Goal: Task Accomplishment & Management: Use online tool/utility

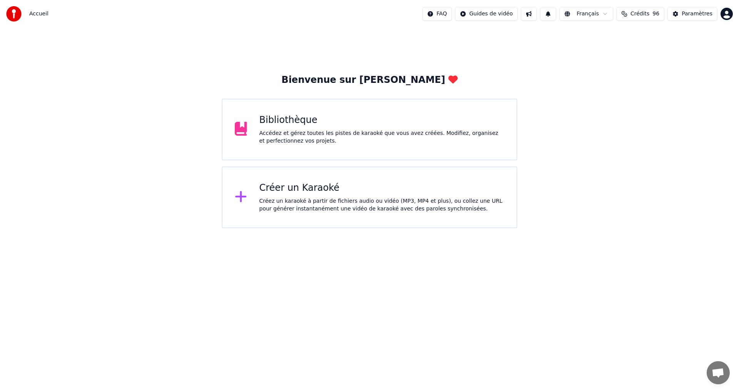
click at [308, 204] on div "Créez un karaoké à partir de fichiers audio ou vidéo (MP3, MP4 et plus), ou col…" at bounding box center [382, 204] width 245 height 15
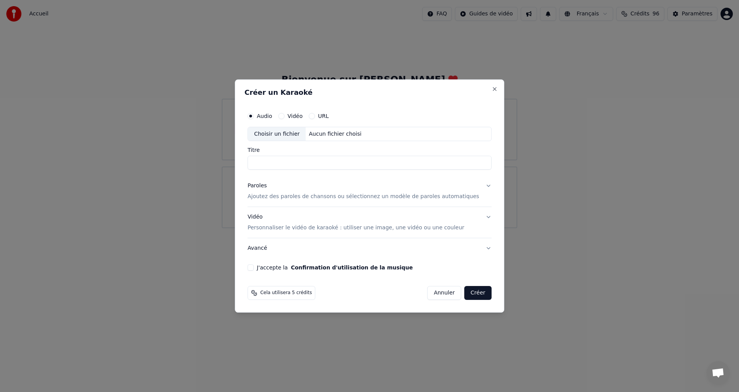
click at [290, 137] on div "Choisir un fichier" at bounding box center [277, 134] width 58 height 14
type input "********"
click at [474, 184] on button "Paroles Ajoutez des paroles de chansons ou sélectionnez un modèle de paroles au…" at bounding box center [370, 191] width 244 height 31
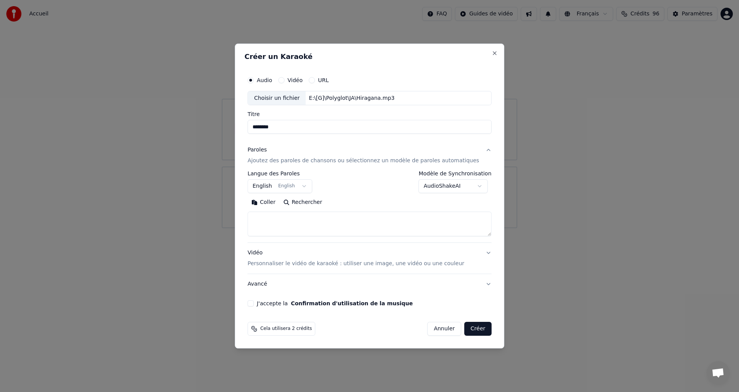
click at [280, 206] on button "Coller" at bounding box center [264, 202] width 32 height 12
click at [477, 252] on button "Vidéo Personnaliser le vidéo de karaoké : utiliser une image, une vidéo ou une …" at bounding box center [370, 258] width 244 height 31
type textarea "**********"
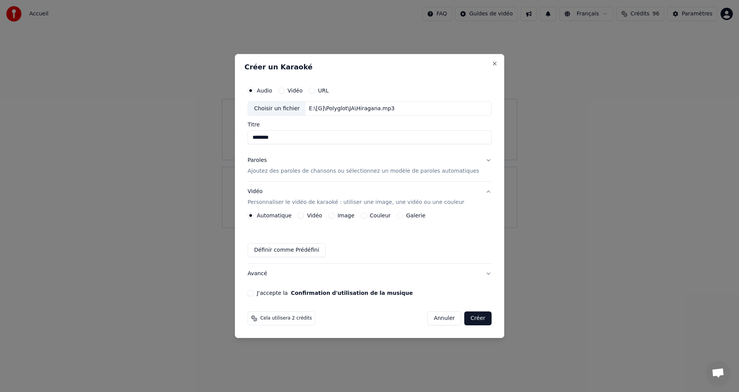
click at [335, 215] on button "Image" at bounding box center [331, 215] width 6 height 6
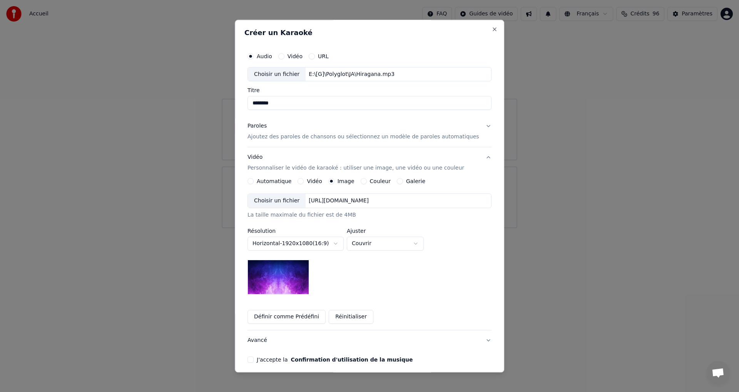
click at [290, 196] on div "Choisir un fichier" at bounding box center [277, 201] width 58 height 14
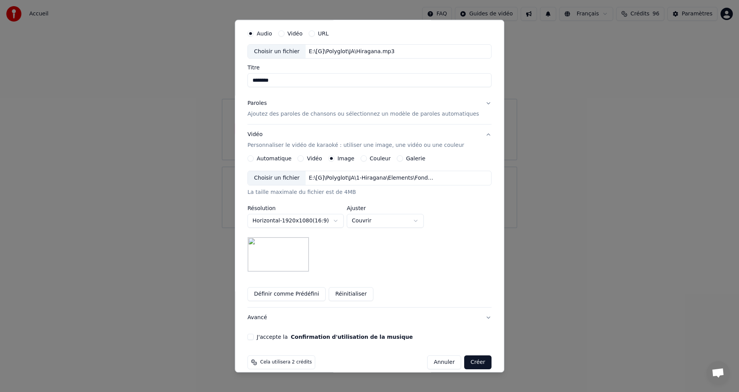
scroll to position [32, 0]
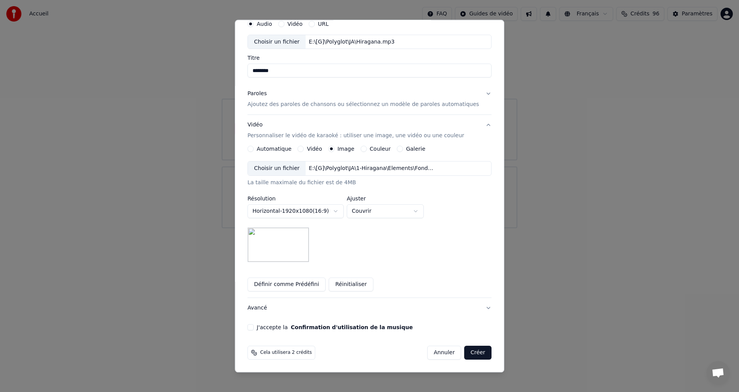
click at [254, 325] on button "J'accepte la Confirmation d'utilisation de la musique" at bounding box center [251, 327] width 6 height 6
click at [467, 352] on button "Créer" at bounding box center [478, 353] width 27 height 14
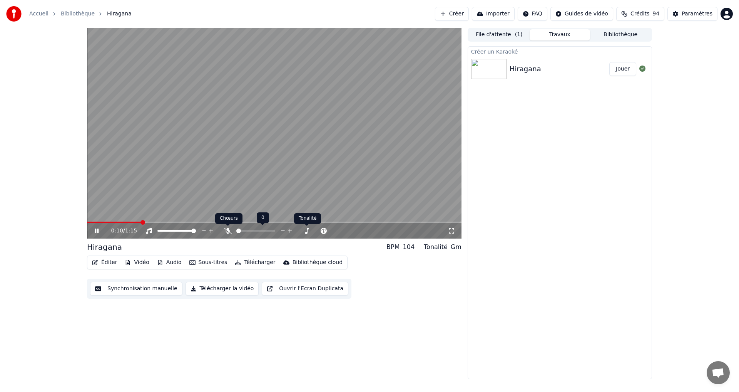
click at [227, 230] on icon at bounding box center [228, 231] width 8 height 6
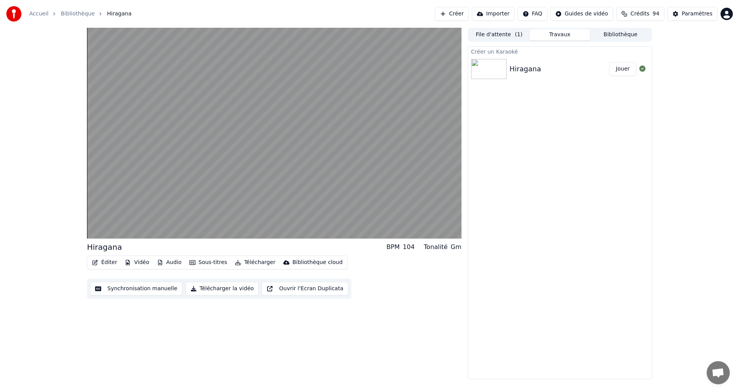
click at [110, 261] on button "Éditer" at bounding box center [104, 262] width 31 height 11
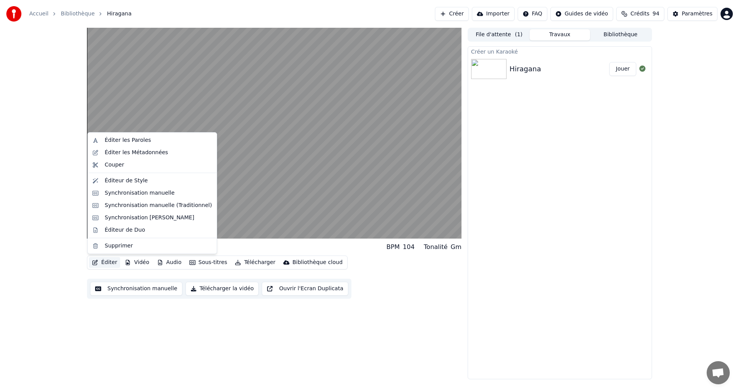
click at [110, 275] on div "Éditer Vidéo Audio Sous-titres Télécharger Bibliothèque cloud Synchronisation m…" at bounding box center [274, 276] width 375 height 43
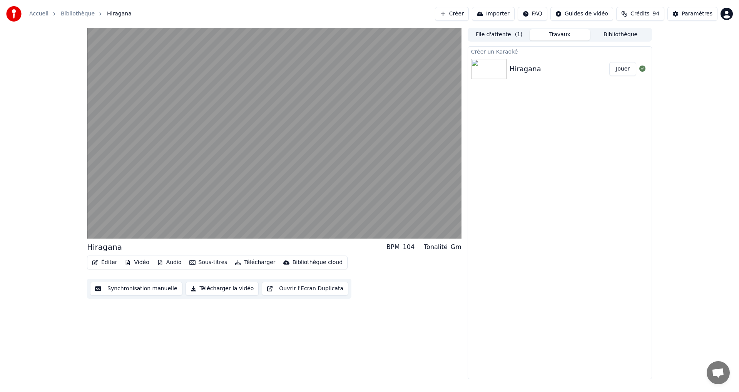
click at [105, 262] on button "Éditer" at bounding box center [104, 262] width 31 height 11
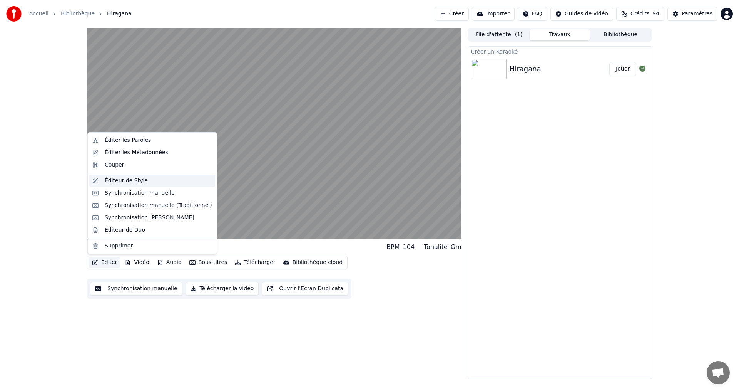
click at [132, 183] on div "Éditeur de Style" at bounding box center [126, 181] width 43 height 8
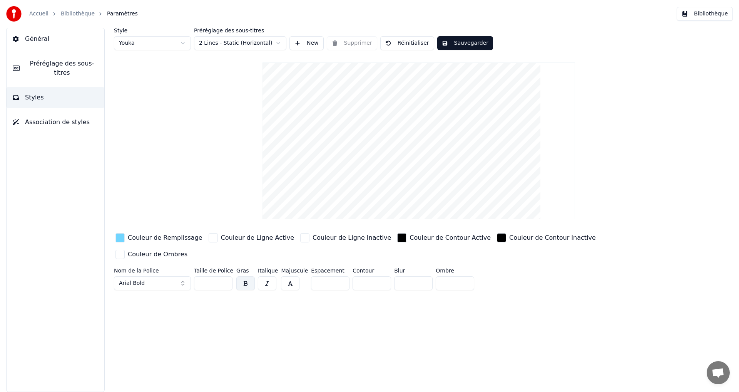
click at [122, 235] on div "button" at bounding box center [120, 237] width 9 height 9
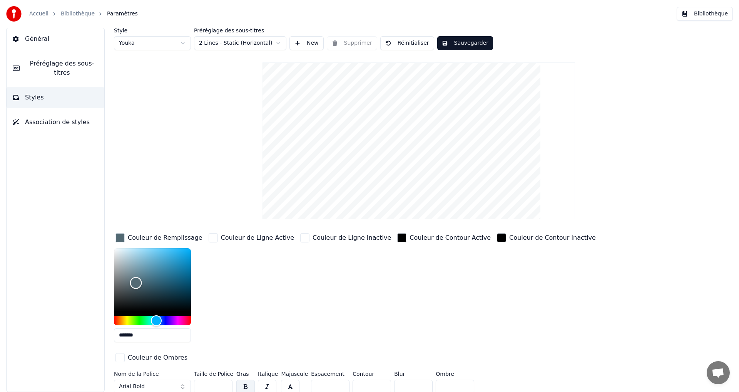
drag, startPoint x: 139, startPoint y: 289, endPoint x: 136, endPoint y: 282, distance: 7.4
click at [136, 282] on div "Color" at bounding box center [152, 279] width 77 height 63
type input "*******"
drag, startPoint x: 143, startPoint y: 278, endPoint x: 134, endPoint y: 265, distance: 15.6
click at [134, 266] on div "Color" at bounding box center [152, 279] width 77 height 63
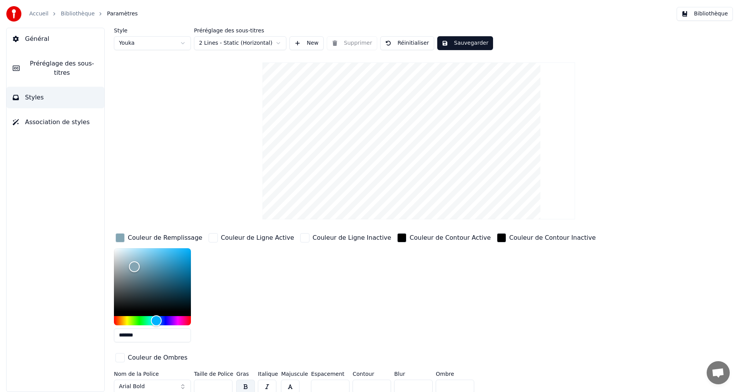
click at [445, 44] on button "Sauvegarder" at bounding box center [465, 43] width 56 height 14
drag, startPoint x: 466, startPoint y: 43, endPoint x: 474, endPoint y: 45, distance: 8.4
click at [466, 44] on button "Terminé" at bounding box center [458, 43] width 43 height 14
click at [711, 15] on button "Bibliothèque" at bounding box center [705, 14] width 56 height 14
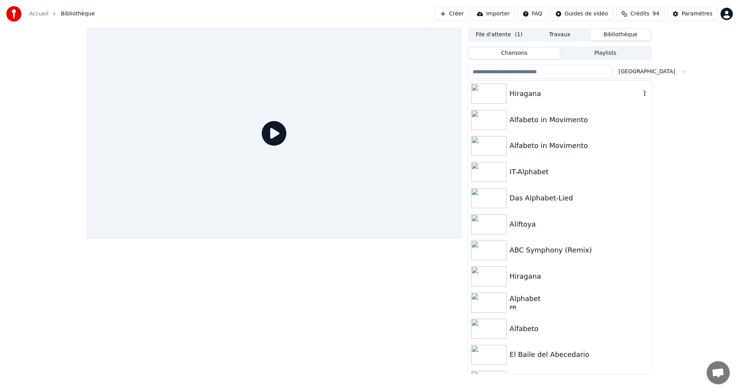
click at [605, 88] on div "Hiragana" at bounding box center [575, 93] width 131 height 11
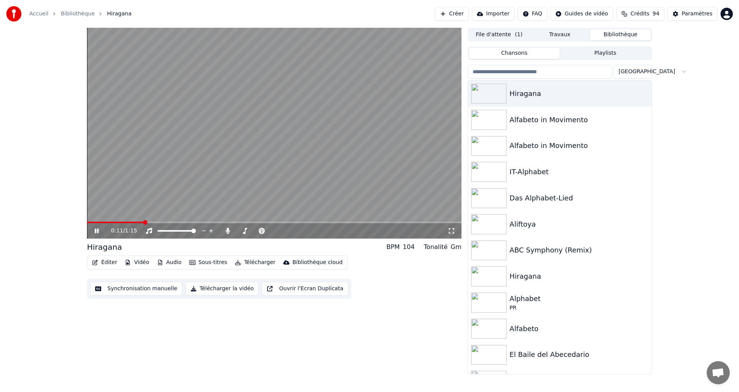
click at [94, 229] on icon at bounding box center [102, 231] width 18 height 6
click at [102, 261] on button "Éditer" at bounding box center [104, 262] width 31 height 11
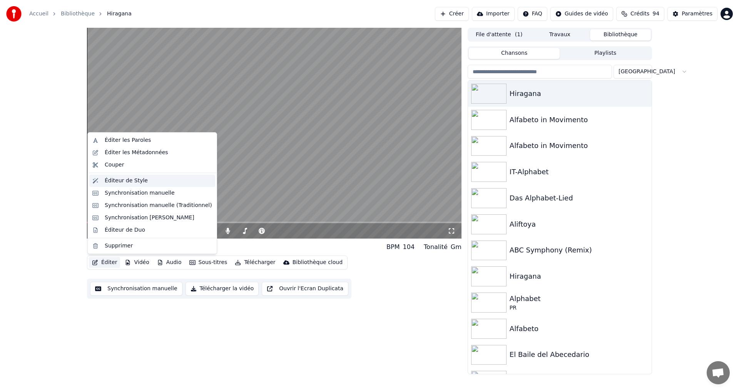
click at [129, 185] on div "Éditeur de Style" at bounding box center [152, 180] width 126 height 12
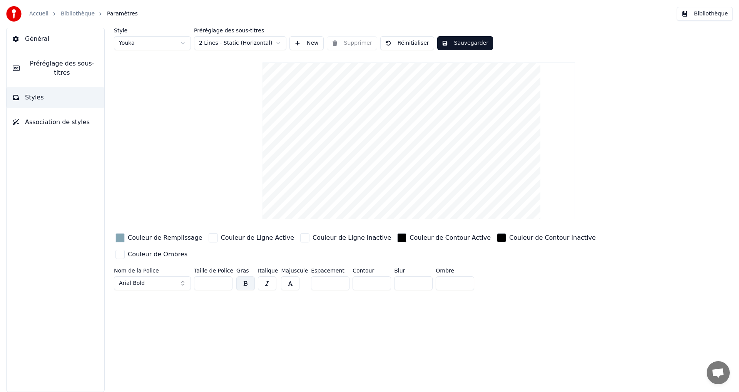
click at [357, 276] on input "*" at bounding box center [372, 283] width 39 height 14
type input "*"
drag, startPoint x: 208, startPoint y: 265, endPoint x: 141, endPoint y: 256, distance: 67.5
click at [144, 268] on div "Nom de la Police Arial Bold Taille de Police ** Gras Italique Majuscule Espacem…" at bounding box center [373, 280] width 518 height 25
type input "**"
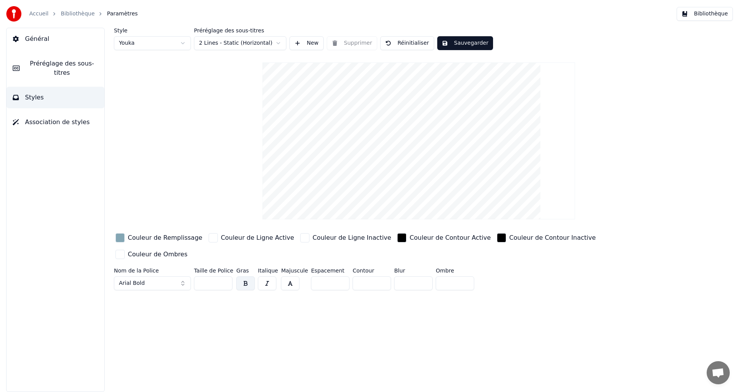
click at [461, 45] on button "Sauvegarder" at bounding box center [465, 43] width 56 height 14
click at [450, 43] on button "Terminé" at bounding box center [458, 43] width 43 height 14
click at [698, 14] on button "Bibliothèque" at bounding box center [705, 14] width 56 height 14
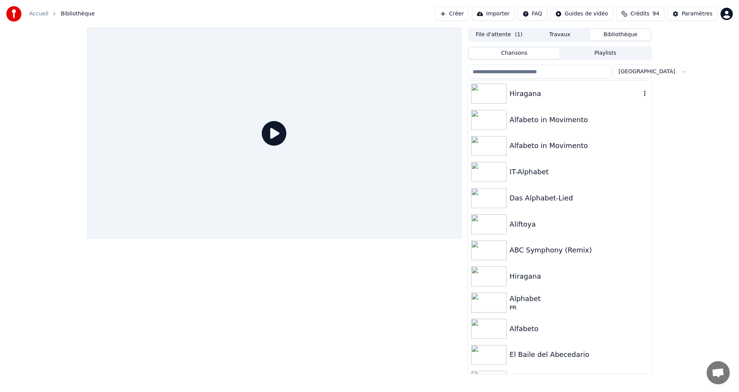
click at [569, 97] on div "Hiragana" at bounding box center [575, 93] width 131 height 11
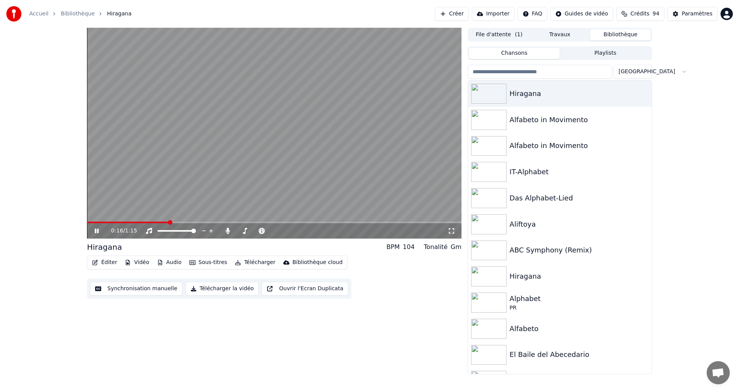
click at [92, 229] on div "0:16 / 1:15" at bounding box center [274, 231] width 368 height 8
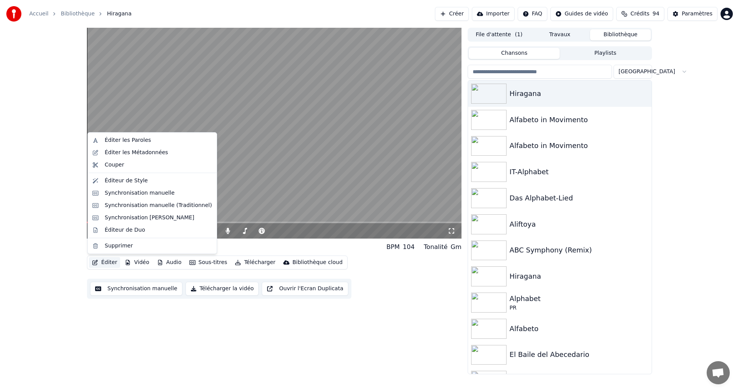
click at [107, 258] on button "Éditer" at bounding box center [104, 262] width 31 height 11
click at [122, 288] on button "Synchronisation manuelle" at bounding box center [136, 288] width 92 height 14
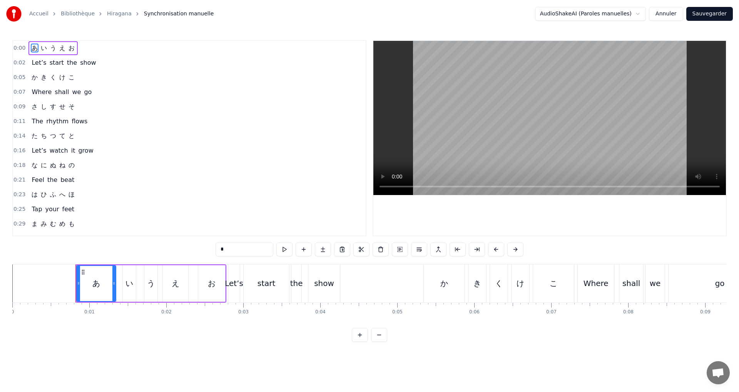
click at [93, 43] on div "0:00 あ い う え お" at bounding box center [189, 48] width 353 height 15
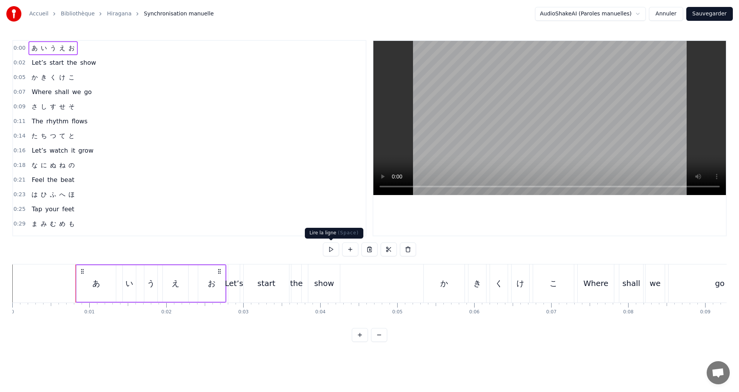
click at [330, 248] on button at bounding box center [331, 249] width 16 height 14
click at [327, 241] on div "0:00 あ い う え お 0:02 Let’s start the show 0:05 か き く け こ 0:07 Where shall we go …" at bounding box center [369, 190] width 715 height 301
click at [176, 288] on div "え" at bounding box center [176, 283] width 8 height 12
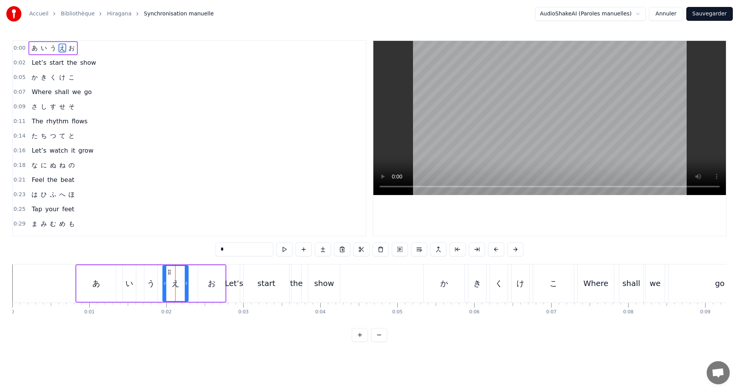
click at [216, 285] on div "お" at bounding box center [211, 283] width 27 height 37
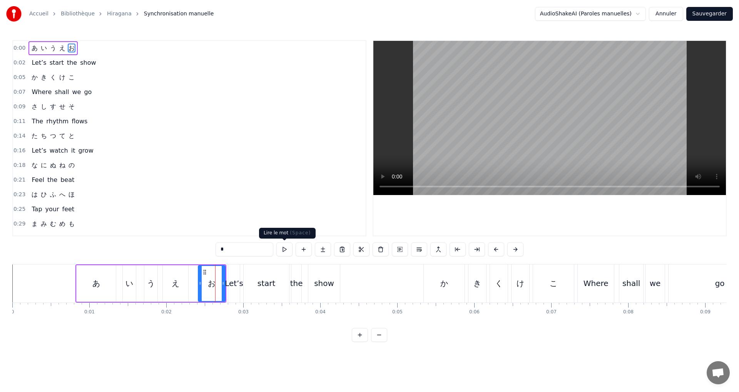
click at [288, 250] on button at bounding box center [284, 249] width 16 height 14
drag, startPoint x: 200, startPoint y: 283, endPoint x: 193, endPoint y: 281, distance: 6.8
click at [193, 281] on icon at bounding box center [194, 283] width 3 height 6
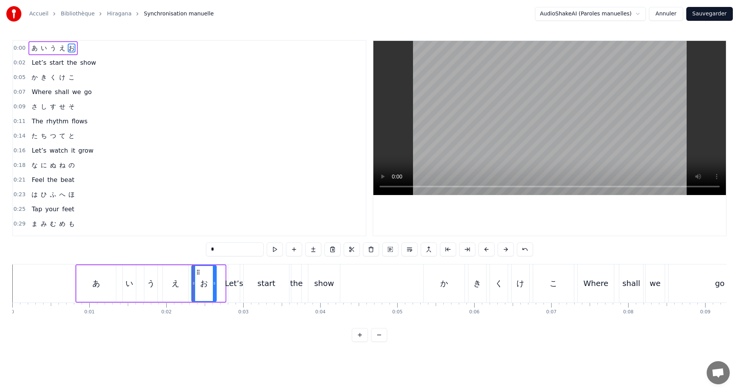
drag, startPoint x: 224, startPoint y: 290, endPoint x: 215, endPoint y: 289, distance: 9.7
click at [214, 290] on div at bounding box center [214, 283] width 3 height 35
click at [273, 249] on button at bounding box center [275, 249] width 16 height 14
click at [177, 287] on div "え" at bounding box center [176, 283] width 8 height 12
type input "*"
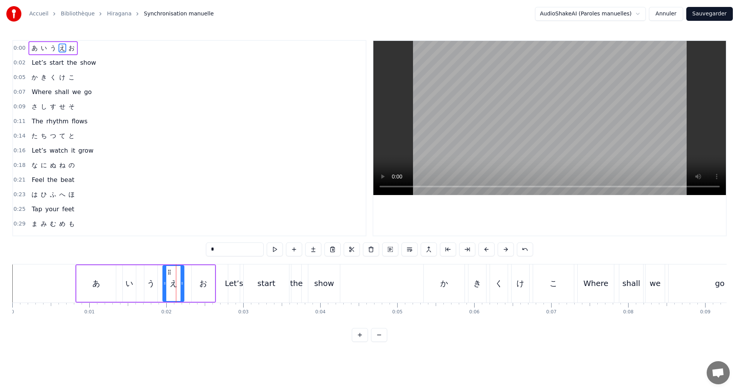
drag, startPoint x: 186, startPoint y: 286, endPoint x: 181, endPoint y: 284, distance: 4.8
click at [181, 284] on div at bounding box center [182, 283] width 3 height 35
click at [103, 47] on div "0:00 あ い う え お" at bounding box center [189, 48] width 353 height 15
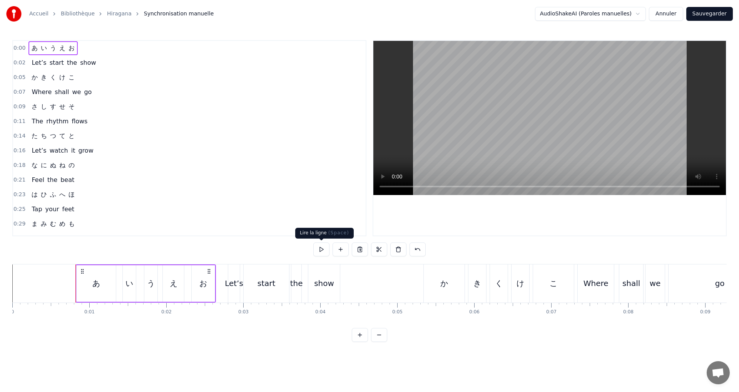
click at [320, 249] on button at bounding box center [321, 249] width 16 height 14
click at [320, 250] on button at bounding box center [321, 249] width 16 height 14
click at [320, 243] on button at bounding box center [321, 249] width 16 height 14
click at [100, 63] on div "0:02 Let’s start the show" at bounding box center [189, 62] width 353 height 15
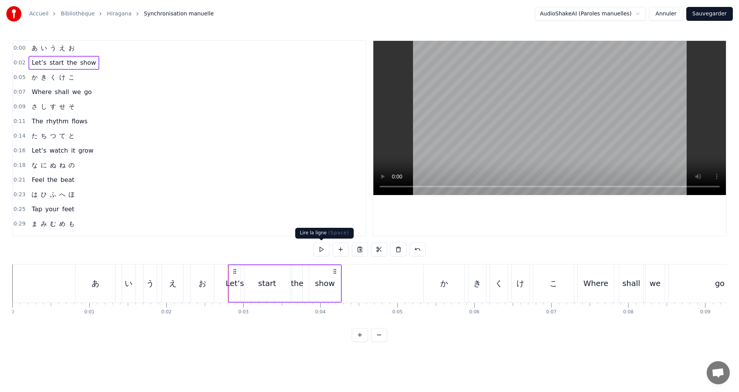
click at [322, 249] on button at bounding box center [321, 249] width 16 height 14
click at [88, 77] on div "0:05 か き く け こ" at bounding box center [189, 77] width 353 height 15
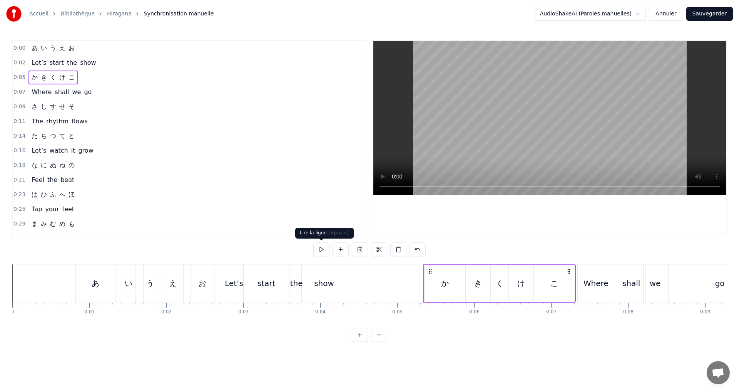
click at [322, 249] on button at bounding box center [321, 249] width 16 height 14
click at [320, 247] on button at bounding box center [321, 249] width 16 height 14
click at [320, 244] on button at bounding box center [321, 249] width 16 height 14
click at [104, 88] on div "0:07 Where shall we go" at bounding box center [189, 92] width 353 height 15
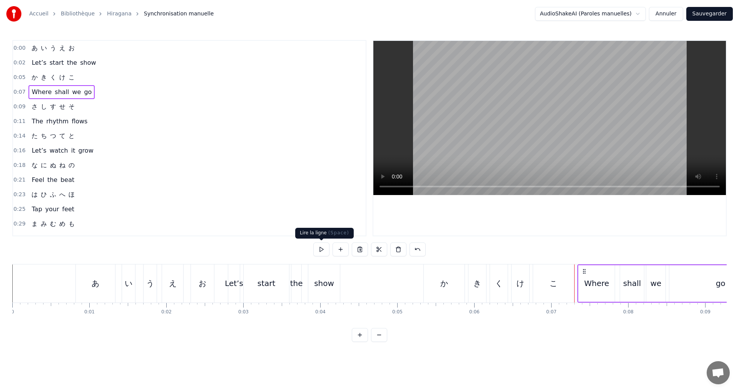
click at [319, 245] on button at bounding box center [321, 249] width 16 height 14
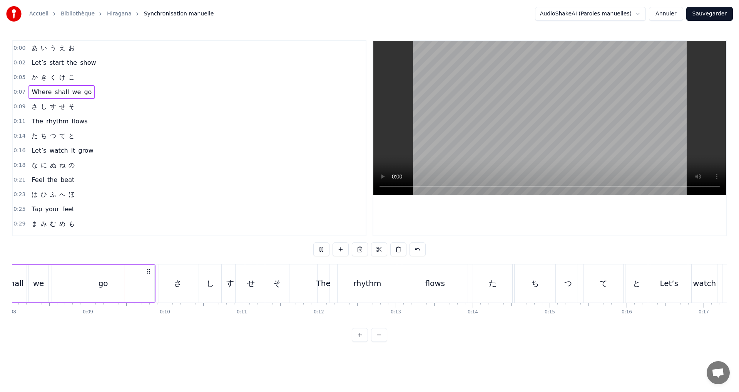
click at [79, 79] on div "0:05 か き く け こ" at bounding box center [189, 77] width 353 height 15
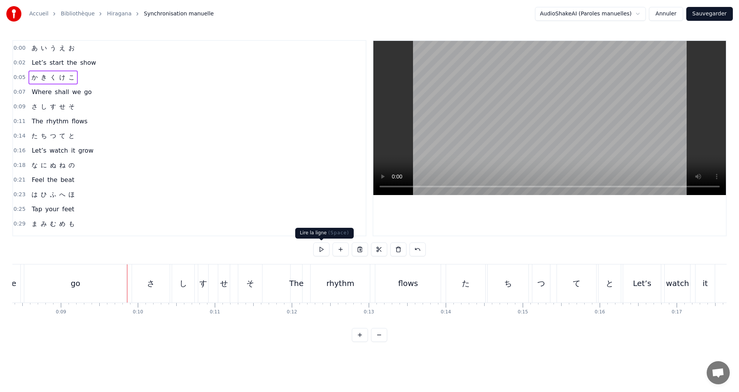
click at [319, 247] on button at bounding box center [321, 249] width 16 height 14
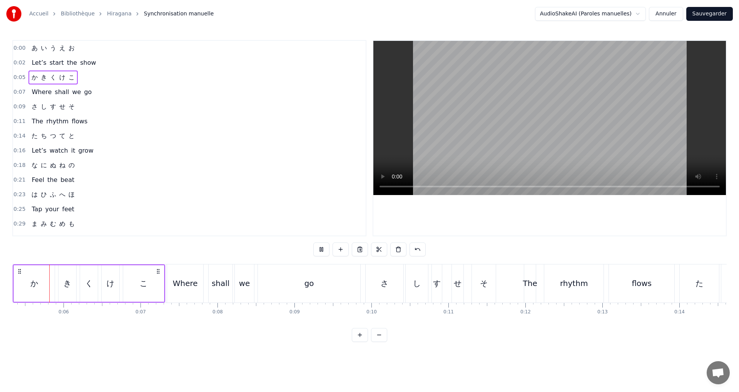
scroll to position [0, 389]
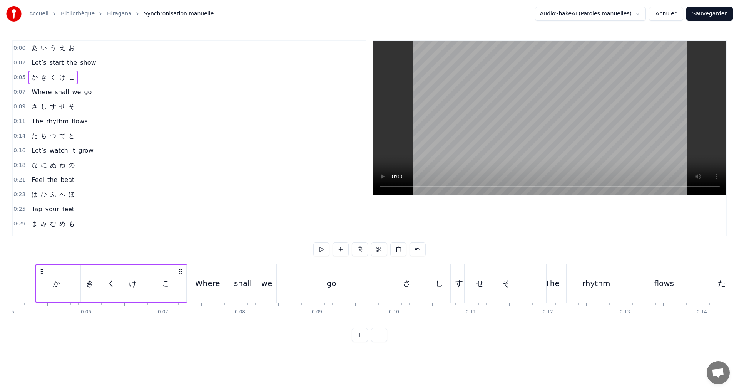
click at [155, 286] on div "こ" at bounding box center [166, 283] width 41 height 37
drag, startPoint x: 186, startPoint y: 288, endPoint x: 181, endPoint y: 286, distance: 4.9
click at [181, 286] on div at bounding box center [179, 283] width 3 height 35
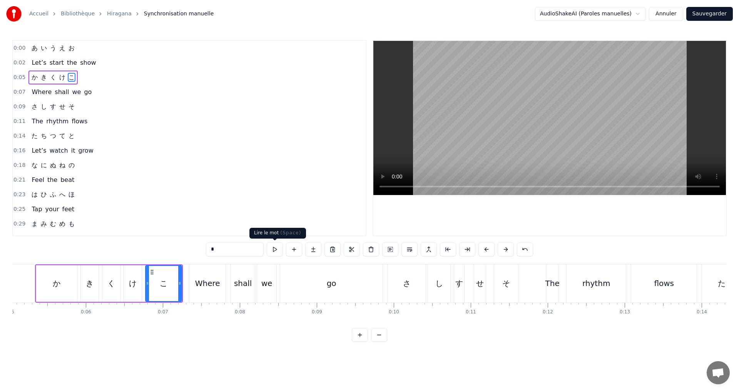
click at [276, 248] on button at bounding box center [275, 249] width 16 height 14
click at [103, 91] on div "0:07 Where shall we go" at bounding box center [189, 92] width 353 height 15
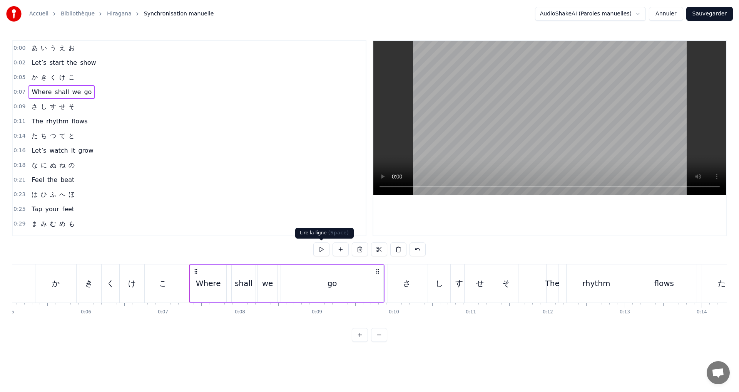
click at [321, 251] on button at bounding box center [321, 249] width 16 height 14
click at [83, 101] on div "0:09 さ し す せ そ" at bounding box center [189, 106] width 353 height 15
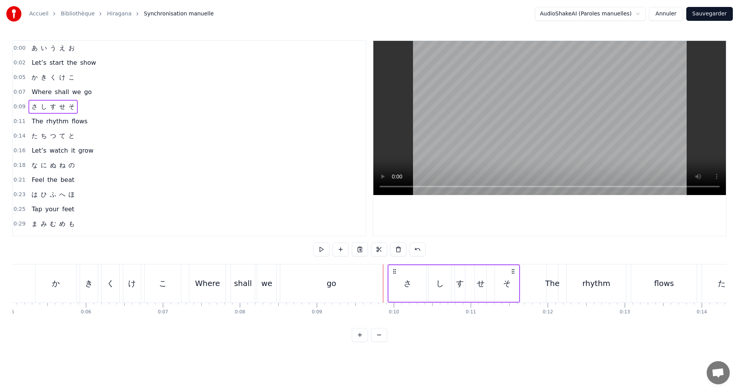
click at [84, 92] on span "go" at bounding box center [87, 91] width 9 height 9
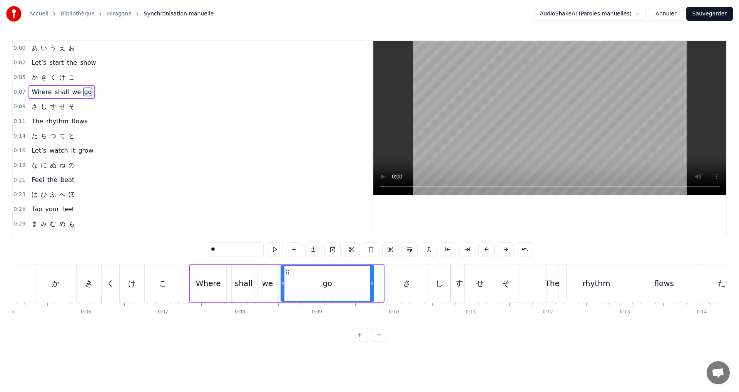
drag, startPoint x: 382, startPoint y: 287, endPoint x: 298, endPoint y: 273, distance: 84.8
click at [372, 281] on div at bounding box center [371, 283] width 3 height 35
click at [276, 249] on button at bounding box center [275, 249] width 16 height 14
click at [91, 112] on div "0:09 さ し す せ そ" at bounding box center [189, 106] width 353 height 15
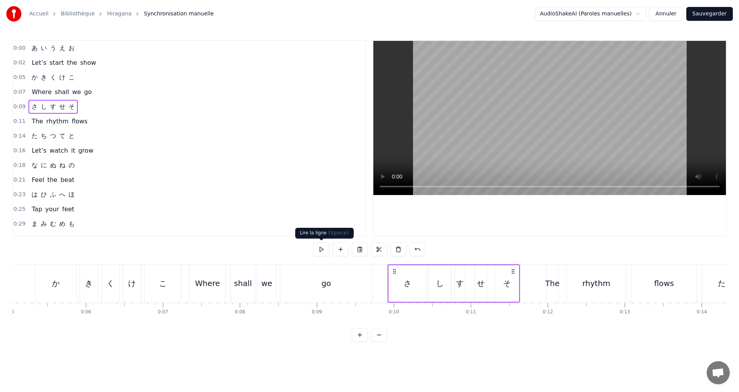
click at [322, 248] on button at bounding box center [321, 249] width 16 height 14
click at [89, 121] on div "0:11 The rhythm flows" at bounding box center [189, 121] width 353 height 15
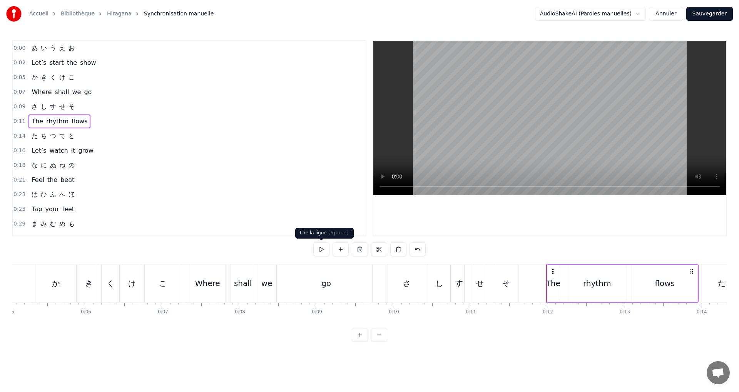
click at [325, 246] on button at bounding box center [321, 249] width 16 height 14
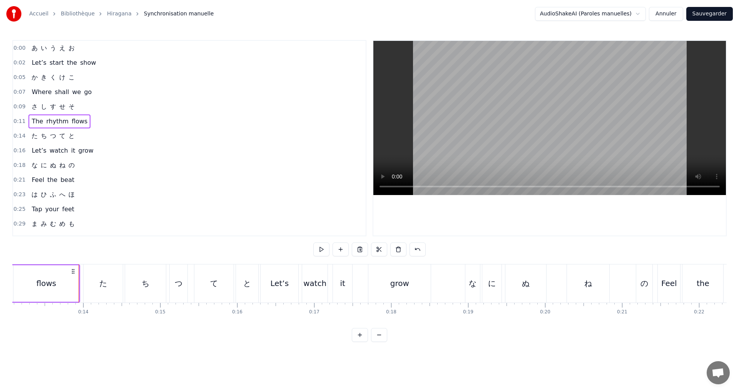
scroll to position [0, 1035]
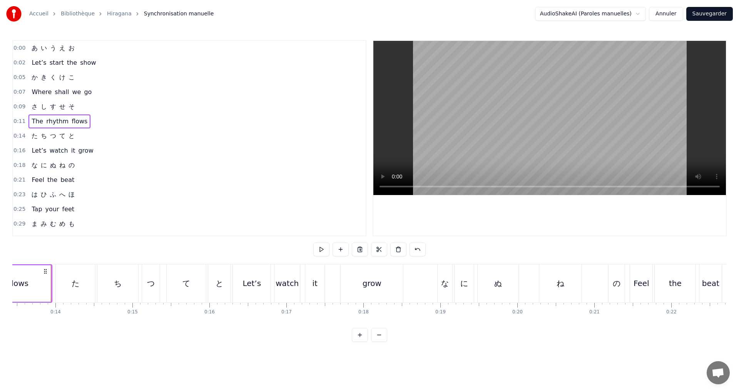
click at [49, 282] on div "flows" at bounding box center [18, 283] width 65 height 37
click at [50, 283] on div "flows" at bounding box center [21, 283] width 65 height 35
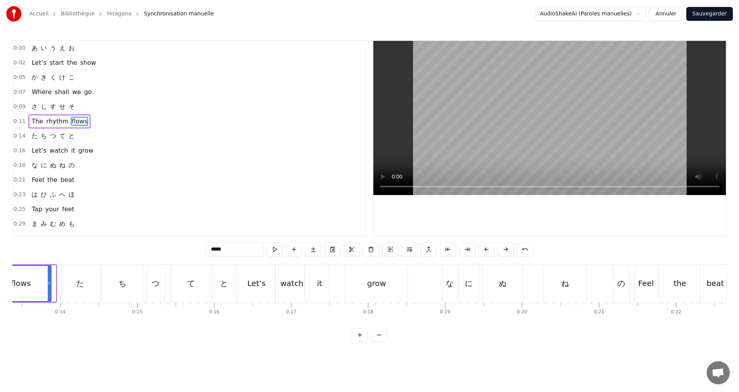
drag, startPoint x: 53, startPoint y: 283, endPoint x: 49, endPoint y: 281, distance: 5.2
click at [49, 281] on icon at bounding box center [49, 283] width 3 height 6
click at [106, 120] on div "0:11 The rhythm flows" at bounding box center [189, 121] width 353 height 15
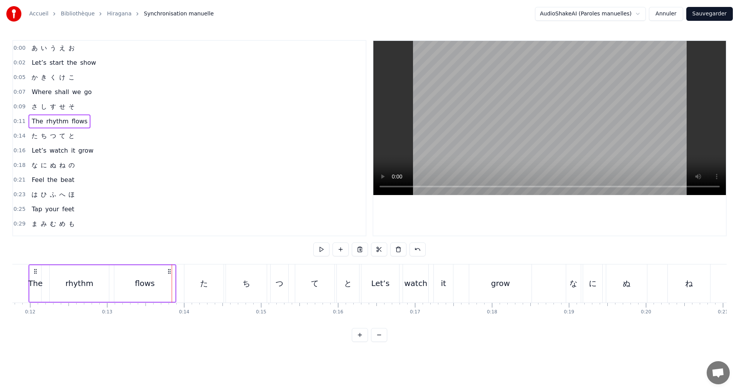
scroll to position [0, 884]
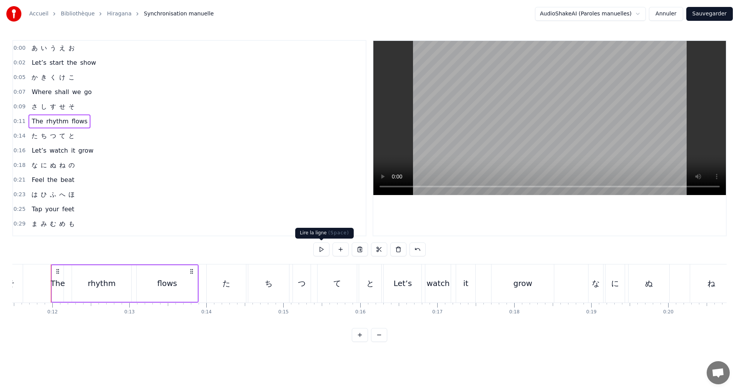
click at [318, 251] on button at bounding box center [321, 249] width 16 height 14
click at [86, 138] on div "0:14 た ち つ て と" at bounding box center [189, 136] width 353 height 15
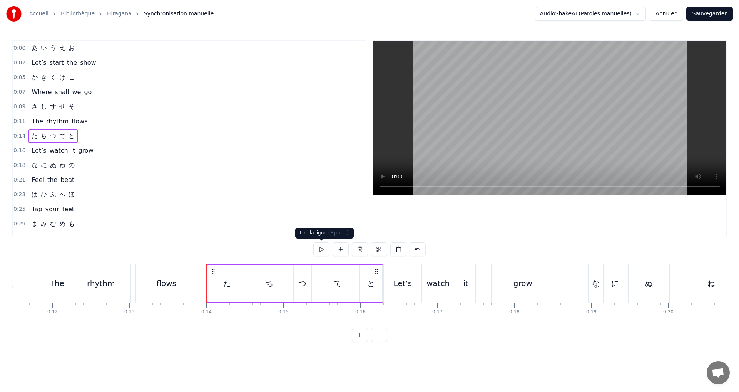
click at [320, 248] on button at bounding box center [321, 249] width 16 height 14
click at [369, 281] on div "と" at bounding box center [371, 283] width 8 height 12
drag, startPoint x: 381, startPoint y: 284, endPoint x: 375, endPoint y: 282, distance: 6.5
click at [375, 282] on icon at bounding box center [374, 283] width 3 height 6
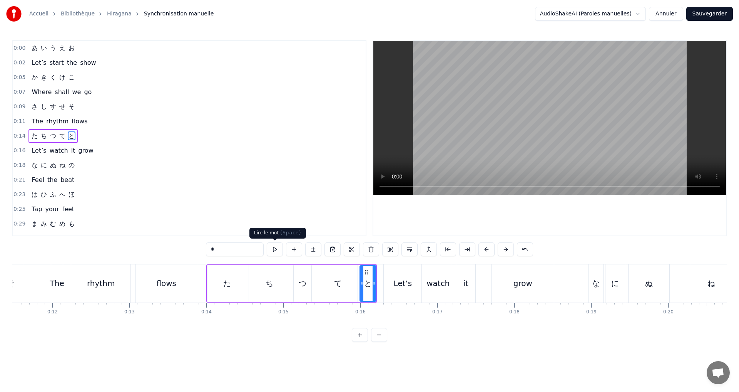
click at [276, 247] on button at bounding box center [275, 249] width 16 height 14
click at [107, 134] on div "0:14 た ち つ て と" at bounding box center [189, 136] width 353 height 15
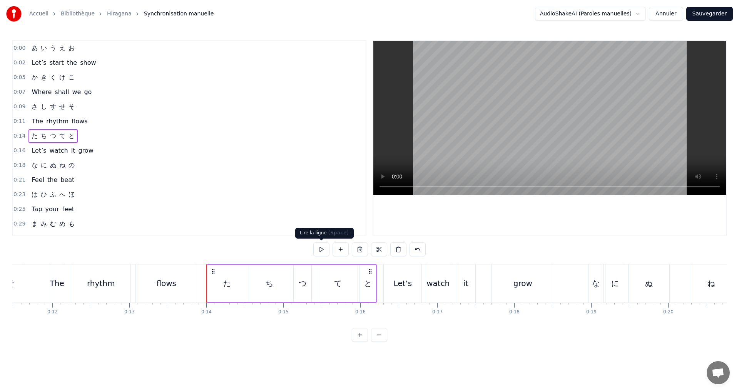
click at [323, 249] on button at bounding box center [321, 249] width 16 height 14
click at [97, 149] on div "0:16 Let’s watch it grow" at bounding box center [189, 150] width 353 height 15
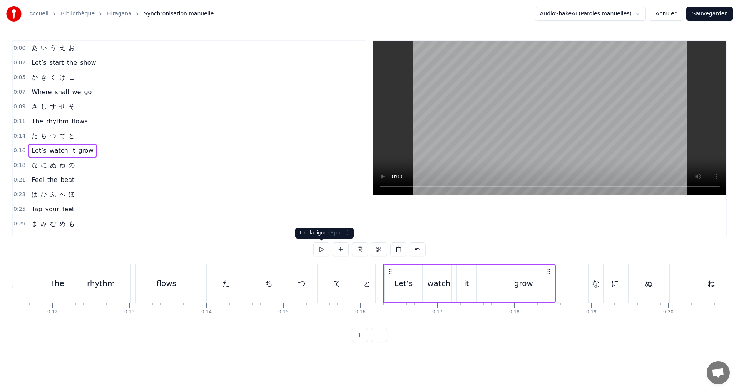
click at [319, 251] on button at bounding box center [321, 249] width 16 height 14
click at [82, 162] on div "0:18 な に ぬ ね の" at bounding box center [189, 165] width 353 height 15
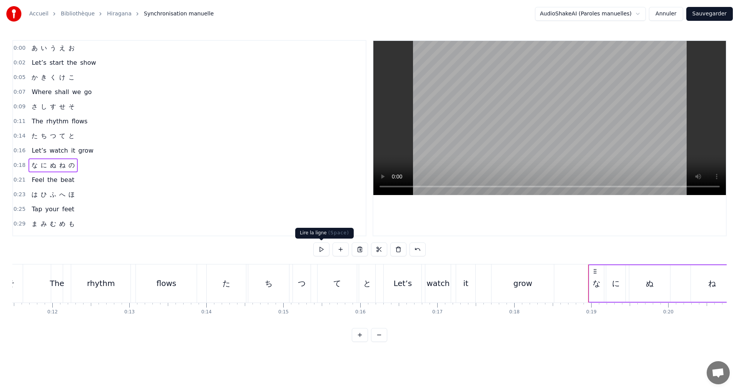
click at [323, 250] on button at bounding box center [321, 249] width 16 height 14
click at [324, 248] on button at bounding box center [321, 249] width 16 height 14
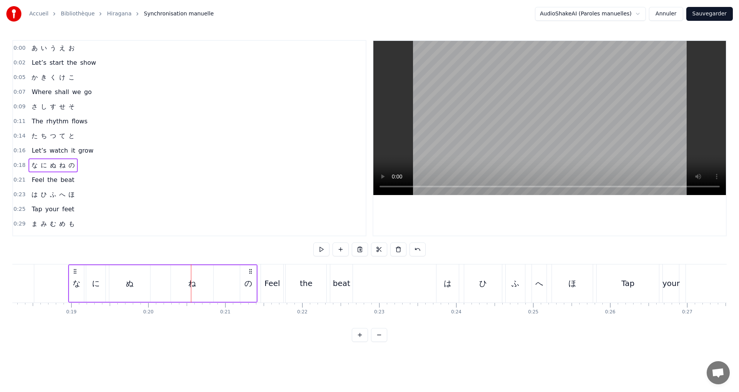
scroll to position [0, 1544]
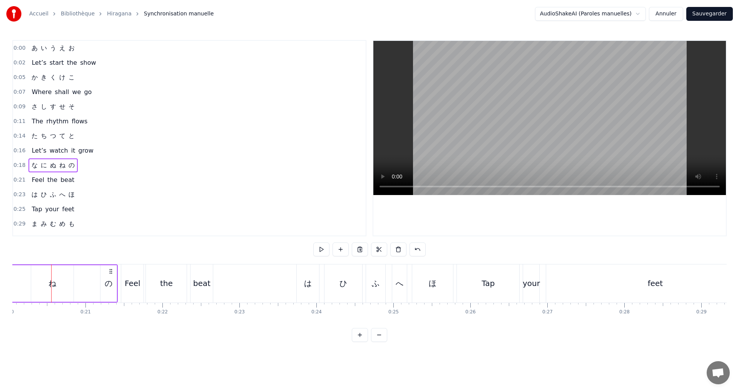
click at [94, 160] on div "0:18 な に ぬ ね の" at bounding box center [189, 165] width 353 height 15
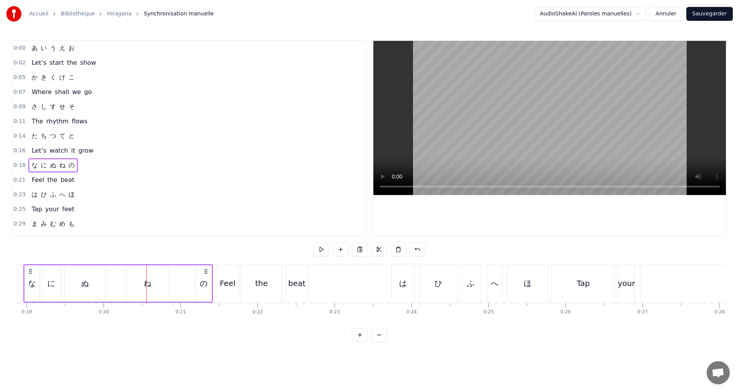
scroll to position [0, 1422]
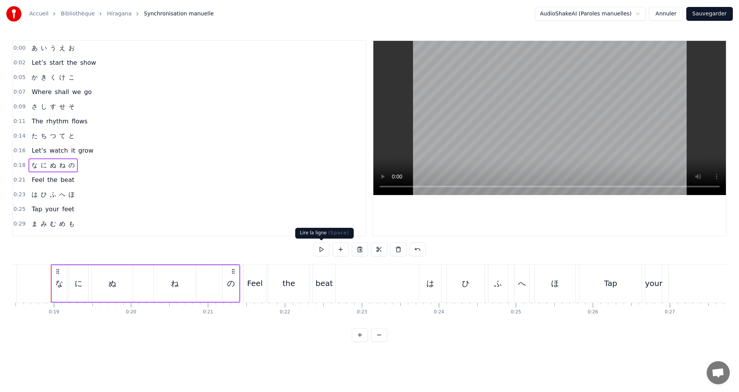
click at [321, 248] on button at bounding box center [321, 249] width 16 height 14
click at [168, 287] on div "ね" at bounding box center [175, 283] width 42 height 37
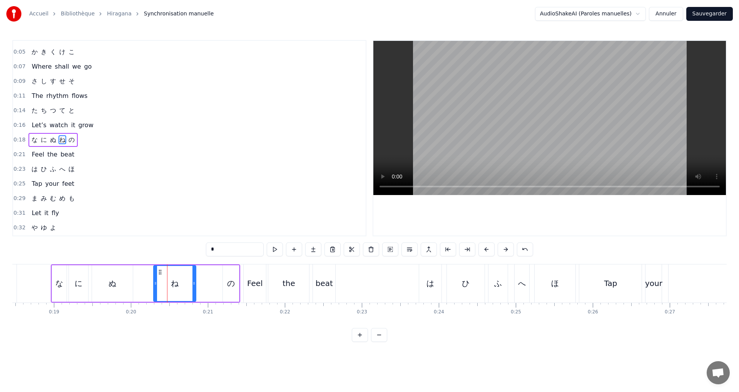
scroll to position [27, 0]
drag, startPoint x: 194, startPoint y: 291, endPoint x: 174, endPoint y: 288, distance: 19.9
click at [178, 288] on div at bounding box center [179, 283] width 3 height 35
drag, startPoint x: 156, startPoint y: 286, endPoint x: 136, endPoint y: 281, distance: 21.0
click at [137, 281] on div at bounding box center [138, 283] width 3 height 35
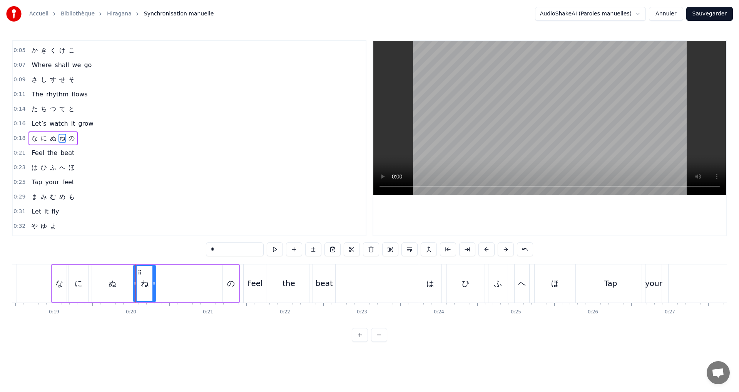
drag, startPoint x: 175, startPoint y: 286, endPoint x: 155, endPoint y: 283, distance: 20.6
click at [155, 283] on div at bounding box center [153, 283] width 3 height 35
click at [278, 249] on button at bounding box center [275, 249] width 16 height 14
click at [231, 284] on div "の" at bounding box center [231, 283] width 8 height 12
type input "*"
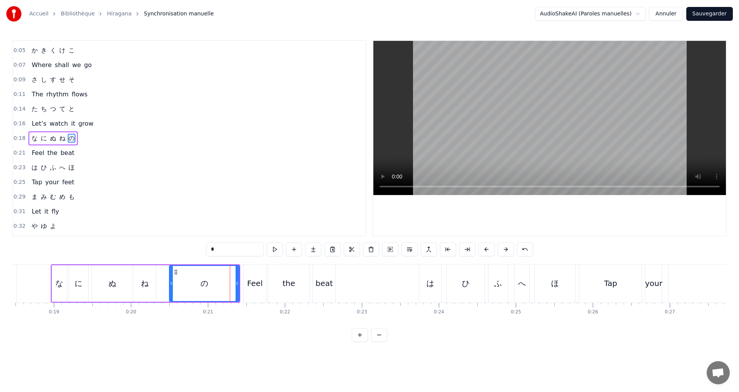
drag, startPoint x: 224, startPoint y: 282, endPoint x: 170, endPoint y: 276, distance: 54.2
click at [170, 276] on div at bounding box center [171, 283] width 3 height 35
drag, startPoint x: 238, startPoint y: 287, endPoint x: 189, endPoint y: 281, distance: 50.0
click at [189, 281] on div at bounding box center [189, 283] width 3 height 35
click at [274, 249] on button at bounding box center [275, 249] width 16 height 14
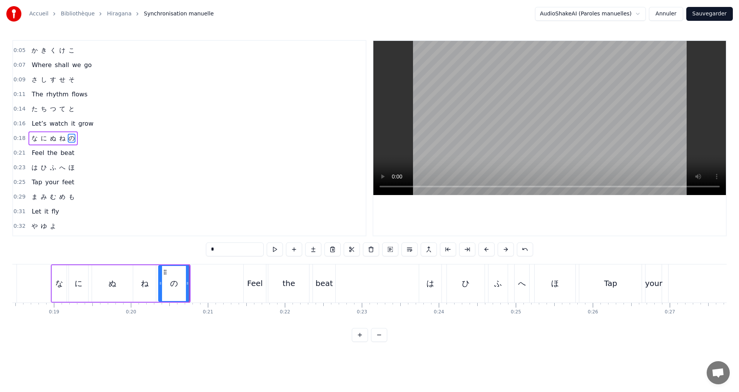
drag, startPoint x: 170, startPoint y: 288, endPoint x: 159, endPoint y: 284, distance: 11.1
click at [159, 284] on div at bounding box center [160, 283] width 3 height 35
click at [277, 248] on button at bounding box center [275, 249] width 16 height 14
click at [85, 136] on div "0:18 な に ぬ ね の" at bounding box center [189, 138] width 353 height 15
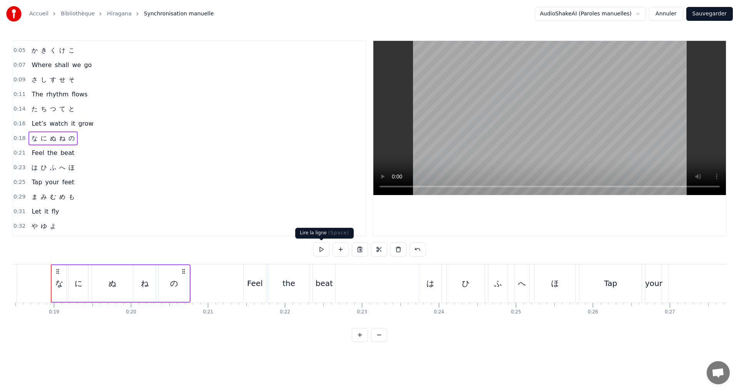
click at [320, 248] on button at bounding box center [321, 249] width 16 height 14
click at [70, 285] on div "に" at bounding box center [78, 283] width 19 height 37
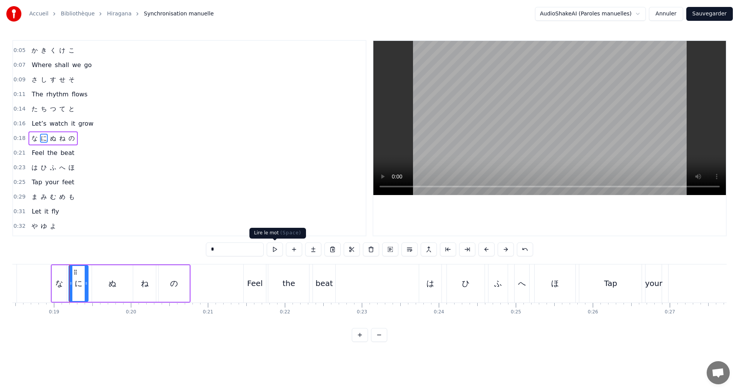
click at [278, 249] on button at bounding box center [275, 249] width 16 height 14
drag, startPoint x: 86, startPoint y: 282, endPoint x: 82, endPoint y: 280, distance: 4.3
click at [82, 280] on icon at bounding box center [82, 283] width 3 height 6
click at [270, 250] on button at bounding box center [275, 249] width 16 height 14
click at [64, 284] on div "な" at bounding box center [59, 283] width 15 height 37
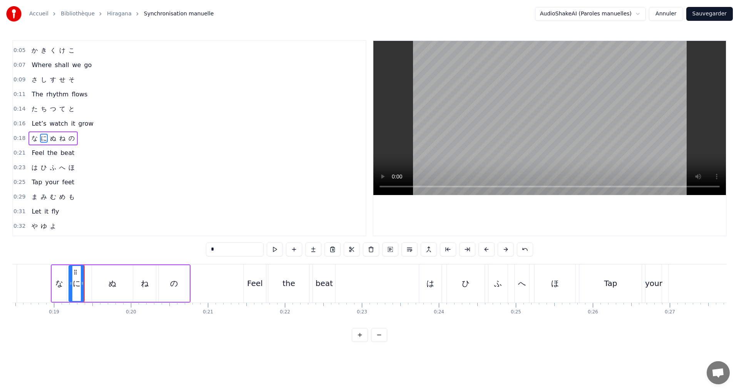
type input "*"
click at [271, 250] on button at bounding box center [275, 249] width 16 height 14
click at [63, 283] on icon at bounding box center [63, 283] width 3 height 6
drag, startPoint x: 116, startPoint y: 140, endPoint x: 124, endPoint y: 140, distance: 8.1
click at [116, 140] on div "0:18 な に ぬ ね の" at bounding box center [189, 138] width 353 height 15
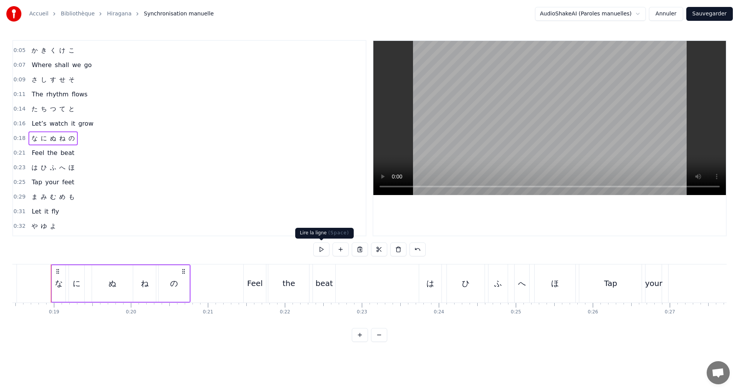
click at [318, 253] on button at bounding box center [321, 249] width 16 height 14
click at [106, 151] on div "0:21 Feel the beat" at bounding box center [189, 153] width 353 height 15
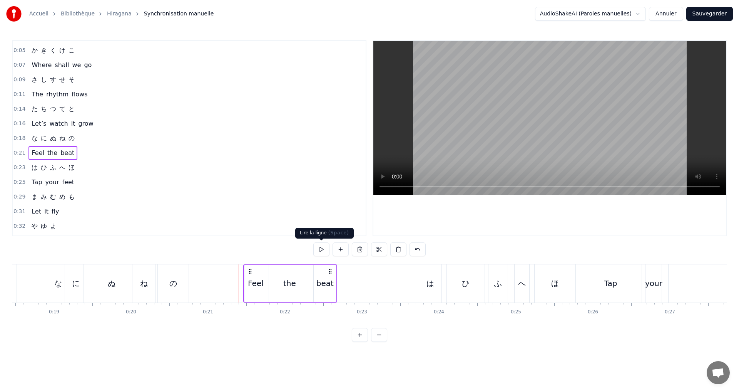
click at [321, 252] on button at bounding box center [321, 249] width 16 height 14
click at [101, 166] on div "0:23 は ひ ふ へ ほ" at bounding box center [189, 167] width 353 height 15
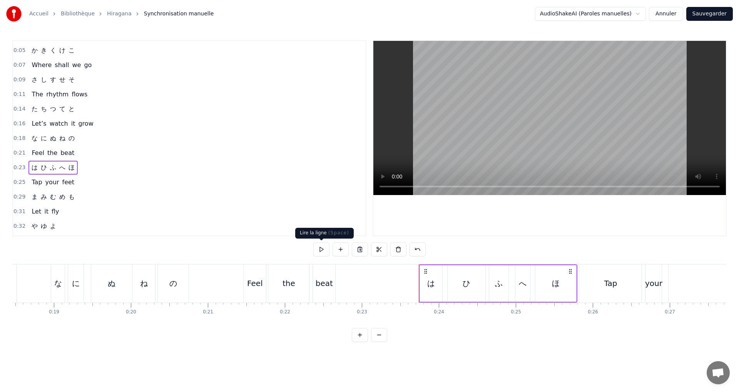
click at [319, 247] on button at bounding box center [321, 249] width 16 height 14
click at [323, 250] on button at bounding box center [321, 249] width 16 height 14
click at [324, 247] on button at bounding box center [321, 249] width 16 height 14
click at [559, 279] on div "ほ" at bounding box center [556, 283] width 8 height 12
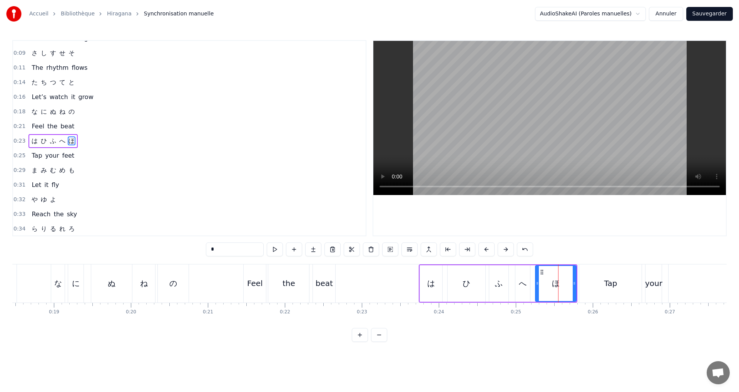
scroll to position [56, 0]
drag, startPoint x: 574, startPoint y: 285, endPoint x: 563, endPoint y: 284, distance: 10.8
click at [563, 284] on icon at bounding box center [563, 283] width 3 height 6
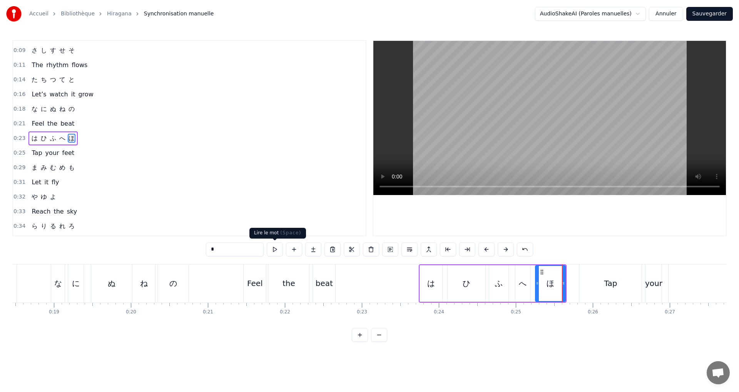
click at [278, 247] on button at bounding box center [275, 249] width 16 height 14
click at [91, 156] on div "0:25 Tap your feet" at bounding box center [189, 153] width 353 height 15
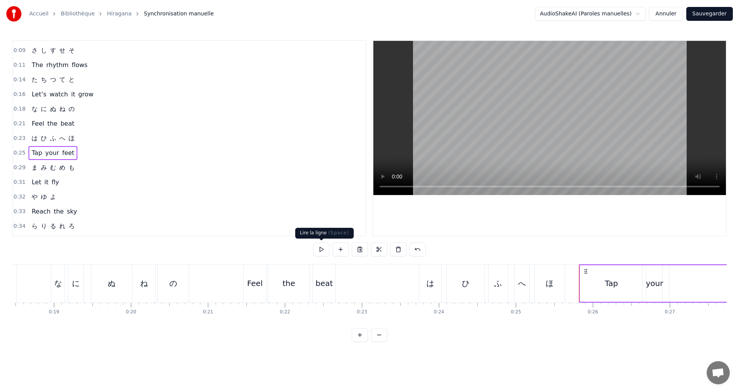
click at [322, 247] on button at bounding box center [321, 249] width 16 height 14
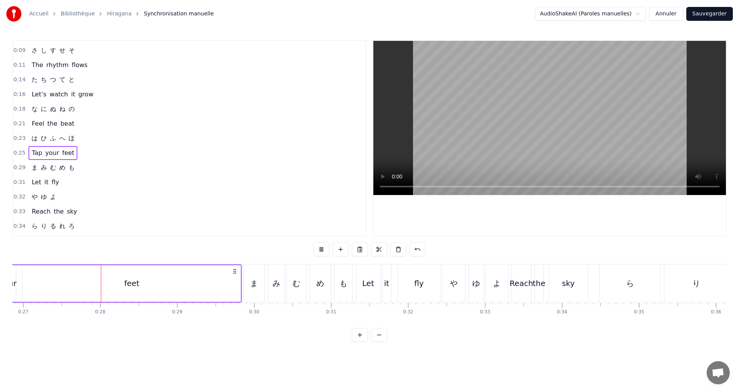
scroll to position [0, 2069]
click at [80, 169] on div "0:29 ま み む め も" at bounding box center [189, 167] width 353 height 15
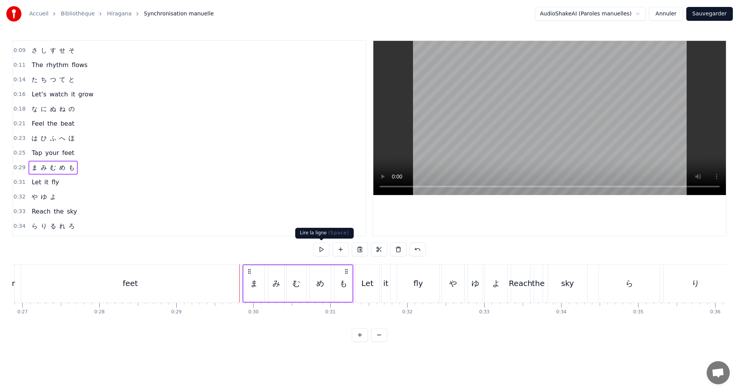
click at [321, 251] on button at bounding box center [321, 249] width 16 height 14
click at [323, 245] on button at bounding box center [321, 249] width 16 height 14
click at [347, 283] on div "も" at bounding box center [344, 283] width 8 height 12
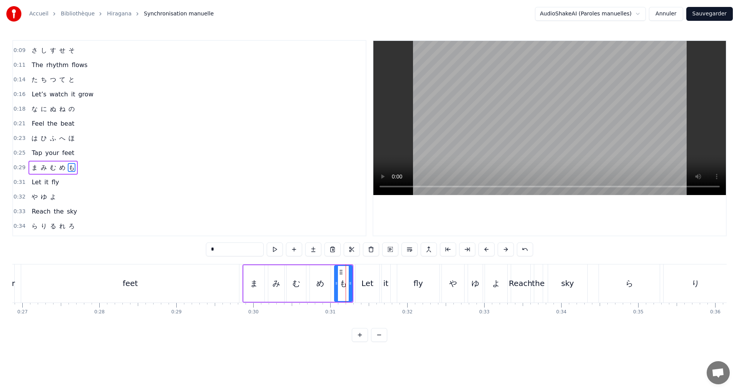
scroll to position [85, 0]
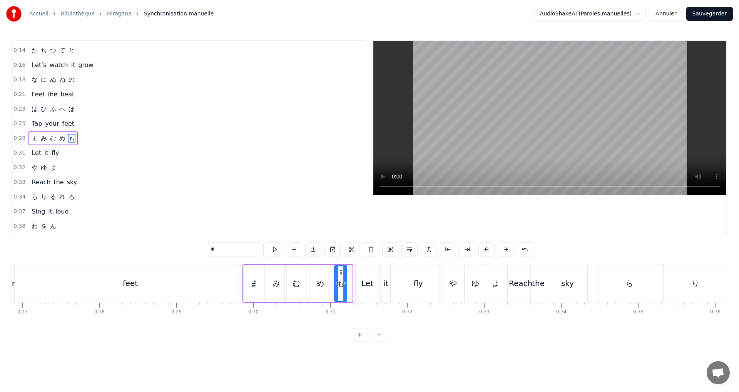
drag, startPoint x: 350, startPoint y: 284, endPoint x: 345, endPoint y: 283, distance: 5.4
click at [345, 283] on icon at bounding box center [344, 283] width 3 height 6
drag, startPoint x: 337, startPoint y: 283, endPoint x: 333, endPoint y: 281, distance: 4.0
click at [333, 281] on icon at bounding box center [334, 283] width 3 height 6
click at [279, 249] on button at bounding box center [275, 249] width 16 height 14
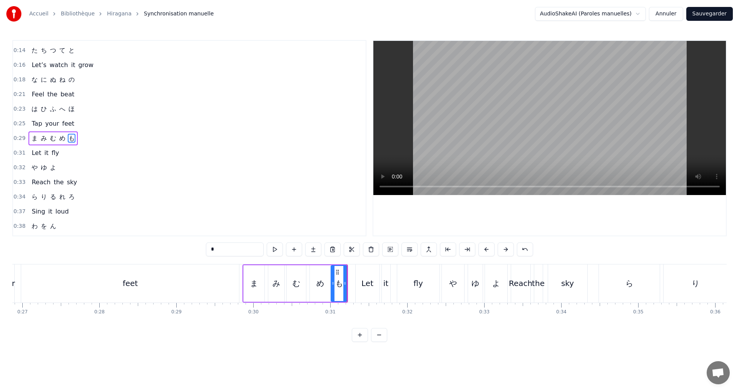
click at [325, 283] on div "め" at bounding box center [320, 283] width 21 height 37
type input "*"
click at [327, 285] on icon at bounding box center [326, 283] width 3 height 6
click at [276, 253] on button at bounding box center [275, 249] width 16 height 14
click at [100, 137] on div "0:29 ま み む め も" at bounding box center [189, 138] width 353 height 15
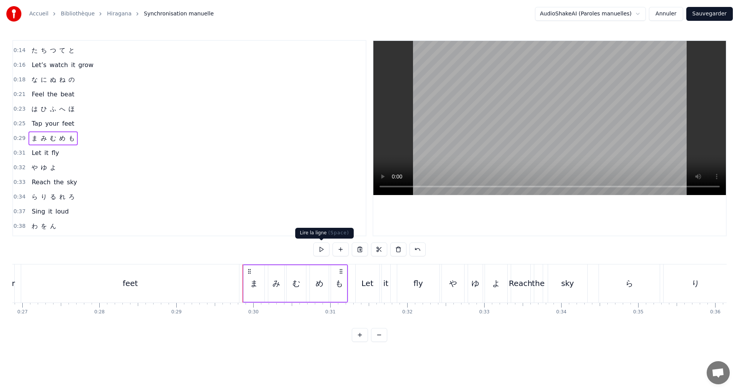
click at [320, 251] on button at bounding box center [321, 249] width 16 height 14
click at [320, 233] on div "0:38 わ を ん" at bounding box center [189, 226] width 353 height 15
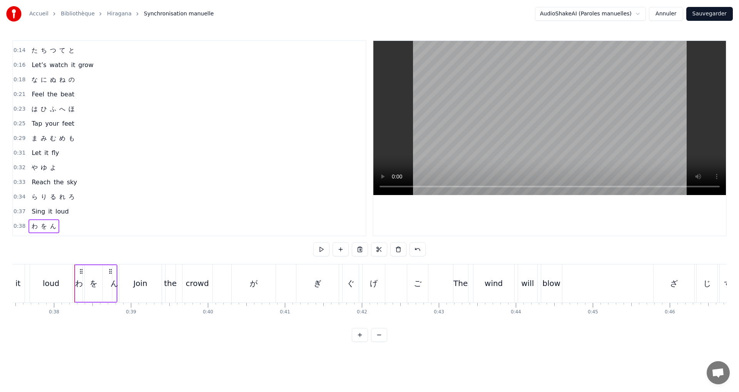
scroll to position [0, 2908]
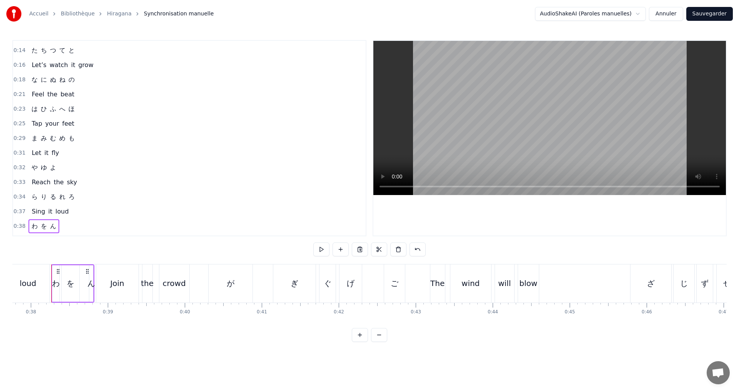
click at [87, 141] on div "0:29 ま み む め も" at bounding box center [189, 138] width 353 height 15
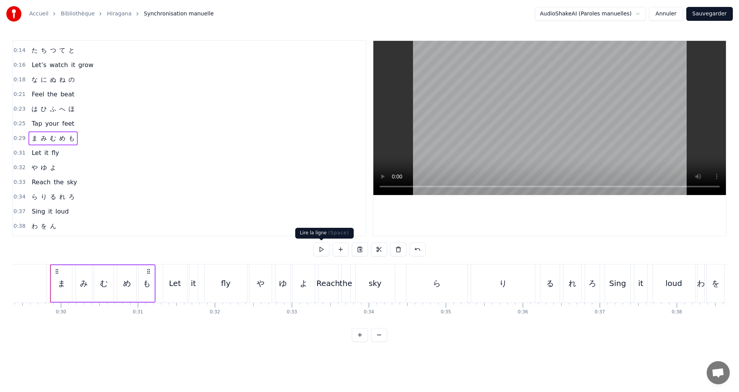
scroll to position [0, 2261]
click at [325, 249] on button at bounding box center [321, 249] width 16 height 14
click at [108, 147] on div "0:31 Let it fly" at bounding box center [189, 153] width 353 height 15
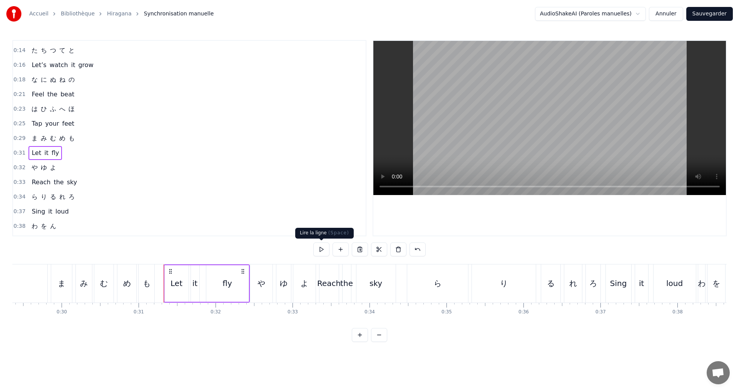
click at [318, 248] on button at bounding box center [321, 249] width 16 height 14
drag, startPoint x: 228, startPoint y: 283, endPoint x: 233, endPoint y: 283, distance: 5.0
click at [229, 283] on div "fly" at bounding box center [227, 283] width 9 height 12
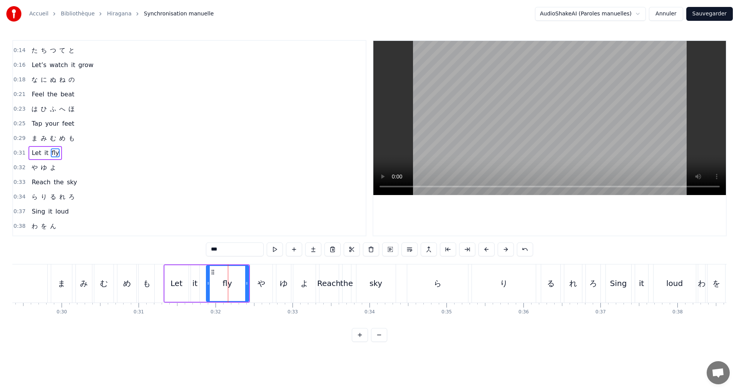
scroll to position [100, 0]
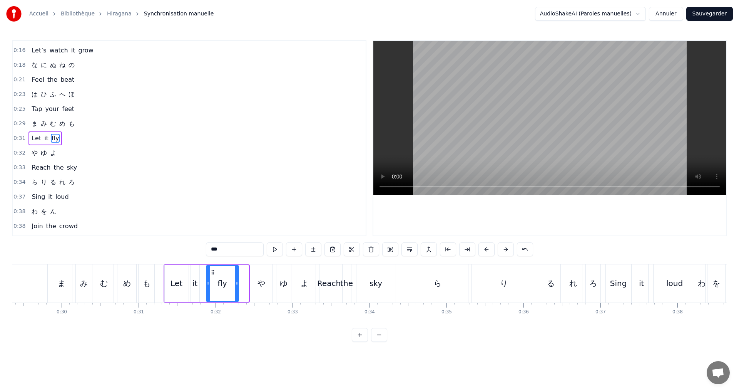
drag, startPoint x: 248, startPoint y: 284, endPoint x: 256, endPoint y: 264, distance: 22.0
click at [238, 282] on icon at bounding box center [236, 283] width 3 height 6
click at [275, 250] on button at bounding box center [275, 249] width 16 height 14
click at [69, 153] on div "0:32 や [PERSON_NAME]" at bounding box center [189, 153] width 353 height 15
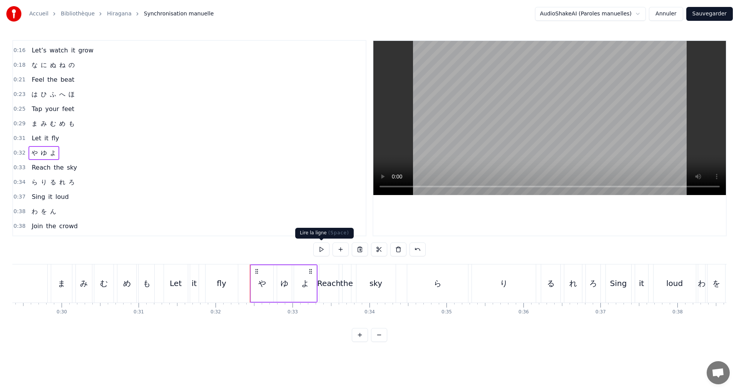
click at [318, 250] on button at bounding box center [321, 249] width 16 height 14
click at [309, 284] on div "よ" at bounding box center [305, 283] width 8 height 12
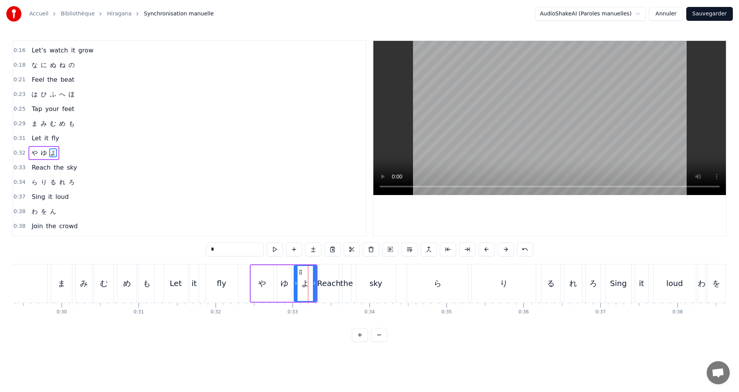
scroll to position [115, 0]
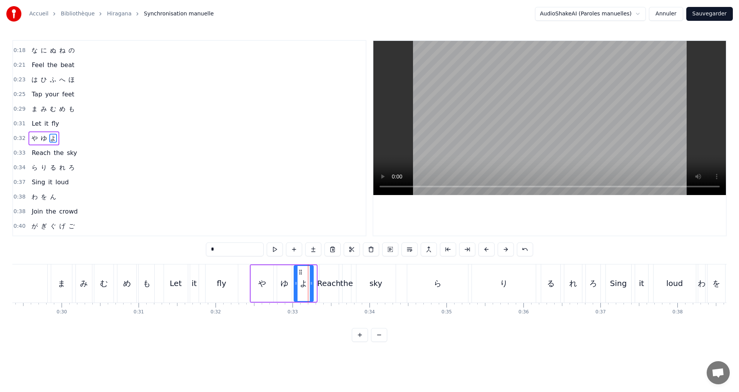
click at [313, 285] on div at bounding box center [311, 283] width 3 height 35
click at [275, 250] on button at bounding box center [275, 249] width 16 height 14
drag, startPoint x: 78, startPoint y: 149, endPoint x: 85, endPoint y: 151, distance: 7.3
click at [79, 150] on div "0:33 Reach the sky" at bounding box center [189, 153] width 353 height 15
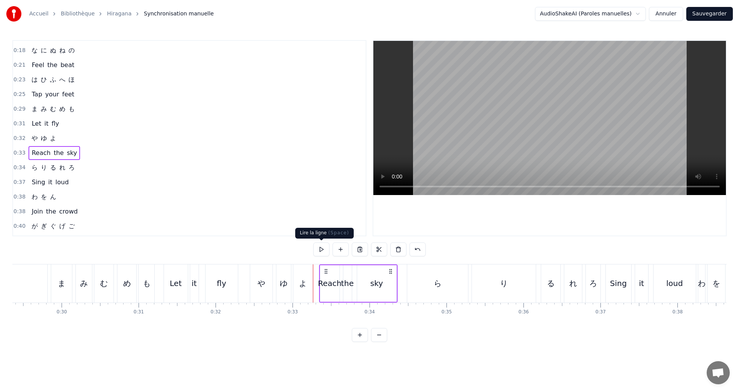
click at [322, 247] on button at bounding box center [321, 249] width 16 height 14
click at [90, 167] on div "0:34 ら り る れ ろ" at bounding box center [189, 167] width 353 height 15
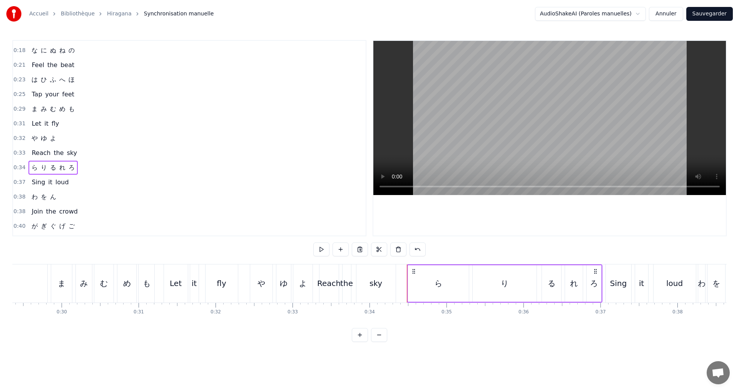
click at [319, 251] on button at bounding box center [321, 249] width 16 height 14
click at [317, 238] on div "0:00 あ い う え お 0:02 Let’s start the show 0:05 か き く け こ 0:07 Where shall we go …" at bounding box center [369, 190] width 715 height 301
click at [436, 284] on div "ら" at bounding box center [439, 283] width 8 height 12
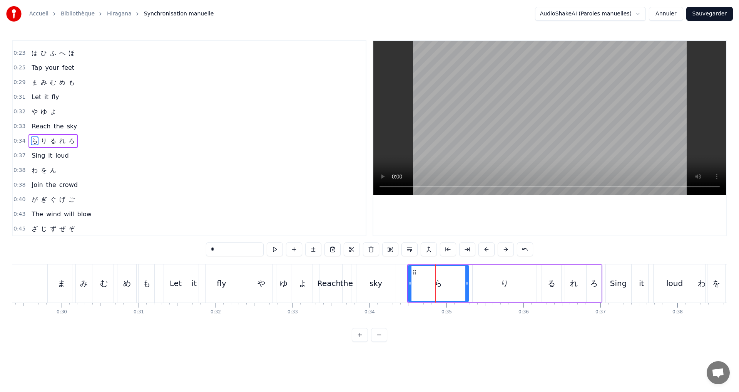
scroll to position [144, 0]
drag, startPoint x: 467, startPoint y: 285, endPoint x: 472, endPoint y: 285, distance: 5.8
click at [472, 285] on icon at bounding box center [472, 283] width 3 height 6
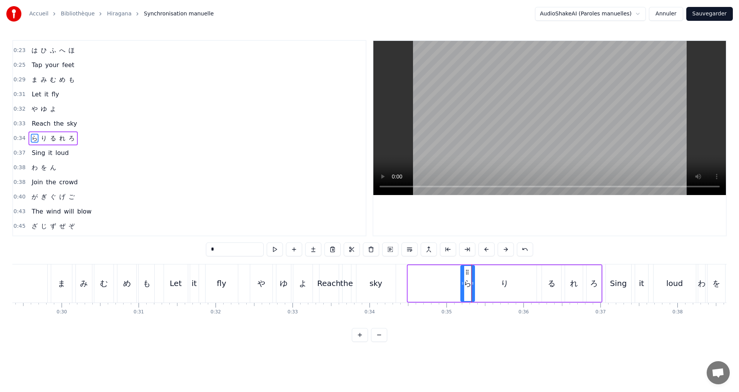
drag, startPoint x: 410, startPoint y: 281, endPoint x: 463, endPoint y: 283, distance: 52.8
click at [463, 283] on icon at bounding box center [462, 283] width 3 height 6
click at [498, 288] on div "り" at bounding box center [505, 283] width 64 height 37
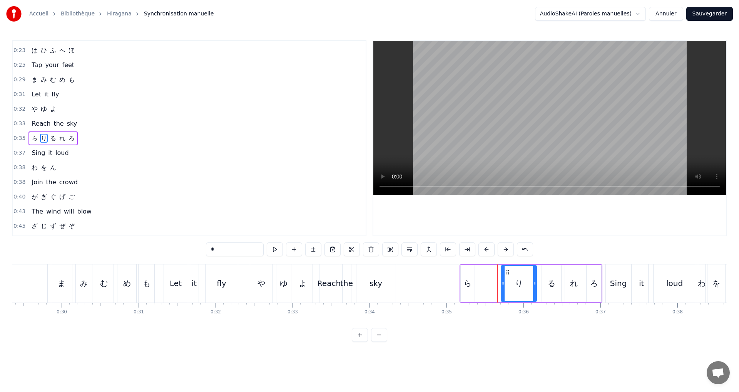
drag, startPoint x: 475, startPoint y: 283, endPoint x: 489, endPoint y: 283, distance: 14.7
click at [503, 282] on icon at bounding box center [503, 283] width 3 height 6
click at [472, 285] on div "ら" at bounding box center [468, 283] width 14 height 37
type input "*"
drag, startPoint x: 472, startPoint y: 284, endPoint x: 491, endPoint y: 285, distance: 18.1
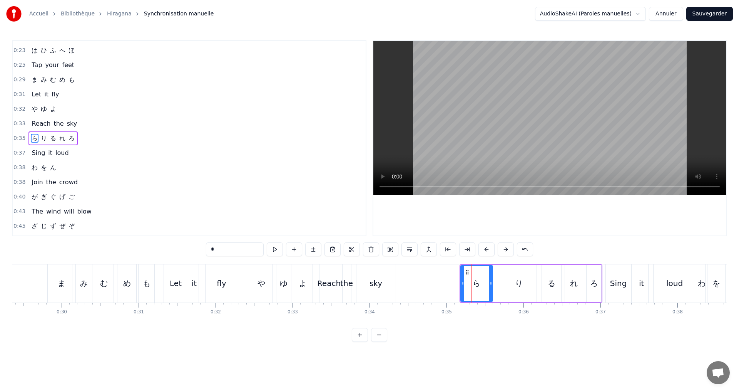
click at [491, 285] on icon at bounding box center [490, 283] width 3 height 6
drag, startPoint x: 463, startPoint y: 283, endPoint x: 471, endPoint y: 283, distance: 7.7
click at [471, 283] on icon at bounding box center [471, 283] width 3 height 6
click at [278, 246] on button at bounding box center [275, 249] width 16 height 14
drag, startPoint x: 490, startPoint y: 285, endPoint x: 485, endPoint y: 283, distance: 5.5
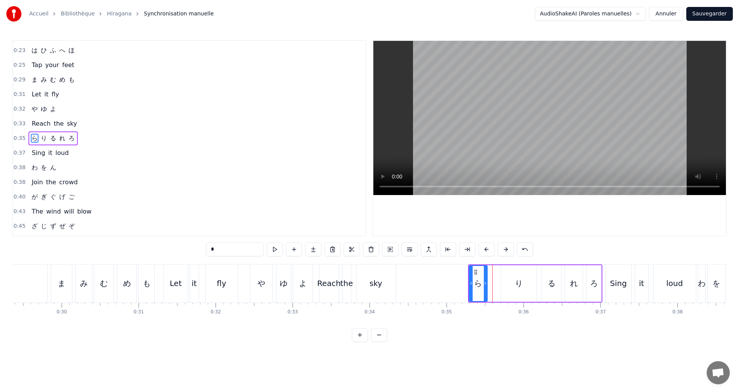
click at [485, 283] on icon at bounding box center [485, 283] width 3 height 6
click at [275, 249] on button at bounding box center [275, 249] width 16 height 14
drag, startPoint x: 92, startPoint y: 135, endPoint x: 91, endPoint y: 146, distance: 10.8
click at [92, 151] on div "0:00 あ い う え お 0:02 Let’s start the show 0:05 か き く け こ 0:07 Where shall we go …" at bounding box center [189, 138] width 354 height 196
click at [86, 142] on div "0:35 ら り る れ ろ" at bounding box center [189, 138] width 353 height 15
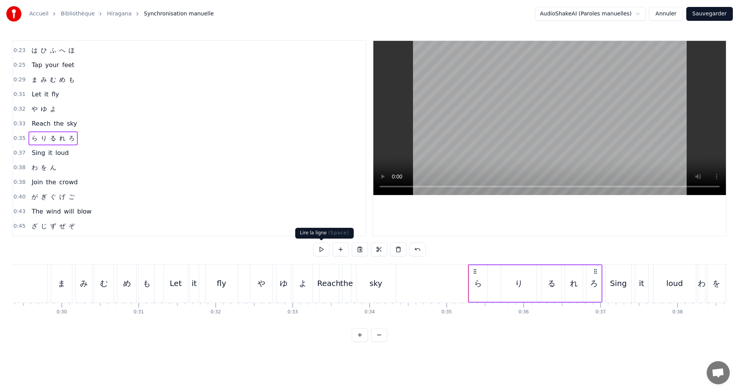
click at [325, 248] on button at bounding box center [321, 249] width 16 height 14
click at [547, 283] on div "る" at bounding box center [551, 283] width 19 height 37
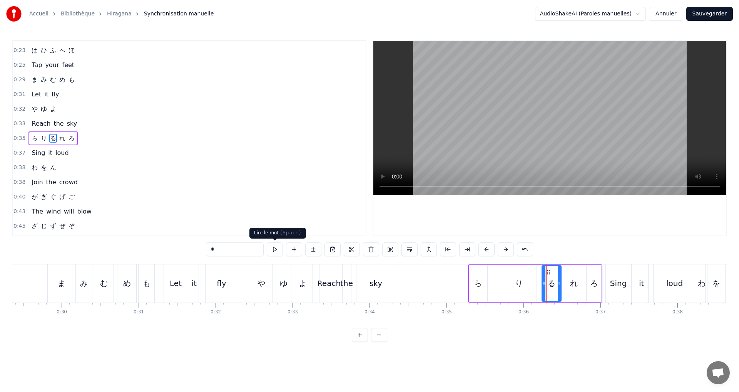
click at [271, 249] on button at bounding box center [275, 249] width 16 height 14
click at [543, 286] on div at bounding box center [541, 283] width 3 height 35
click at [557, 283] on icon at bounding box center [557, 283] width 3 height 6
click at [578, 286] on div "れ" at bounding box center [574, 283] width 18 height 37
type input "*"
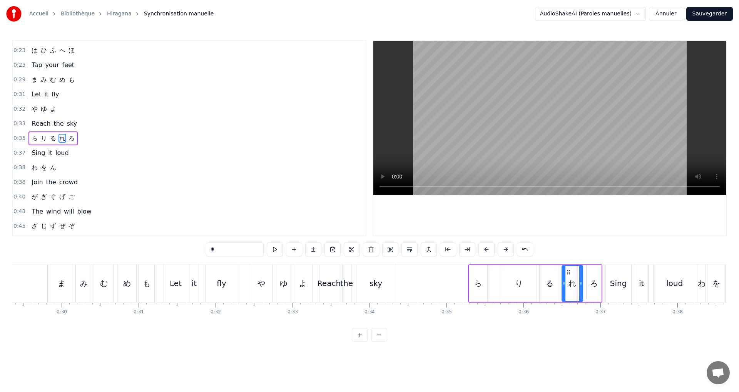
click at [565, 283] on icon at bounding box center [564, 283] width 3 height 6
click at [271, 244] on button at bounding box center [275, 249] width 16 height 14
drag, startPoint x: 85, startPoint y: 145, endPoint x: 89, endPoint y: 146, distance: 4.0
click at [86, 145] on div "0:35 ら り る れ ろ" at bounding box center [189, 138] width 353 height 15
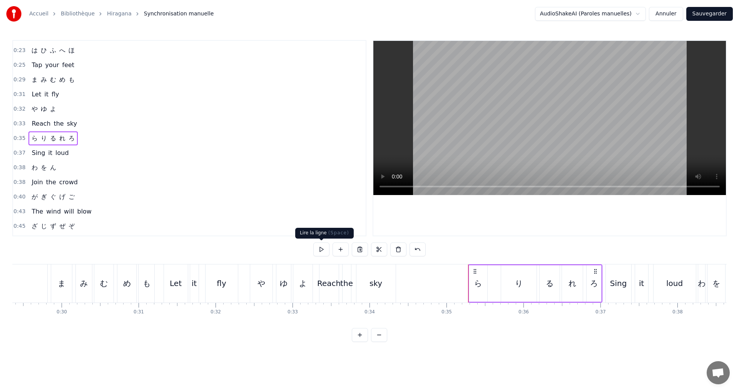
click at [328, 246] on button at bounding box center [321, 249] width 16 height 14
click at [84, 151] on div "0:37 Sing it loud" at bounding box center [189, 153] width 353 height 15
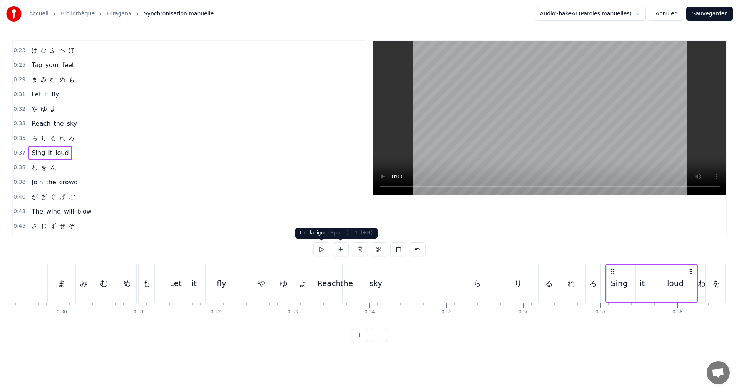
click at [323, 248] on button at bounding box center [321, 249] width 16 height 14
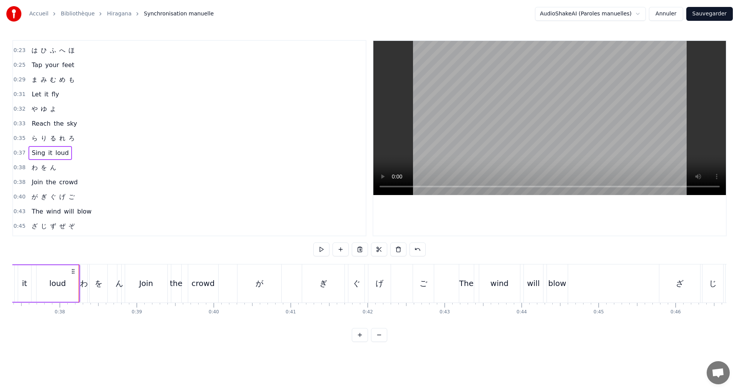
scroll to position [0, 2906]
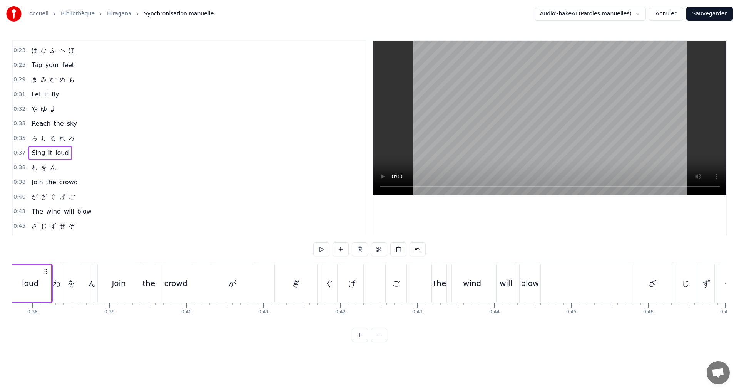
click at [72, 164] on div "0:38 わ を ん" at bounding box center [189, 167] width 353 height 15
click at [324, 252] on button at bounding box center [321, 249] width 16 height 14
click at [58, 287] on div "わ" at bounding box center [58, 283] width 8 height 12
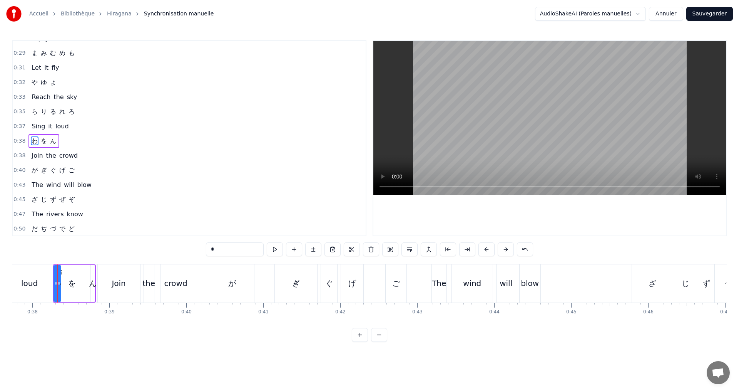
scroll to position [173, 0]
click at [277, 250] on button at bounding box center [275, 249] width 16 height 14
click at [78, 282] on div "を" at bounding box center [72, 283] width 18 height 37
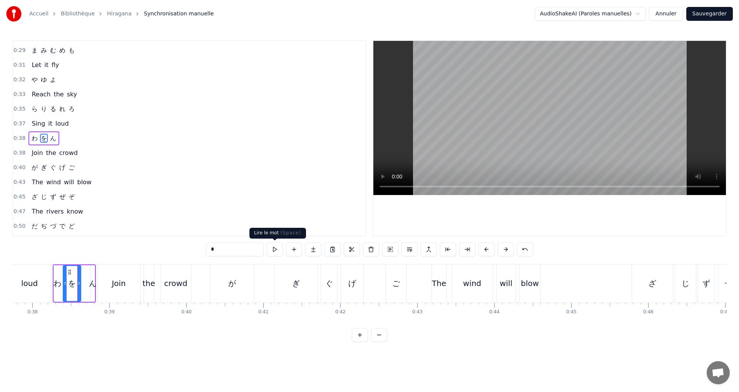
click at [271, 248] on button at bounding box center [275, 249] width 16 height 14
click at [77, 285] on div at bounding box center [76, 283] width 3 height 35
click at [274, 254] on button at bounding box center [275, 249] width 16 height 14
click at [95, 286] on div "ん" at bounding box center [93, 283] width 8 height 12
type input "*"
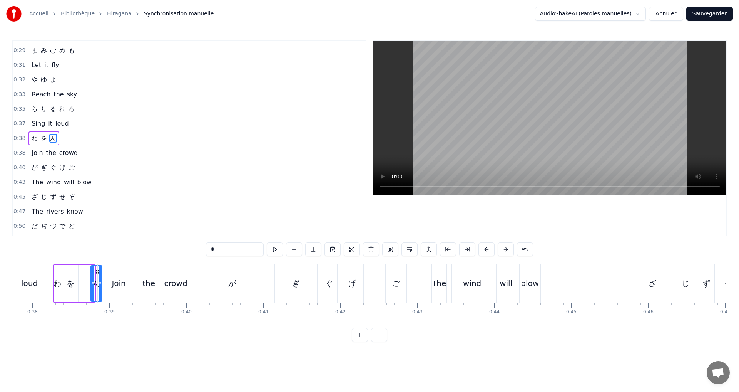
click at [98, 287] on div "あ い う え お Let’s start the show か き く け こ Where shall we go さ し す せ そ The rhythm…" at bounding box center [4, 283] width 5796 height 39
click at [95, 284] on div "ん" at bounding box center [95, 283] width 8 height 12
drag, startPoint x: 92, startPoint y: 283, endPoint x: 82, endPoint y: 281, distance: 10.3
click at [82, 280] on icon at bounding box center [83, 283] width 3 height 6
click at [100, 285] on div "Join" at bounding box center [119, 283] width 42 height 38
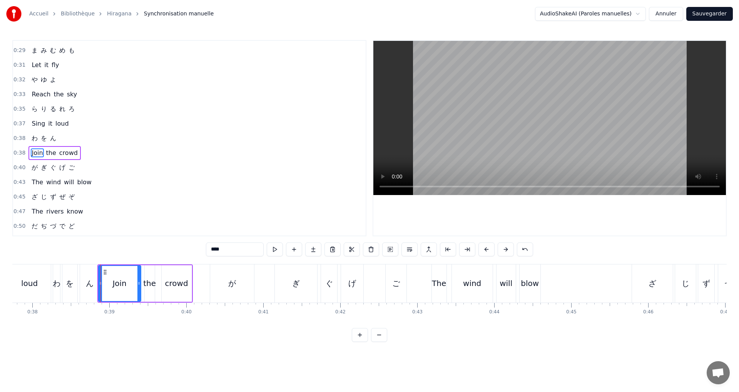
scroll to position [188, 0]
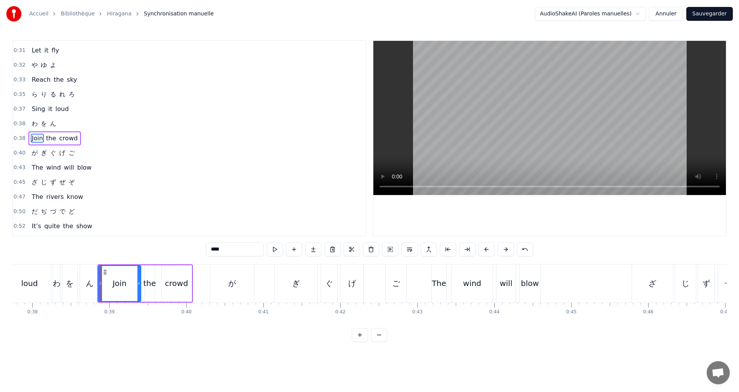
click at [101, 287] on div at bounding box center [100, 283] width 3 height 35
click at [94, 286] on div "ん" at bounding box center [90, 283] width 20 height 38
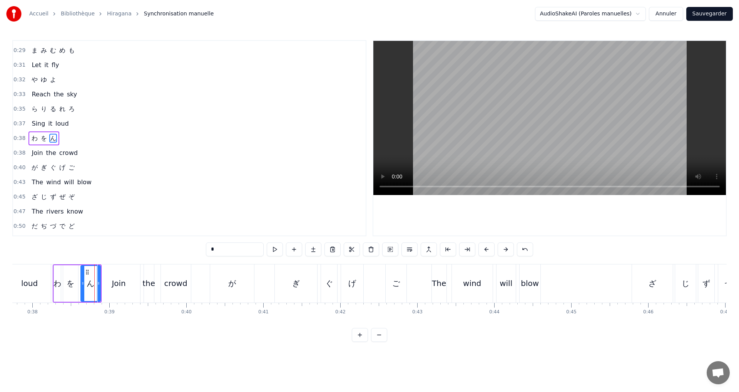
click at [99, 286] on div "Join" at bounding box center [119, 283] width 42 height 38
type input "****"
click at [95, 286] on div at bounding box center [94, 283] width 0 height 38
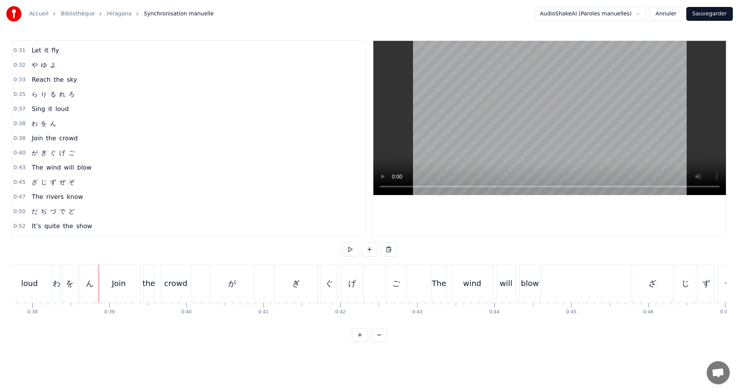
click at [107, 286] on div "Join" at bounding box center [119, 283] width 42 height 38
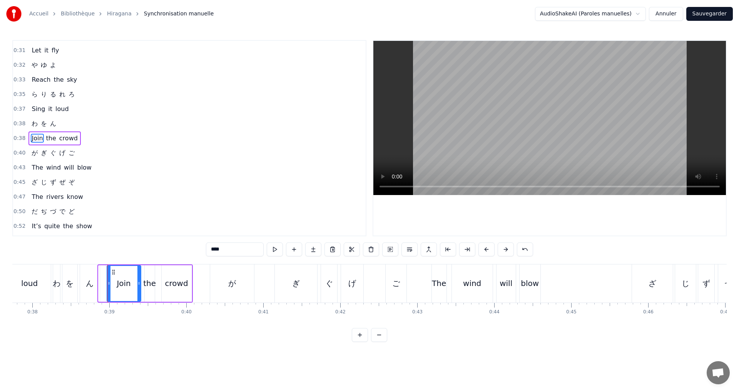
drag, startPoint x: 99, startPoint y: 284, endPoint x: 108, endPoint y: 287, distance: 8.9
click at [108, 287] on div at bounding box center [108, 283] width 3 height 35
click at [86, 285] on div "ん" at bounding box center [90, 283] width 20 height 38
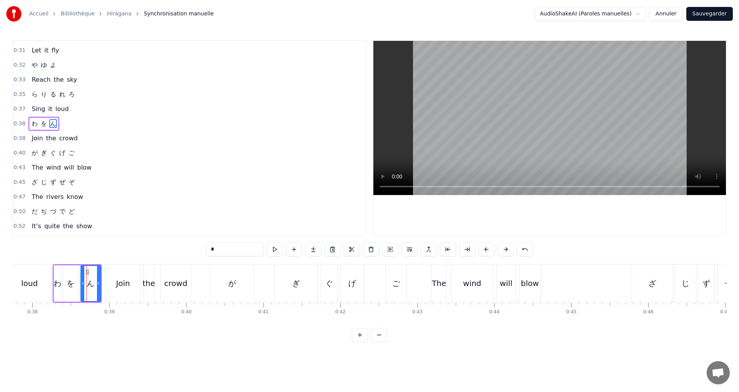
scroll to position [173, 0]
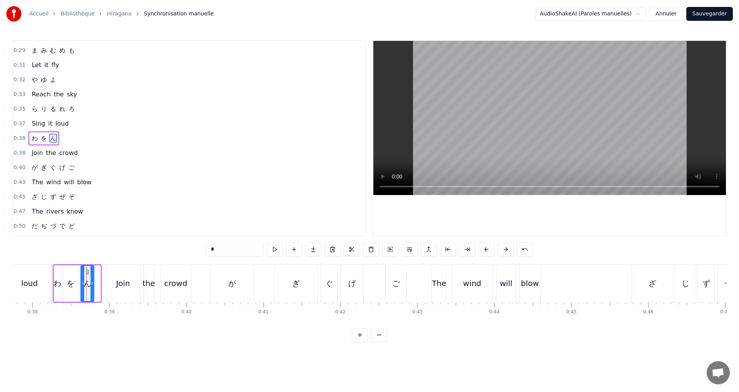
drag, startPoint x: 100, startPoint y: 288, endPoint x: 93, endPoint y: 286, distance: 6.7
click at [93, 286] on div at bounding box center [91, 283] width 3 height 35
click at [112, 283] on div "Join" at bounding box center [123, 283] width 34 height 38
type input "****"
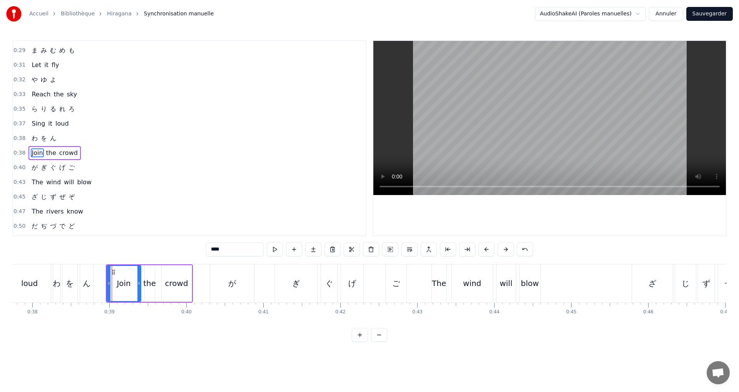
scroll to position [188, 0]
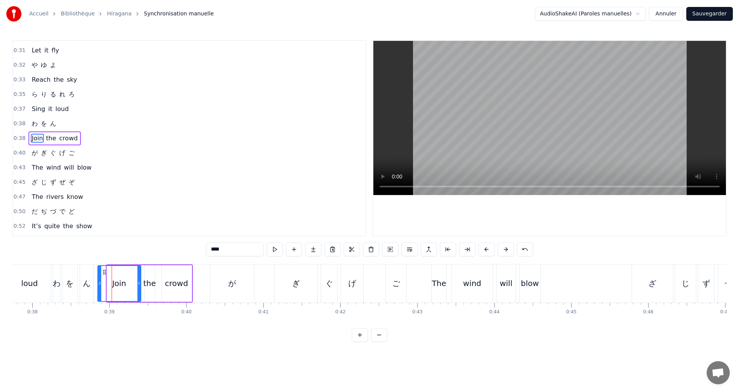
drag, startPoint x: 109, startPoint y: 284, endPoint x: 100, endPoint y: 283, distance: 9.2
click at [100, 283] on icon at bounding box center [99, 283] width 3 height 6
click at [99, 140] on div "0:38 Join the crowd" at bounding box center [189, 138] width 353 height 15
click at [82, 123] on div "0:38 わ を ん" at bounding box center [189, 123] width 353 height 15
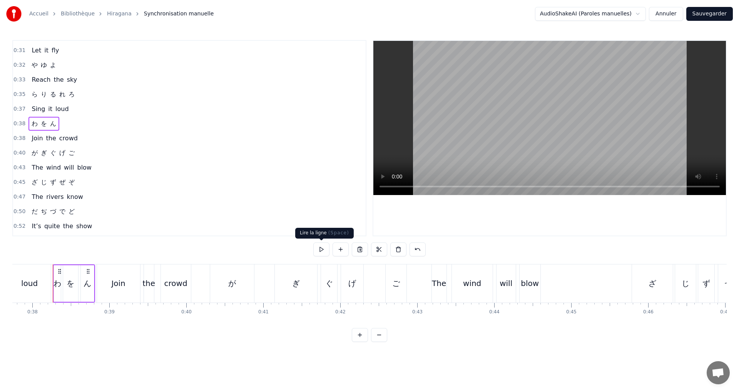
click at [322, 248] on button at bounding box center [321, 249] width 16 height 14
click at [83, 282] on div "ん" at bounding box center [87, 283] width 13 height 37
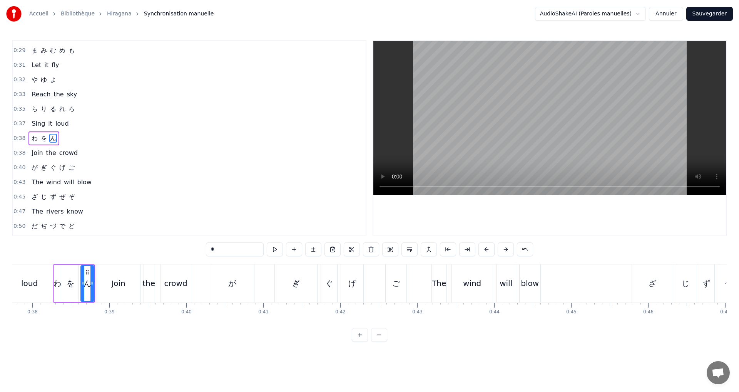
click at [94, 285] on div "ん" at bounding box center [87, 283] width 14 height 37
click at [89, 282] on icon at bounding box center [90, 283] width 3 height 6
click at [275, 251] on button at bounding box center [275, 249] width 16 height 14
click at [88, 287] on div at bounding box center [89, 283] width 3 height 35
click at [275, 250] on button at bounding box center [275, 249] width 16 height 14
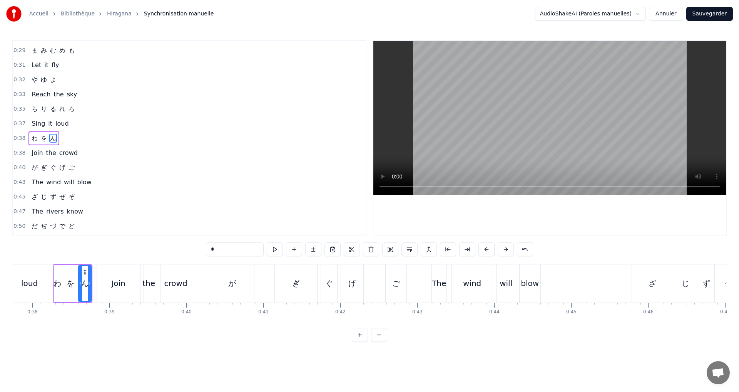
click at [81, 282] on icon at bounding box center [80, 283] width 3 height 6
click at [278, 248] on button at bounding box center [275, 249] width 16 height 14
click at [87, 137] on div "0:38 わ を ん" at bounding box center [189, 138] width 353 height 15
click at [318, 246] on button at bounding box center [321, 249] width 16 height 14
click at [80, 283] on div "ん" at bounding box center [85, 283] width 13 height 37
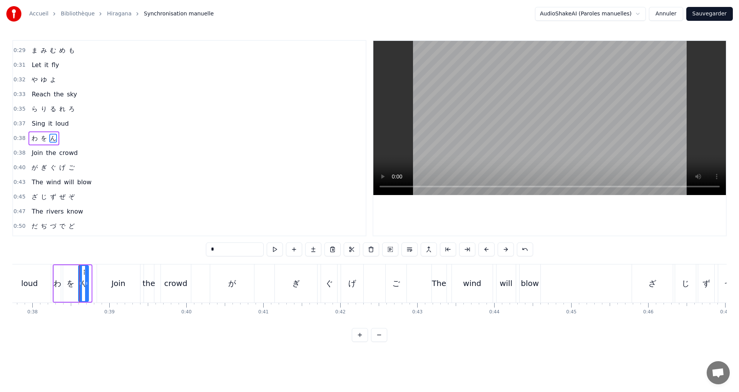
click at [85, 283] on icon at bounding box center [86, 283] width 3 height 6
click at [283, 247] on div "*" at bounding box center [369, 249] width 327 height 14
click at [279, 247] on button at bounding box center [275, 249] width 16 height 14
drag, startPoint x: 97, startPoint y: 138, endPoint x: 105, endPoint y: 138, distance: 8.1
click at [97, 138] on div "0:38 わ を ん" at bounding box center [189, 138] width 353 height 15
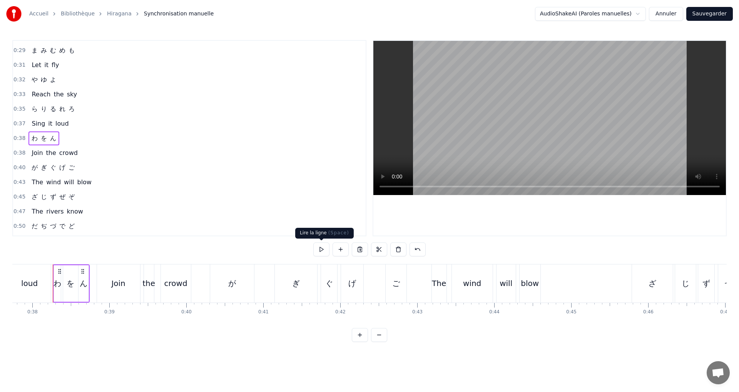
click at [320, 248] on button at bounding box center [321, 249] width 16 height 14
drag, startPoint x: 100, startPoint y: 150, endPoint x: 109, endPoint y: 153, distance: 8.9
click at [100, 151] on div "0:38 Join the crowd" at bounding box center [189, 153] width 353 height 15
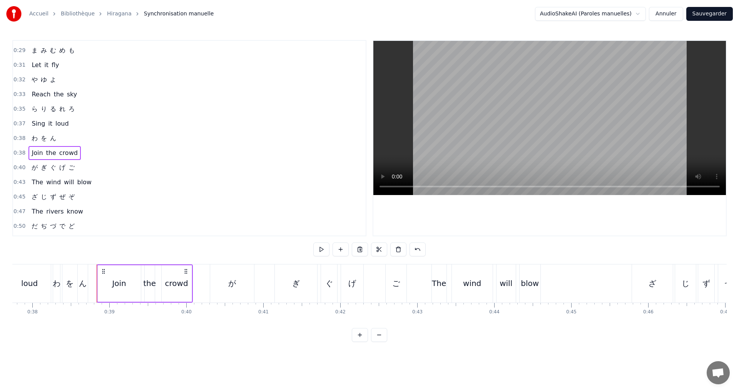
click at [323, 248] on button at bounding box center [321, 249] width 16 height 14
click at [94, 167] on div "0:40 が ぎ ぐ げ ご" at bounding box center [189, 167] width 353 height 15
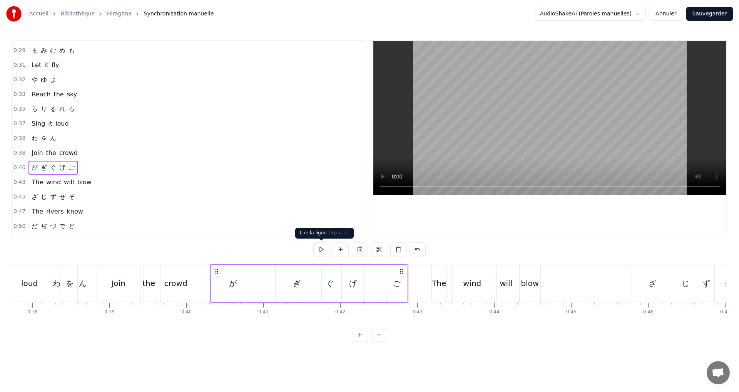
click at [320, 251] on button at bounding box center [321, 249] width 16 height 14
click at [320, 250] on button at bounding box center [321, 249] width 16 height 14
click at [228, 284] on div "が" at bounding box center [233, 283] width 44 height 37
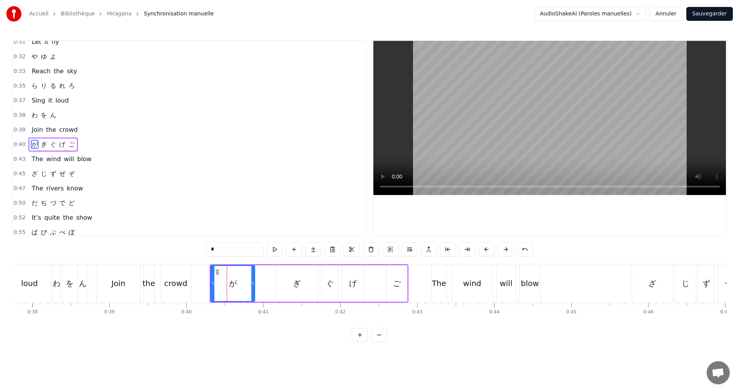
scroll to position [203, 0]
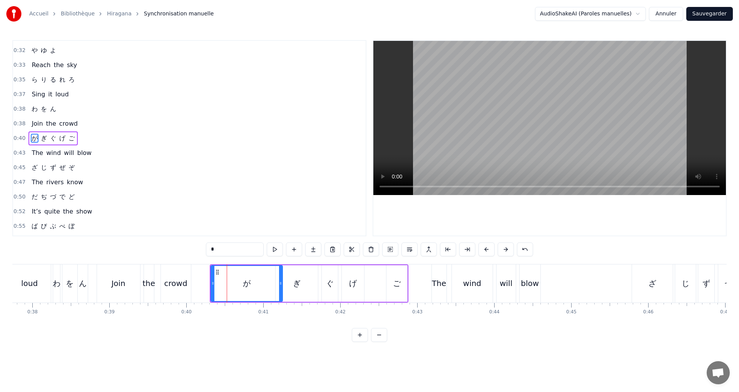
drag, startPoint x: 252, startPoint y: 284, endPoint x: 280, endPoint y: 284, distance: 27.7
click at [280, 284] on icon at bounding box center [280, 283] width 3 height 6
drag, startPoint x: 213, startPoint y: 281, endPoint x: 273, endPoint y: 281, distance: 60.5
click at [273, 281] on icon at bounding box center [273, 283] width 3 height 6
drag, startPoint x: 280, startPoint y: 284, endPoint x: 288, endPoint y: 285, distance: 7.7
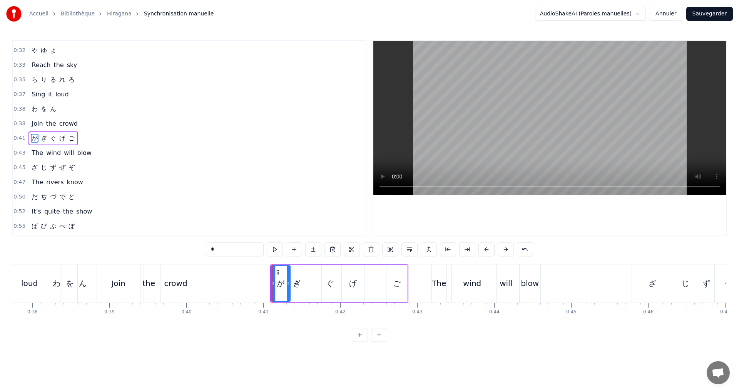
click at [288, 285] on icon at bounding box center [288, 283] width 3 height 6
click at [299, 280] on div "ぎ" at bounding box center [297, 283] width 8 height 12
drag, startPoint x: 277, startPoint y: 285, endPoint x: 298, endPoint y: 287, distance: 20.5
click at [298, 287] on div at bounding box center [297, 283] width 3 height 35
click at [323, 286] on div "ぐ" at bounding box center [330, 283] width 16 height 37
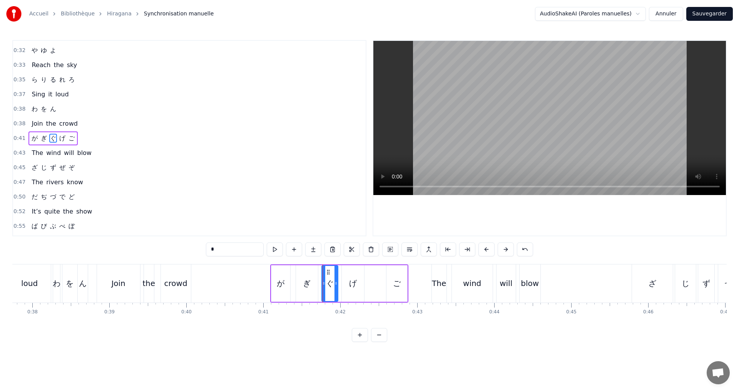
click at [316, 283] on div "ぎ" at bounding box center [307, 283] width 22 height 37
drag, startPoint x: 316, startPoint y: 283, endPoint x: 311, endPoint y: 283, distance: 5.0
click at [311, 283] on icon at bounding box center [311, 283] width 3 height 6
click at [325, 286] on div "ぐ" at bounding box center [330, 283] width 16 height 37
type input "*"
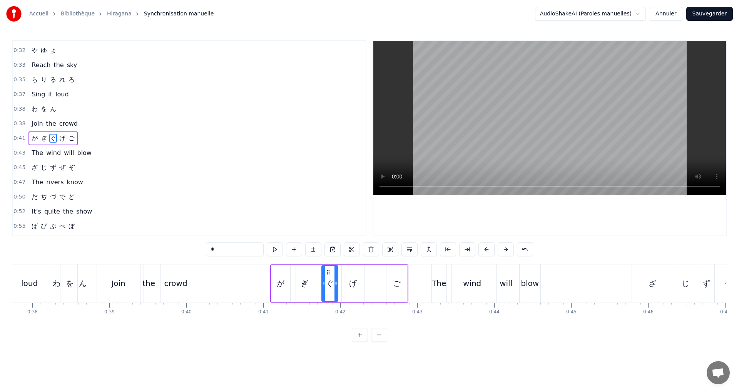
click at [324, 285] on div at bounding box center [324, 283] width 0 height 38
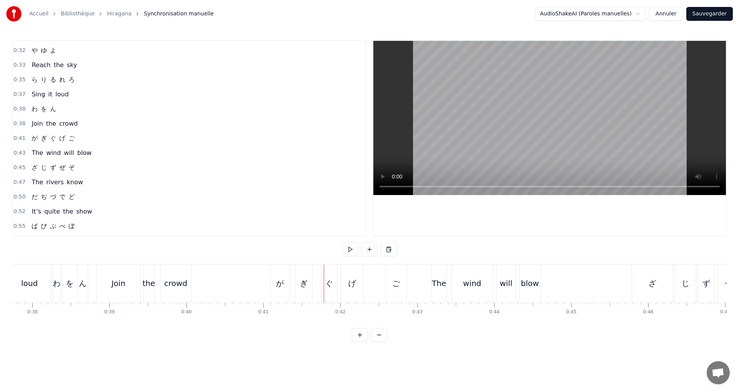
click at [326, 283] on div "ぐ" at bounding box center [329, 283] width 8 height 12
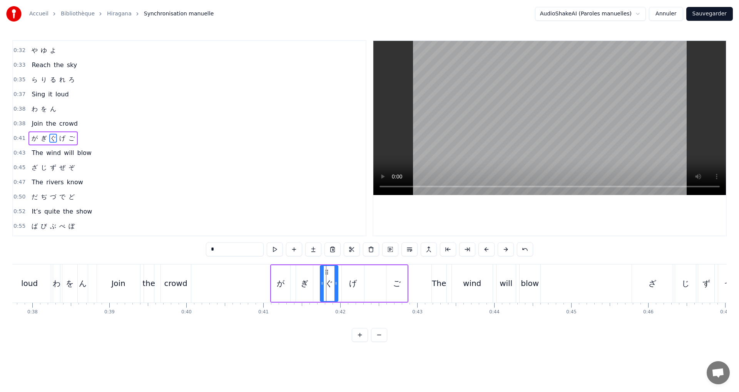
click at [322, 286] on icon at bounding box center [322, 283] width 3 height 6
click at [335, 286] on div at bounding box center [334, 283] width 3 height 35
click at [102, 134] on div "0:41 が ぎ ぐ げ ご" at bounding box center [189, 138] width 353 height 15
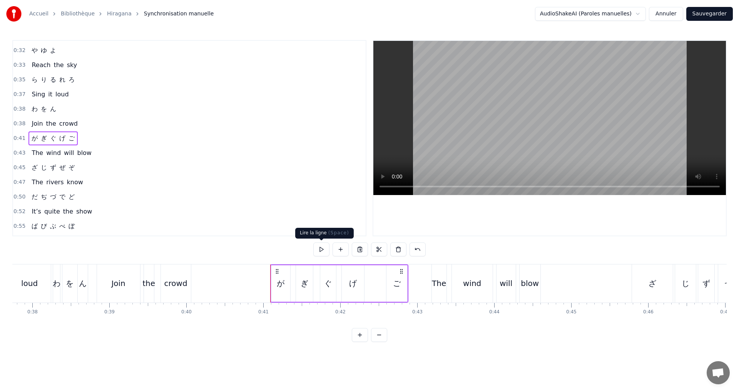
click at [318, 250] on button at bounding box center [321, 249] width 16 height 14
click at [313, 279] on div "ぎ" at bounding box center [305, 283] width 18 height 37
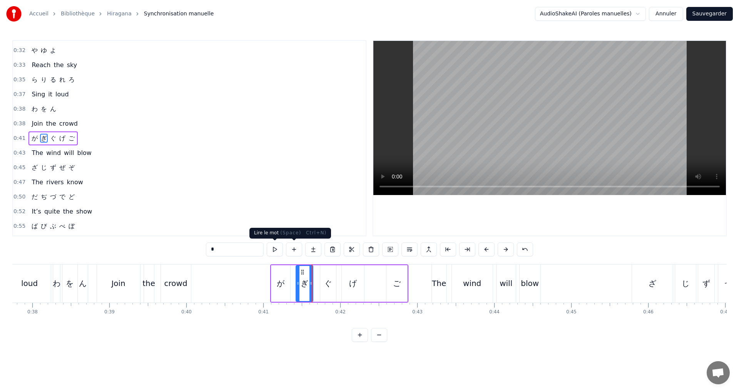
click at [278, 251] on button at bounding box center [275, 249] width 16 height 14
drag, startPoint x: 298, startPoint y: 282, endPoint x: 304, endPoint y: 282, distance: 5.4
click at [304, 282] on icon at bounding box center [304, 283] width 3 height 6
click at [276, 245] on button at bounding box center [275, 249] width 16 height 14
click at [331, 281] on div "ぐ" at bounding box center [328, 283] width 8 height 12
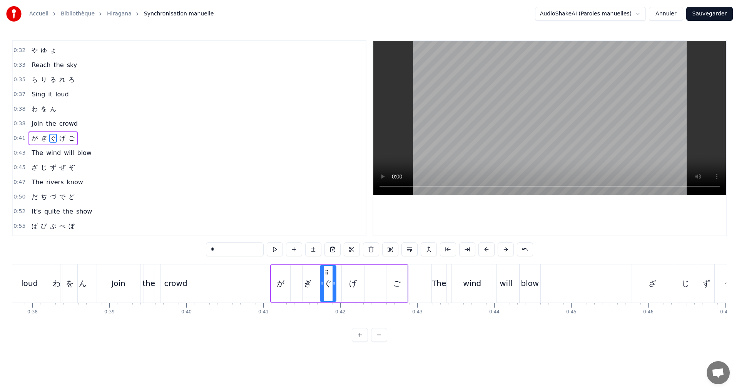
click at [350, 284] on div "げ" at bounding box center [353, 283] width 8 height 12
drag, startPoint x: 363, startPoint y: 284, endPoint x: 379, endPoint y: 283, distance: 15.8
click at [379, 283] on icon at bounding box center [376, 283] width 3 height 6
drag, startPoint x: 344, startPoint y: 286, endPoint x: 362, endPoint y: 285, distance: 18.1
click at [362, 285] on icon at bounding box center [361, 283] width 3 height 6
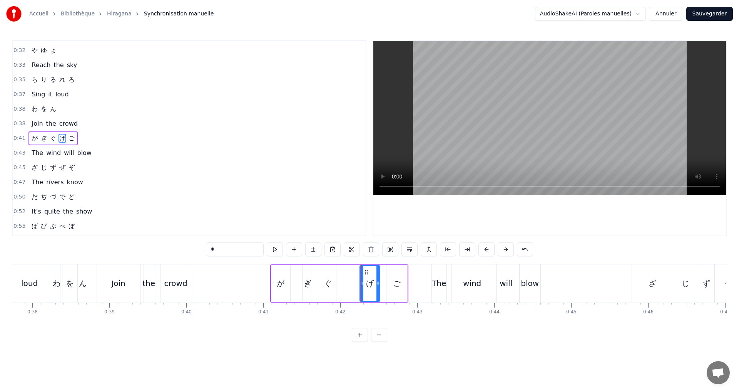
click at [331, 281] on div "ぐ" at bounding box center [328, 283] width 8 height 12
drag, startPoint x: 334, startPoint y: 282, endPoint x: 353, endPoint y: 285, distance: 18.6
click at [359, 284] on icon at bounding box center [359, 283] width 3 height 6
drag, startPoint x: 321, startPoint y: 286, endPoint x: 337, endPoint y: 283, distance: 16.1
click at [337, 283] on icon at bounding box center [338, 283] width 3 height 6
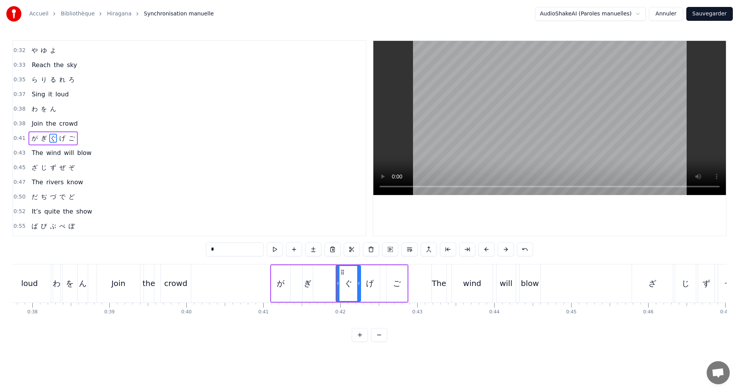
click at [308, 279] on div "ぎ" at bounding box center [308, 283] width 8 height 12
drag, startPoint x: 312, startPoint y: 283, endPoint x: 337, endPoint y: 284, distance: 24.7
click at [337, 284] on icon at bounding box center [335, 283] width 3 height 6
drag, startPoint x: 303, startPoint y: 282, endPoint x: 315, endPoint y: 283, distance: 12.4
click at [315, 283] on icon at bounding box center [316, 283] width 3 height 6
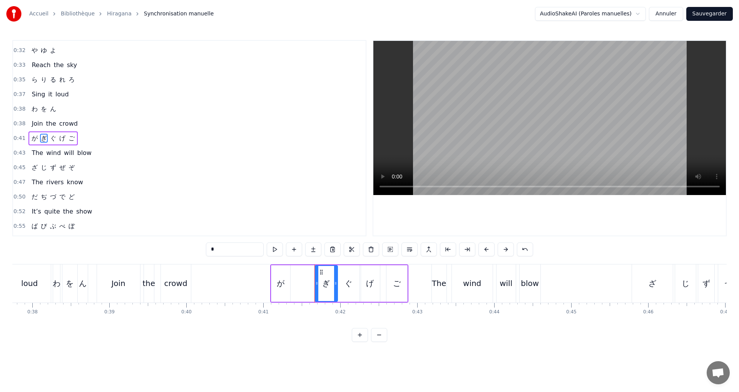
click at [281, 280] on div "が" at bounding box center [281, 283] width 8 height 12
type input "*"
drag, startPoint x: 289, startPoint y: 281, endPoint x: 312, endPoint y: 281, distance: 23.1
click at [312, 281] on icon at bounding box center [311, 283] width 3 height 6
click at [93, 137] on div "0:41 が ぎ ぐ げ ご" at bounding box center [189, 138] width 353 height 15
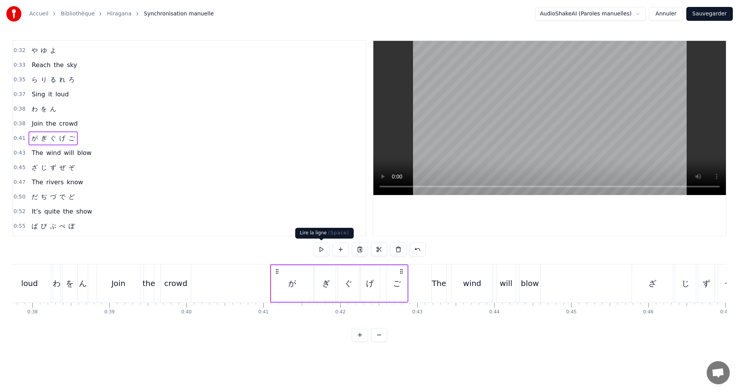
click at [323, 248] on button at bounding box center [321, 249] width 16 height 14
click at [100, 154] on div "0:43 The wind will blow" at bounding box center [189, 153] width 353 height 15
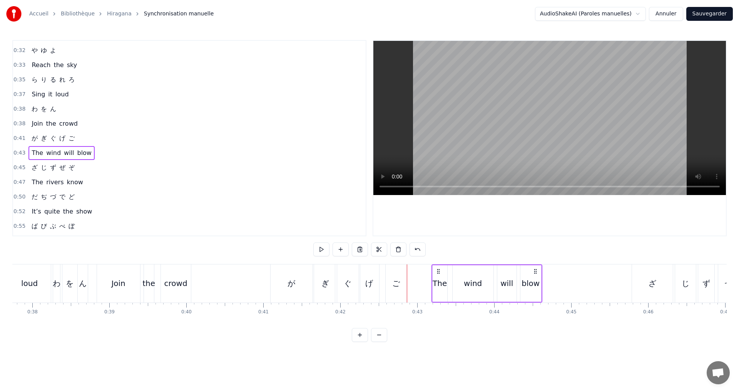
click at [324, 248] on button at bounding box center [321, 249] width 16 height 14
click at [97, 166] on div "0:45 ざ じ ず ぜ ぞ" at bounding box center [189, 167] width 353 height 15
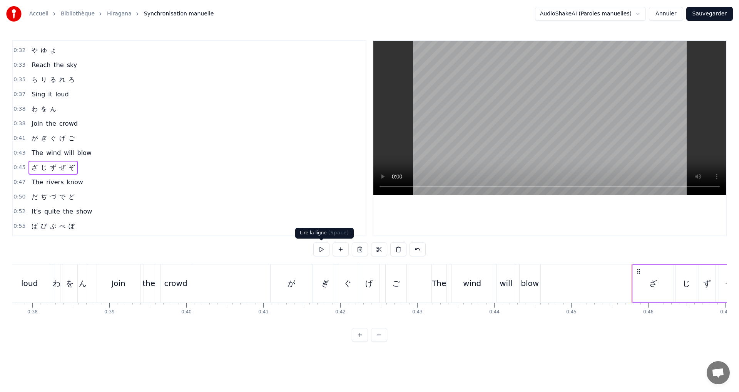
click at [320, 250] on button at bounding box center [321, 249] width 16 height 14
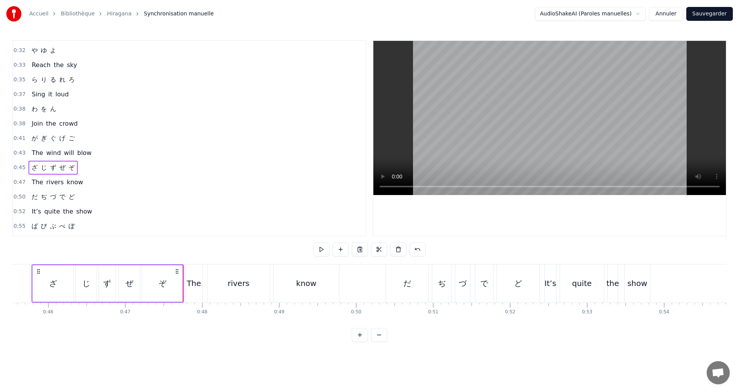
scroll to position [0, 3478]
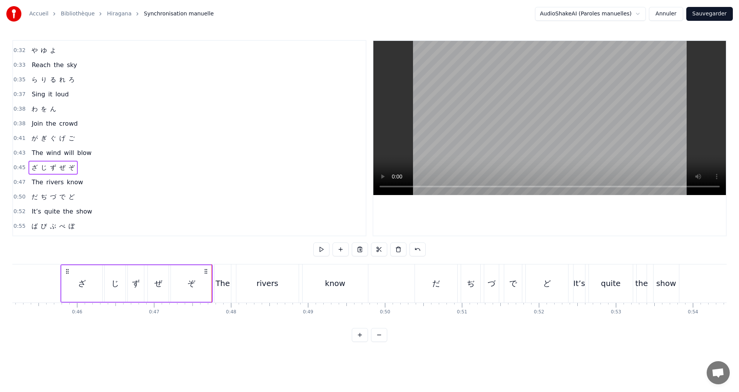
click at [706, 12] on button "Sauvegarder" at bounding box center [710, 14] width 47 height 14
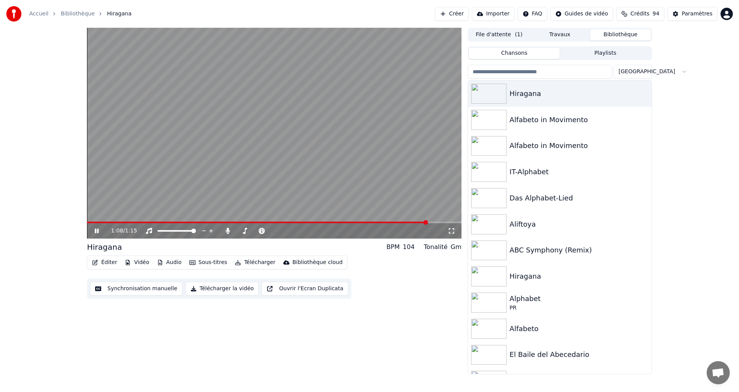
click at [98, 229] on icon at bounding box center [97, 230] width 4 height 5
click at [121, 290] on button "Synchronisation manuelle" at bounding box center [136, 288] width 92 height 14
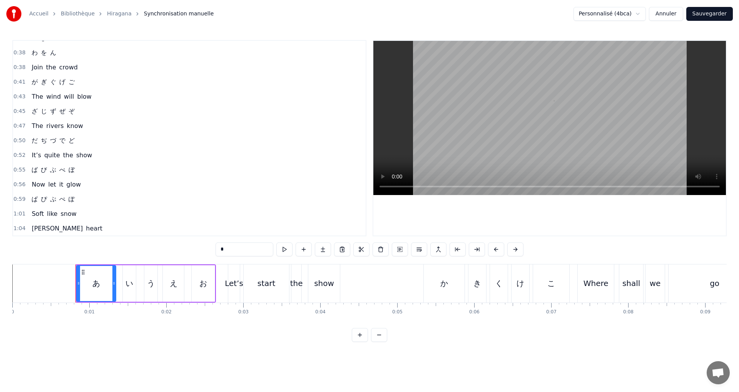
scroll to position [274, 0]
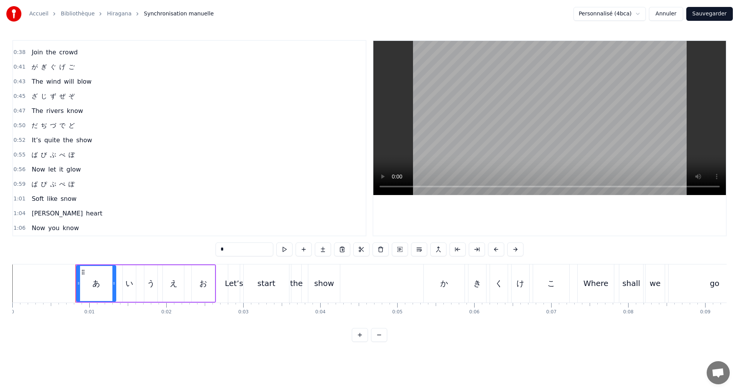
click at [83, 93] on div "0:45 ざ じ ず ぜ ぞ" at bounding box center [189, 96] width 353 height 15
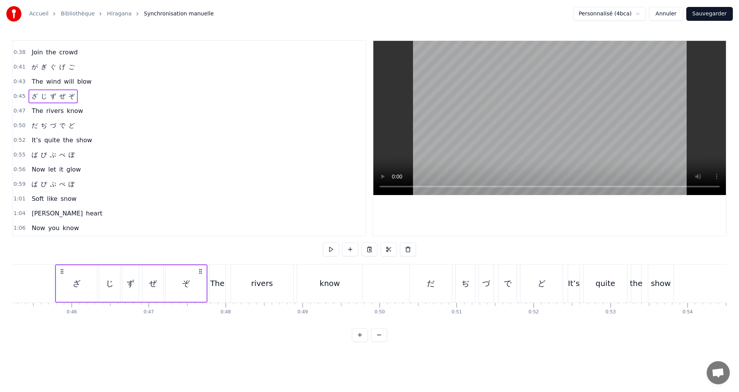
scroll to position [0, 3487]
click at [333, 251] on button at bounding box center [331, 249] width 16 height 14
click at [102, 111] on div "0:47 The rivers know" at bounding box center [189, 111] width 353 height 15
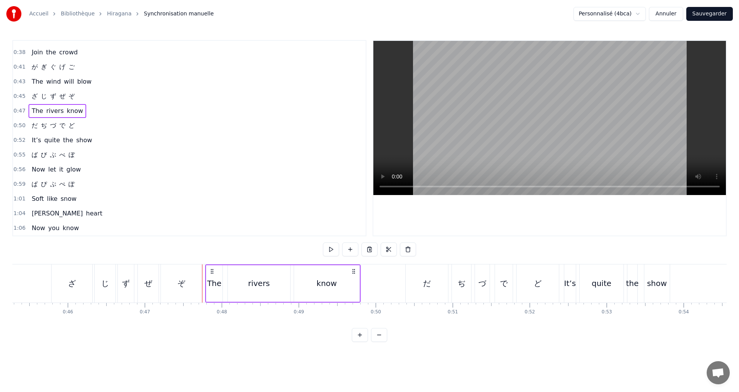
click at [88, 94] on div "0:45 ざ じ ず ぜ ぞ" at bounding box center [189, 96] width 353 height 15
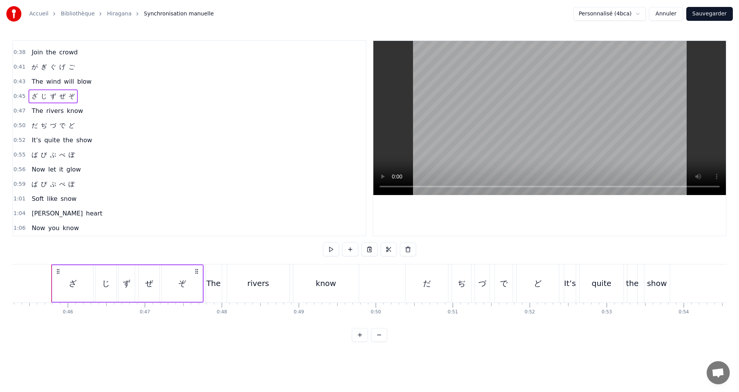
click at [98, 109] on div "0:47 The rivers know" at bounding box center [189, 111] width 353 height 15
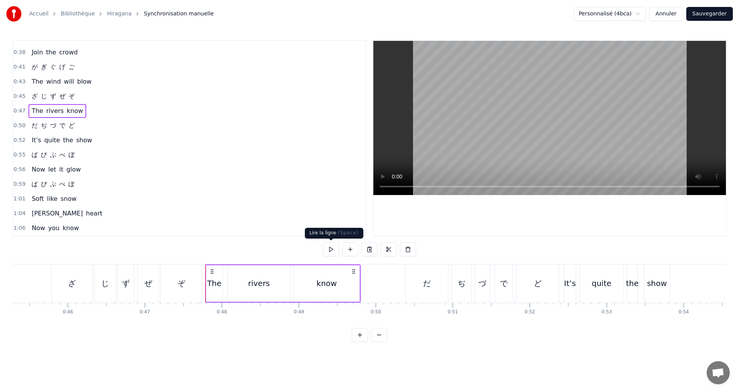
click at [332, 252] on button at bounding box center [331, 249] width 16 height 14
click at [87, 93] on div "0:45 ざ じ ず ぜ ぞ" at bounding box center [189, 96] width 353 height 15
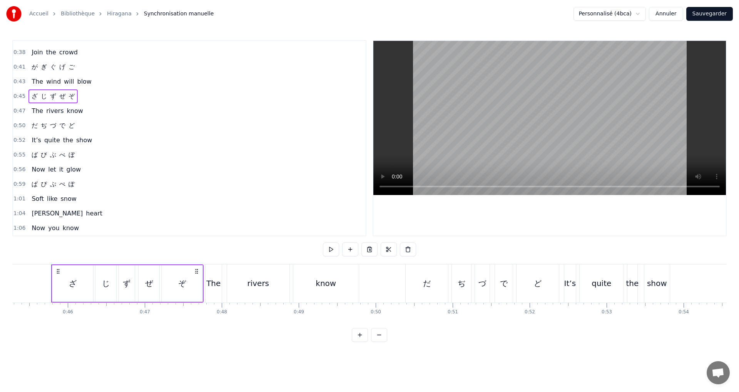
click at [329, 252] on button at bounding box center [331, 249] width 16 height 14
click at [101, 122] on div "0:50 だ ぢ づ で ど" at bounding box center [189, 125] width 353 height 15
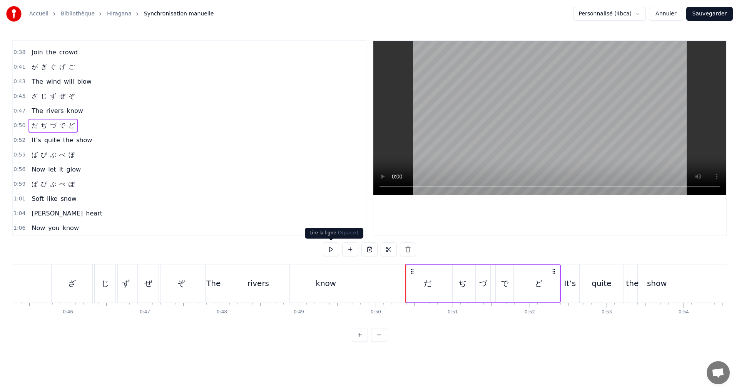
click at [328, 250] on button at bounding box center [331, 249] width 16 height 14
click at [420, 283] on div "だ" at bounding box center [428, 283] width 42 height 37
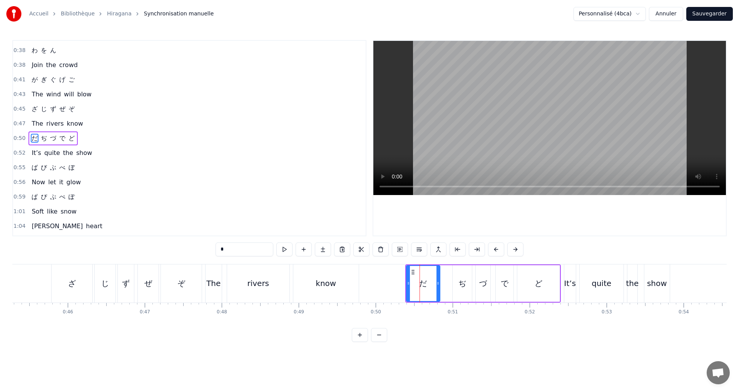
drag, startPoint x: 447, startPoint y: 286, endPoint x: 438, endPoint y: 283, distance: 9.4
click at [438, 283] on icon at bounding box center [438, 283] width 3 height 6
click at [455, 285] on div "ぢ" at bounding box center [462, 283] width 19 height 37
type input "*"
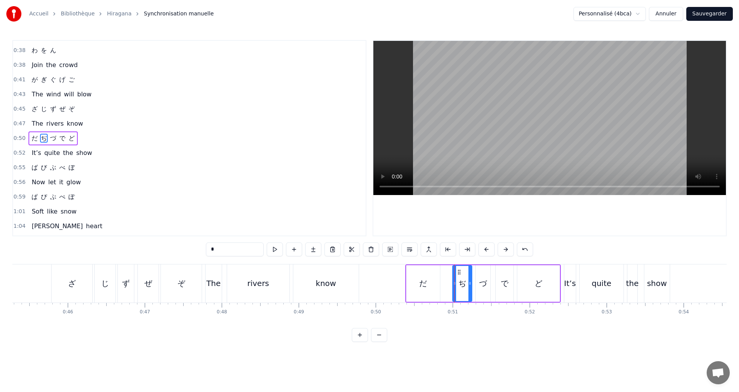
click at [452, 282] on div "ぢ" at bounding box center [462, 283] width 20 height 37
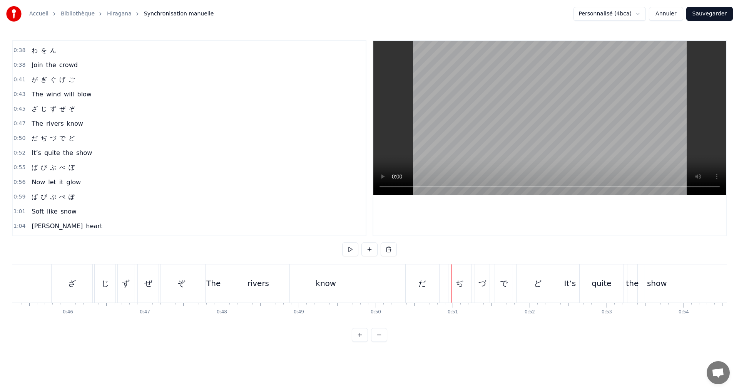
click at [468, 286] on div "ぢ" at bounding box center [460, 283] width 23 height 38
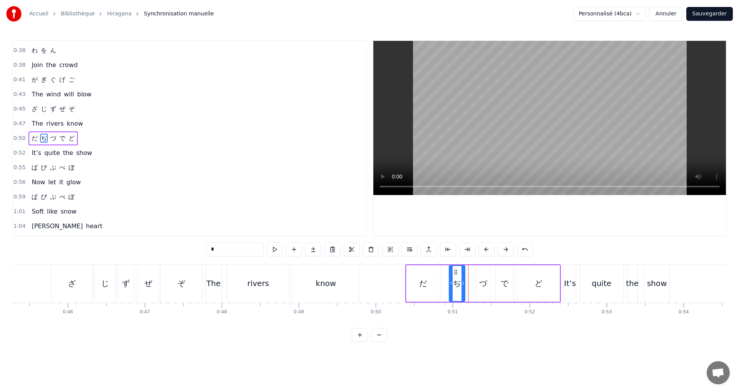
drag, startPoint x: 471, startPoint y: 288, endPoint x: 464, endPoint y: 285, distance: 8.3
click at [464, 285] on div at bounding box center [463, 283] width 3 height 35
click at [472, 292] on div "だ ぢ づ で ど" at bounding box center [483, 283] width 156 height 38
click at [463, 286] on div "ぢ" at bounding box center [456, 283] width 15 height 37
drag, startPoint x: 464, startPoint y: 286, endPoint x: 479, endPoint y: 288, distance: 15.5
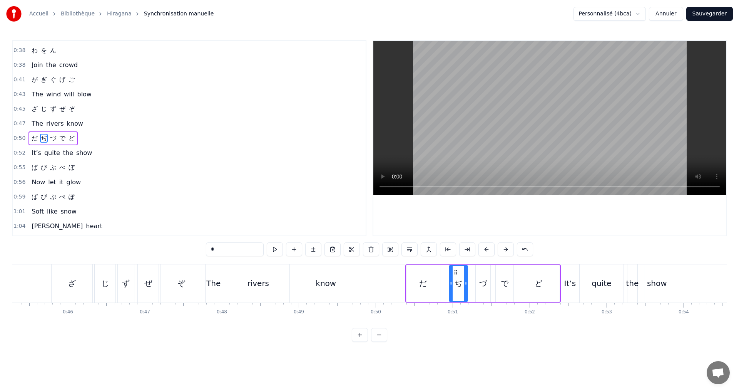
click at [467, 286] on div at bounding box center [465, 283] width 3 height 35
click at [482, 286] on div "づ" at bounding box center [483, 283] width 8 height 12
drag, startPoint x: 479, startPoint y: 283, endPoint x: 471, endPoint y: 281, distance: 8.3
click at [471, 281] on icon at bounding box center [469, 283] width 3 height 6
click at [484, 287] on div at bounding box center [485, 283] width 3 height 35
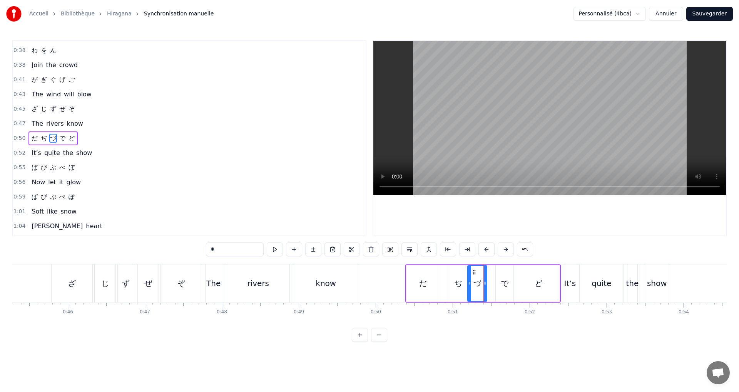
click at [505, 284] on div "で" at bounding box center [505, 283] width 8 height 12
click at [533, 287] on div "ど" at bounding box center [539, 283] width 42 height 37
drag, startPoint x: 559, startPoint y: 284, endPoint x: 549, endPoint y: 283, distance: 10.1
click at [549, 283] on icon at bounding box center [548, 283] width 3 height 6
click at [506, 281] on div "で" at bounding box center [505, 283] width 8 height 12
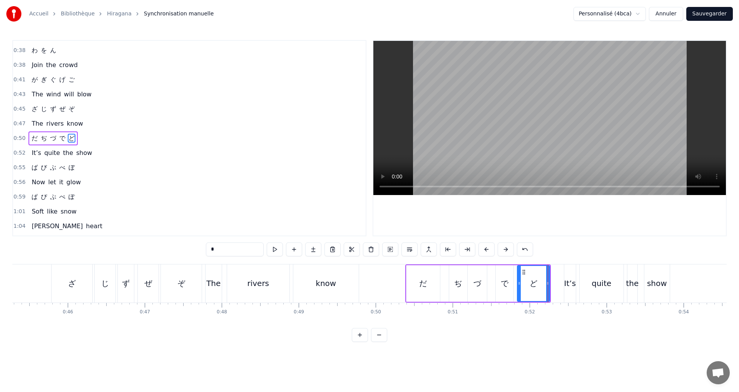
type input "*"
click at [495, 281] on icon at bounding box center [495, 283] width 3 height 6
click at [509, 284] on div at bounding box center [508, 283] width 3 height 35
drag, startPoint x: 113, startPoint y: 124, endPoint x: 111, endPoint y: 129, distance: 5.9
click at [112, 128] on div "0:47 The rivers know" at bounding box center [189, 123] width 353 height 15
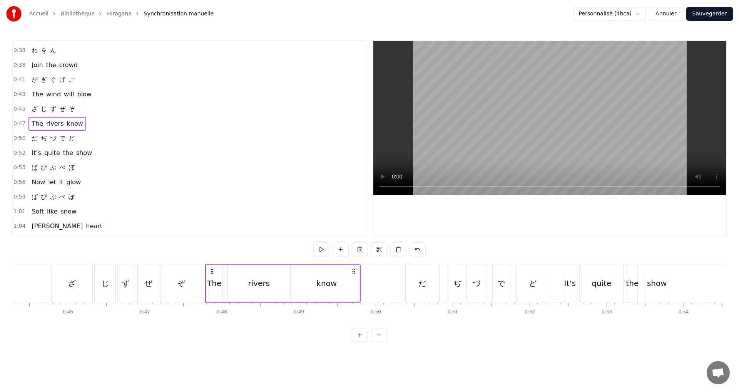
click at [110, 137] on div "0:50 だ ぢ づ で ど" at bounding box center [189, 138] width 353 height 15
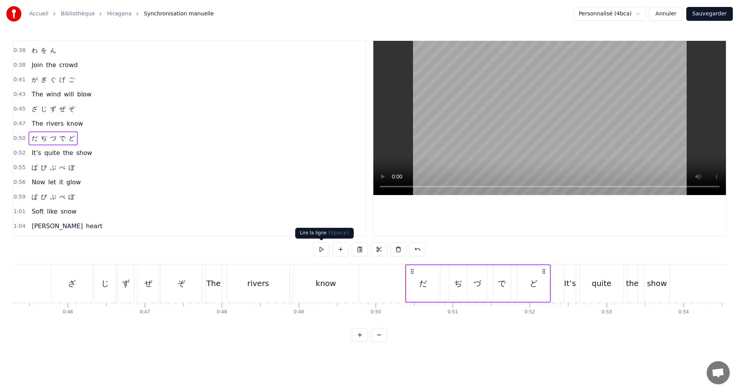
click at [317, 248] on button at bounding box center [321, 249] width 16 height 14
click at [91, 151] on div "0:52 It’s quite the show" at bounding box center [189, 153] width 353 height 15
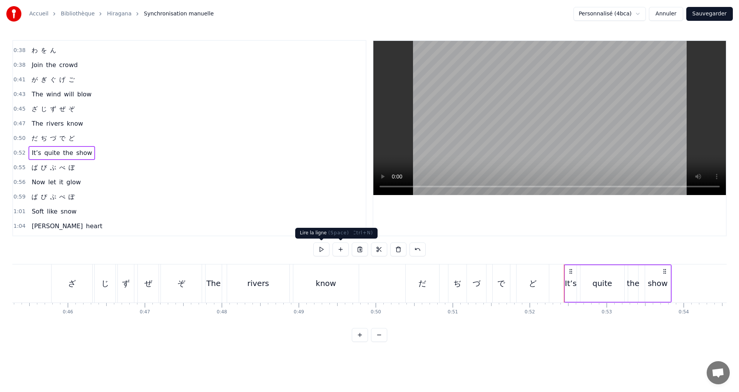
click at [319, 250] on button at bounding box center [321, 249] width 16 height 14
click at [79, 168] on div "0:55 ば び ぶ べ ぼ" at bounding box center [189, 167] width 353 height 15
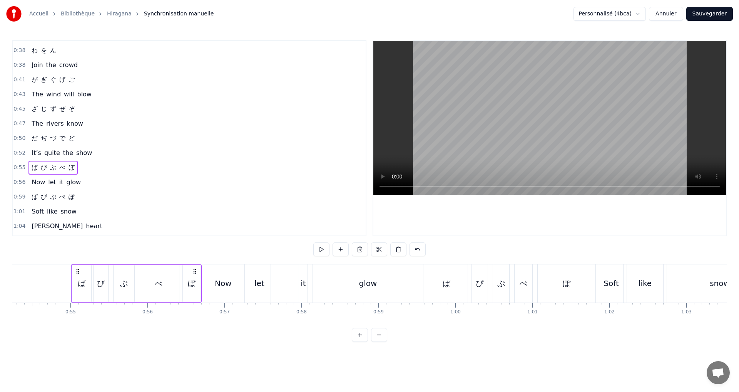
scroll to position [0, 4197]
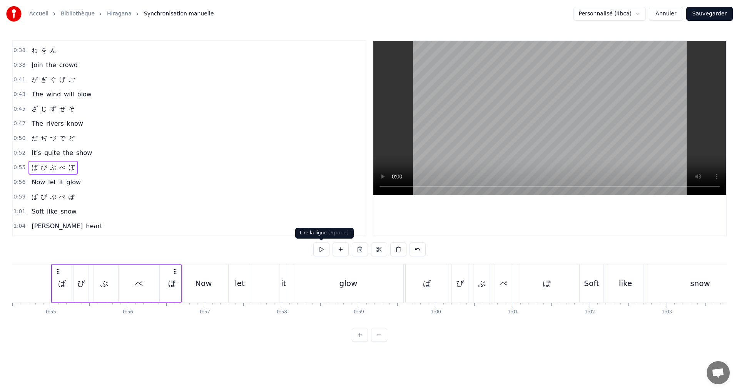
click at [323, 250] on button at bounding box center [321, 249] width 16 height 14
drag, startPoint x: 322, startPoint y: 249, endPoint x: 292, endPoint y: 248, distance: 30.5
click at [322, 250] on button at bounding box center [321, 249] width 16 height 14
click at [58, 282] on div "ば" at bounding box center [62, 283] width 8 height 12
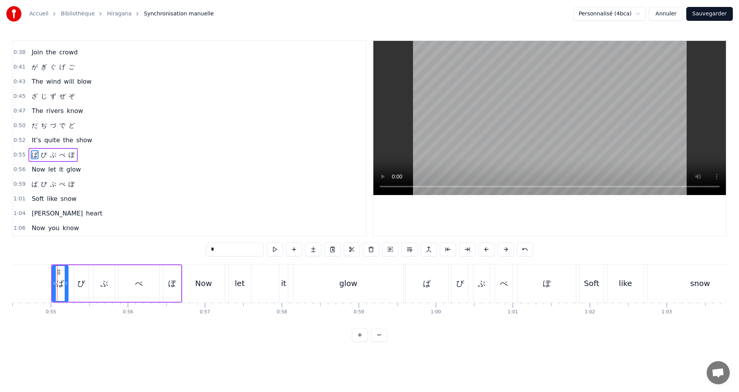
drag, startPoint x: 70, startPoint y: 285, endPoint x: 67, endPoint y: 283, distance: 4.2
click at [67, 283] on icon at bounding box center [66, 283] width 3 height 6
click at [79, 285] on div "び" at bounding box center [81, 283] width 8 height 12
click at [72, 281] on icon at bounding box center [73, 283] width 3 height 6
click at [102, 288] on div "ぶ" at bounding box center [104, 283] width 8 height 12
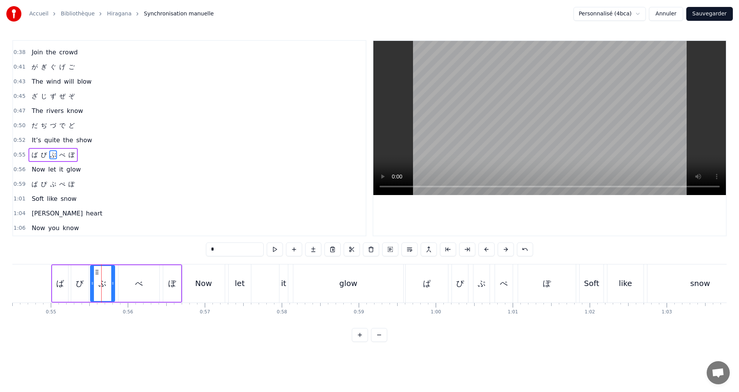
click at [91, 280] on icon at bounding box center [92, 283] width 3 height 6
drag, startPoint x: 112, startPoint y: 289, endPoint x: 106, endPoint y: 287, distance: 5.6
click at [106, 287] on div at bounding box center [107, 283] width 3 height 35
click at [141, 285] on div "べ" at bounding box center [139, 283] width 8 height 12
drag, startPoint x: 157, startPoint y: 289, endPoint x: 144, endPoint y: 286, distance: 14.2
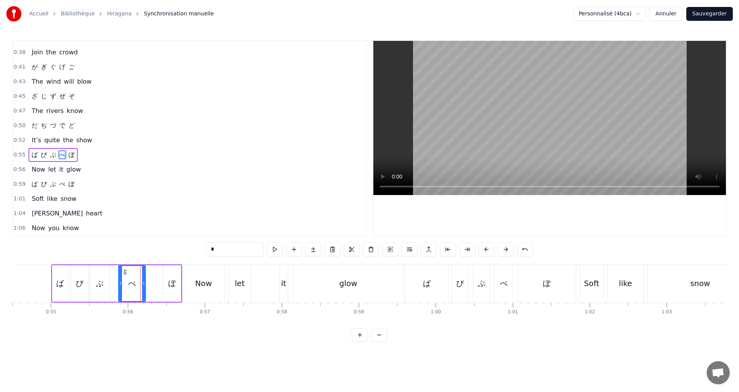
click at [144, 286] on div at bounding box center [143, 283] width 3 height 35
click at [278, 247] on button at bounding box center [275, 249] width 16 height 14
click at [170, 285] on div "ぼ" at bounding box center [172, 283] width 8 height 12
type input "*"
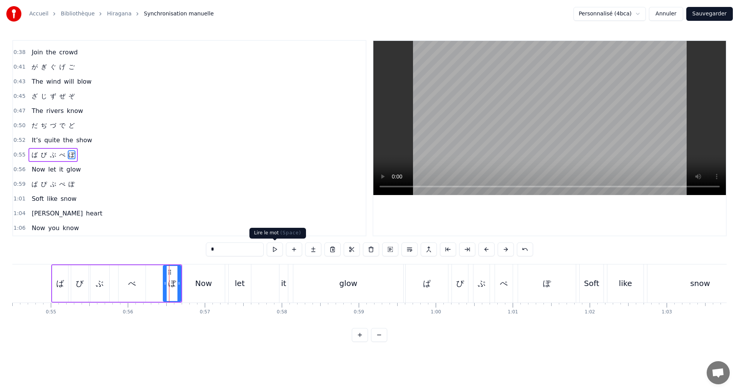
click at [275, 251] on button at bounding box center [275, 249] width 16 height 14
click at [161, 280] on div at bounding box center [161, 283] width 3 height 35
drag, startPoint x: 179, startPoint y: 287, endPoint x: 171, endPoint y: 285, distance: 8.3
click at [171, 285] on div at bounding box center [170, 283] width 3 height 35
click at [274, 254] on button at bounding box center [275, 249] width 16 height 14
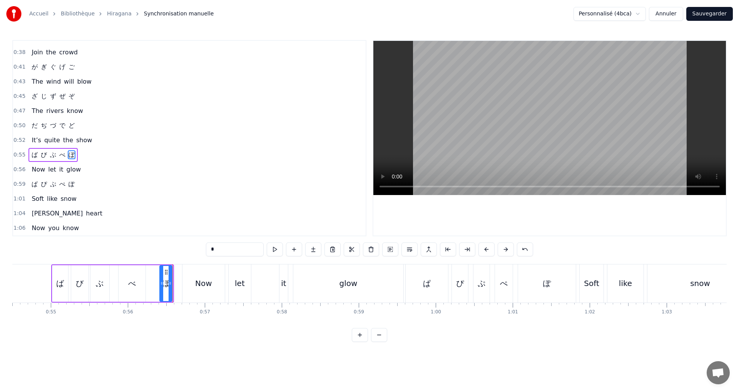
click at [171, 285] on icon at bounding box center [170, 283] width 3 height 6
click at [278, 248] on button at bounding box center [275, 249] width 16 height 14
click at [87, 167] on div "0:56 Now let it glow" at bounding box center [189, 169] width 353 height 15
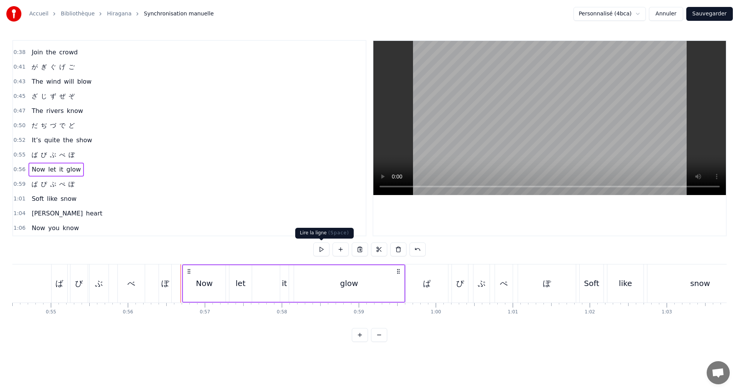
click at [320, 249] on button at bounding box center [321, 249] width 16 height 14
drag, startPoint x: 317, startPoint y: 249, endPoint x: 284, endPoint y: 270, distance: 39.3
click at [318, 251] on button at bounding box center [321, 249] width 16 height 14
click at [283, 284] on div "it" at bounding box center [284, 283] width 5 height 12
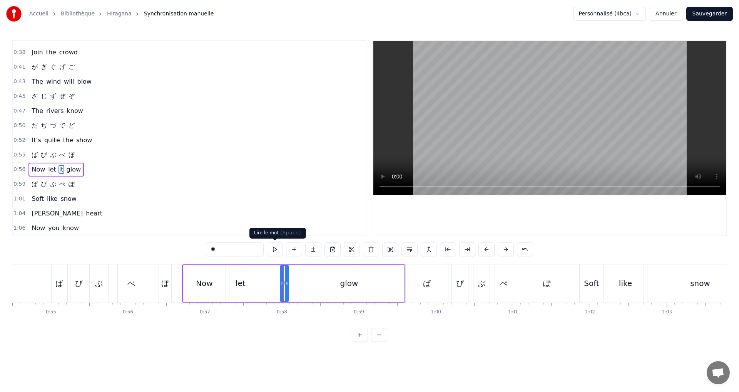
click at [276, 248] on button at bounding box center [275, 249] width 16 height 14
drag, startPoint x: 288, startPoint y: 284, endPoint x: 302, endPoint y: 284, distance: 14.2
click at [307, 285] on icon at bounding box center [306, 283] width 3 height 6
click at [276, 251] on button at bounding box center [275, 249] width 16 height 14
drag, startPoint x: 283, startPoint y: 285, endPoint x: 271, endPoint y: 282, distance: 11.6
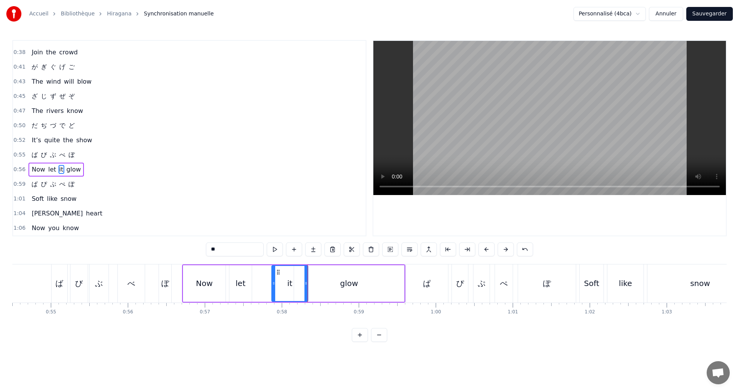
click at [272, 282] on icon at bounding box center [273, 283] width 3 height 6
drag, startPoint x: 305, startPoint y: 286, endPoint x: 285, endPoint y: 279, distance: 21.8
click at [287, 281] on icon at bounding box center [287, 283] width 3 height 6
click at [274, 251] on button at bounding box center [275, 249] width 16 height 14
click at [345, 281] on div "glow" at bounding box center [349, 283] width 18 height 12
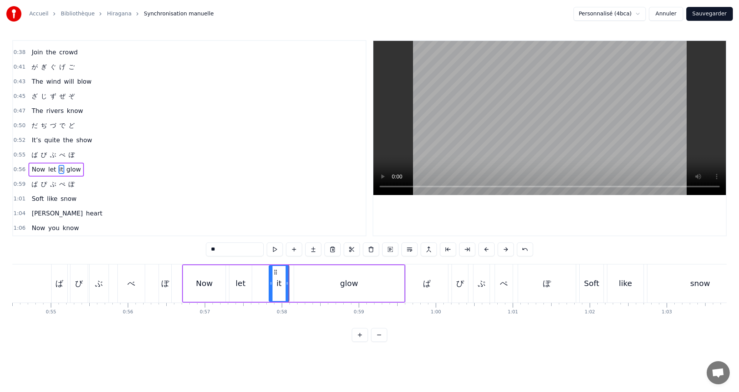
type input "****"
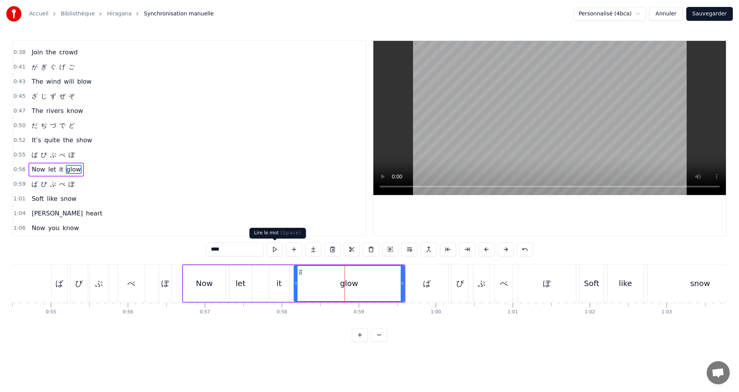
click at [273, 250] on button at bounding box center [275, 249] width 16 height 14
click at [341, 280] on div "glow" at bounding box center [349, 283] width 109 height 35
click at [355, 287] on div "glow" at bounding box center [349, 283] width 18 height 12
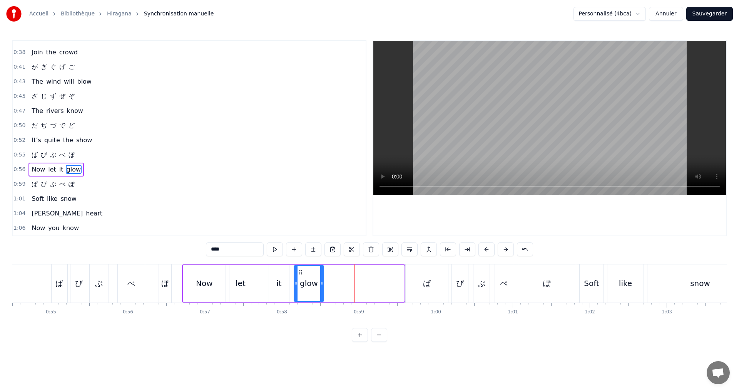
drag, startPoint x: 402, startPoint y: 288, endPoint x: 322, endPoint y: 276, distance: 81.3
click at [322, 276] on div at bounding box center [321, 283] width 3 height 35
click at [273, 246] on button at bounding box center [275, 249] width 16 height 14
drag, startPoint x: 321, startPoint y: 287, endPoint x: 316, endPoint y: 286, distance: 5.5
click at [316, 286] on div at bounding box center [316, 283] width 3 height 35
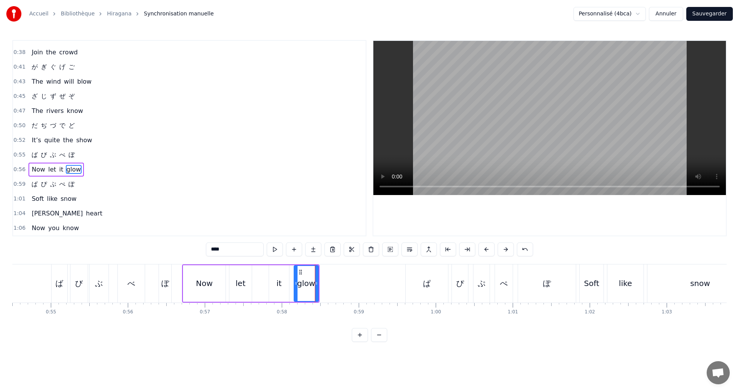
drag, startPoint x: 100, startPoint y: 166, endPoint x: 114, endPoint y: 169, distance: 14.8
click at [100, 166] on div "0:56 Now let it glow" at bounding box center [189, 169] width 353 height 15
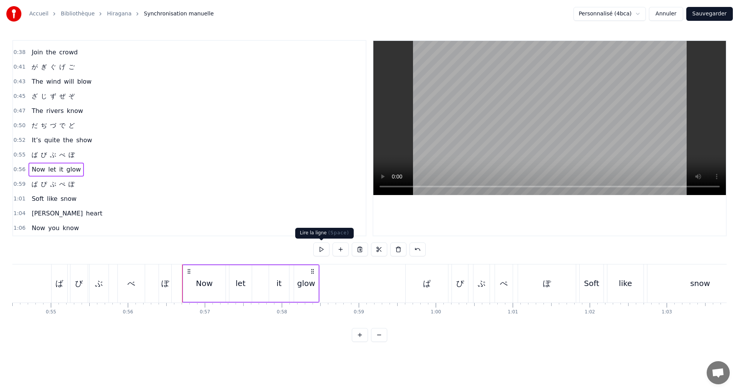
click at [317, 248] on button at bounding box center [321, 249] width 16 height 14
click at [277, 283] on div "it" at bounding box center [278, 283] width 5 height 12
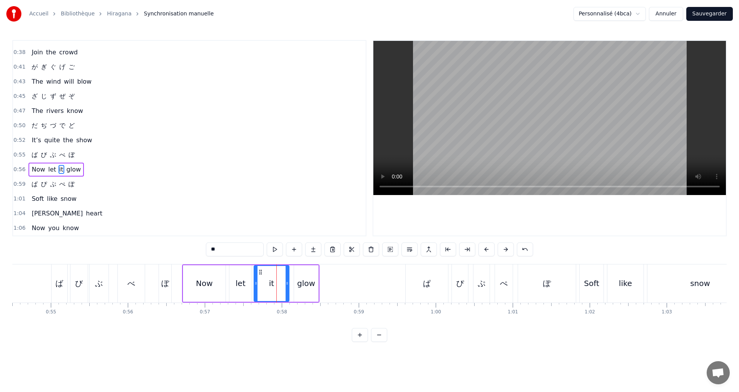
drag, startPoint x: 270, startPoint y: 282, endPoint x: 266, endPoint y: 272, distance: 10.7
click at [255, 280] on icon at bounding box center [256, 283] width 3 height 6
drag, startPoint x: 273, startPoint y: 248, endPoint x: 270, endPoint y: 247, distance: 4.0
click at [273, 248] on button at bounding box center [275, 249] width 16 height 14
click at [106, 173] on div "0:56 Now let it glow" at bounding box center [189, 169] width 353 height 15
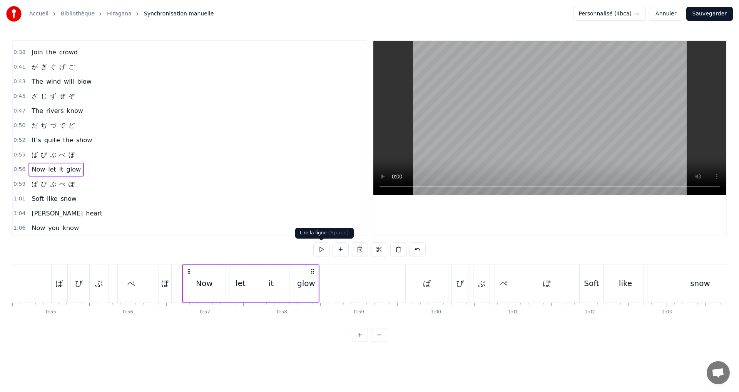
click at [315, 247] on button at bounding box center [321, 249] width 16 height 14
click at [84, 185] on div "0:59 ぱ ぴ ぷ ぺ ぽ" at bounding box center [189, 184] width 353 height 15
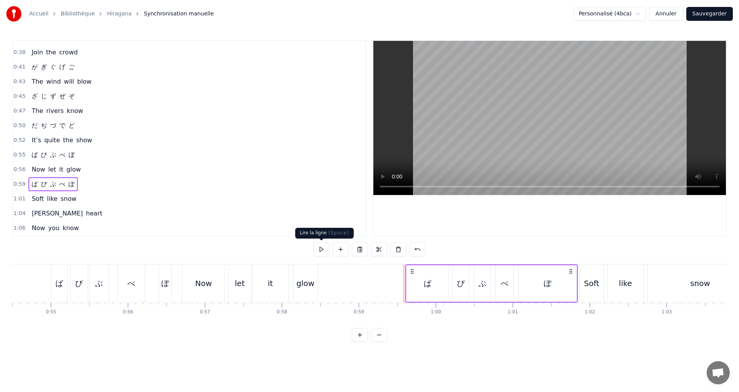
click at [323, 247] on button at bounding box center [321, 249] width 16 height 14
click at [423, 283] on div "ぱ" at bounding box center [428, 283] width 42 height 37
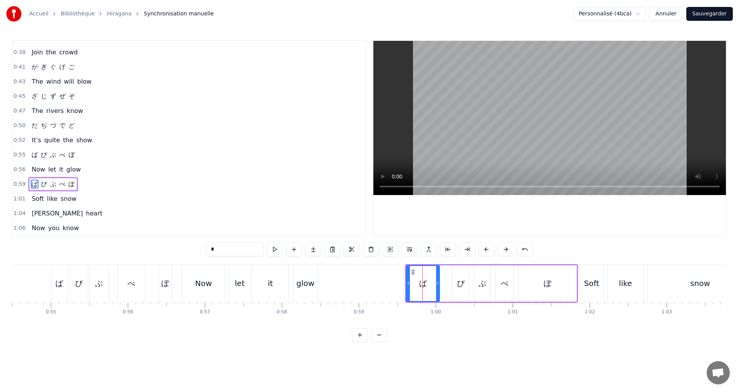
drag, startPoint x: 448, startPoint y: 283, endPoint x: 439, endPoint y: 282, distance: 8.9
click at [439, 282] on icon at bounding box center [437, 283] width 3 height 6
click at [458, 286] on div "ぴ" at bounding box center [461, 283] width 8 height 12
type input "*"
drag, startPoint x: 454, startPoint y: 284, endPoint x: 445, endPoint y: 281, distance: 9.0
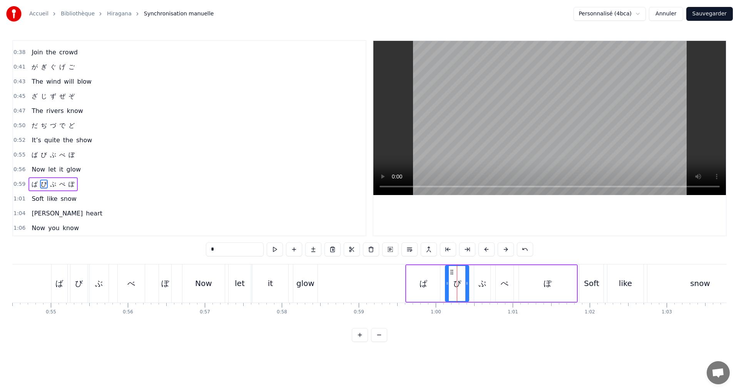
click at [446, 281] on icon at bounding box center [447, 283] width 3 height 6
drag, startPoint x: 467, startPoint y: 288, endPoint x: 459, endPoint y: 286, distance: 7.9
click at [461, 287] on div at bounding box center [462, 283] width 3 height 35
click at [459, 286] on div at bounding box center [459, 283] width 0 height 38
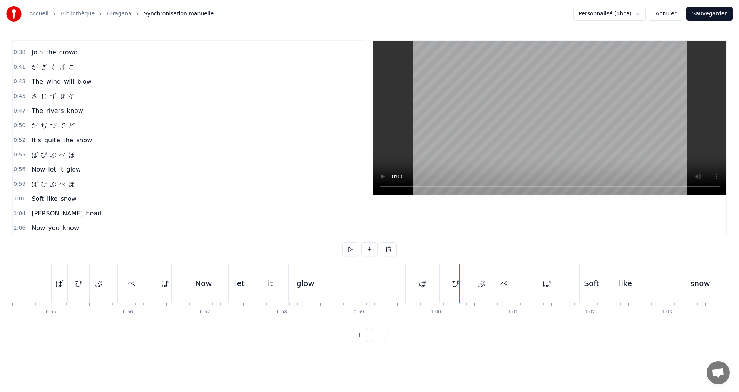
click at [479, 286] on div "ぷ" at bounding box center [482, 283] width 8 height 12
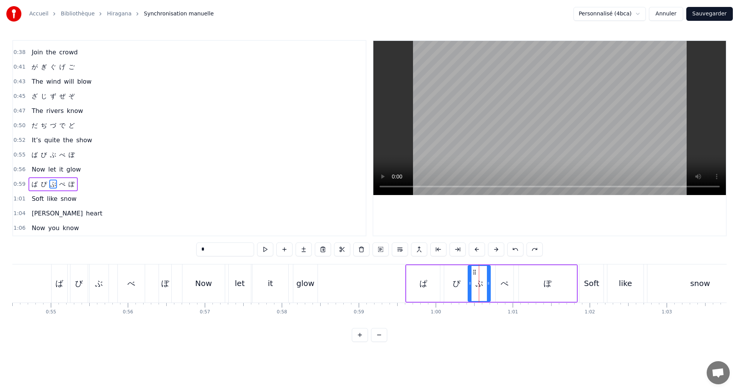
drag, startPoint x: 476, startPoint y: 285, endPoint x: 469, endPoint y: 283, distance: 6.7
click at [469, 283] on icon at bounding box center [470, 283] width 3 height 6
drag, startPoint x: 490, startPoint y: 287, endPoint x: 484, endPoint y: 286, distance: 5.4
click at [484, 286] on div at bounding box center [482, 283] width 3 height 35
click at [506, 281] on div "ぺ" at bounding box center [505, 283] width 8 height 12
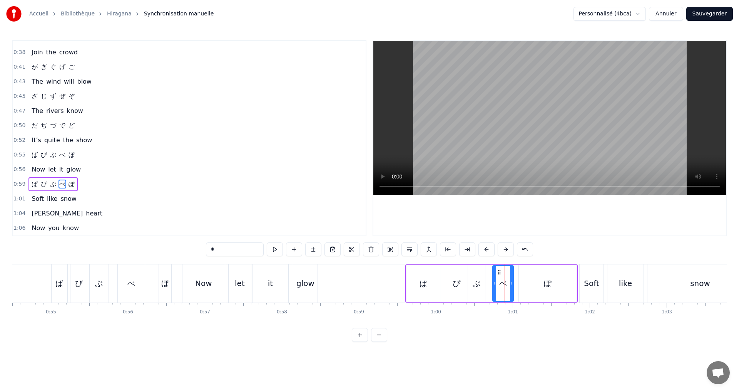
click at [497, 283] on div "ぺ" at bounding box center [503, 283] width 20 height 35
drag, startPoint x: 513, startPoint y: 287, endPoint x: 509, endPoint y: 286, distance: 4.4
click at [509, 286] on div at bounding box center [507, 283] width 3 height 35
click at [553, 285] on div "ぽ" at bounding box center [548, 283] width 58 height 37
type input "*"
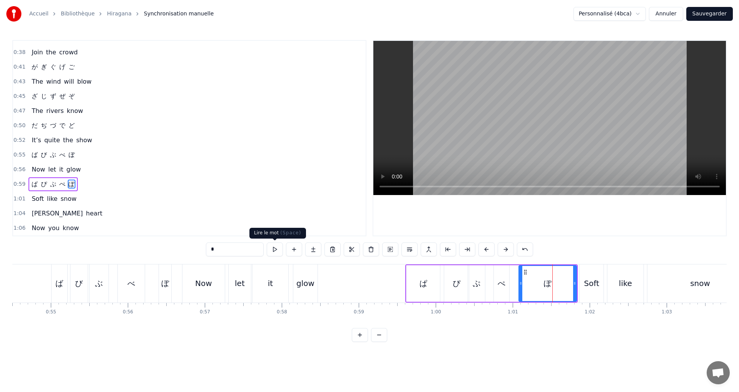
click at [276, 253] on button at bounding box center [275, 249] width 16 height 14
drag, startPoint x: 575, startPoint y: 288, endPoint x: 563, endPoint y: 285, distance: 12.4
click at [563, 285] on div at bounding box center [562, 283] width 3 height 35
click at [277, 245] on button at bounding box center [275, 249] width 16 height 14
click at [119, 177] on div "0:59 ぱ ぴ ぷ ぺ ぽ" at bounding box center [189, 184] width 353 height 15
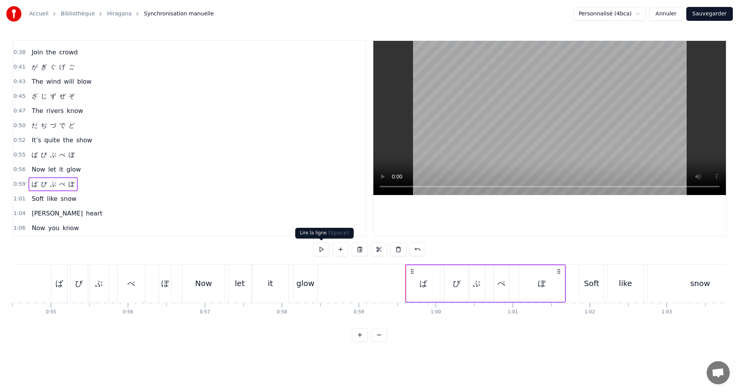
click at [319, 250] on button at bounding box center [321, 249] width 16 height 14
drag, startPoint x: 79, startPoint y: 196, endPoint x: 86, endPoint y: 198, distance: 6.6
click at [80, 197] on div "1:01 Soft like snow" at bounding box center [189, 198] width 353 height 15
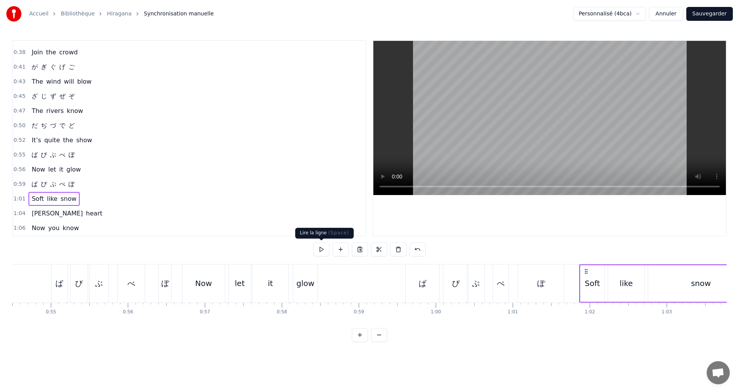
click at [321, 247] on button at bounding box center [321, 249] width 16 height 14
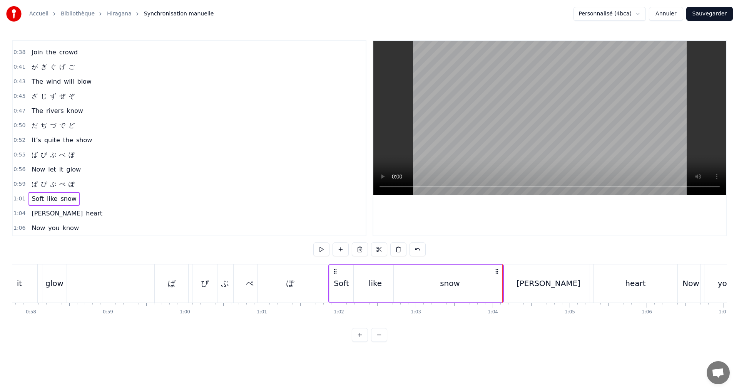
scroll to position [0, 4502]
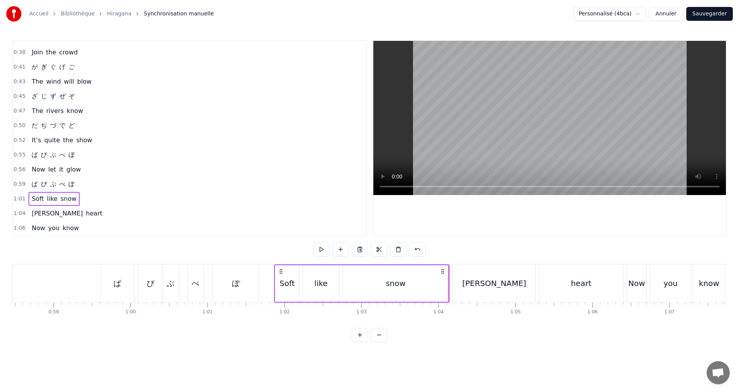
click at [410, 289] on div "snow" at bounding box center [396, 283] width 106 height 37
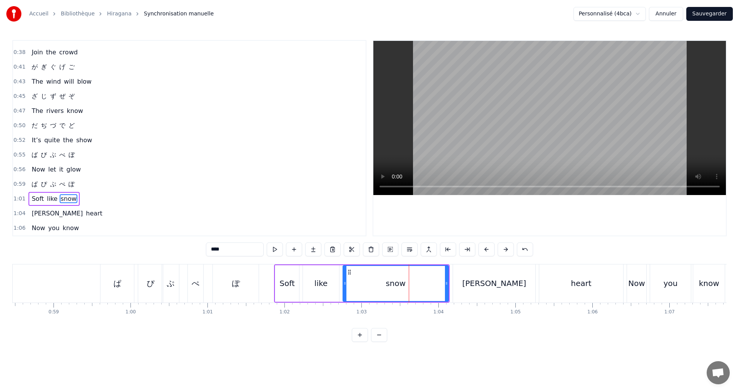
click at [445, 291] on div "snow" at bounding box center [395, 283] width 105 height 35
drag, startPoint x: 448, startPoint y: 290, endPoint x: 365, endPoint y: 282, distance: 83.5
click at [365, 282] on div at bounding box center [363, 283] width 3 height 35
click at [79, 193] on div "1:01 Soft like snow" at bounding box center [189, 198] width 353 height 15
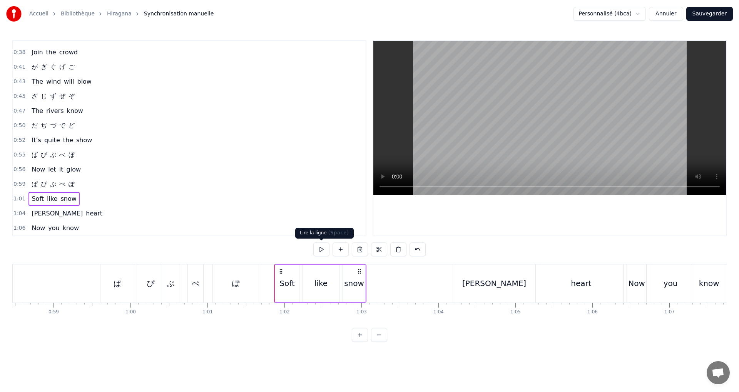
click at [323, 252] on button at bounding box center [321, 249] width 16 height 14
click at [82, 211] on div "1:04 [PERSON_NAME] heart" at bounding box center [189, 213] width 353 height 15
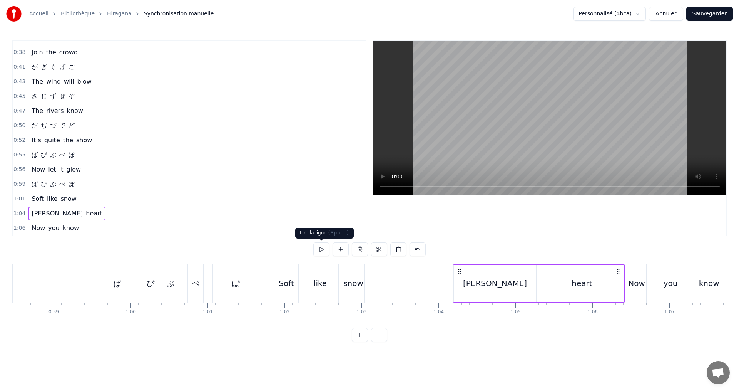
click at [319, 250] on button at bounding box center [321, 249] width 16 height 14
click at [593, 286] on div "heart" at bounding box center [582, 283] width 84 height 37
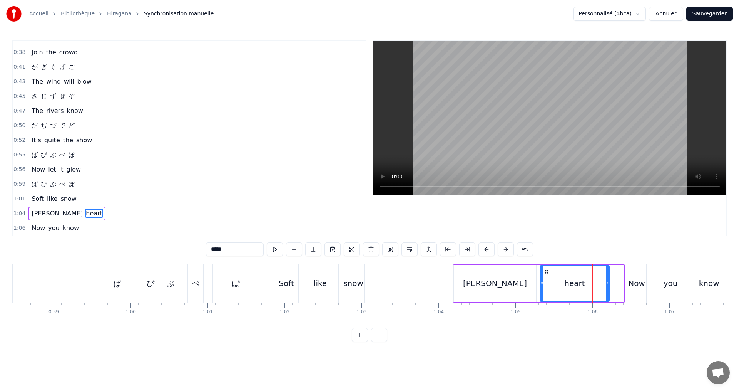
drag, startPoint x: 622, startPoint y: 289, endPoint x: 462, endPoint y: 270, distance: 161.2
click at [608, 287] on div at bounding box center [607, 283] width 3 height 35
click at [281, 248] on button at bounding box center [275, 249] width 16 height 14
click at [104, 221] on div "1:06 Now you know" at bounding box center [189, 228] width 353 height 15
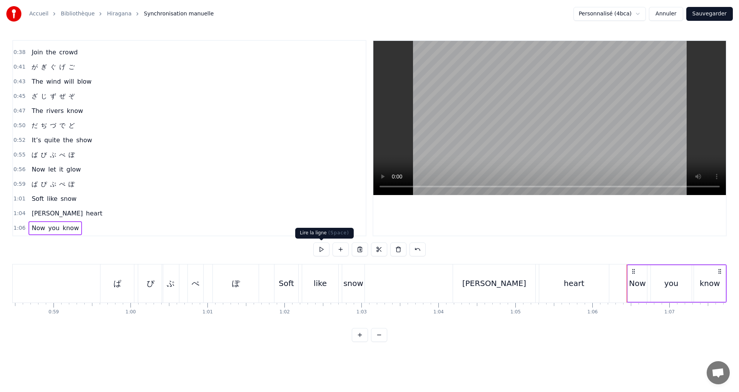
click at [318, 250] on button at bounding box center [321, 249] width 16 height 14
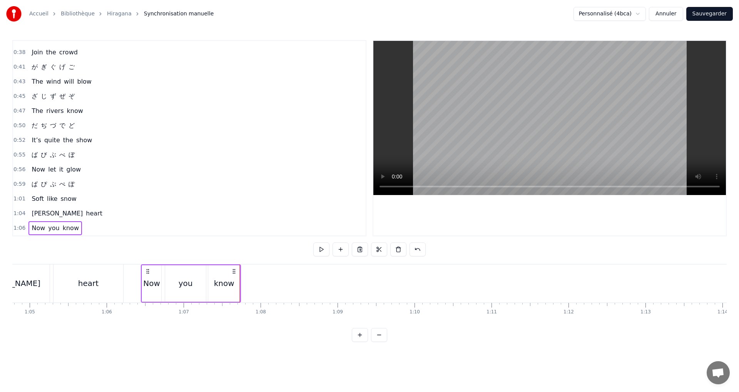
scroll to position [0, 5082]
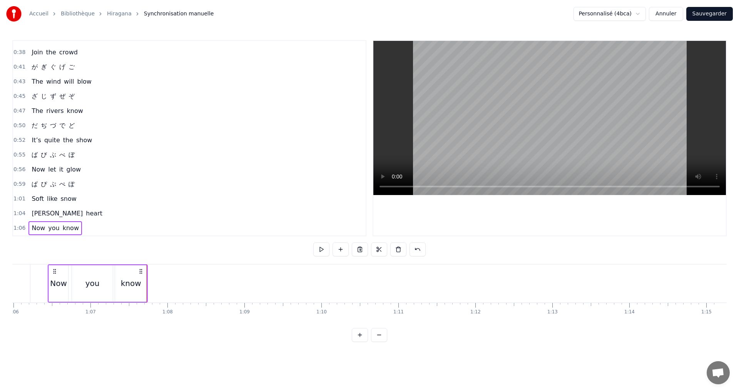
click at [137, 283] on div "know" at bounding box center [131, 283] width 20 height 12
drag, startPoint x: 145, startPoint y: 286, endPoint x: 136, endPoint y: 281, distance: 9.8
click at [701, 15] on button "Sauvegarder" at bounding box center [710, 14] width 47 height 14
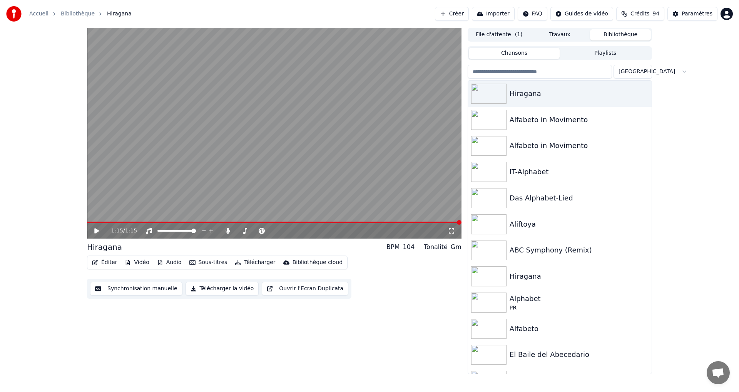
click at [140, 312] on div "1:15 / 1:15 Hiragana BPM 104 Tonalité Gm Éditer Vidéo Audio Sous-titres Télécha…" at bounding box center [274, 201] width 375 height 346
click at [115, 287] on button "Synchronisation manuelle" at bounding box center [136, 288] width 92 height 14
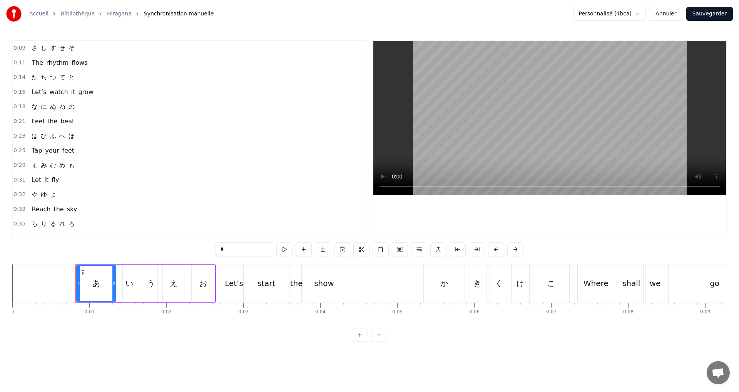
scroll to position [77, 0]
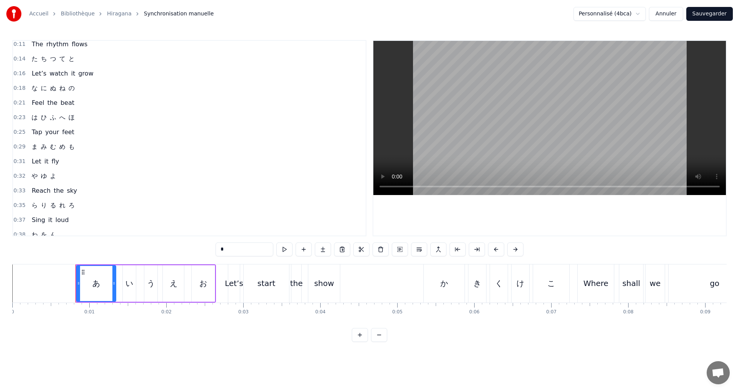
click at [90, 87] on div "0:18 な に ぬ ね の" at bounding box center [189, 88] width 353 height 15
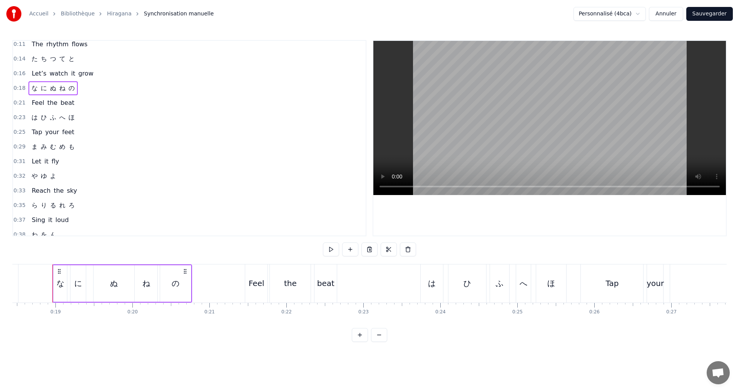
scroll to position [0, 1422]
click at [329, 248] on button at bounding box center [331, 249] width 16 height 14
click at [331, 249] on button at bounding box center [331, 249] width 16 height 14
click at [57, 281] on div "な" at bounding box center [59, 283] width 8 height 12
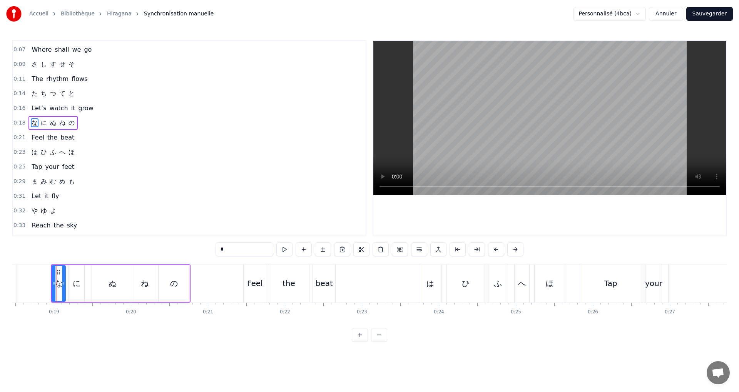
scroll to position [27, 0]
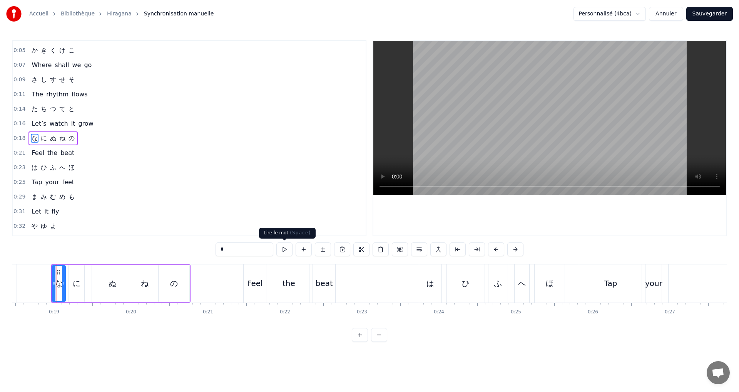
drag, startPoint x: 284, startPoint y: 250, endPoint x: 287, endPoint y: 254, distance: 4.7
click at [287, 254] on button at bounding box center [284, 249] width 16 height 14
click at [283, 250] on button at bounding box center [284, 249] width 16 height 14
drag, startPoint x: 51, startPoint y: 282, endPoint x: 45, endPoint y: 281, distance: 6.6
click at [45, 281] on icon at bounding box center [43, 283] width 3 height 6
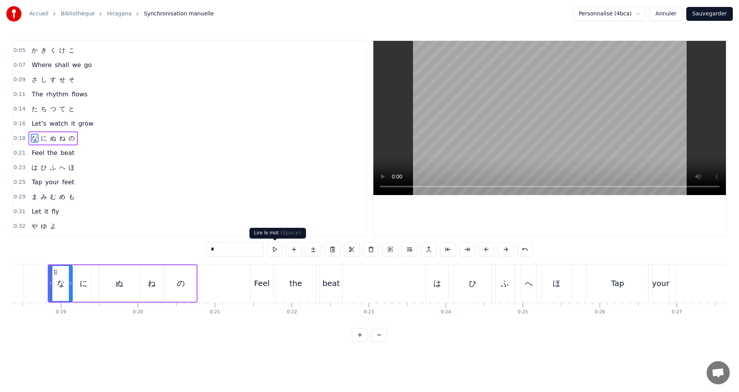
click at [268, 250] on button at bounding box center [275, 249] width 16 height 14
drag, startPoint x: 54, startPoint y: 279, endPoint x: 65, endPoint y: 281, distance: 10.5
click at [65, 281] on div at bounding box center [64, 283] width 3 height 35
click at [272, 249] on button at bounding box center [275, 249] width 16 height 14
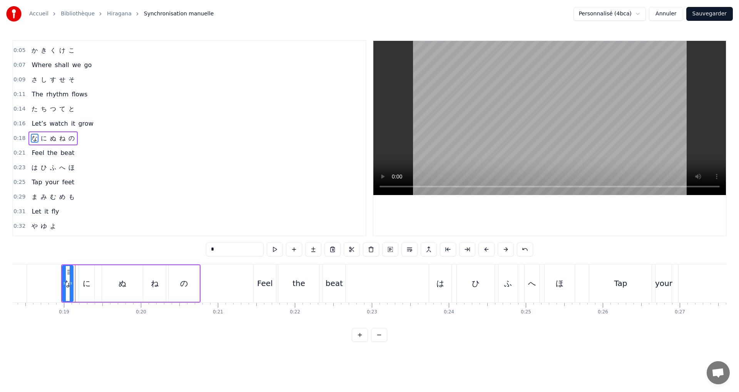
click at [70, 284] on icon at bounding box center [71, 283] width 3 height 6
click at [274, 253] on button at bounding box center [275, 249] width 16 height 14
click at [68, 283] on icon at bounding box center [68, 283] width 3 height 6
click at [274, 251] on button at bounding box center [275, 249] width 16 height 14
click at [720, 12] on button "Sauvegarder" at bounding box center [710, 14] width 47 height 14
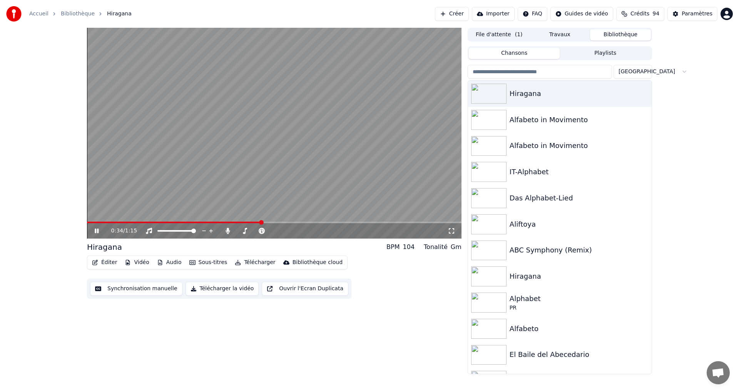
click at [231, 222] on span at bounding box center [174, 222] width 174 height 2
click at [234, 221] on video at bounding box center [274, 133] width 375 height 211
click at [224, 222] on span at bounding box center [166, 222] width 159 height 2
click at [95, 232] on icon at bounding box center [96, 230] width 5 height 5
click at [100, 231] on icon at bounding box center [102, 231] width 18 height 6
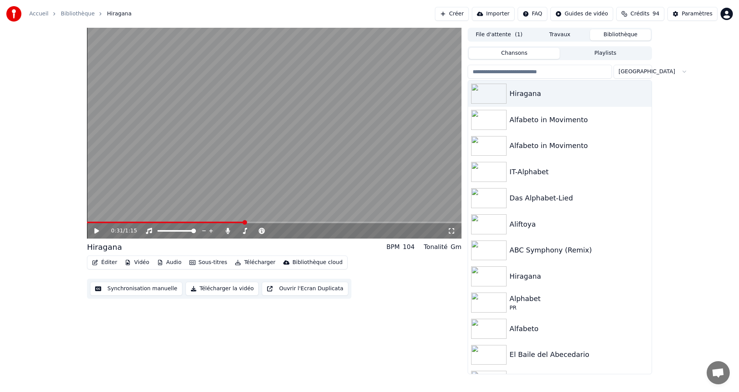
click at [139, 286] on button "Synchronisation manuelle" at bounding box center [136, 288] width 92 height 14
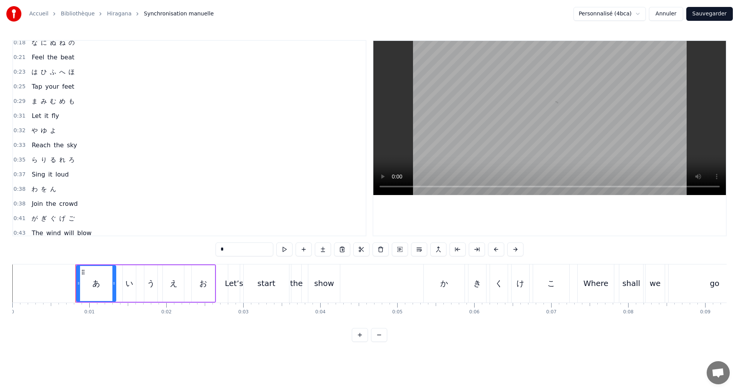
scroll to position [154, 0]
click at [87, 73] on div "0:29 ま み む め も" at bounding box center [189, 69] width 353 height 15
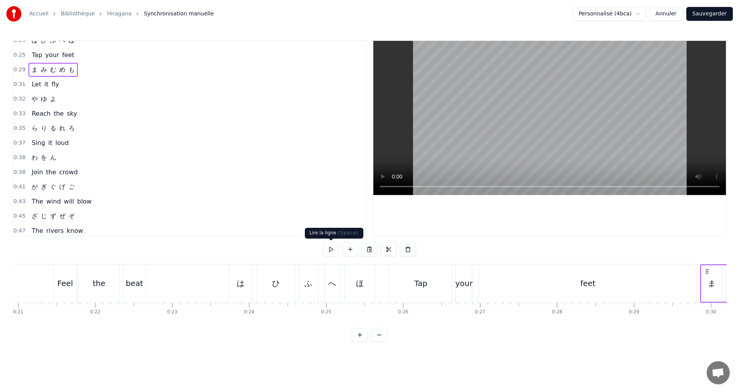
scroll to position [0, 1560]
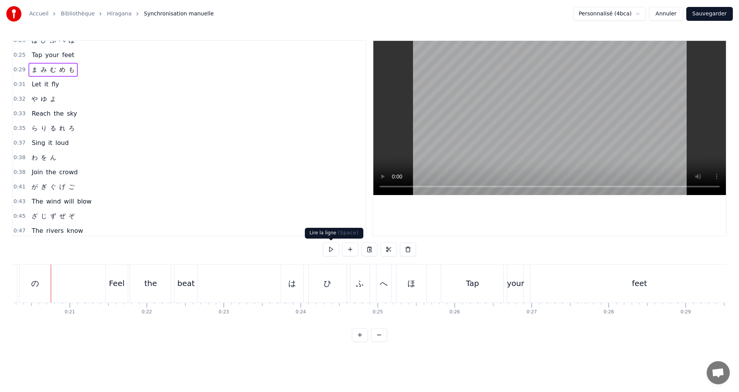
click at [331, 248] on button at bounding box center [331, 249] width 16 height 14
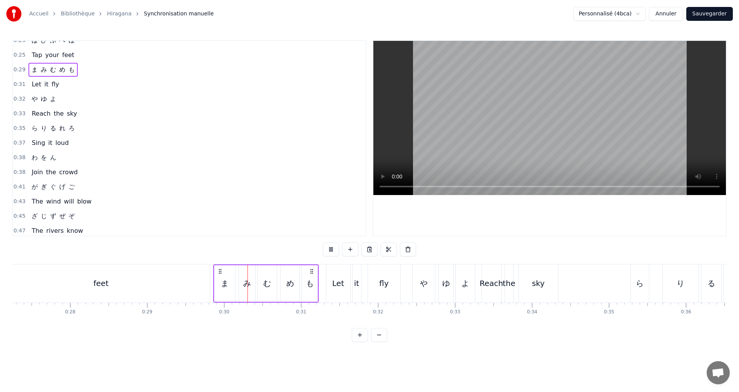
scroll to position [0, 2261]
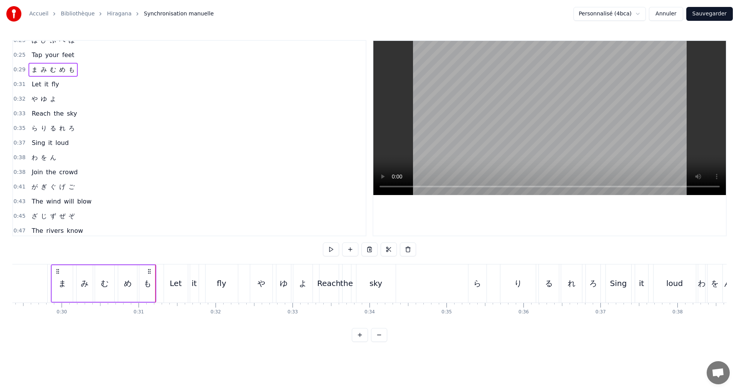
drag, startPoint x: 82, startPoint y: 285, endPoint x: 110, endPoint y: 282, distance: 28.2
click at [82, 285] on div "み" at bounding box center [85, 283] width 8 height 12
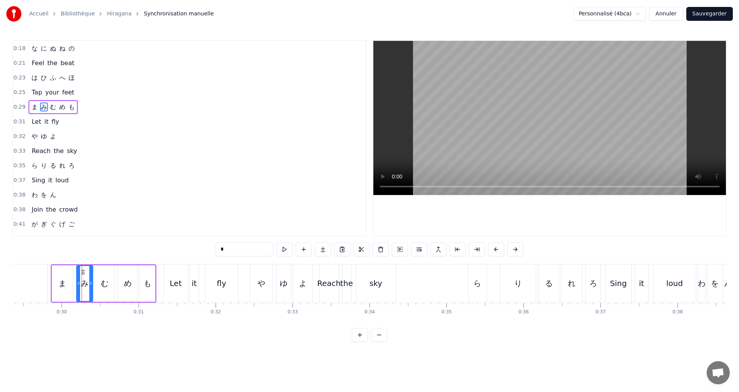
scroll to position [85, 0]
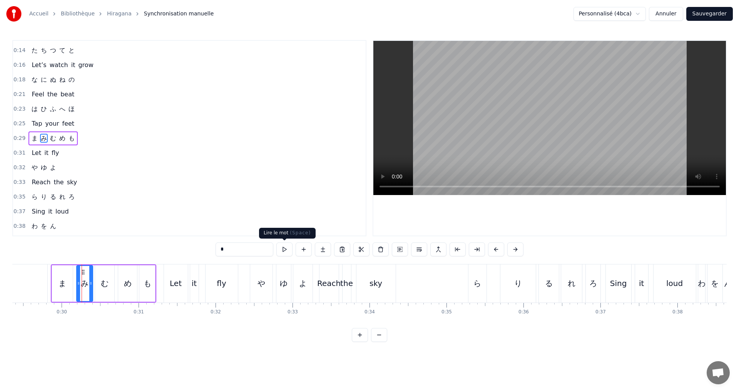
click at [283, 251] on button at bounding box center [284, 249] width 16 height 14
drag, startPoint x: 90, startPoint y: 285, endPoint x: 87, endPoint y: 283, distance: 4.2
click at [87, 283] on icon at bounding box center [87, 283] width 3 height 6
click at [109, 282] on div "む" at bounding box center [104, 283] width 19 height 37
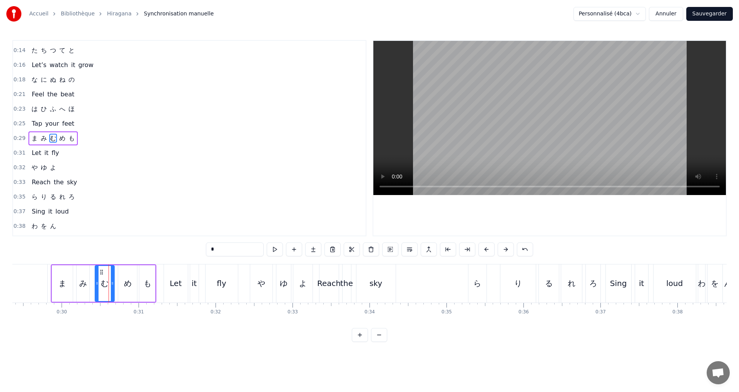
click at [275, 253] on button at bounding box center [275, 249] width 16 height 14
drag, startPoint x: 95, startPoint y: 286, endPoint x: 98, endPoint y: 283, distance: 4.1
click at [91, 284] on div at bounding box center [92, 283] width 3 height 35
drag, startPoint x: 112, startPoint y: 284, endPoint x: 107, endPoint y: 282, distance: 4.9
click at [107, 282] on icon at bounding box center [107, 283] width 3 height 6
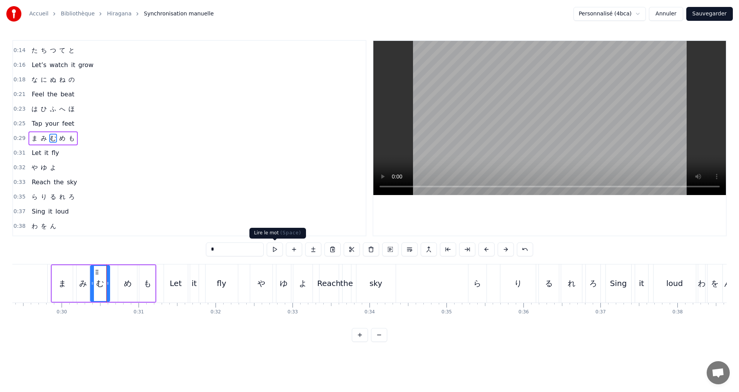
click at [276, 247] on button at bounding box center [275, 249] width 16 height 14
click at [95, 285] on icon at bounding box center [95, 283] width 3 height 6
click at [281, 251] on button at bounding box center [275, 249] width 16 height 14
drag, startPoint x: 109, startPoint y: 286, endPoint x: 208, endPoint y: 271, distance: 100.9
click at [106, 285] on div at bounding box center [104, 283] width 3 height 35
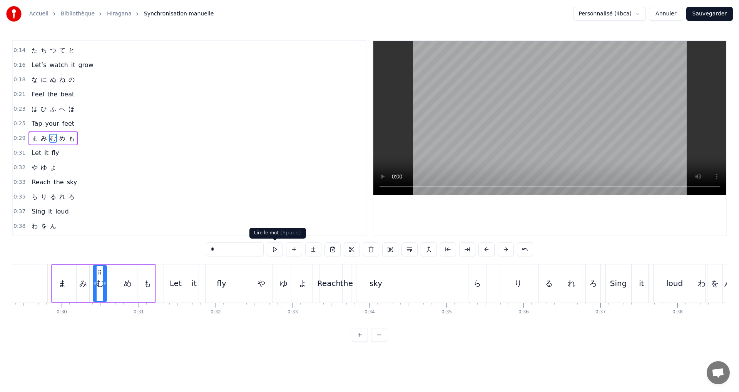
click at [283, 251] on button at bounding box center [275, 249] width 16 height 14
click at [103, 282] on icon at bounding box center [103, 283] width 3 height 6
click at [275, 246] on button at bounding box center [275, 249] width 16 height 14
click at [123, 286] on div "め" at bounding box center [127, 283] width 19 height 37
click at [276, 248] on button at bounding box center [275, 249] width 16 height 14
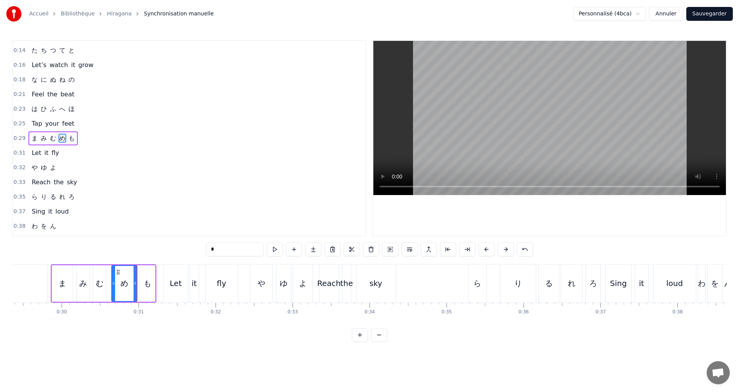
drag, startPoint x: 120, startPoint y: 288, endPoint x: 113, endPoint y: 285, distance: 7.7
click at [113, 285] on div at bounding box center [113, 283] width 3 height 35
drag, startPoint x: 136, startPoint y: 283, endPoint x: 234, endPoint y: 266, distance: 100.3
click at [129, 281] on icon at bounding box center [128, 283] width 3 height 6
click at [274, 250] on button at bounding box center [275, 249] width 16 height 14
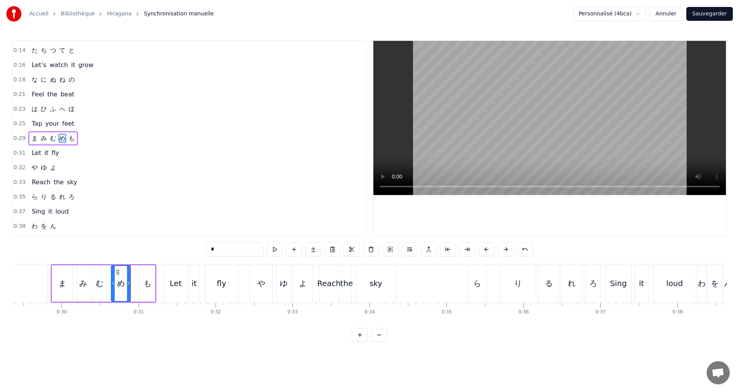
drag, startPoint x: 145, startPoint y: 290, endPoint x: 141, endPoint y: 290, distance: 3.9
click at [146, 291] on div "も" at bounding box center [147, 283] width 16 height 37
type input "*"
drag, startPoint x: 141, startPoint y: 286, endPoint x: 135, endPoint y: 285, distance: 6.8
click at [135, 285] on div at bounding box center [135, 283] width 3 height 35
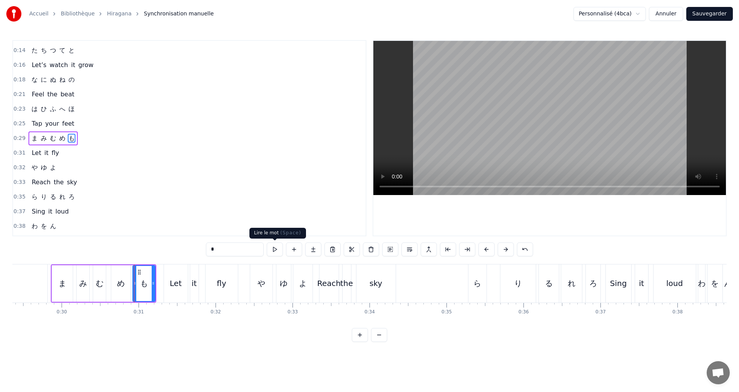
click at [271, 248] on button at bounding box center [275, 249] width 16 height 14
drag, startPoint x: 154, startPoint y: 286, endPoint x: 151, endPoint y: 283, distance: 4.9
click at [150, 283] on div at bounding box center [151, 283] width 3 height 35
click at [138, 284] on icon at bounding box center [137, 283] width 3 height 6
click at [279, 246] on button at bounding box center [275, 249] width 16 height 14
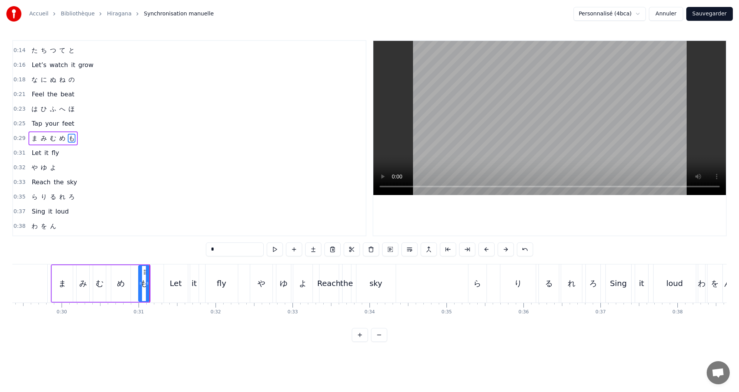
click at [141, 285] on div at bounding box center [140, 283] width 3 height 35
click at [276, 247] on button at bounding box center [275, 249] width 16 height 14
click at [102, 142] on div "0:29 ま み む め も" at bounding box center [189, 138] width 353 height 15
click at [698, 20] on button "Sauvegarder" at bounding box center [710, 14] width 47 height 14
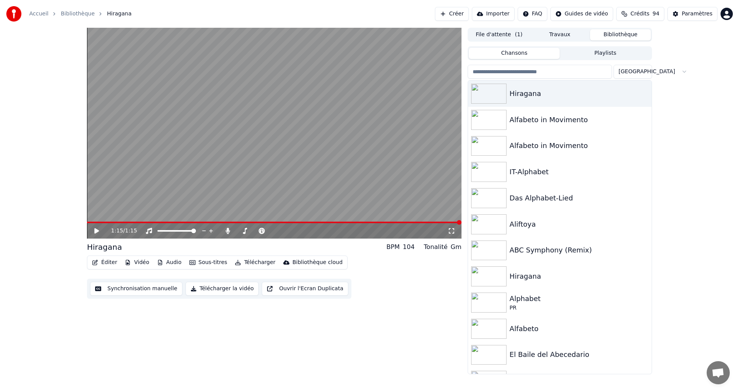
click at [103, 263] on button "Éditer" at bounding box center [104, 262] width 31 height 11
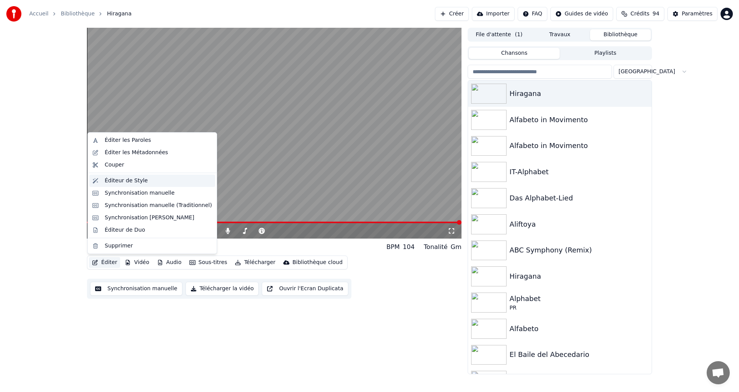
click at [111, 181] on div "Éditeur de Style" at bounding box center [126, 181] width 43 height 8
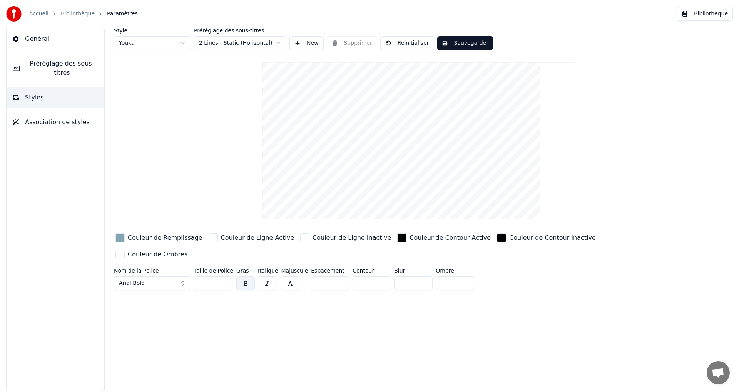
click at [52, 64] on span "Préréglage des sous-titres" at bounding box center [62, 68] width 72 height 18
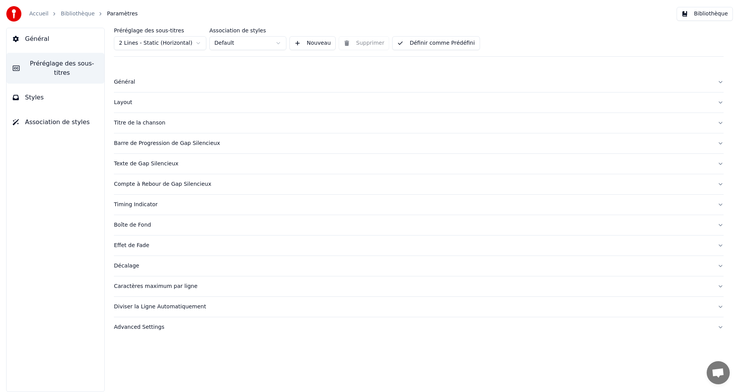
click at [201, 169] on button "Texte de Gap Silencieux" at bounding box center [419, 164] width 610 height 20
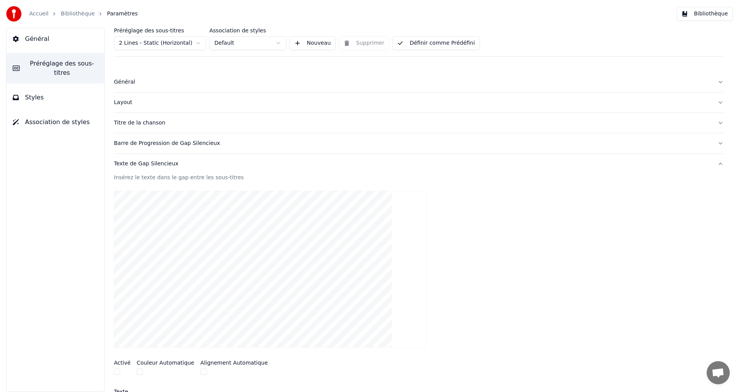
click at [198, 172] on button "Texte de Gap Silencieux" at bounding box center [419, 164] width 610 height 20
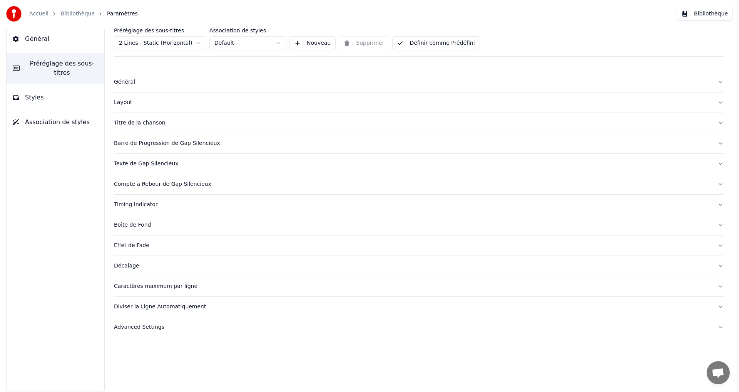
drag, startPoint x: 171, startPoint y: 202, endPoint x: 149, endPoint y: 210, distance: 23.8
click at [171, 203] on div "Timing Indicator" at bounding box center [413, 205] width 598 height 8
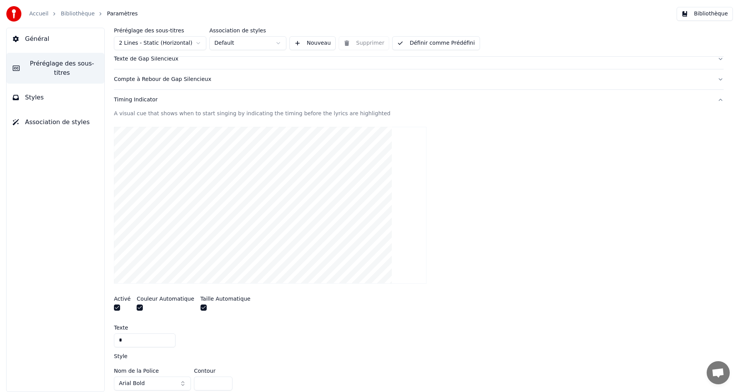
scroll to position [231, 0]
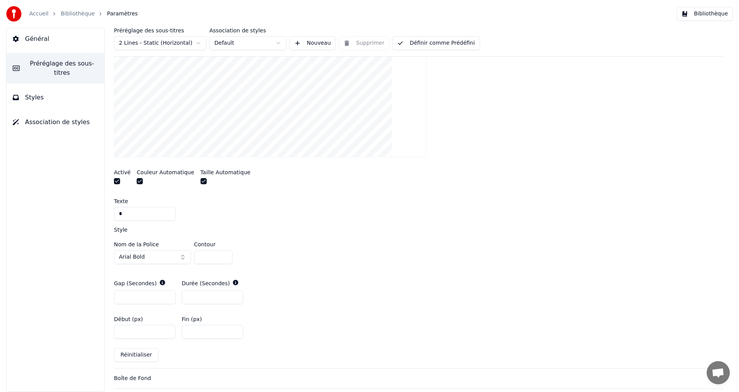
click at [112, 183] on div "Préréglage des sous-titres 2 Lines - Static (Horizontal) Association de styles …" at bounding box center [419, 210] width 641 height 364
click at [116, 181] on button "button" at bounding box center [117, 181] width 6 height 6
click at [423, 44] on button "Définir comme Prédéfini" at bounding box center [435, 43] width 87 height 14
drag, startPoint x: 410, startPoint y: 40, endPoint x: 641, endPoint y: 20, distance: 231.5
click at [410, 41] on button "Terminé" at bounding box center [414, 43] width 44 height 14
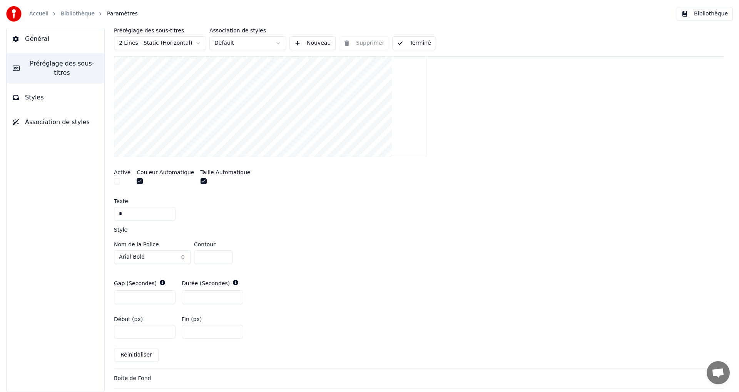
click at [719, 13] on button "Bibliothèque" at bounding box center [705, 14] width 56 height 14
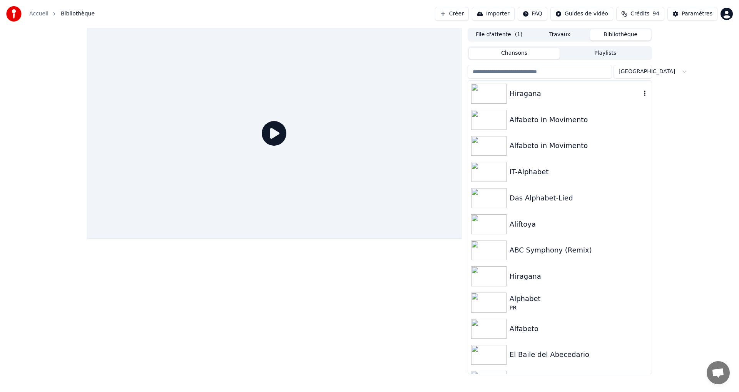
click at [588, 94] on div "Hiragana" at bounding box center [575, 93] width 131 height 11
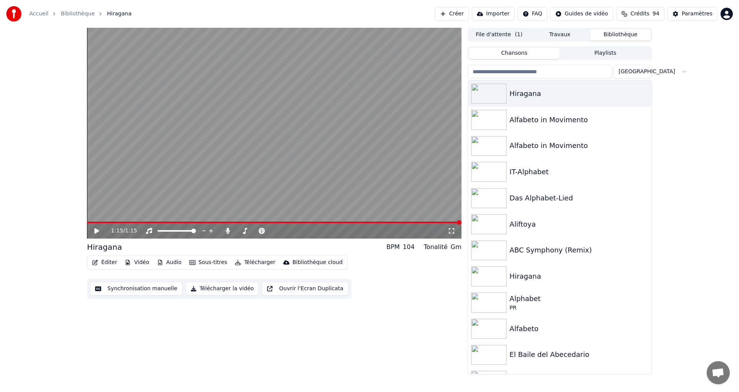
click at [99, 226] on div "1:15 / 1:15" at bounding box center [274, 230] width 375 height 15
click at [103, 229] on icon at bounding box center [102, 231] width 18 height 6
click at [95, 226] on div "1:15 / 1:15" at bounding box center [274, 230] width 375 height 15
click at [95, 231] on icon at bounding box center [96, 230] width 5 height 5
click at [93, 231] on div "1:15 / 1:15" at bounding box center [274, 231] width 368 height 8
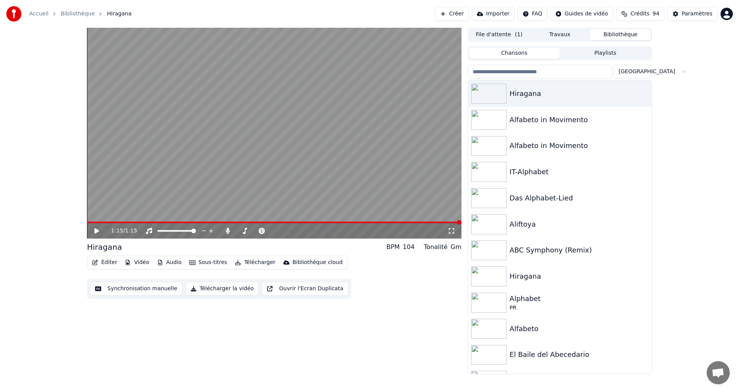
click at [99, 230] on icon at bounding box center [96, 230] width 5 height 5
click at [466, 14] on button "Créer" at bounding box center [452, 14] width 34 height 14
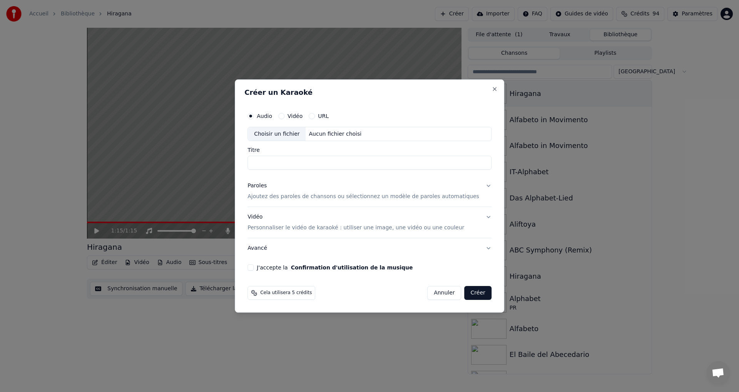
click at [283, 135] on div "Choisir un fichier" at bounding box center [277, 134] width 58 height 14
type input "********"
click at [267, 188] on div "Paroles" at bounding box center [257, 186] width 19 height 8
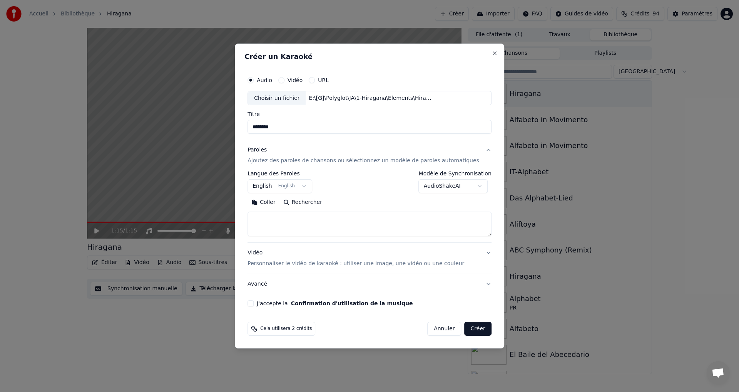
paste textarea "**********"
type textarea "**********"
click at [254, 300] on button "J'accepte la Confirmation d'utilisation de la musique" at bounding box center [251, 303] width 6 height 6
click at [473, 251] on button "Vidéo Personnaliser le vidéo de karaoké : utiliser une image, une vidéo ou une …" at bounding box center [370, 258] width 244 height 31
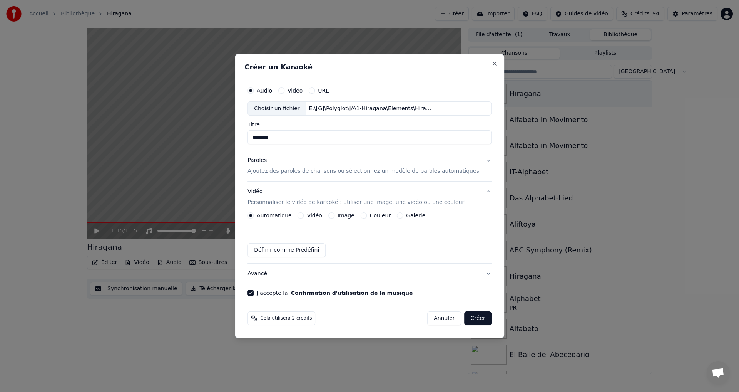
click at [335, 217] on button "Image" at bounding box center [331, 215] width 6 height 6
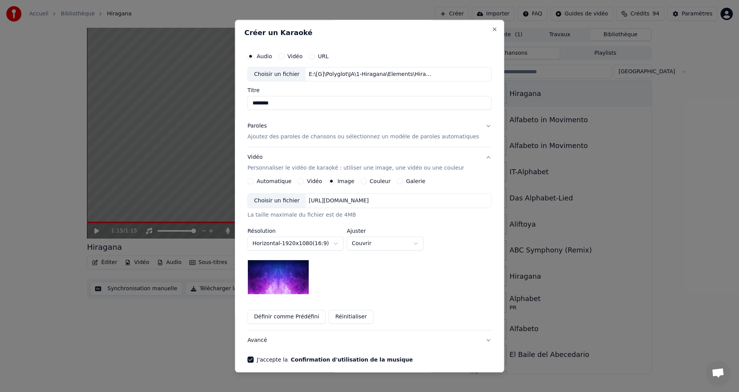
click at [281, 202] on div "Choisir un fichier" at bounding box center [277, 201] width 58 height 14
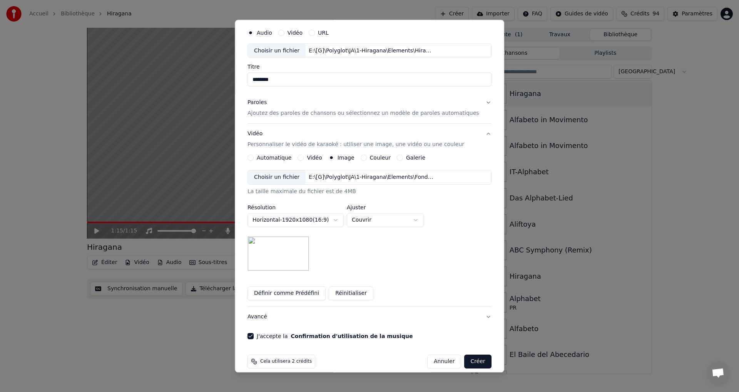
scroll to position [32, 0]
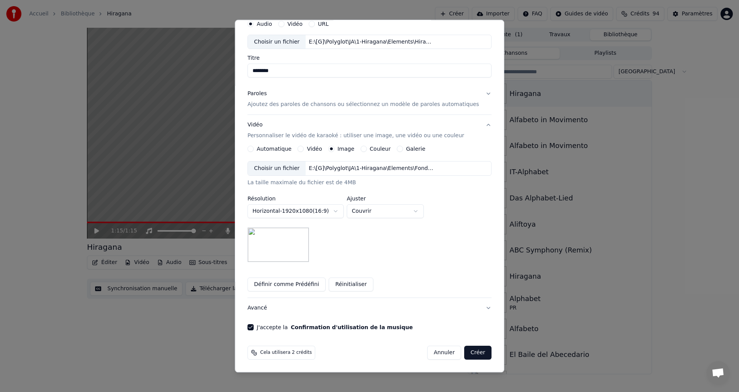
click at [467, 353] on button "Créer" at bounding box center [478, 353] width 27 height 14
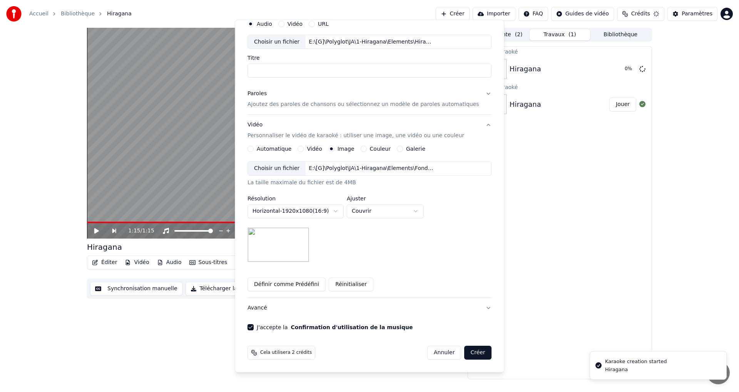
scroll to position [0, 0]
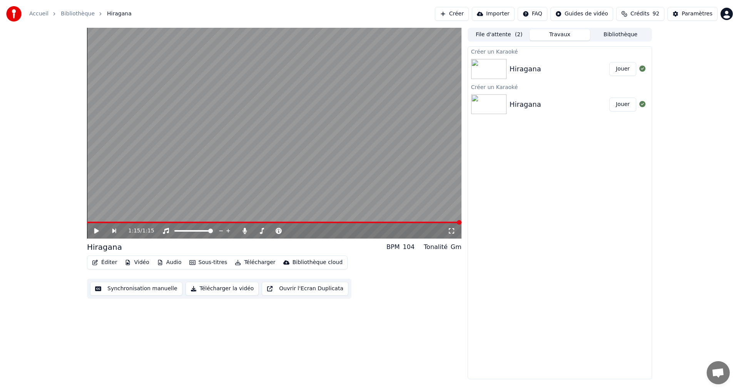
click at [491, 33] on button "File d'attente ( 2 )" at bounding box center [499, 34] width 61 height 11
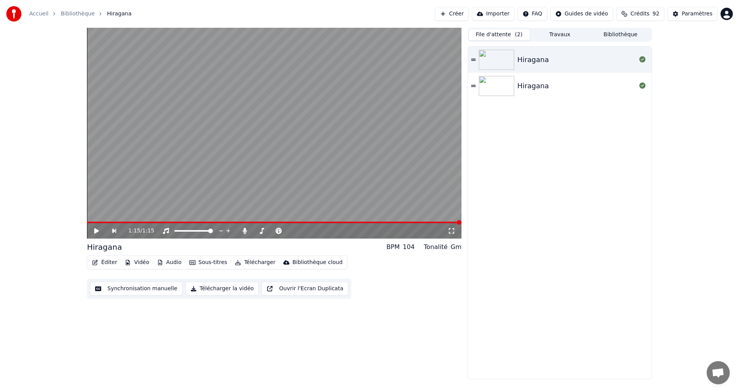
click at [554, 32] on button "Travaux" at bounding box center [560, 34] width 61 height 11
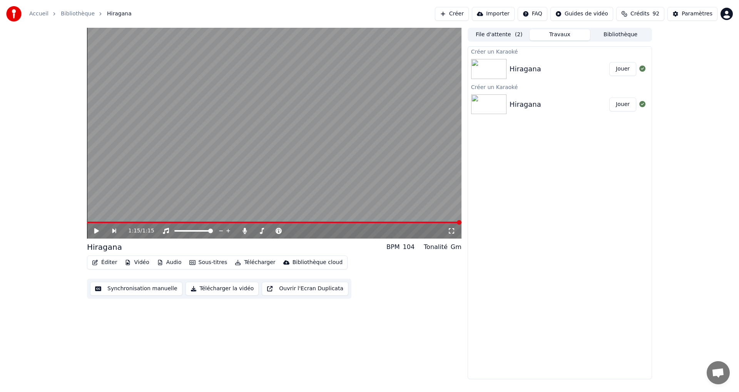
click at [509, 30] on button "File d'attente ( 2 )" at bounding box center [499, 34] width 61 height 11
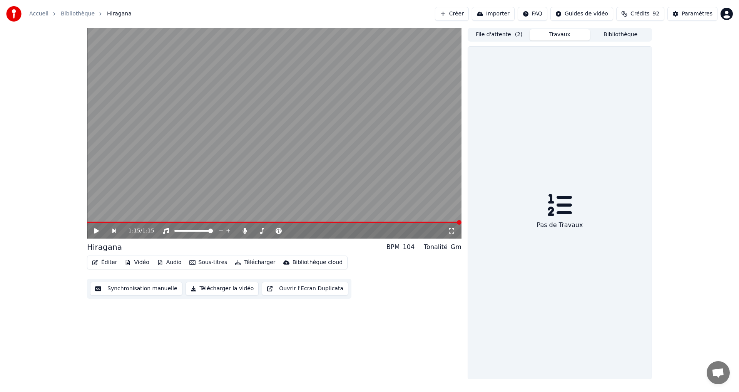
click at [561, 37] on button "Travaux" at bounding box center [560, 34] width 61 height 11
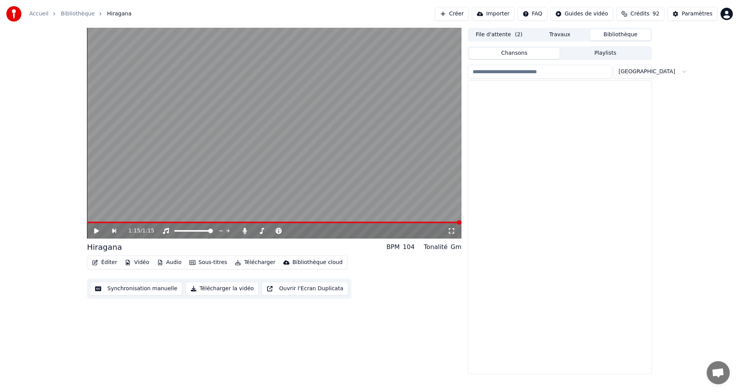
click at [623, 33] on button "Bibliothèque" at bounding box center [620, 34] width 61 height 11
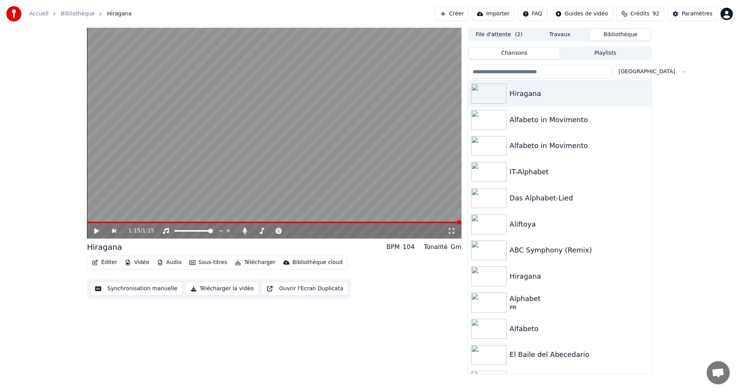
click at [486, 33] on button "File d'attente ( 2 )" at bounding box center [499, 34] width 61 height 11
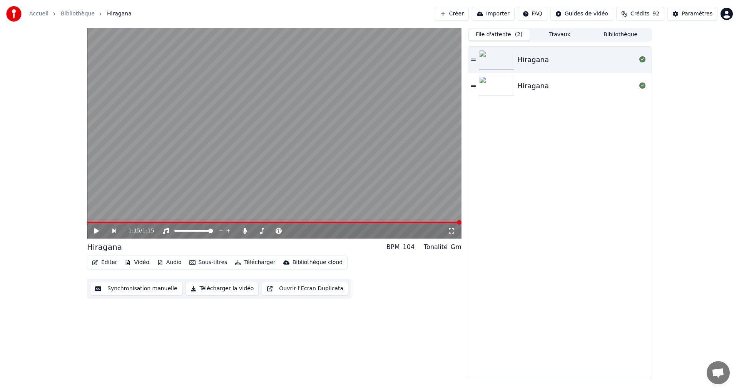
click at [568, 61] on div "Hiragana" at bounding box center [577, 59] width 119 height 11
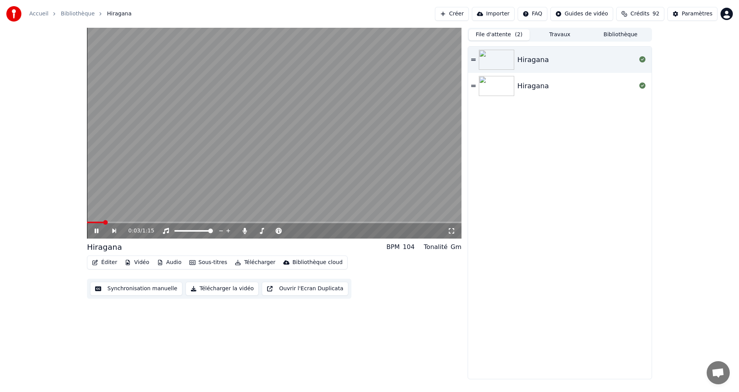
click at [71, 10] on link "Bibliothèque" at bounding box center [78, 14] width 34 height 8
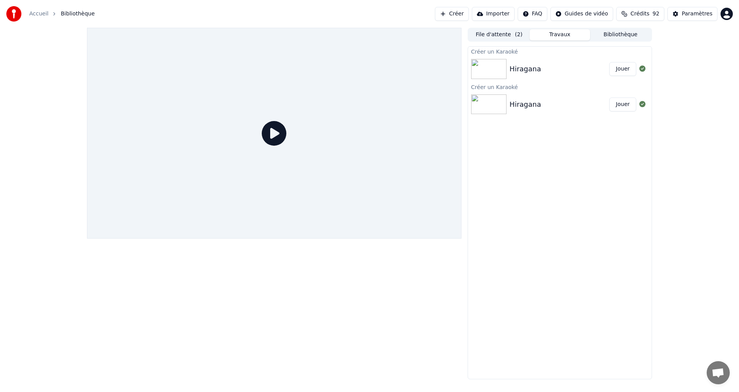
click at [564, 33] on button "Travaux" at bounding box center [560, 34] width 61 height 11
click at [621, 66] on button "Jouer" at bounding box center [623, 69] width 27 height 14
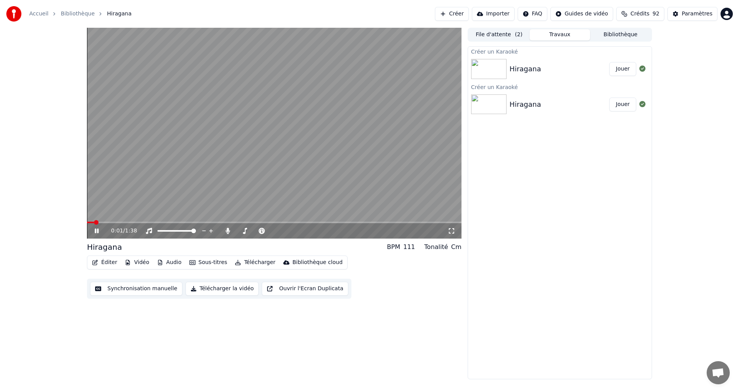
click at [557, 104] on div "Hiragana" at bounding box center [560, 104] width 100 height 11
click at [490, 34] on button "File d'attente ( 2 )" at bounding box center [499, 34] width 61 height 11
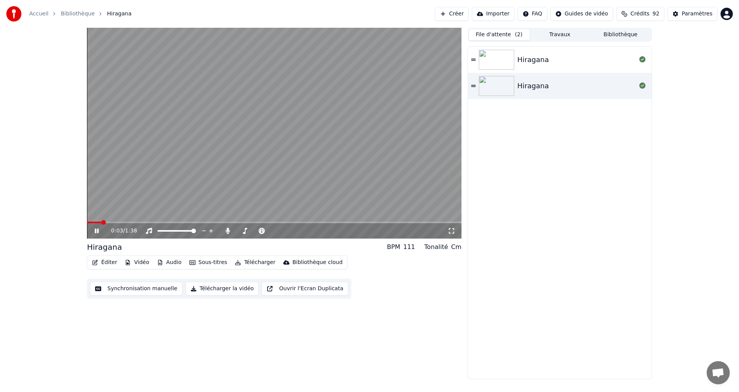
click at [553, 58] on div "Hiragana" at bounding box center [577, 59] width 119 height 11
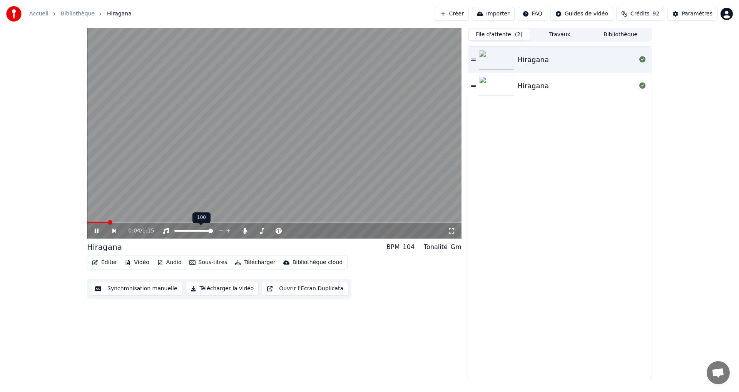
click at [191, 219] on video at bounding box center [274, 133] width 375 height 211
click at [200, 220] on video at bounding box center [274, 133] width 375 height 211
click at [204, 223] on div "0:06 / 1:15" at bounding box center [274, 230] width 375 height 15
click at [209, 221] on video at bounding box center [274, 133] width 375 height 211
click at [208, 222] on span at bounding box center [274, 222] width 375 height 2
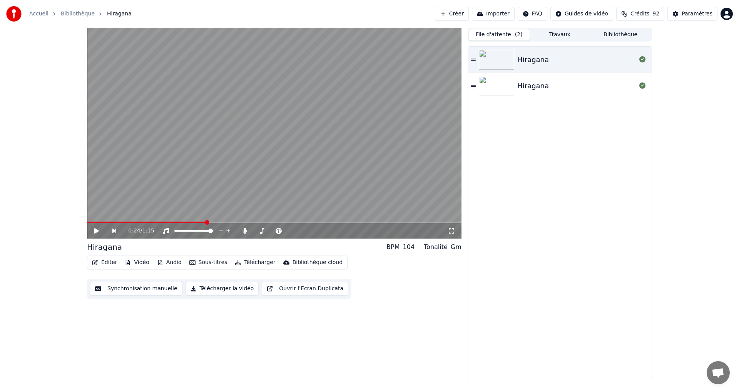
click at [94, 233] on icon at bounding box center [102, 231] width 18 height 6
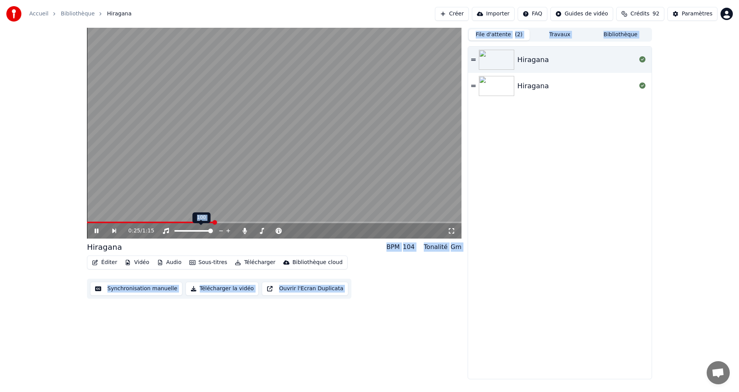
click at [196, 224] on body "Accueil Bibliothèque Hiragana Créer Importer FAQ Guides de vidéo Crédits 92 Par…" at bounding box center [369, 196] width 739 height 392
click at [199, 221] on span at bounding box center [152, 222] width 130 height 2
click at [68, 13] on link "Bibliothèque" at bounding box center [78, 14] width 34 height 8
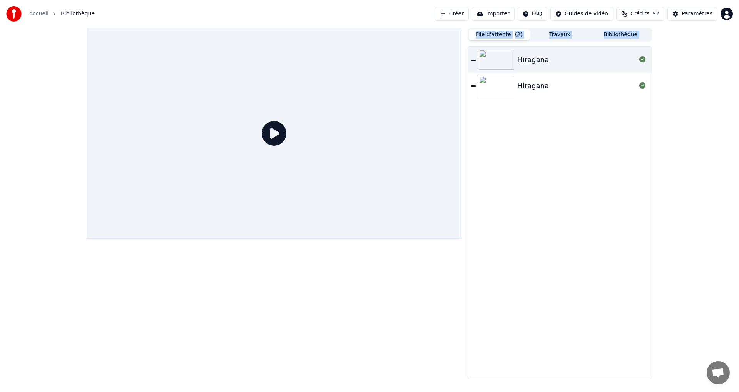
click at [39, 13] on link "Accueil" at bounding box center [38, 14] width 19 height 8
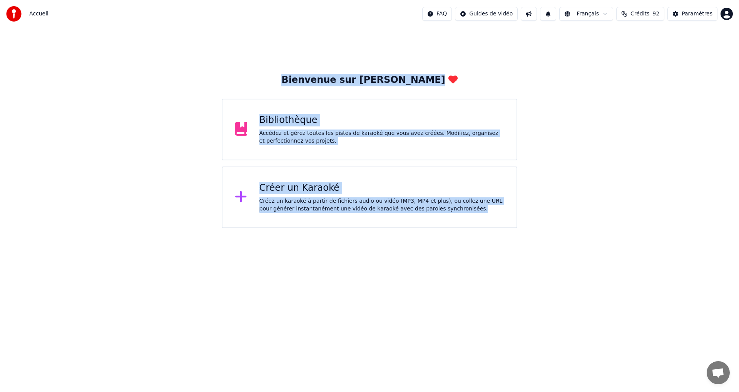
click at [37, 100] on div "Bienvenue sur Youka Bibliothèque Accédez et gérez toutes les pistes de karaoké …" at bounding box center [369, 128] width 739 height 200
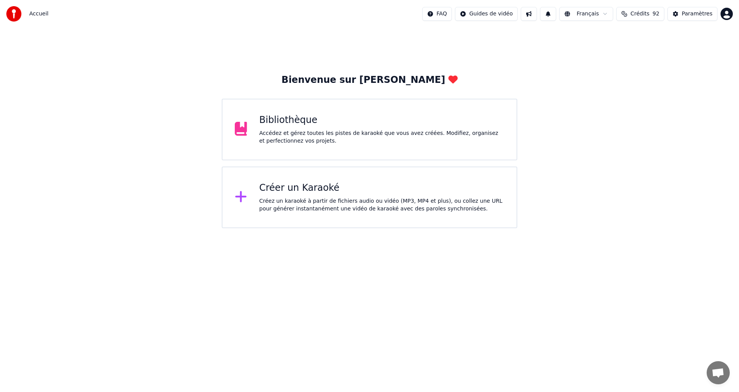
click at [278, 202] on div "Créez un karaoké à partir de fichiers audio ou vidéo (MP3, MP4 et plus), ou col…" at bounding box center [382, 204] width 245 height 15
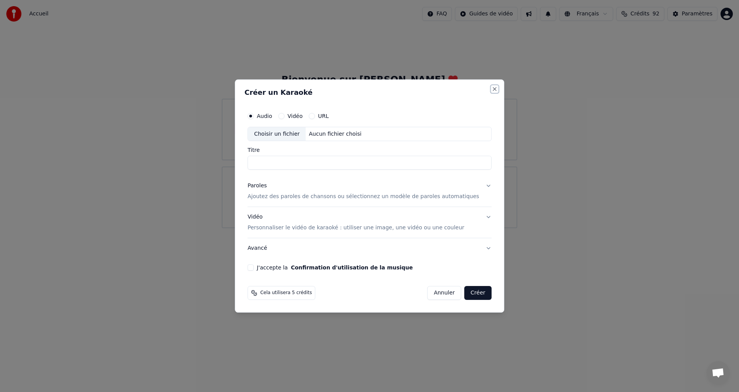
click at [492, 86] on button "Close" at bounding box center [495, 89] width 6 height 6
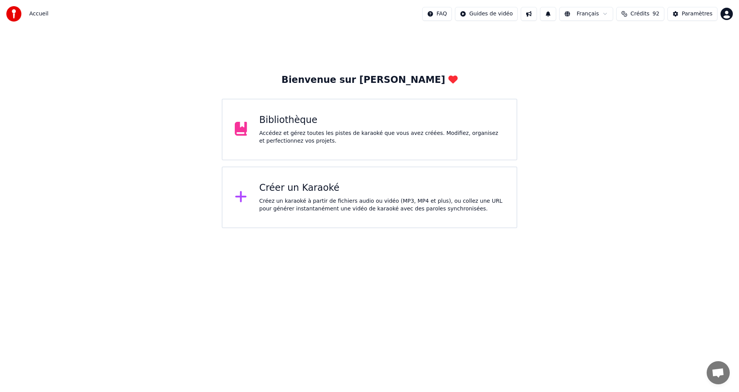
click at [286, 131] on div "Accédez et gérez toutes les pistes de karaoké que vous avez créées. Modifiez, o…" at bounding box center [382, 136] width 245 height 15
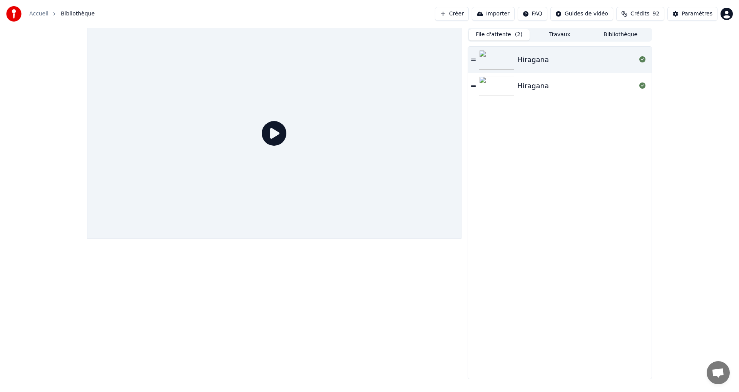
click at [554, 30] on button "Travaux" at bounding box center [560, 34] width 61 height 11
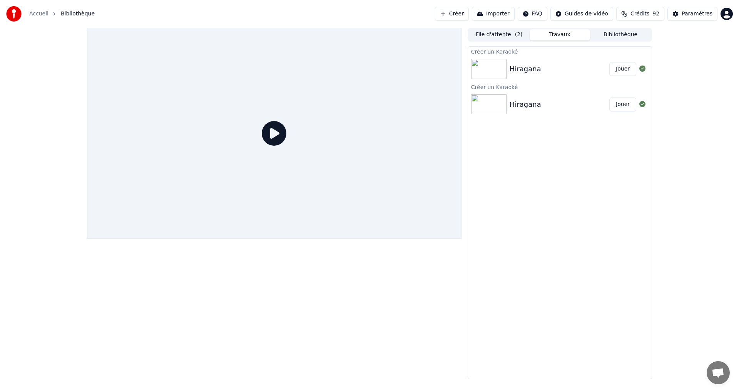
click at [609, 35] on button "Bibliothèque" at bounding box center [620, 34] width 61 height 11
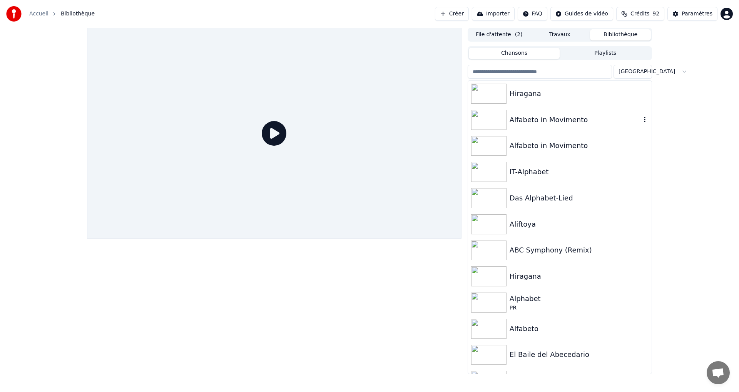
click at [557, 119] on div "Alfabeto in Movimento" at bounding box center [575, 119] width 131 height 11
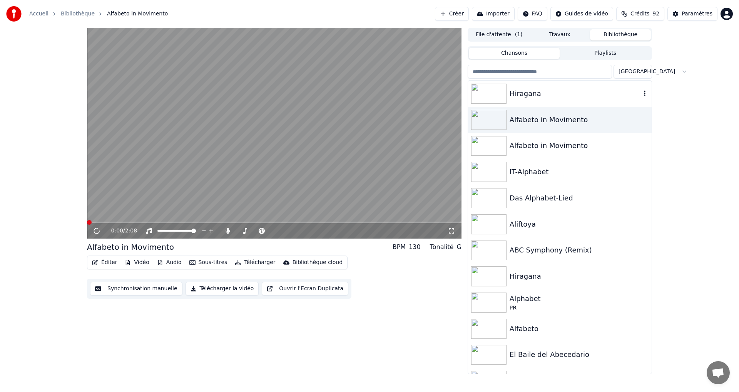
click at [564, 102] on div "Hiragana" at bounding box center [560, 93] width 184 height 26
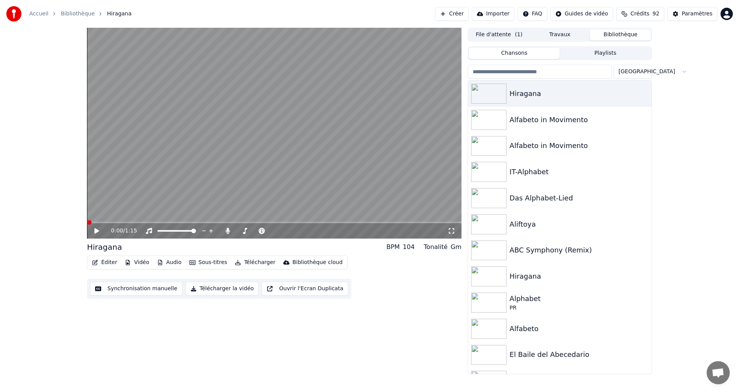
click at [189, 221] on video at bounding box center [274, 133] width 375 height 211
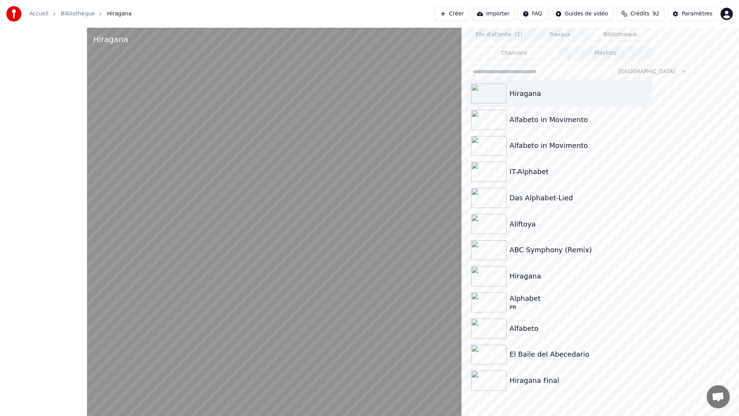
click at [236, 391] on video at bounding box center [274, 236] width 375 height 416
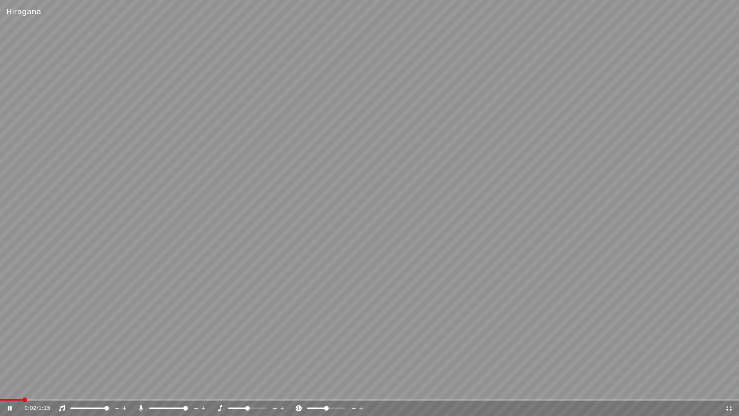
click at [730, 391] on icon at bounding box center [729, 408] width 8 height 6
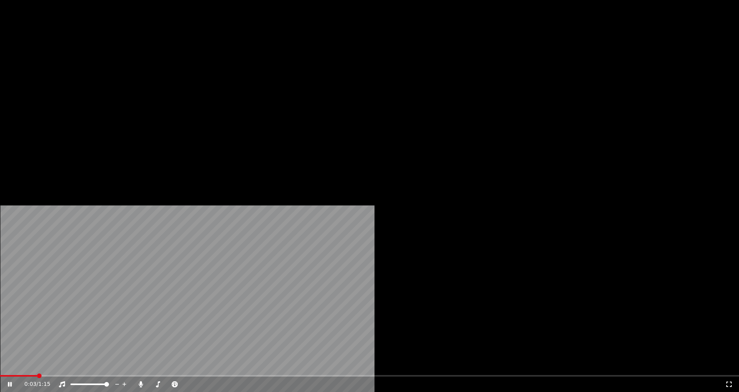
click at [189, 222] on div "100 100" at bounding box center [184, 217] width 18 height 11
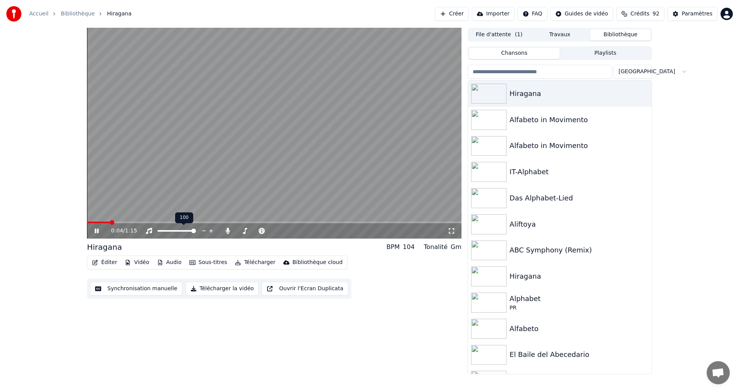
click at [187, 221] on div "100 100" at bounding box center [184, 217] width 18 height 11
drag, startPoint x: 141, startPoint y: 219, endPoint x: 211, endPoint y: 226, distance: 70.8
click at [211, 226] on div "0:05 / 1:15" at bounding box center [274, 133] width 375 height 211
click at [203, 223] on span at bounding box center [274, 222] width 375 height 2
click at [185, 223] on div "0:23 / 1:15" at bounding box center [274, 230] width 375 height 15
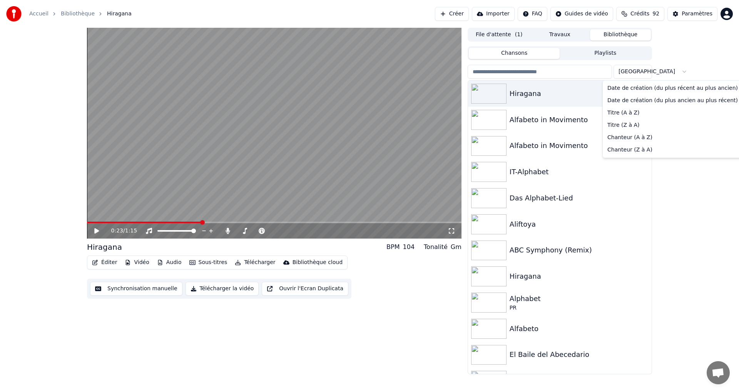
click at [630, 72] on html "Accueil Bibliothèque Hiragana Créer Importer FAQ Guides de vidéo Crédits 92 Par…" at bounding box center [369, 196] width 739 height 392
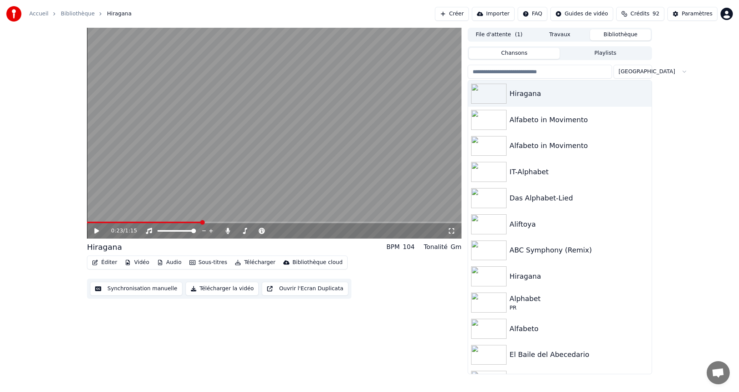
click at [547, 34] on button "Travaux" at bounding box center [560, 34] width 61 height 11
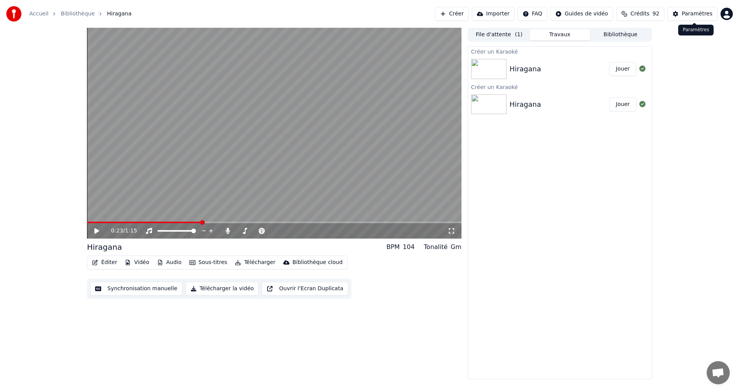
click at [628, 33] on button "Bibliothèque" at bounding box center [620, 34] width 61 height 11
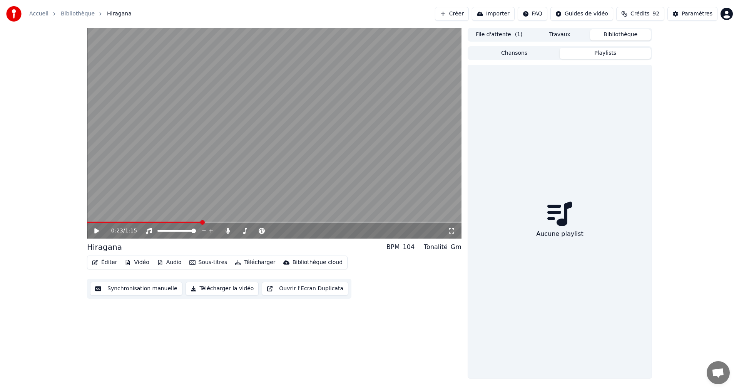
drag, startPoint x: 593, startPoint y: 56, endPoint x: 578, endPoint y: 55, distance: 15.4
click at [592, 57] on button "Playlists" at bounding box center [605, 53] width 91 height 11
click at [528, 52] on button "Chansons" at bounding box center [514, 53] width 91 height 11
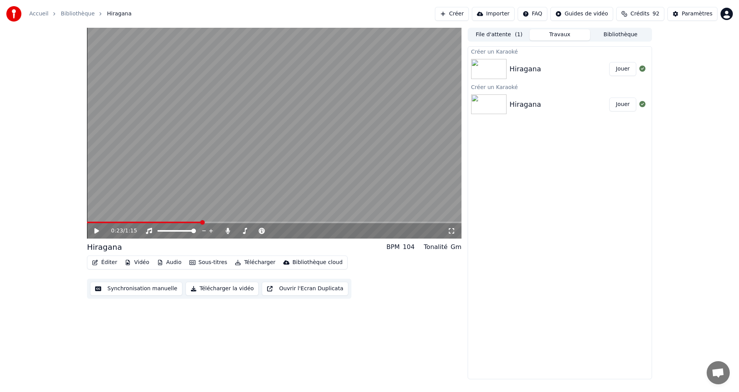
click at [549, 38] on button "Travaux" at bounding box center [560, 34] width 61 height 11
click at [492, 30] on button "File d'attente ( 1 )" at bounding box center [499, 34] width 61 height 11
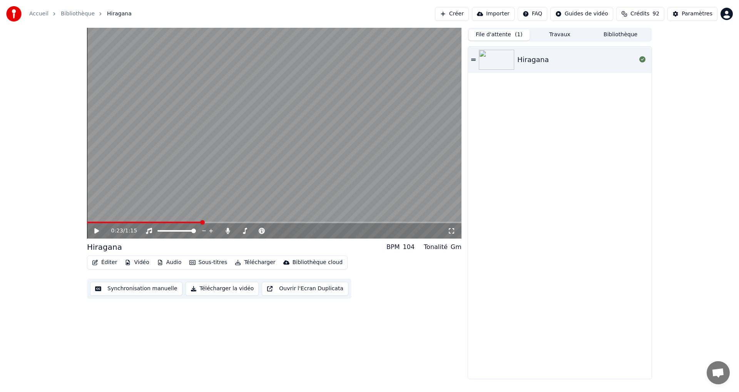
click at [563, 64] on div "Hiragana" at bounding box center [577, 59] width 119 height 11
click at [209, 222] on span at bounding box center [274, 222] width 375 height 2
click at [202, 221] on video at bounding box center [274, 133] width 375 height 211
click at [206, 223] on span at bounding box center [152, 222] width 131 height 2
click at [96, 231] on icon at bounding box center [96, 230] width 5 height 5
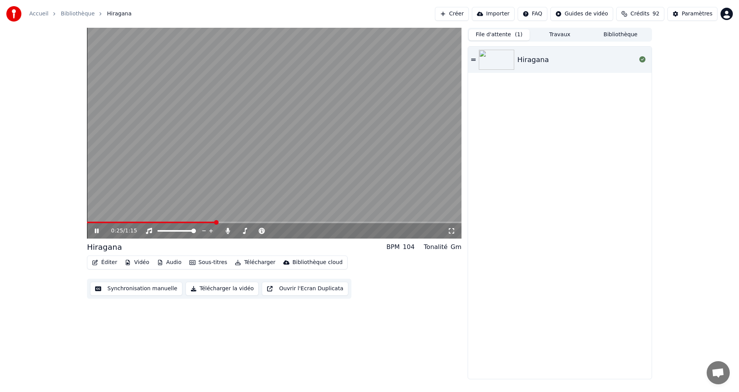
click at [195, 221] on span at bounding box center [151, 222] width 129 height 2
click at [97, 231] on icon at bounding box center [102, 231] width 18 height 6
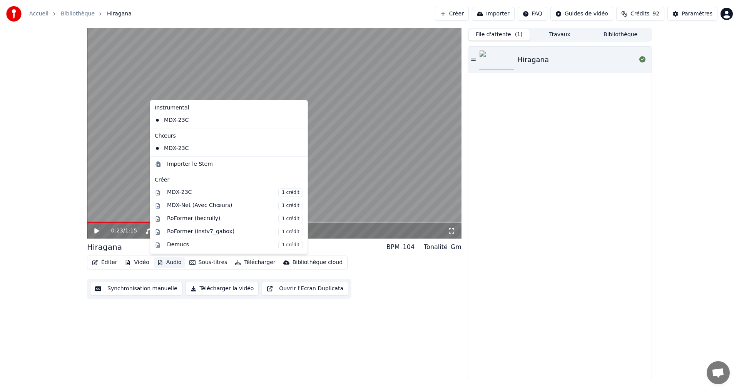
click at [161, 265] on button "Audio" at bounding box center [169, 262] width 31 height 11
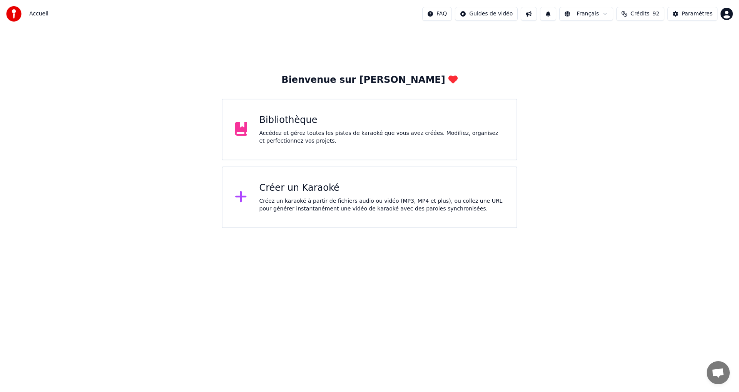
click at [286, 192] on div "Créer un Karaoké" at bounding box center [382, 188] width 245 height 12
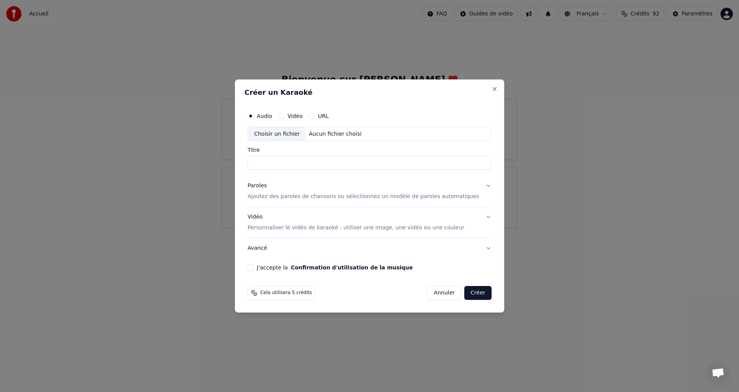
click at [292, 136] on div "Choisir un fichier" at bounding box center [277, 134] width 58 height 14
type input "********"
click at [477, 184] on button "Paroles Ajoutez des paroles de chansons ou sélectionnez un modèle de paroles au…" at bounding box center [370, 191] width 244 height 31
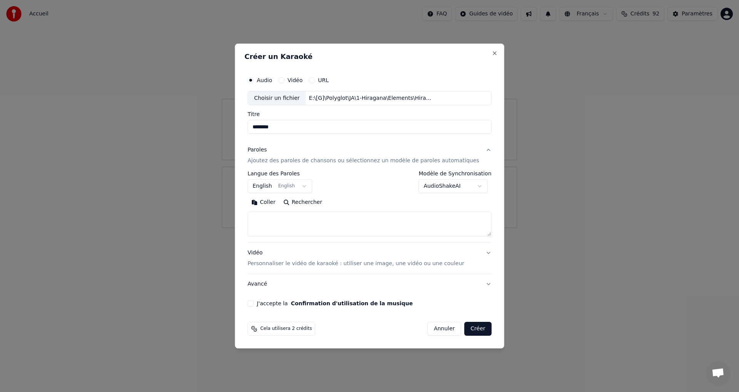
click at [275, 205] on button "Coller" at bounding box center [264, 202] width 32 height 12
click at [420, 267] on p "Personnaliser le vidéo de karaoké : utiliser une image, une vidéo ou une couleur" at bounding box center [356, 264] width 217 height 8
type textarea "**********"
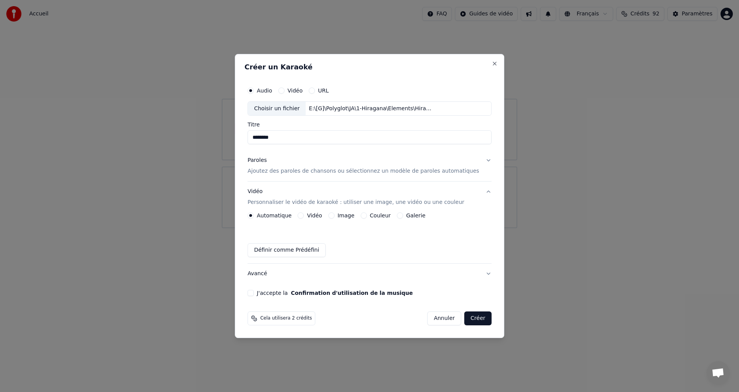
click at [367, 216] on button "Couleur" at bounding box center [364, 215] width 6 height 6
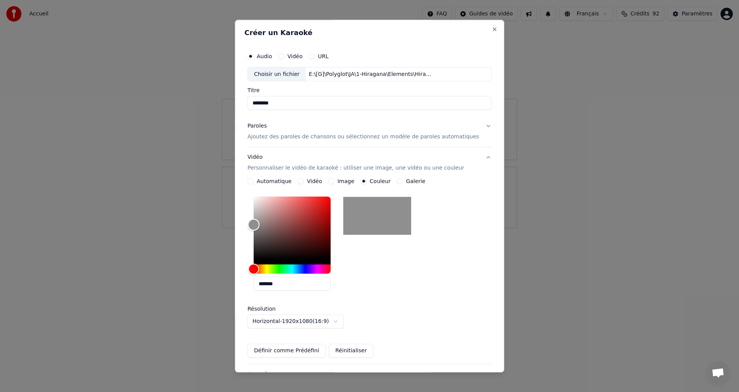
type input "*******"
drag, startPoint x: 263, startPoint y: 224, endPoint x: 178, endPoint y: 225, distance: 84.7
click at [179, 225] on body "**********" at bounding box center [369, 114] width 739 height 228
click at [460, 158] on button "Vidéo Personnaliser le vidéo de karaoké : utiliser une image, une vidéo ou une …" at bounding box center [370, 162] width 244 height 31
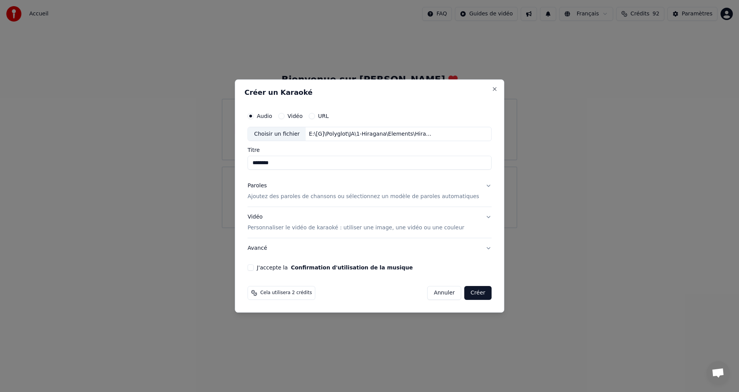
click at [254, 267] on button "J'accepte la Confirmation d'utilisation de la musique" at bounding box center [251, 267] width 6 height 6
click at [465, 291] on button "Créer" at bounding box center [478, 293] width 27 height 14
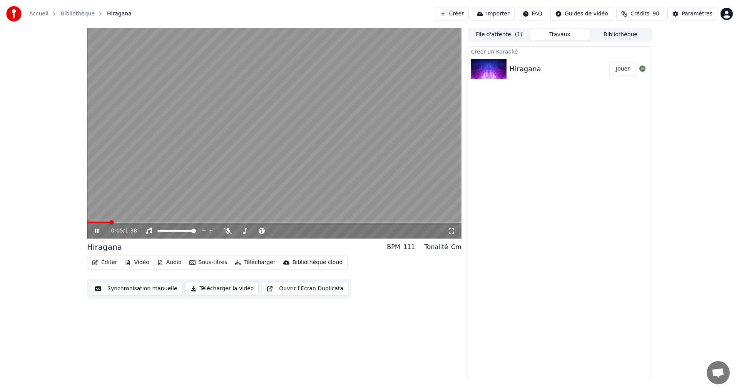
drag, startPoint x: 90, startPoint y: 228, endPoint x: 94, endPoint y: 228, distance: 4.3
click at [91, 228] on div "0:05 / 1:38" at bounding box center [274, 230] width 375 height 15
click at [93, 229] on icon at bounding box center [102, 231] width 18 height 6
click at [496, 34] on button "File d'attente ( 1 )" at bounding box center [499, 34] width 61 height 11
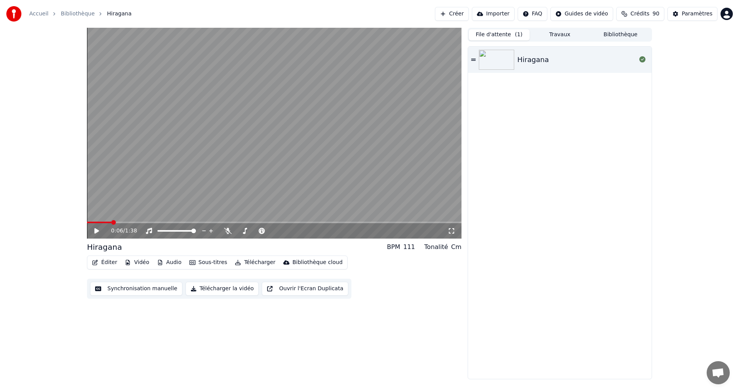
click at [578, 28] on div "File d'attente ( 1 ) Travaux Bibliothèque" at bounding box center [560, 35] width 184 height 14
click at [621, 35] on button "Bibliothèque" at bounding box center [620, 34] width 61 height 11
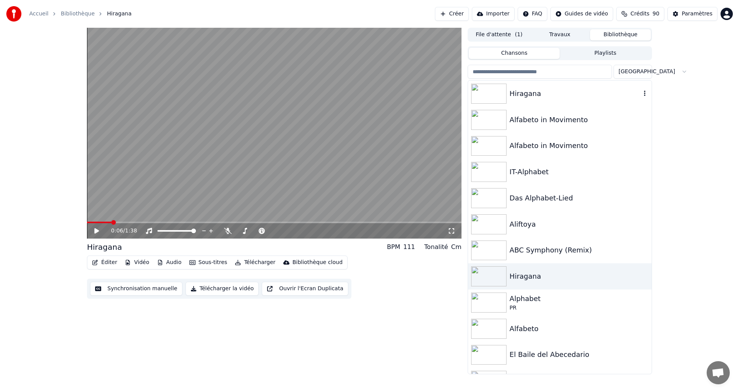
click at [581, 95] on div "Hiragana" at bounding box center [575, 93] width 131 height 11
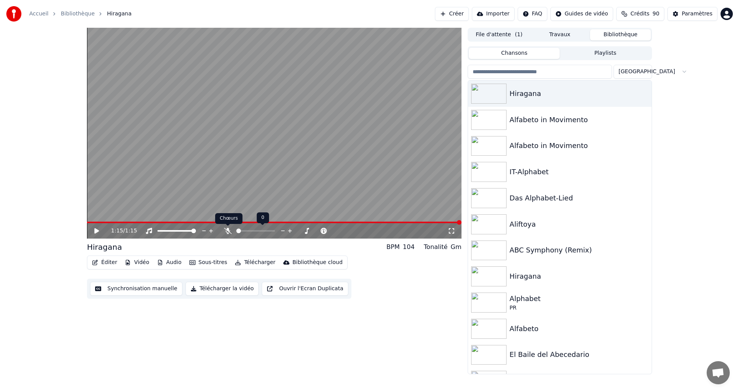
click at [226, 228] on icon at bounding box center [228, 231] width 8 height 6
click at [221, 221] on video at bounding box center [274, 133] width 375 height 211
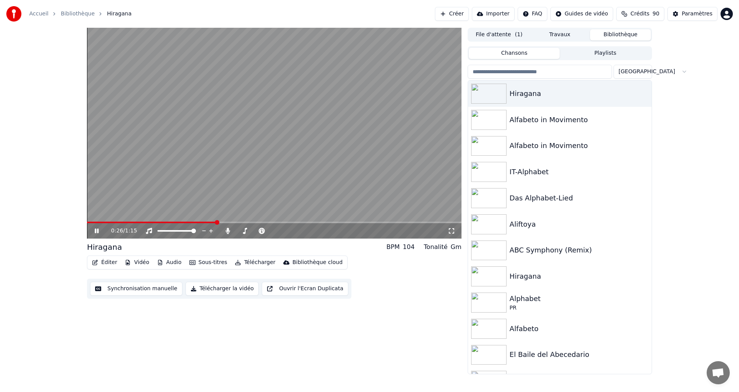
click at [217, 221] on span at bounding box center [274, 222] width 375 height 2
click at [196, 221] on video at bounding box center [274, 133] width 375 height 211
click at [191, 222] on span at bounding box center [155, 222] width 137 height 2
click at [95, 228] on icon at bounding box center [102, 231] width 18 height 6
click at [185, 222] on span at bounding box center [137, 222] width 100 height 2
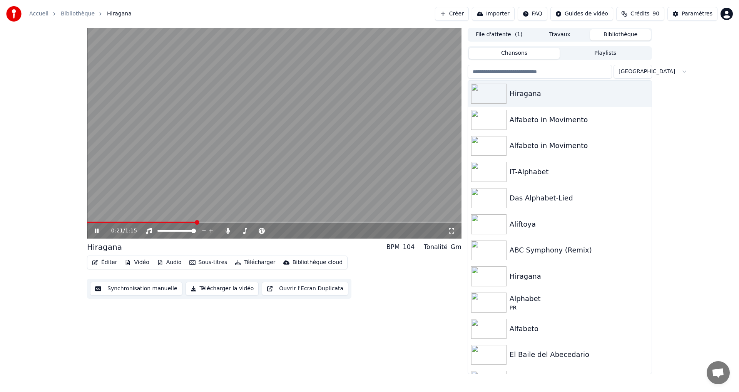
click at [575, 26] on div "Accueil Bibliothèque Hiragana Créer Importer FAQ Guides de vidéo Crédits 90 Par…" at bounding box center [369, 14] width 739 height 28
click at [641, 95] on icon "button" at bounding box center [645, 93] width 8 height 6
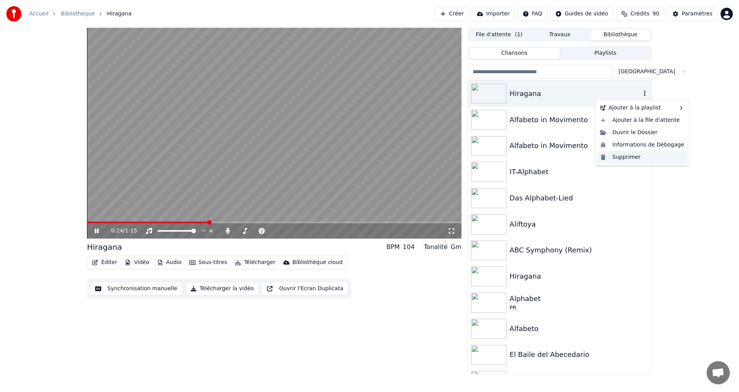
click at [612, 158] on div "Supprimer" at bounding box center [642, 157] width 90 height 12
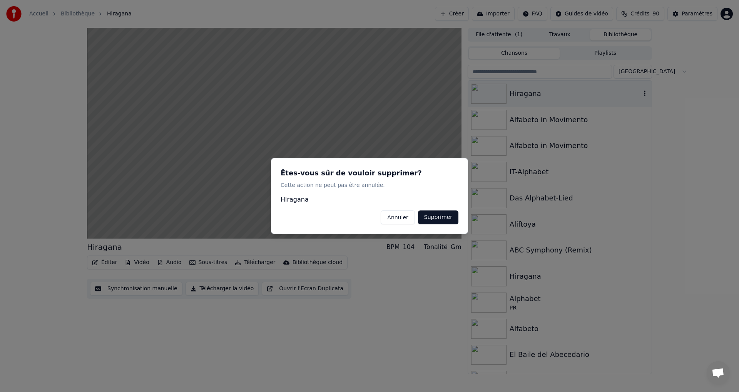
click at [441, 216] on button "Supprimer" at bounding box center [438, 217] width 40 height 14
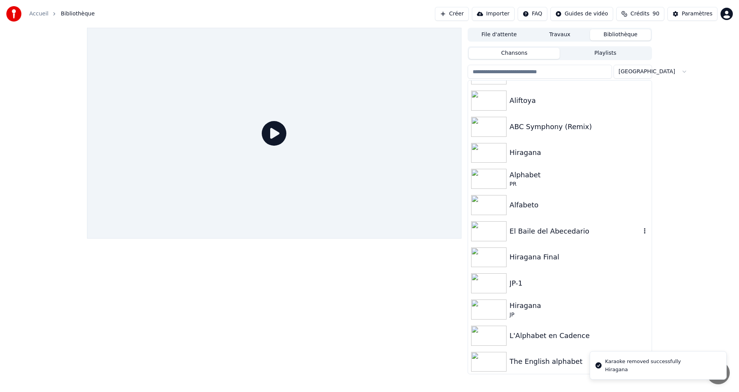
scroll to position [98, 0]
click at [644, 256] on icon "button" at bounding box center [645, 255] width 2 height 5
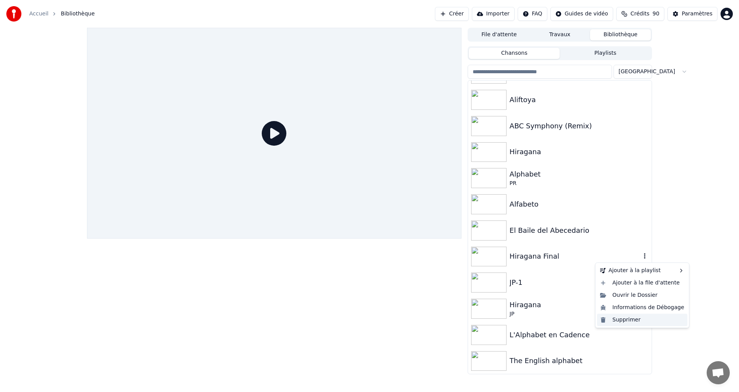
click at [624, 321] on div "Supprimer" at bounding box center [642, 319] width 90 height 12
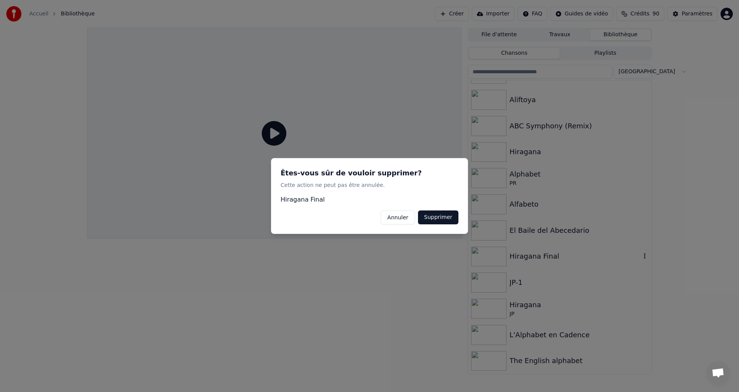
drag, startPoint x: 476, startPoint y: 224, endPoint x: 447, endPoint y: 223, distance: 28.9
click at [476, 224] on div at bounding box center [369, 196] width 739 height 392
click at [446, 222] on button "Supprimer" at bounding box center [438, 217] width 40 height 14
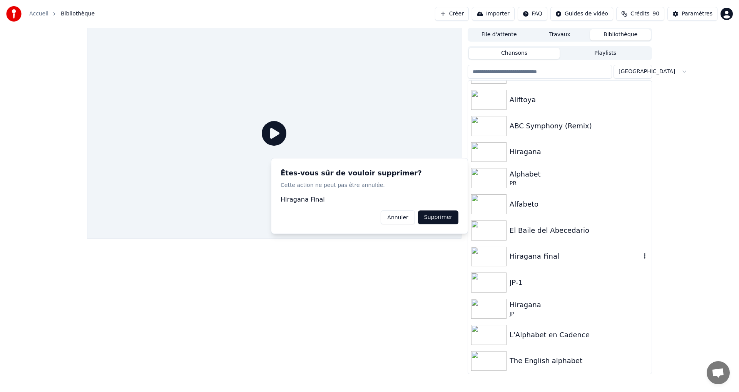
scroll to position [72, 0]
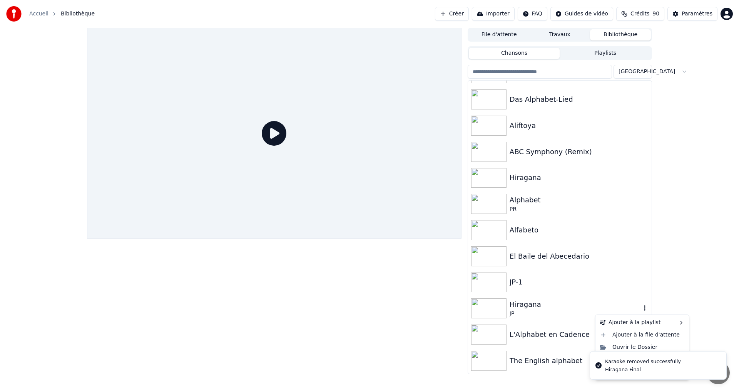
click at [641, 307] on icon "button" at bounding box center [645, 308] width 8 height 6
click at [641, 306] on icon "button" at bounding box center [645, 308] width 8 height 6
click at [641, 310] on icon "button" at bounding box center [645, 308] width 8 height 6
click at [616, 372] on div "Supprimer" at bounding box center [642, 371] width 90 height 12
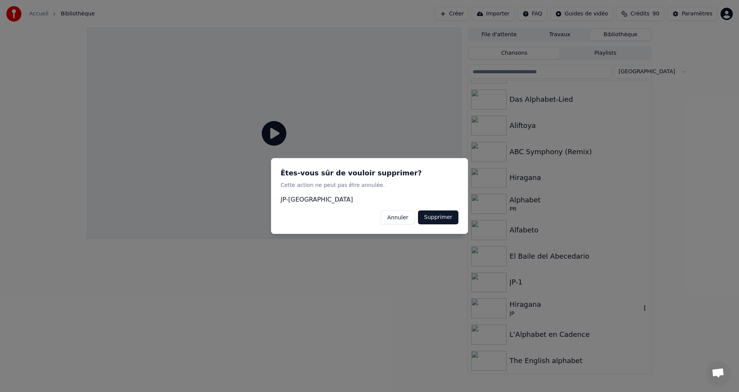
click at [444, 216] on button "Supprimer" at bounding box center [438, 217] width 40 height 14
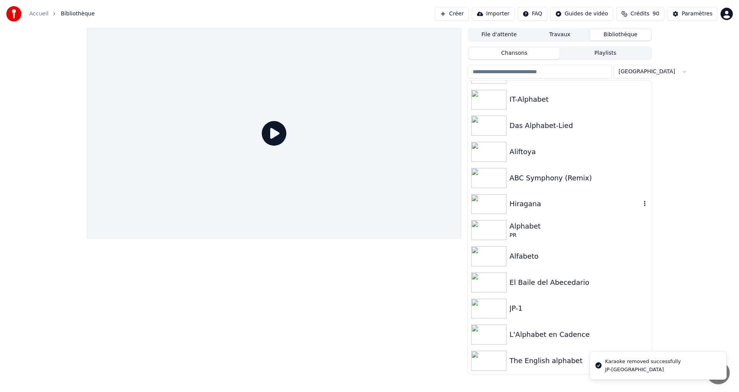
click at [641, 203] on icon "button" at bounding box center [645, 203] width 8 height 6
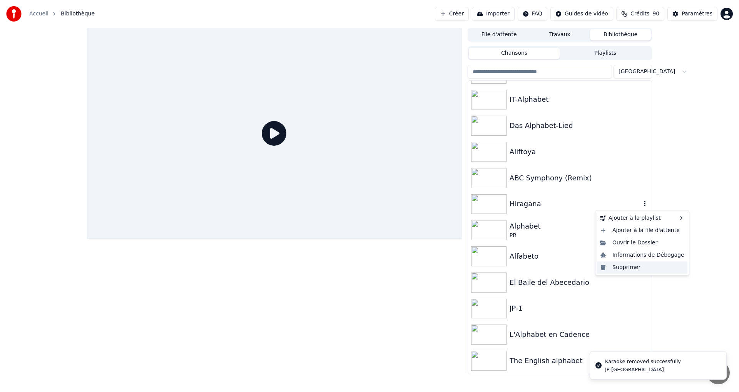
click at [633, 268] on div "Supprimer" at bounding box center [642, 267] width 90 height 12
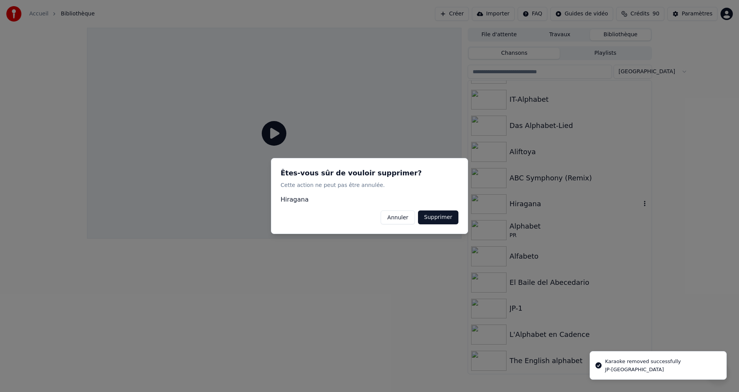
click at [437, 217] on button "Supprimer" at bounding box center [438, 217] width 40 height 14
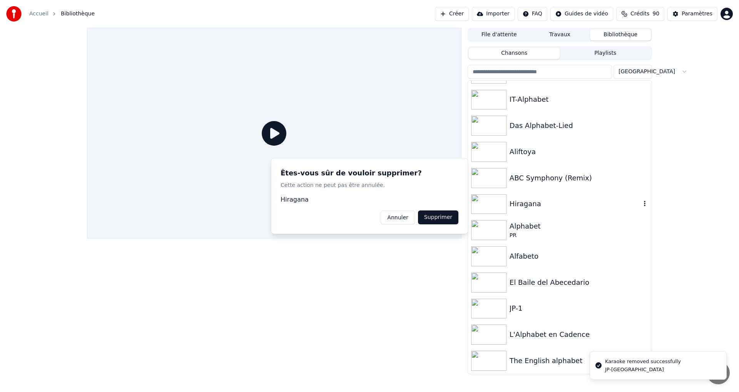
scroll to position [20, 0]
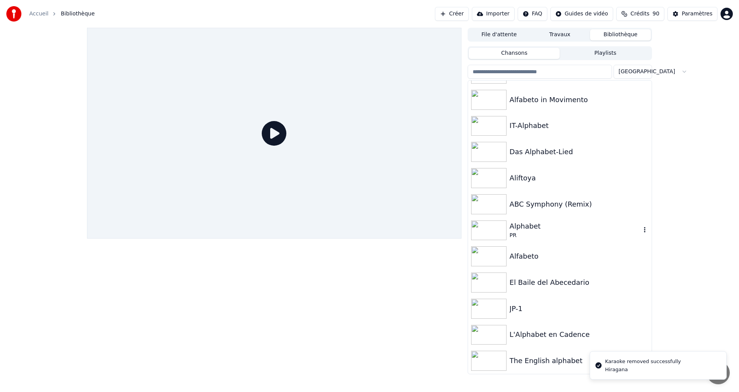
click at [641, 229] on icon "button" at bounding box center [645, 229] width 8 height 6
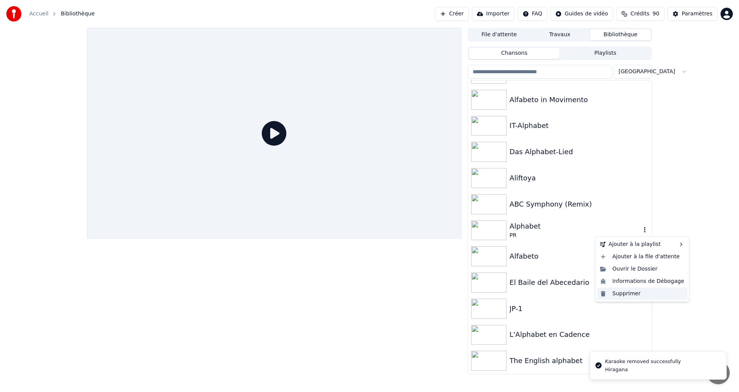
click at [632, 295] on div "Supprimer" at bounding box center [642, 293] width 90 height 12
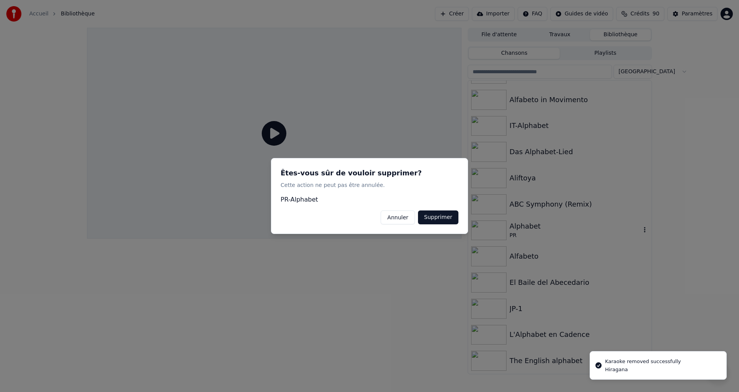
drag, startPoint x: 443, startPoint y: 218, endPoint x: 462, endPoint y: 221, distance: 19.2
click at [443, 218] on button "Supprimer" at bounding box center [438, 217] width 40 height 14
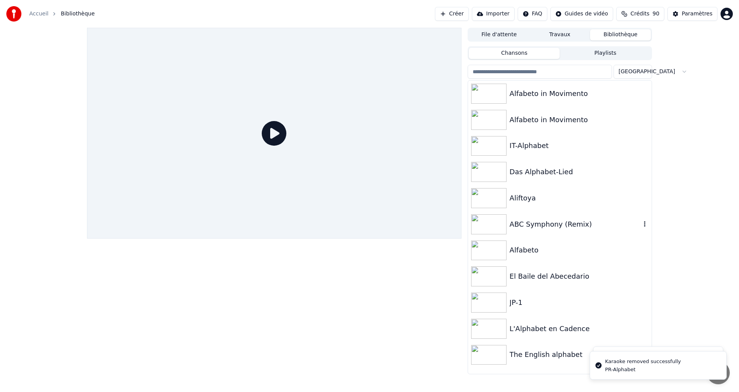
scroll to position [0, 0]
click at [647, 250] on icon "button" at bounding box center [645, 249] width 8 height 6
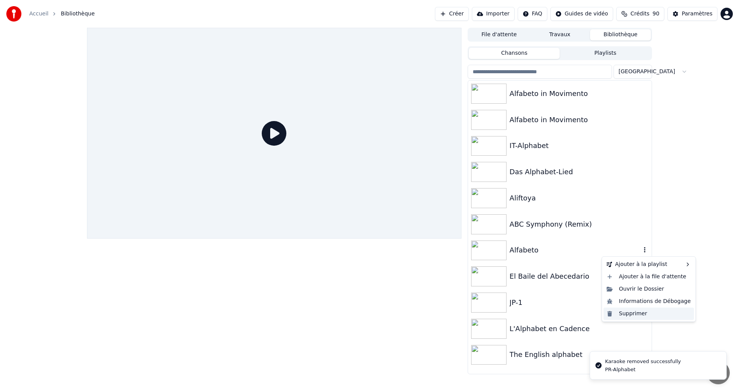
click at [648, 313] on div "Supprimer" at bounding box center [649, 313] width 90 height 12
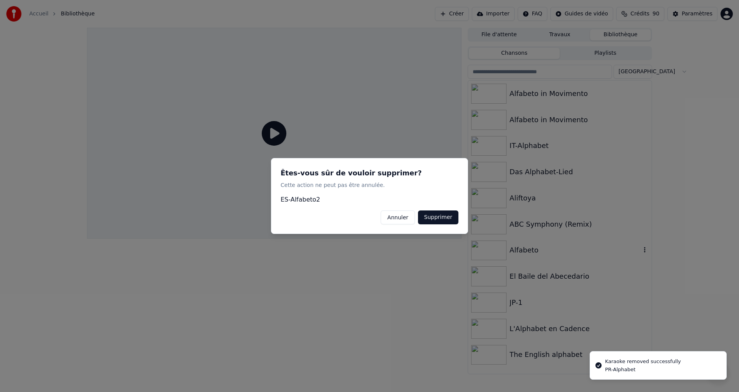
click at [450, 218] on button "Supprimer" at bounding box center [438, 217] width 40 height 14
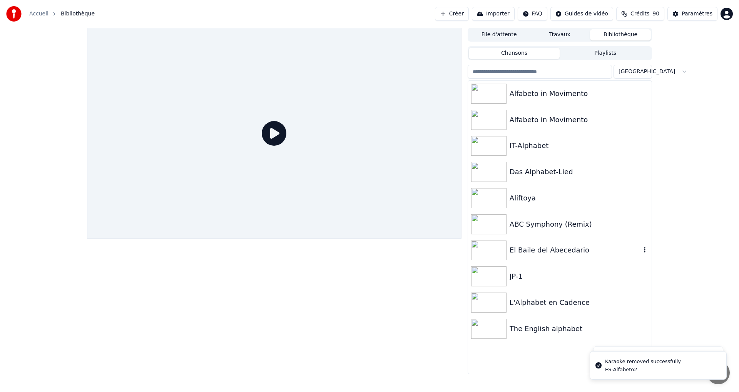
click at [643, 251] on icon "button" at bounding box center [645, 249] width 8 height 6
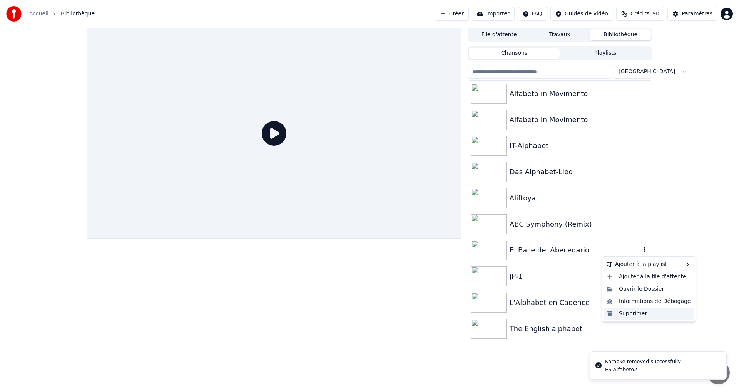
click at [631, 316] on div "Supprimer" at bounding box center [649, 313] width 90 height 12
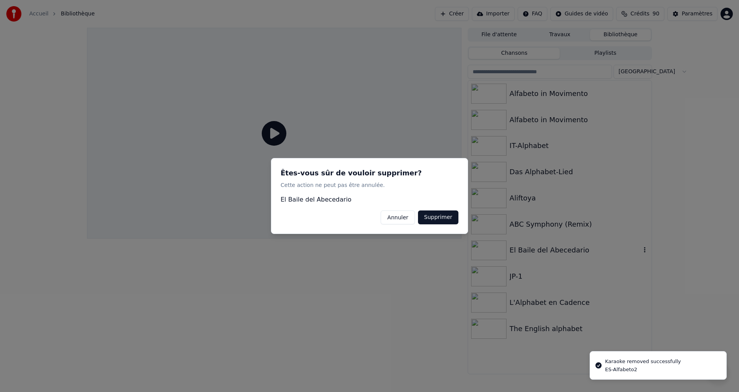
click at [442, 218] on button "Supprimer" at bounding box center [438, 217] width 40 height 14
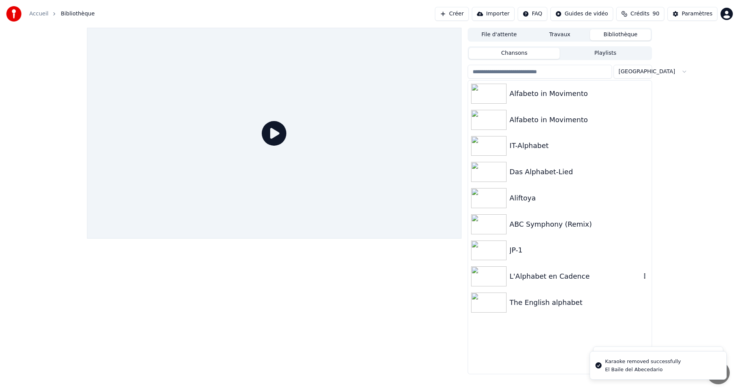
click at [647, 274] on icon "button" at bounding box center [645, 276] width 8 height 6
click at [633, 337] on div "Alfabeto in Movimento Alfabeto in Movimento IT-Alphabet Das Alphabet-Lied Alift…" at bounding box center [560, 226] width 184 height 293
click at [643, 279] on icon "button" at bounding box center [645, 276] width 8 height 6
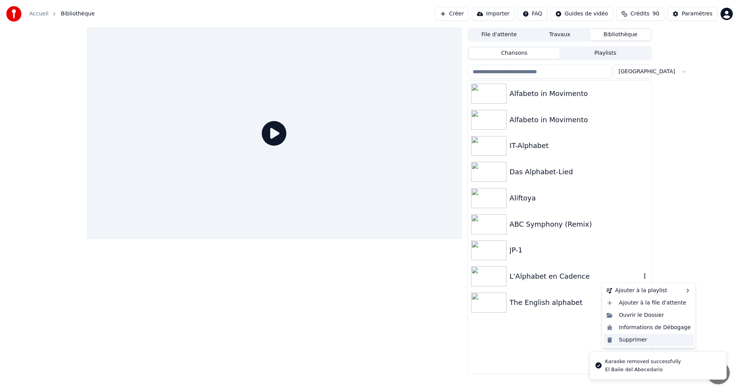
click at [646, 338] on div "Supprimer" at bounding box center [649, 339] width 90 height 12
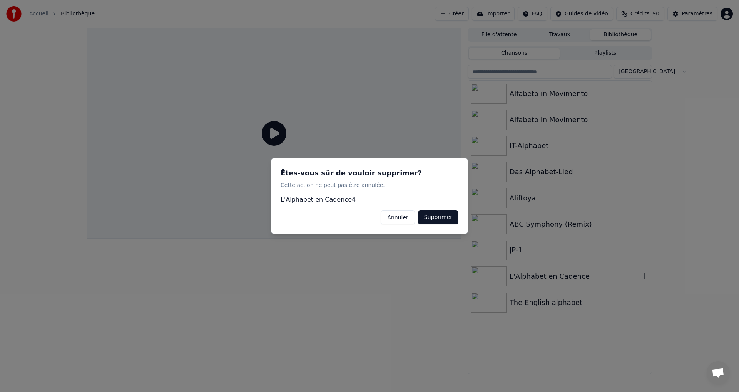
drag, startPoint x: 441, startPoint y: 220, endPoint x: 465, endPoint y: 226, distance: 24.5
click at [441, 221] on button "Supprimer" at bounding box center [438, 217] width 40 height 14
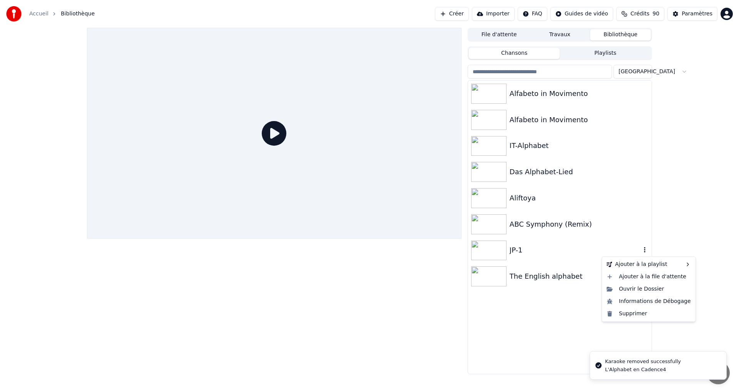
click at [644, 250] on icon "button" at bounding box center [645, 249] width 8 height 6
click at [633, 313] on div "Supprimer" at bounding box center [649, 313] width 90 height 12
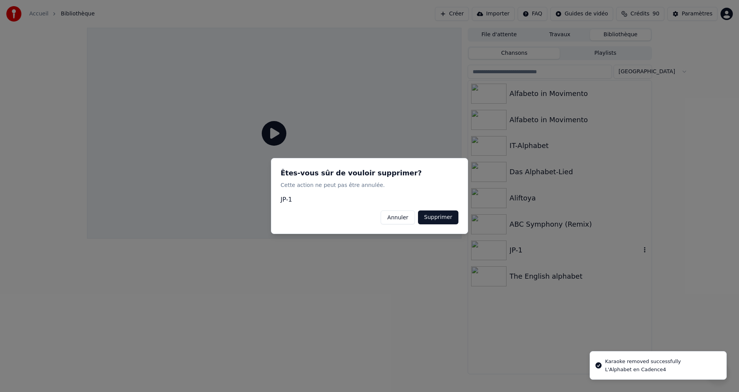
click at [454, 219] on button "Supprimer" at bounding box center [438, 217] width 40 height 14
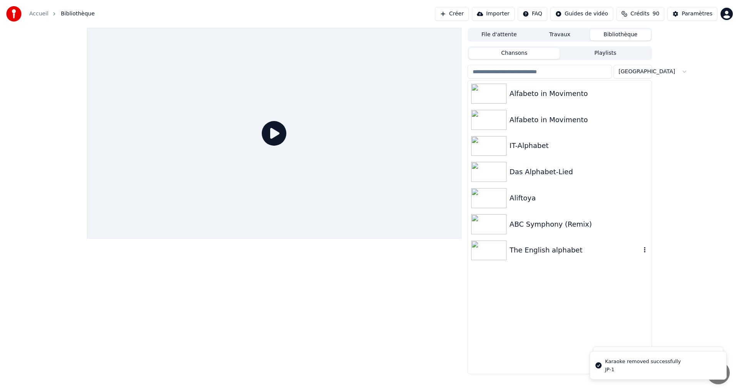
click at [648, 251] on icon "button" at bounding box center [645, 249] width 8 height 6
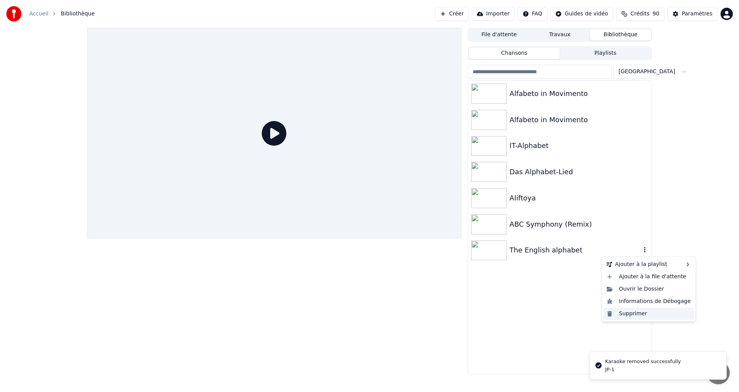
click at [638, 310] on div "Supprimer" at bounding box center [649, 313] width 90 height 12
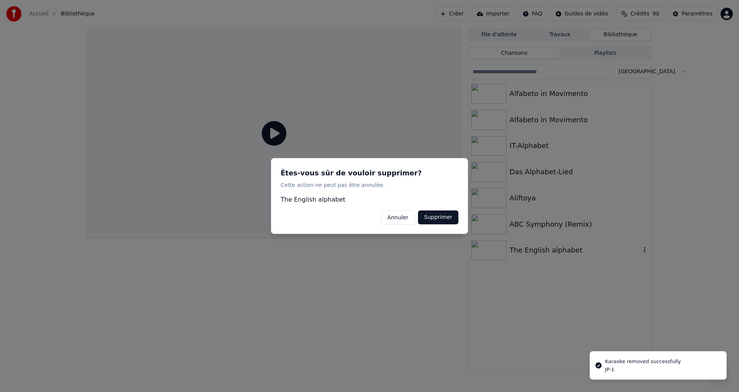
click at [451, 217] on button "Supprimer" at bounding box center [438, 217] width 40 height 14
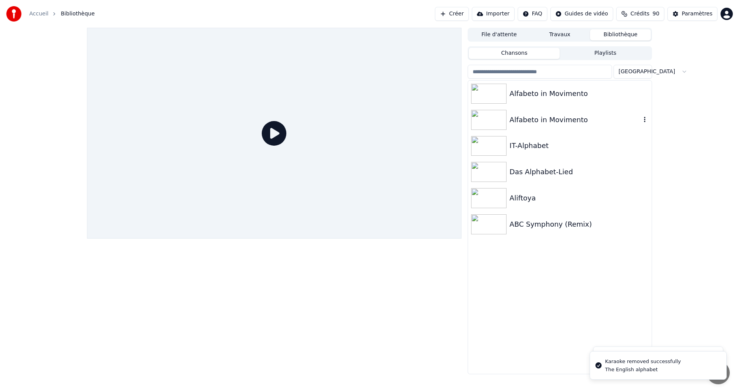
click at [643, 120] on icon "button" at bounding box center [645, 119] width 8 height 6
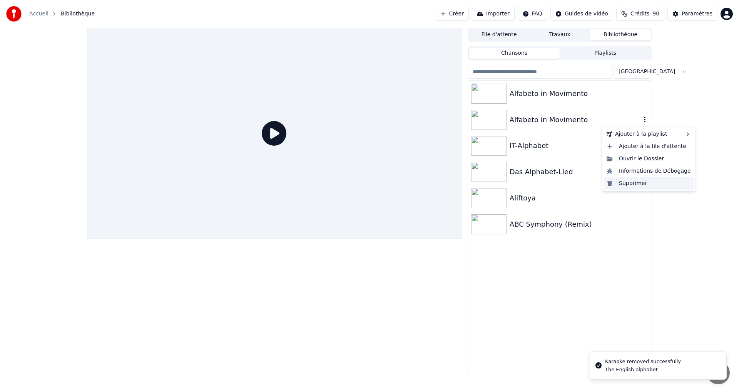
click at [628, 182] on div "Supprimer" at bounding box center [649, 183] width 90 height 12
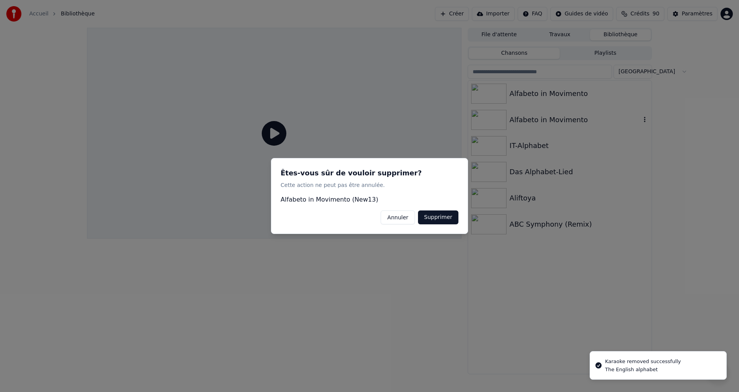
click at [445, 217] on button "Supprimer" at bounding box center [438, 217] width 40 height 14
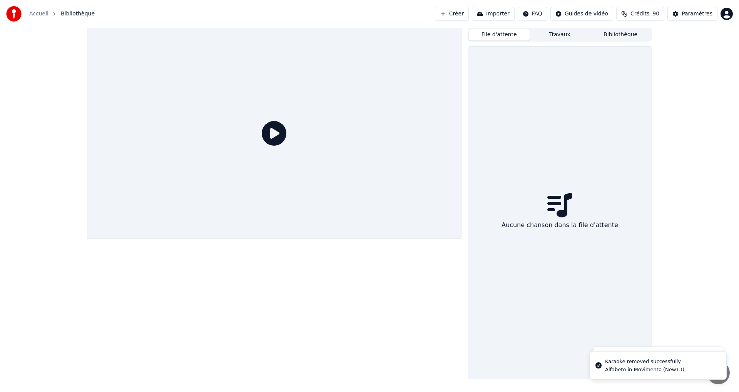
click at [493, 38] on button "File d'attente" at bounding box center [499, 34] width 61 height 11
click at [553, 33] on button "Travaux" at bounding box center [560, 34] width 61 height 11
click at [492, 38] on button "File d'attente" at bounding box center [499, 34] width 61 height 11
drag, startPoint x: 298, startPoint y: 129, endPoint x: 278, endPoint y: 132, distance: 19.9
click at [298, 128] on div at bounding box center [274, 133] width 375 height 211
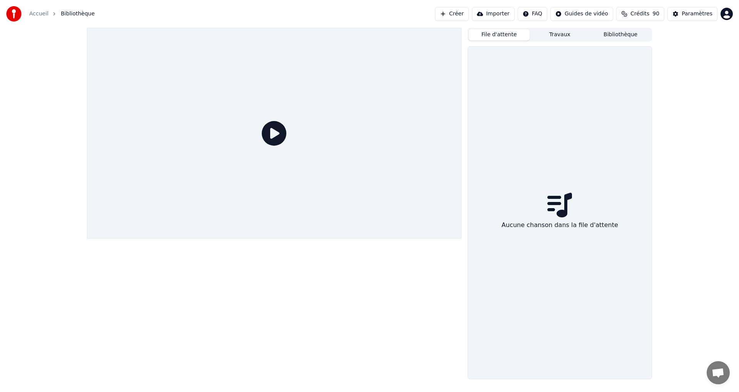
click at [454, 13] on button "Créer" at bounding box center [452, 14] width 34 height 14
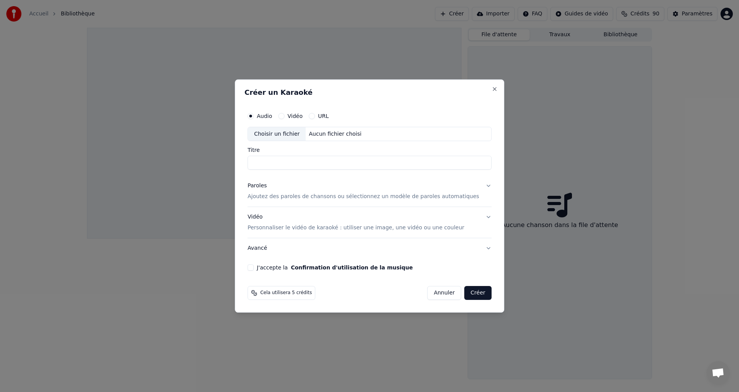
click at [288, 136] on div "Choisir un fichier" at bounding box center [277, 134] width 58 height 14
type input "********"
click at [460, 198] on p "Ajoutez des paroles de chansons ou sélectionnez un modèle de paroles automatiqu…" at bounding box center [364, 197] width 232 height 8
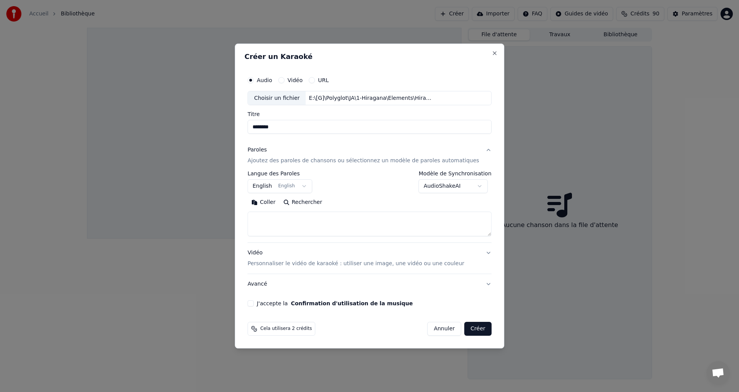
paste textarea "**********"
type textarea "**********"
click at [268, 252] on div "Vidéo Personnaliser le vidéo de karaoké : utiliser une image, une vidéo ou une …" at bounding box center [356, 258] width 217 height 18
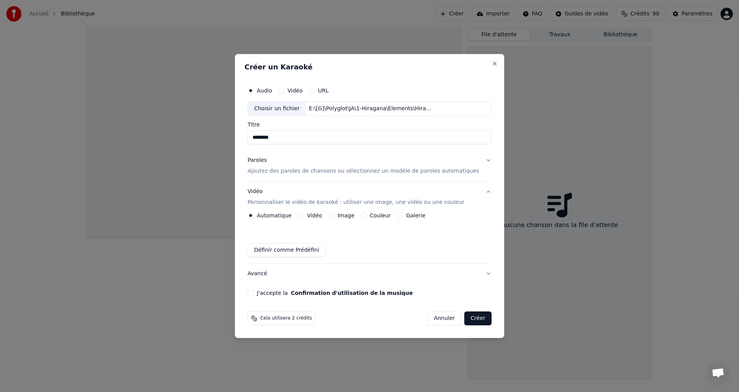
click at [333, 215] on div "Automatique Vidéo Image Couleur Galerie" at bounding box center [337, 215] width 178 height 6
click at [335, 215] on button "Image" at bounding box center [331, 215] width 6 height 6
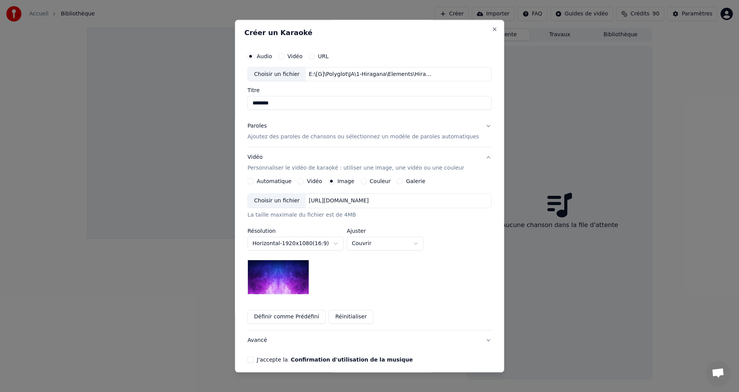
click at [298, 200] on div "Choisir un fichier" at bounding box center [277, 201] width 58 height 14
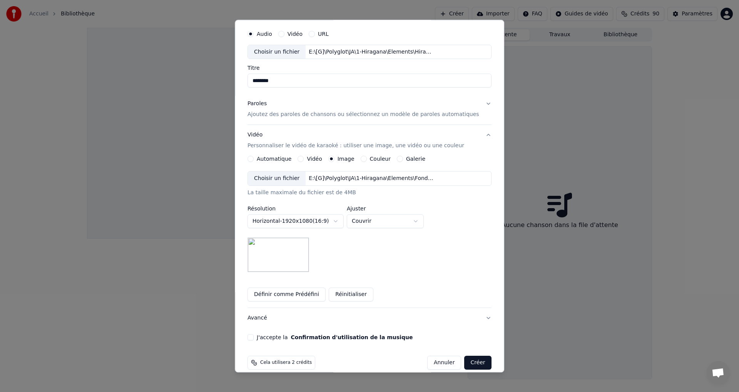
scroll to position [32, 0]
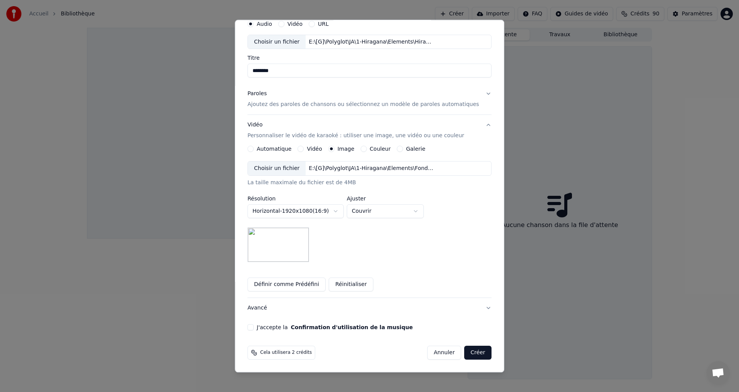
click at [254, 325] on button "J'accepte la Confirmation d'utilisation de la musique" at bounding box center [251, 327] width 6 height 6
drag, startPoint x: 466, startPoint y: 351, endPoint x: 462, endPoint y: 347, distance: 6.3
click at [466, 350] on button "Créer" at bounding box center [478, 353] width 27 height 14
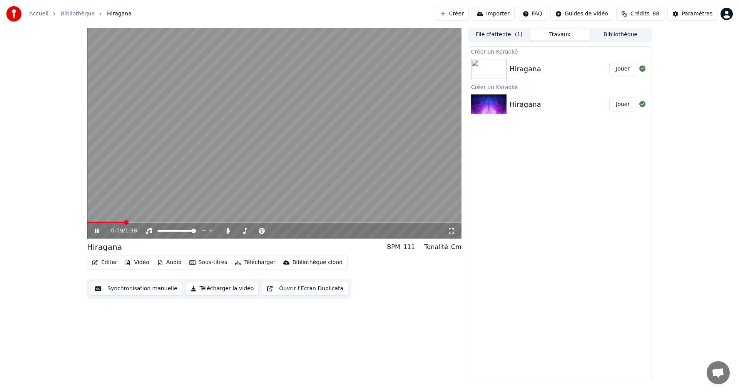
click at [575, 75] on div "[PERSON_NAME]" at bounding box center [560, 69] width 184 height 26
click at [618, 67] on button "Jouer" at bounding box center [623, 69] width 27 height 14
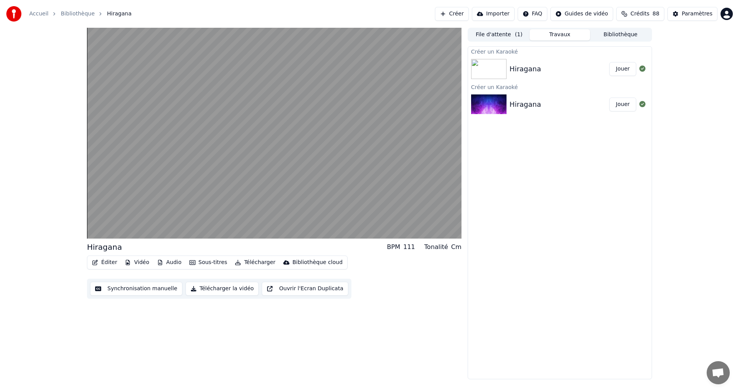
click at [504, 30] on button "File d'attente ( 1 )" at bounding box center [499, 34] width 61 height 11
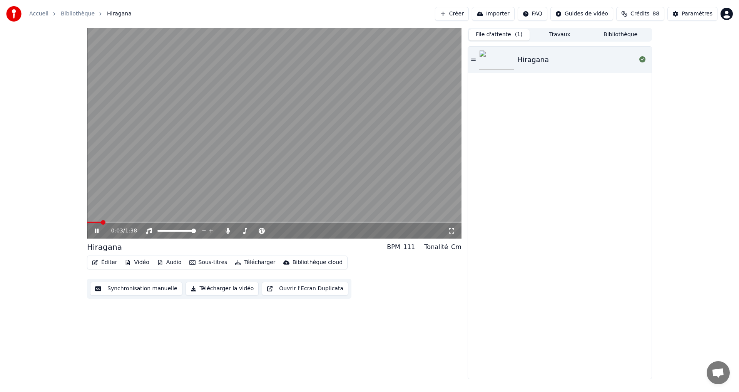
click at [471, 58] on div "Hiragana" at bounding box center [560, 60] width 184 height 26
click at [451, 233] on icon at bounding box center [452, 231] width 8 height 6
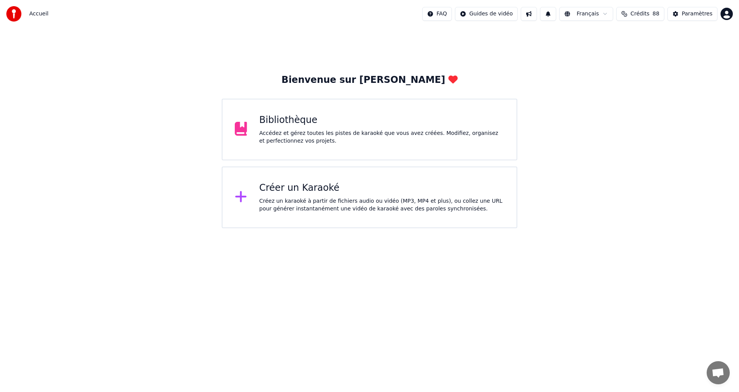
click at [353, 211] on div "Créez un karaoké à partir de fichiers audio ou vidéo (MP3, MP4 et plus), ou col…" at bounding box center [382, 204] width 245 height 15
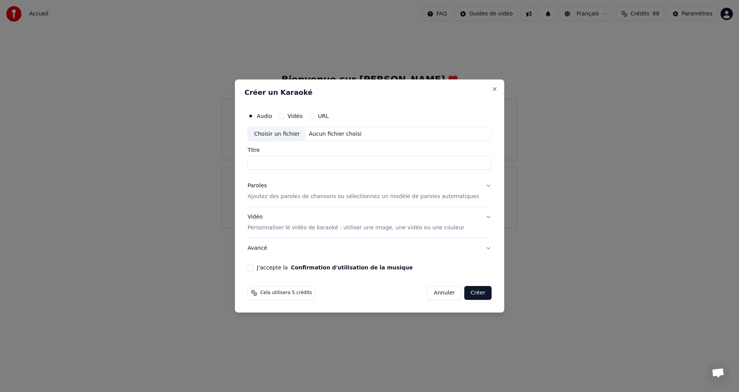
click at [294, 129] on div "Choisir un fichier" at bounding box center [277, 134] width 58 height 14
type input "********"
click at [267, 184] on div "Paroles" at bounding box center [257, 186] width 19 height 8
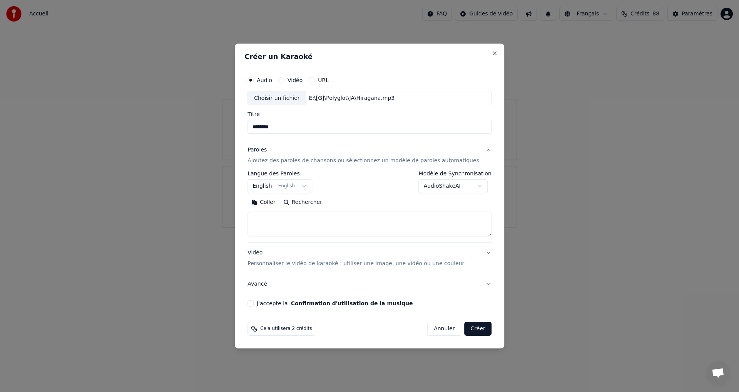
click at [280, 203] on button "Coller" at bounding box center [264, 202] width 32 height 12
click at [259, 301] on div "**********" at bounding box center [370, 189] width 250 height 240
click at [269, 305] on label "J'accepte la Confirmation d'utilisation de la musique" at bounding box center [335, 302] width 156 height 5
click at [254, 305] on button "J'accepte la Confirmation d'utilisation de la musique" at bounding box center [251, 303] width 6 height 6
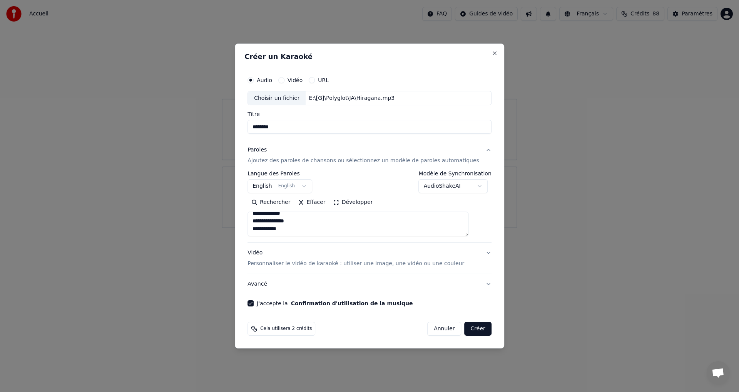
click at [478, 252] on button "Vidéo Personnaliser le vidéo de karaoké : utiliser une image, une vidéo ou une …" at bounding box center [370, 258] width 244 height 31
type textarea "**********"
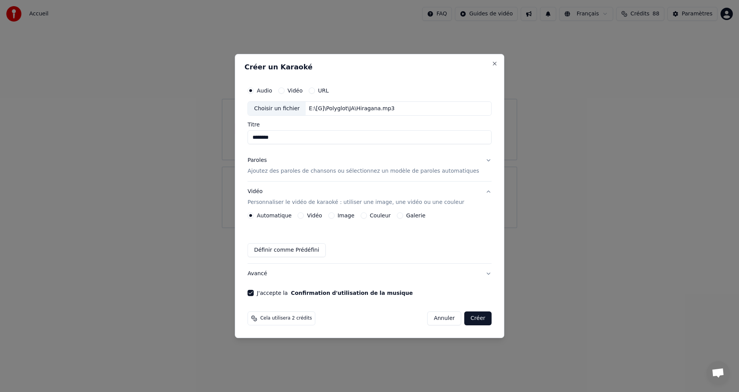
click at [346, 214] on label "Image" at bounding box center [346, 215] width 17 height 5
click at [335, 214] on button "Image" at bounding box center [331, 215] width 6 height 6
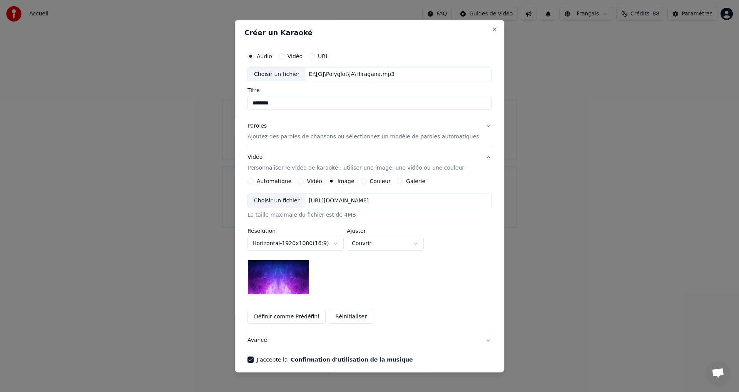
click at [285, 202] on div "Choisir un fichier" at bounding box center [277, 201] width 58 height 14
click at [290, 202] on div "Choisir un fichier" at bounding box center [277, 201] width 58 height 14
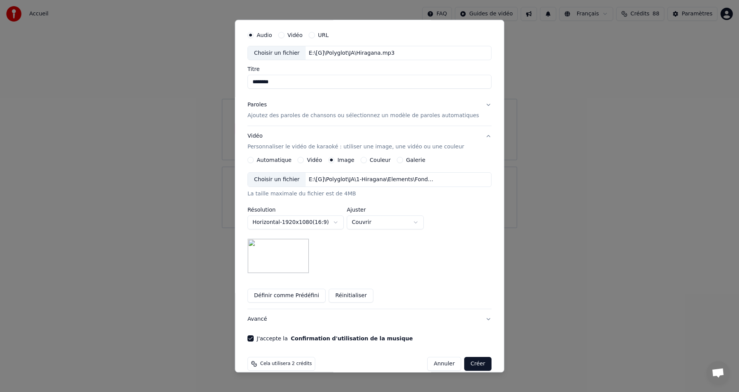
scroll to position [32, 0]
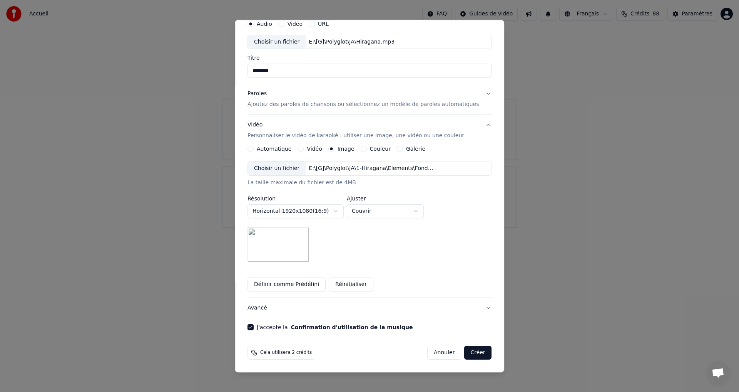
click at [467, 348] on button "Créer" at bounding box center [478, 353] width 27 height 14
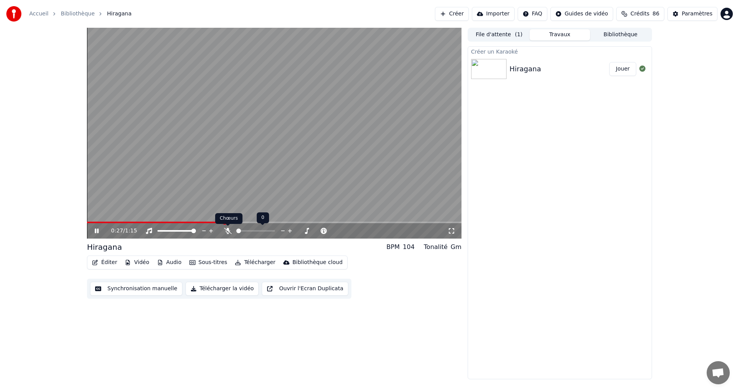
click at [226, 233] on icon at bounding box center [228, 231] width 8 height 6
click at [90, 231] on div "0:27 / 1:15" at bounding box center [274, 231] width 368 height 8
click at [173, 221] on video at bounding box center [274, 133] width 375 height 211
click at [174, 223] on span at bounding box center [164, 222] width 155 height 2
click at [97, 229] on icon at bounding box center [102, 231] width 18 height 6
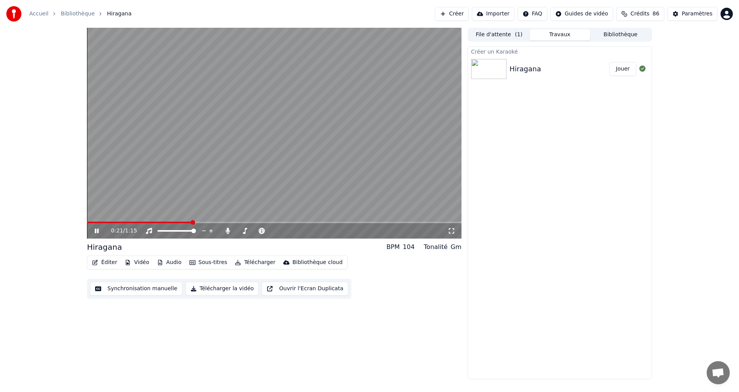
click at [152, 219] on video at bounding box center [274, 133] width 375 height 211
click at [154, 221] on video at bounding box center [274, 133] width 375 height 211
click at [156, 222] on span at bounding box center [141, 222] width 108 height 2
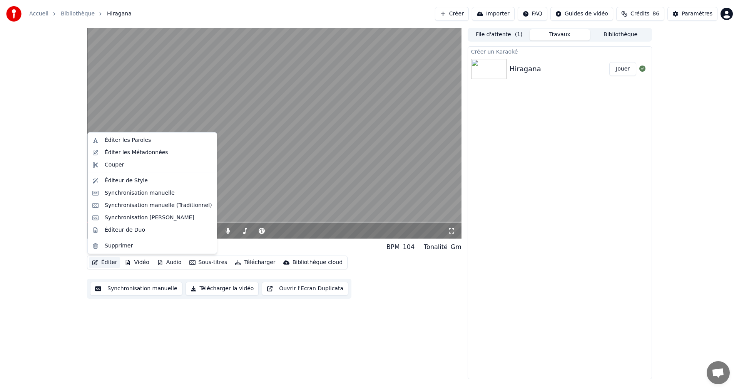
click at [104, 262] on button "Éditer" at bounding box center [104, 262] width 31 height 11
click at [123, 289] on button "Synchronisation manuelle" at bounding box center [136, 288] width 92 height 14
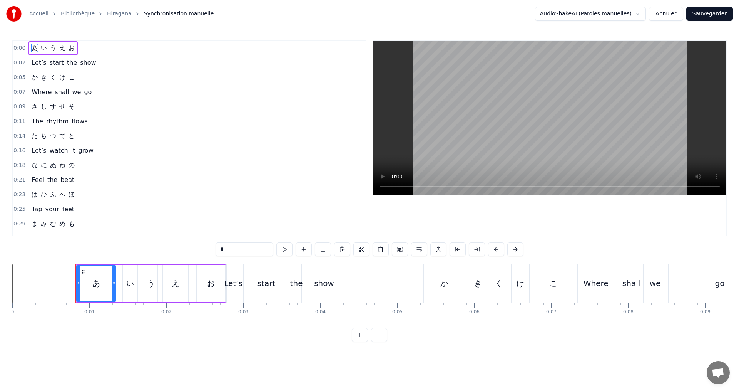
click at [101, 51] on div "0:00 あ い う え お" at bounding box center [189, 48] width 353 height 15
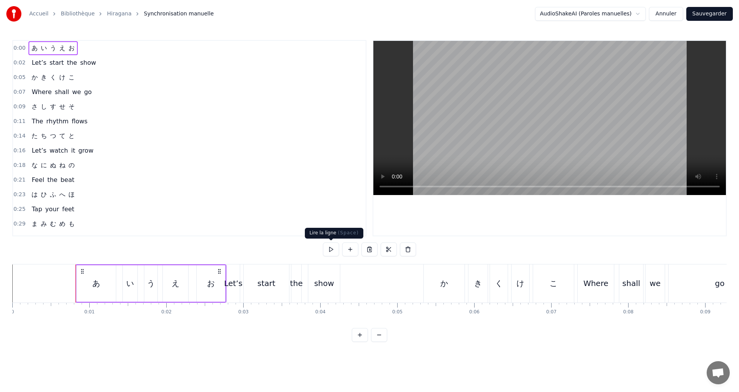
click at [333, 250] on button at bounding box center [331, 249] width 16 height 14
click at [210, 281] on div "お" at bounding box center [211, 283] width 8 height 12
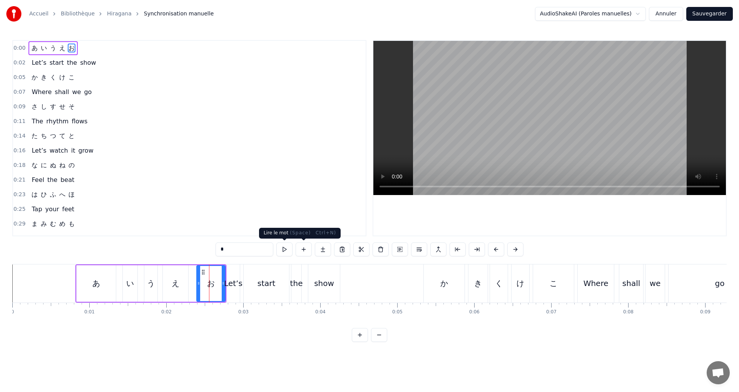
click at [282, 248] on button at bounding box center [284, 249] width 16 height 14
drag, startPoint x: 222, startPoint y: 290, endPoint x: 208, endPoint y: 288, distance: 14.0
click at [209, 288] on div at bounding box center [210, 283] width 3 height 35
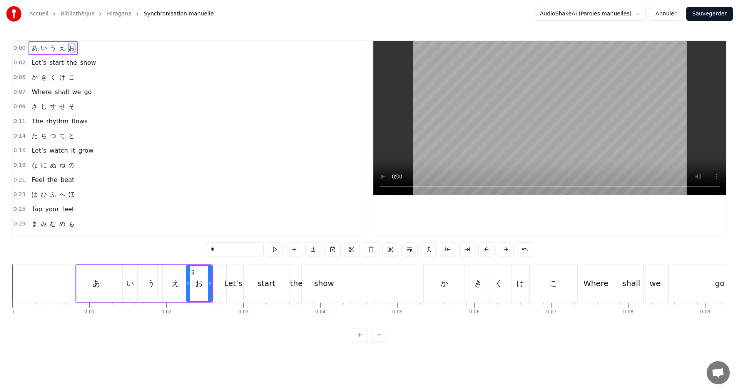
drag, startPoint x: 197, startPoint y: 285, endPoint x: 187, endPoint y: 282, distance: 10.5
click at [187, 282] on icon at bounding box center [188, 283] width 3 height 6
click at [278, 249] on button at bounding box center [275, 249] width 16 height 14
click at [89, 47] on div "0:00 あ い う え お" at bounding box center [189, 48] width 353 height 15
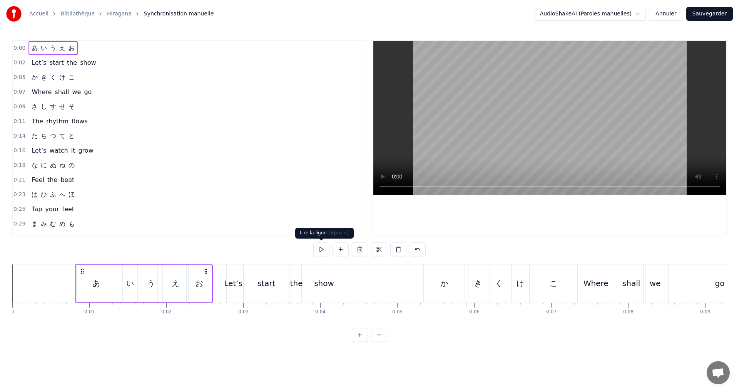
click at [322, 251] on button at bounding box center [321, 249] width 16 height 14
click at [100, 66] on div "0:02 Let’s start the show" at bounding box center [189, 62] width 353 height 15
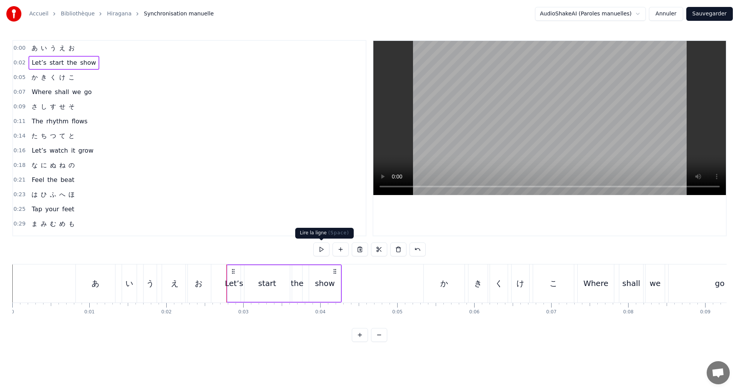
click at [324, 249] on button at bounding box center [321, 249] width 16 height 14
click at [87, 78] on div "0:05 か き く け こ" at bounding box center [189, 77] width 353 height 15
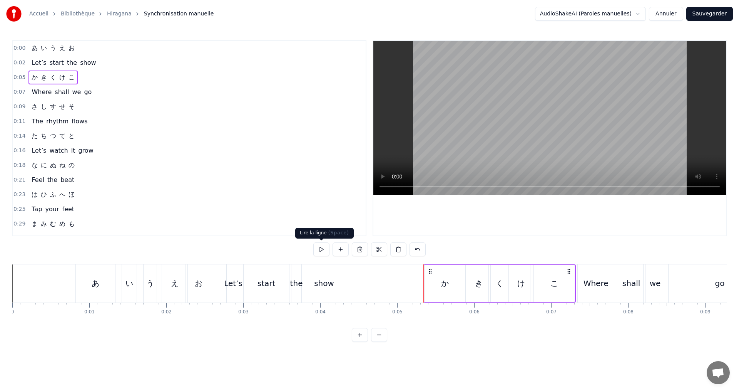
click at [322, 249] on button at bounding box center [321, 249] width 16 height 14
click at [323, 249] on button at bounding box center [321, 249] width 16 height 14
click at [103, 92] on div "0:07 Where shall we go" at bounding box center [189, 92] width 353 height 15
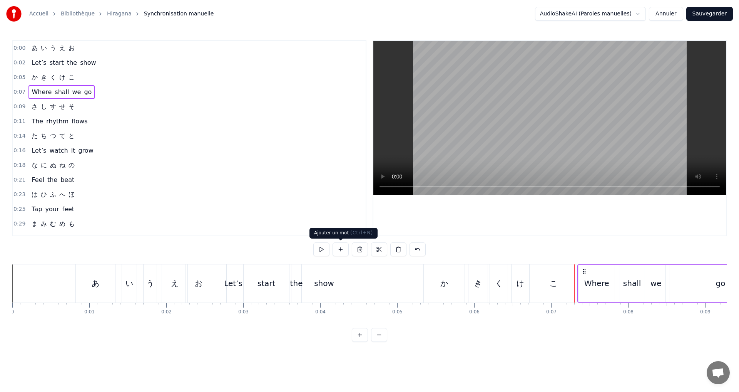
click at [323, 249] on button at bounding box center [321, 249] width 16 height 14
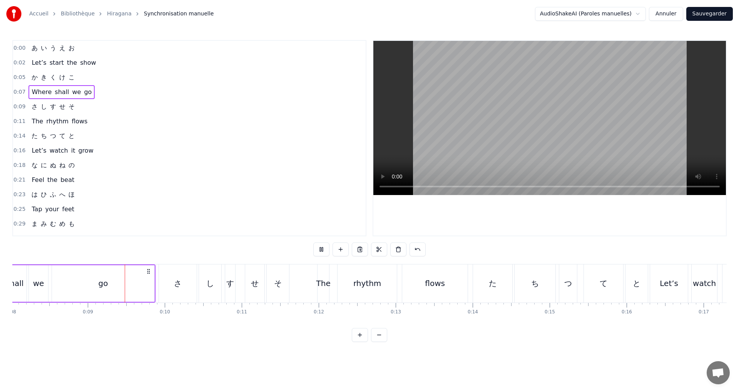
scroll to position [0, 645]
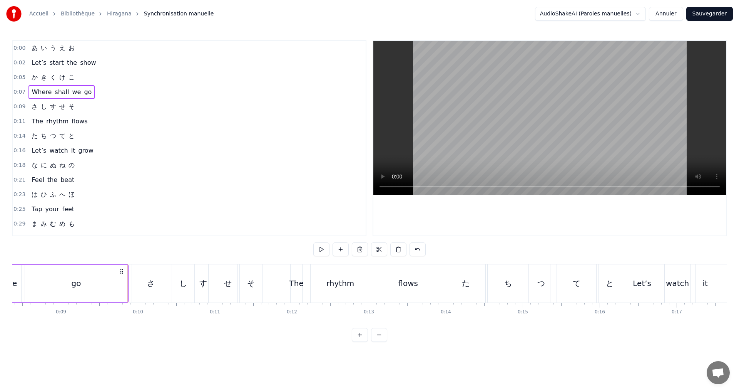
click at [89, 106] on div "0:09 さ し す せ そ" at bounding box center [189, 106] width 353 height 15
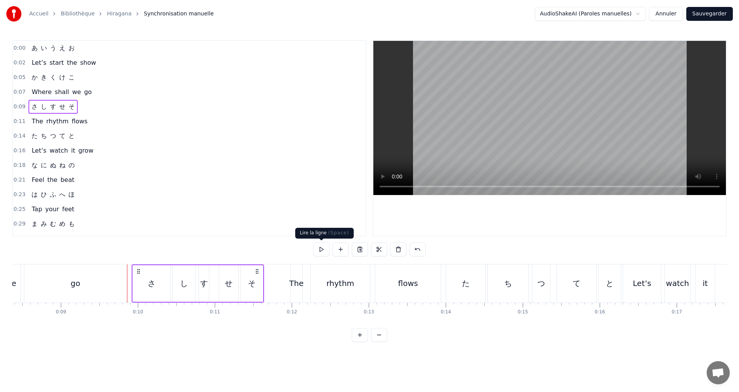
click at [320, 249] on button at bounding box center [321, 249] width 16 height 14
click at [96, 117] on div "0:11 The rhythm flows" at bounding box center [189, 121] width 353 height 15
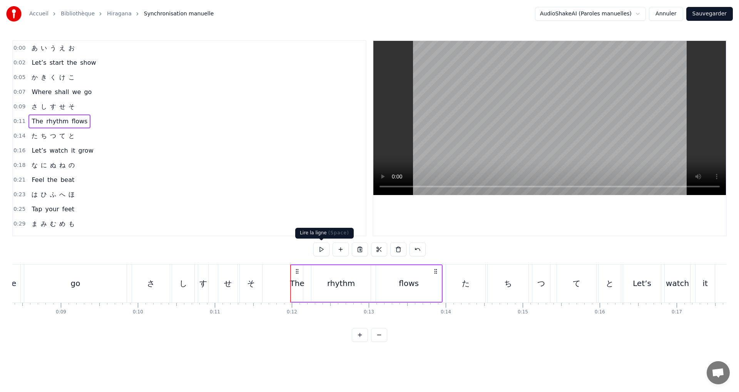
click at [319, 250] on button at bounding box center [321, 249] width 16 height 14
drag, startPoint x: 92, startPoint y: 132, endPoint x: 96, endPoint y: 135, distance: 4.2
click at [93, 132] on div "0:14 た ち つ て と" at bounding box center [189, 136] width 353 height 15
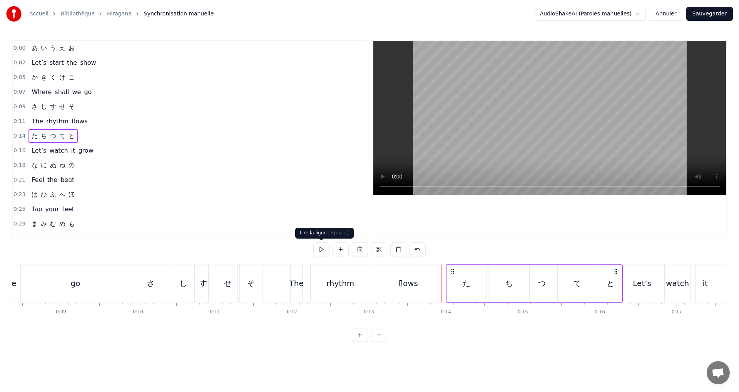
click at [322, 250] on button at bounding box center [321, 249] width 16 height 14
click at [109, 151] on div "0:16 Let’s watch it grow" at bounding box center [189, 150] width 353 height 15
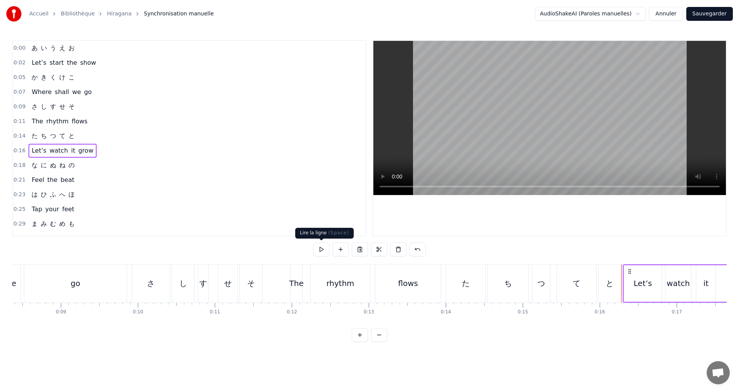
click at [320, 250] on button at bounding box center [321, 249] width 16 height 14
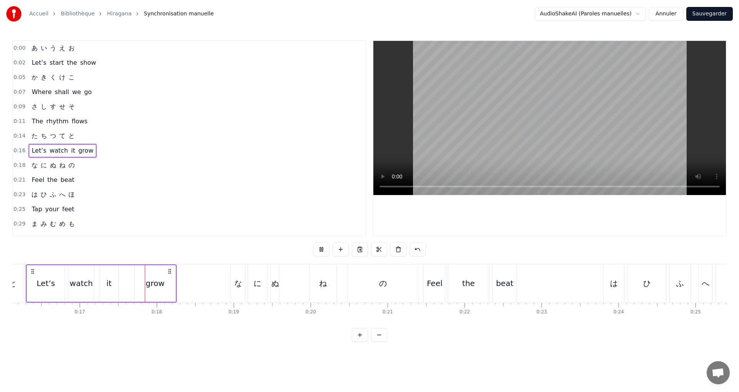
scroll to position [0, 1293]
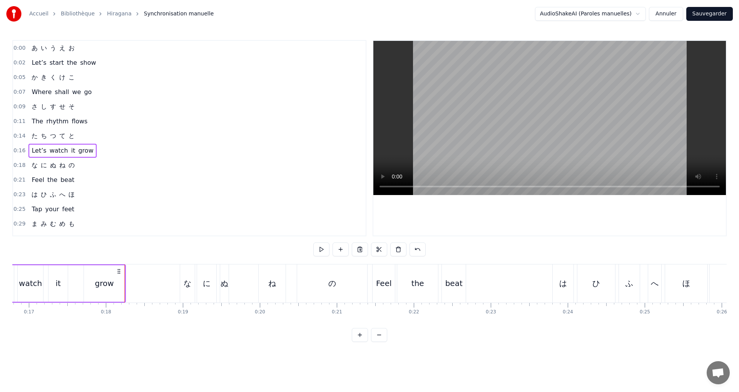
click at [91, 164] on div "0:18 な に ぬ ね の" at bounding box center [189, 165] width 353 height 15
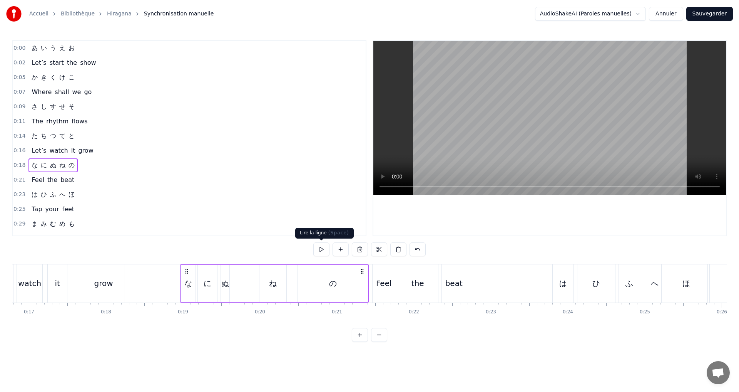
click at [321, 252] on button at bounding box center [321, 249] width 16 height 14
click at [318, 250] on button at bounding box center [321, 249] width 16 height 14
click at [214, 287] on div "に" at bounding box center [207, 283] width 19 height 37
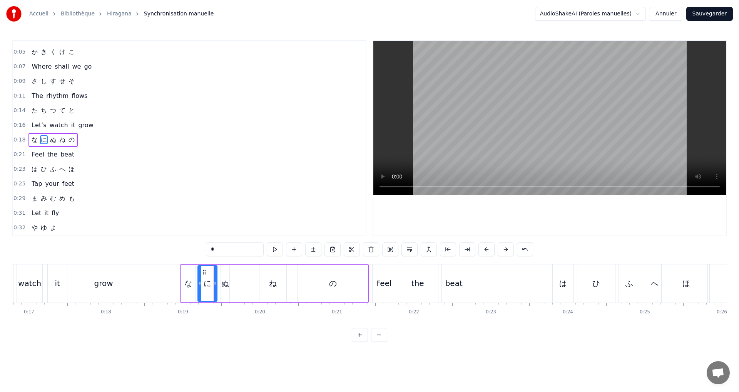
scroll to position [27, 0]
click at [276, 249] on button at bounding box center [275, 249] width 16 height 14
click at [213, 286] on div at bounding box center [212, 283] width 3 height 35
click at [189, 282] on div "な" at bounding box center [188, 283] width 8 height 12
type input "*"
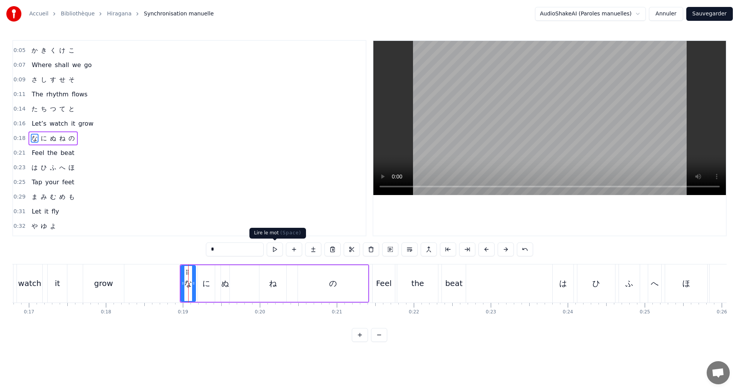
click at [277, 252] on button at bounding box center [275, 249] width 16 height 14
click at [190, 281] on icon at bounding box center [190, 283] width 3 height 6
click at [275, 249] on button at bounding box center [275, 249] width 16 height 14
click at [189, 283] on icon at bounding box center [189, 283] width 3 height 6
click at [277, 248] on button at bounding box center [275, 249] width 16 height 14
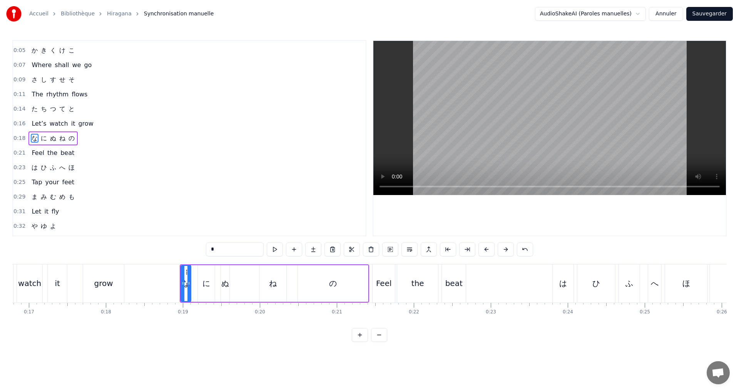
drag, startPoint x: 86, startPoint y: 135, endPoint x: 89, endPoint y: 138, distance: 4.4
click at [86, 136] on div "0:18 な に ぬ ね の" at bounding box center [189, 138] width 353 height 15
click at [325, 247] on button at bounding box center [321, 249] width 16 height 14
click at [265, 283] on div "ね" at bounding box center [273, 283] width 27 height 37
drag, startPoint x: 284, startPoint y: 287, endPoint x: 275, endPoint y: 285, distance: 9.4
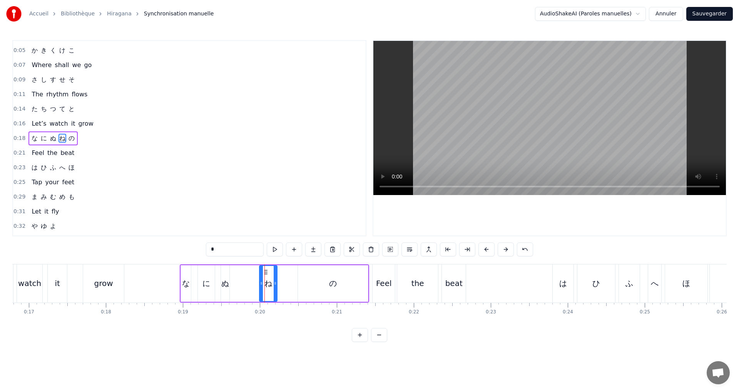
click at [275, 285] on div at bounding box center [275, 283] width 3 height 35
click at [337, 281] on div "の" at bounding box center [333, 283] width 8 height 12
type input "*"
drag, startPoint x: 366, startPoint y: 288, endPoint x: 311, endPoint y: 283, distance: 54.9
click at [311, 283] on div at bounding box center [311, 283] width 3 height 35
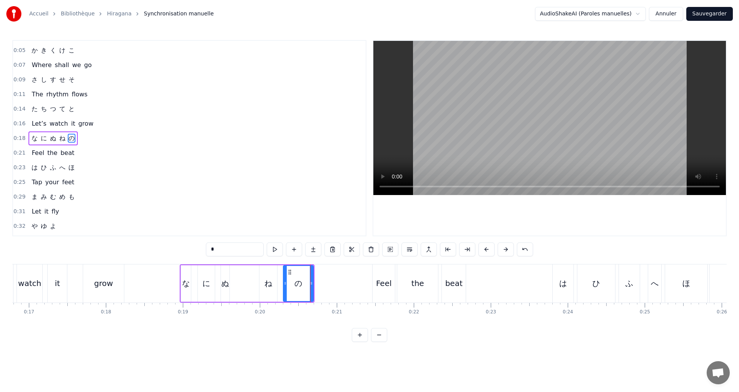
drag, startPoint x: 300, startPoint y: 281, endPoint x: 286, endPoint y: 281, distance: 14.3
click at [286, 281] on icon at bounding box center [285, 283] width 3 height 6
click at [313, 290] on div "の" at bounding box center [298, 283] width 30 height 37
click at [301, 283] on div "の" at bounding box center [299, 283] width 8 height 12
drag, startPoint x: 312, startPoint y: 286, endPoint x: 297, endPoint y: 282, distance: 16.0
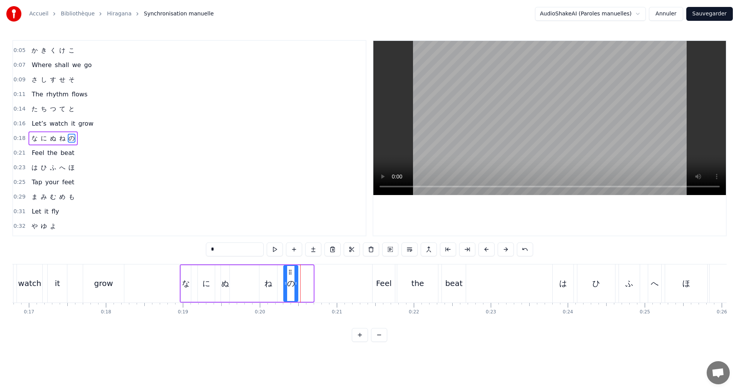
click at [297, 282] on div at bounding box center [296, 283] width 3 height 35
click at [275, 251] on button at bounding box center [275, 249] width 16 height 14
click at [97, 132] on div "0:18 な に ぬ ね の" at bounding box center [189, 138] width 353 height 15
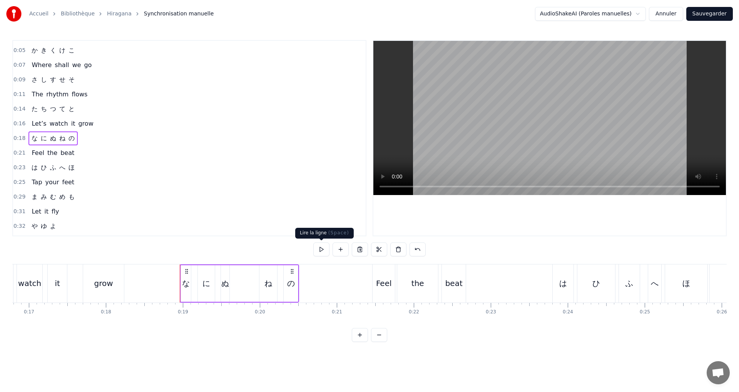
click at [318, 251] on button at bounding box center [321, 249] width 16 height 14
click at [86, 151] on div "0:21 Feel the beat" at bounding box center [189, 153] width 353 height 15
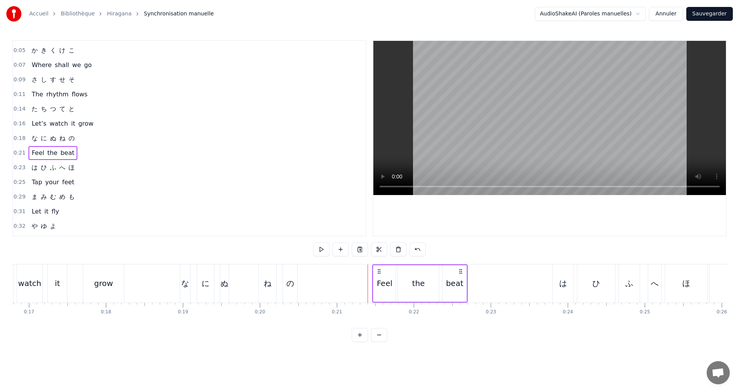
click at [323, 248] on button at bounding box center [321, 249] width 16 height 14
click at [320, 247] on button at bounding box center [321, 249] width 16 height 14
click at [95, 171] on div "0:23 は ひ ふ へ ほ" at bounding box center [189, 167] width 353 height 15
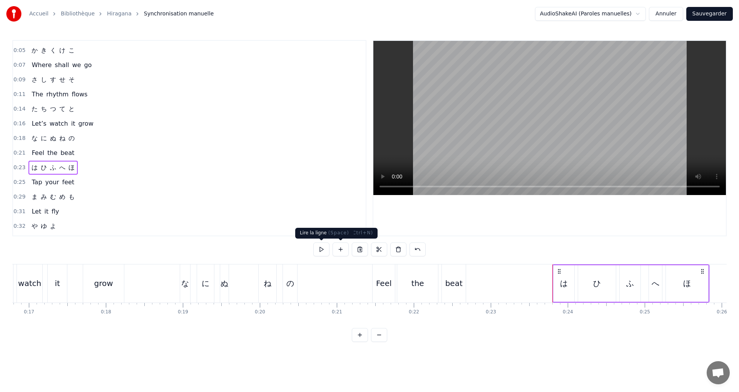
click at [320, 246] on button at bounding box center [321, 249] width 16 height 14
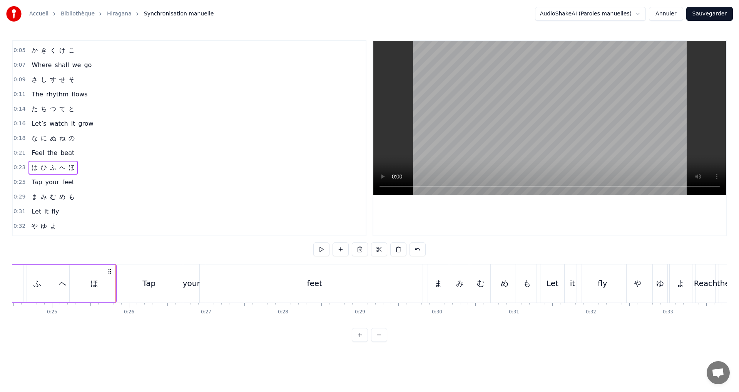
scroll to position [0, 1933]
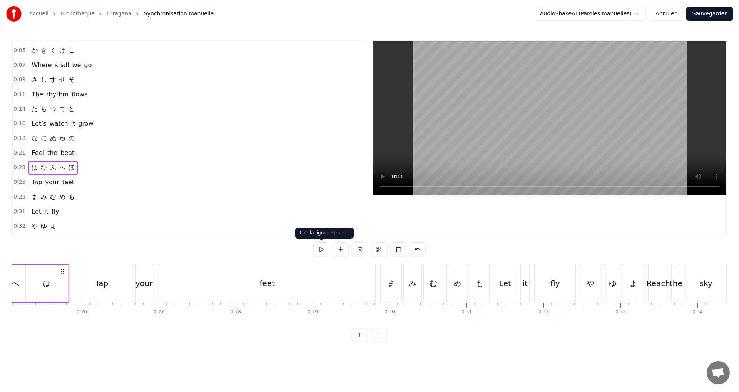
click at [321, 250] on button at bounding box center [321, 249] width 16 height 14
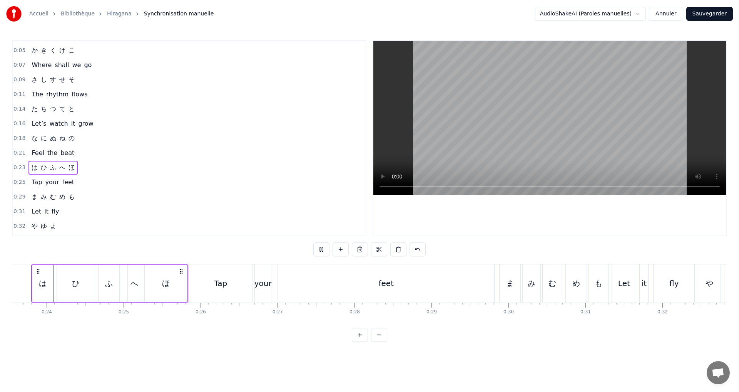
scroll to position [0, 1809]
click at [81, 182] on div "0:25 Tap your feet" at bounding box center [189, 182] width 353 height 15
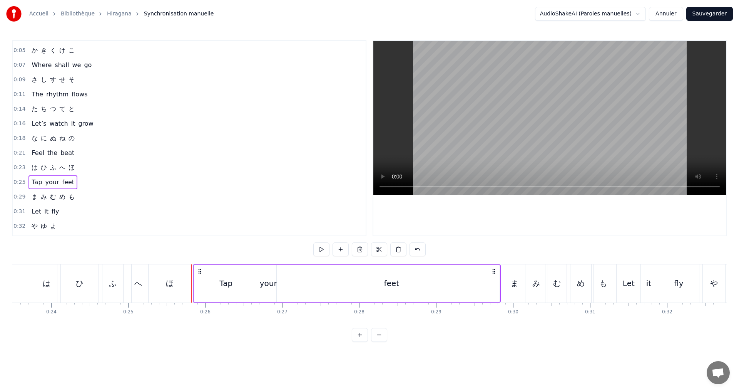
click at [78, 163] on div "0:23 は ひ ふ へ ほ" at bounding box center [189, 167] width 353 height 15
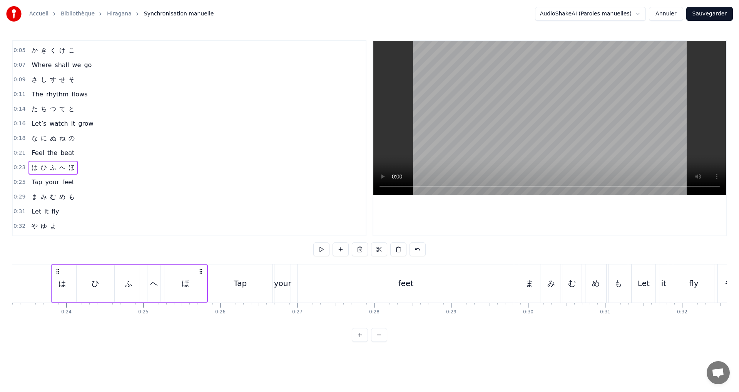
click at [192, 285] on div "ほ" at bounding box center [185, 283] width 42 height 37
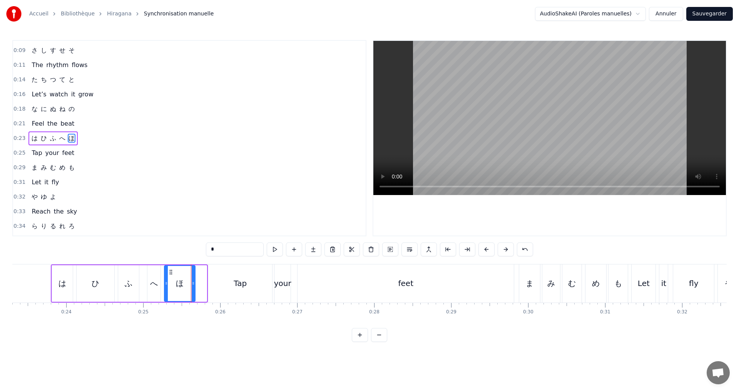
drag, startPoint x: 205, startPoint y: 291, endPoint x: 194, endPoint y: 287, distance: 11.8
click at [194, 287] on div at bounding box center [193, 283] width 3 height 35
click at [75, 147] on div "0:25 Tap your feet" at bounding box center [189, 153] width 353 height 15
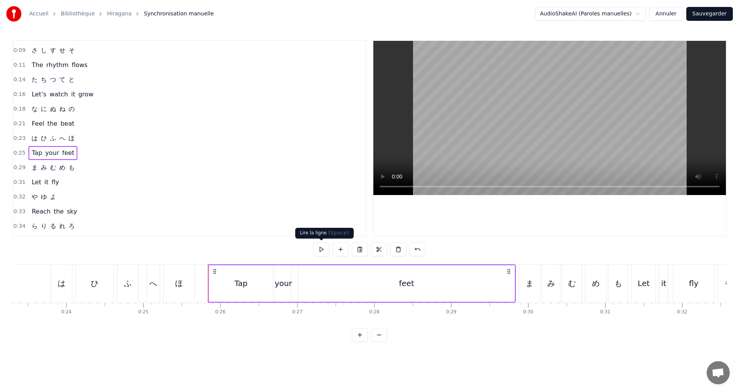
click at [324, 251] on button at bounding box center [321, 249] width 16 height 14
drag, startPoint x: 91, startPoint y: 167, endPoint x: 96, endPoint y: 169, distance: 6.0
click at [91, 167] on div "0:29 ま み む め も" at bounding box center [189, 167] width 353 height 15
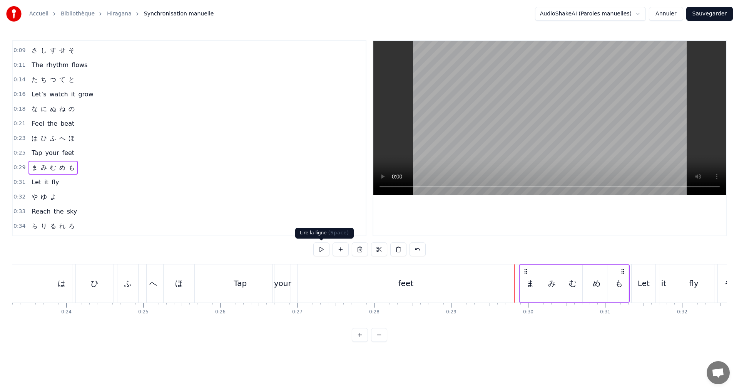
click at [323, 248] on button at bounding box center [321, 249] width 16 height 14
click at [623, 280] on div "も" at bounding box center [619, 283] width 8 height 12
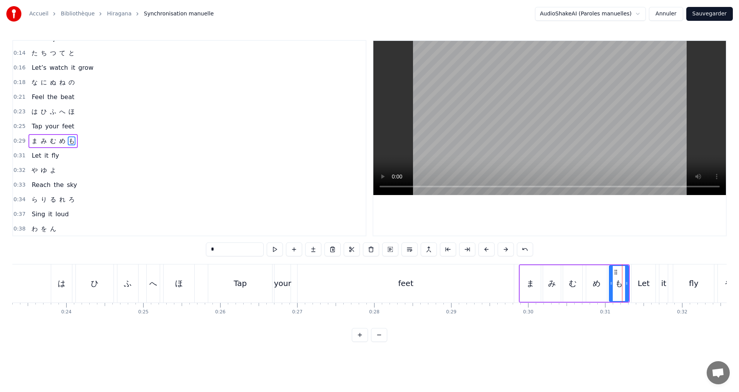
scroll to position [85, 0]
drag, startPoint x: 626, startPoint y: 285, endPoint x: 622, endPoint y: 283, distance: 4.8
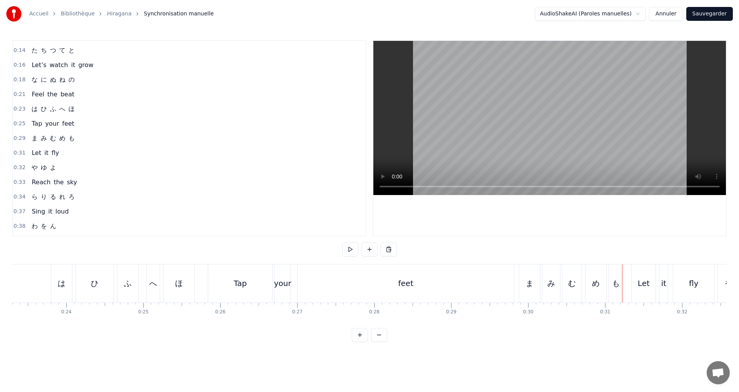
click at [86, 136] on div "0:29 ま み む め も" at bounding box center [189, 138] width 353 height 15
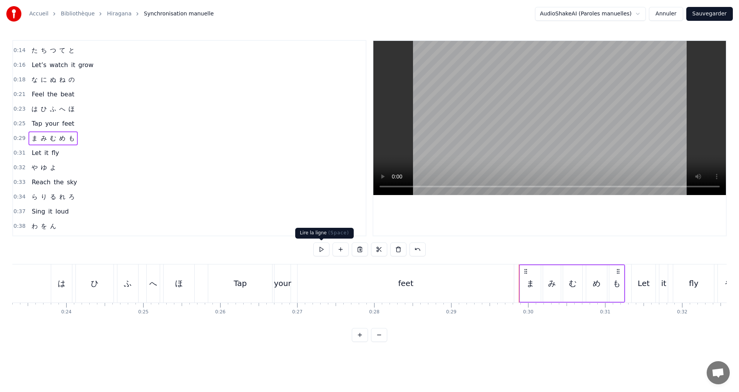
click at [322, 250] on button at bounding box center [321, 249] width 16 height 14
click at [318, 247] on button at bounding box center [321, 249] width 16 height 14
click at [553, 281] on div "み" at bounding box center [552, 283] width 8 height 12
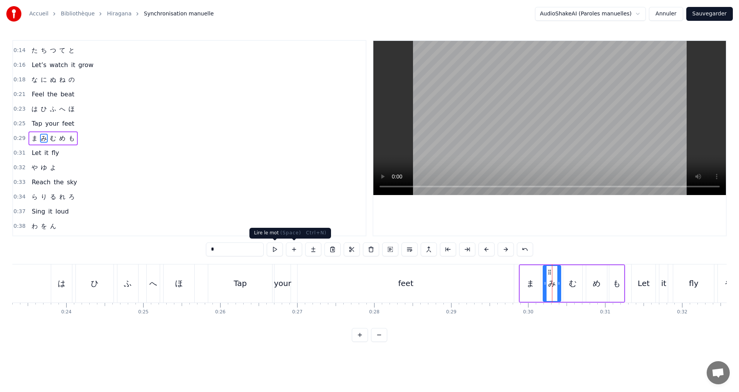
click at [278, 244] on button at bounding box center [275, 249] width 16 height 14
click at [556, 291] on div at bounding box center [555, 283] width 3 height 35
click at [276, 246] on button at bounding box center [275, 249] width 16 height 14
drag, startPoint x: 103, startPoint y: 135, endPoint x: 196, endPoint y: 154, distance: 94.8
click at [103, 135] on div "0:29 ま み む め も" at bounding box center [189, 138] width 353 height 15
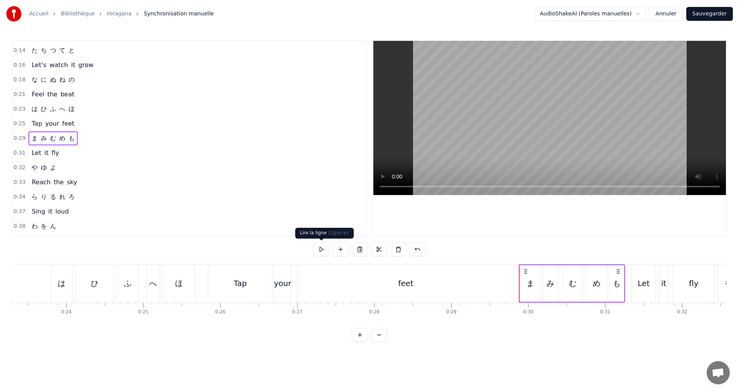
click at [324, 250] on button at bounding box center [321, 249] width 16 height 14
click at [320, 246] on button at bounding box center [321, 249] width 16 height 14
click at [308, 238] on div "0:00 あ い う え お 0:02 Let’s start the show 0:05 か き く け こ 0:07 Where shall we go …" at bounding box center [369, 190] width 715 height 301
click at [590, 286] on div "め" at bounding box center [596, 283] width 21 height 37
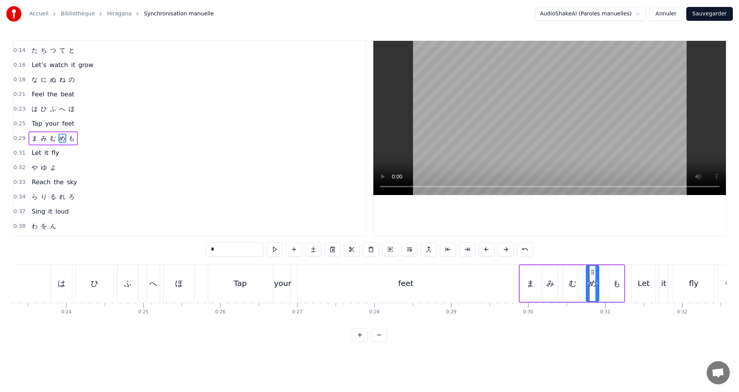
drag, startPoint x: 606, startPoint y: 290, endPoint x: 597, endPoint y: 287, distance: 9.7
click at [598, 287] on div at bounding box center [597, 283] width 3 height 35
click at [278, 245] on button at bounding box center [275, 249] width 16 height 14
click at [621, 282] on div "も" at bounding box center [617, 283] width 15 height 37
drag, startPoint x: 611, startPoint y: 282, endPoint x: 600, endPoint y: 278, distance: 11.6
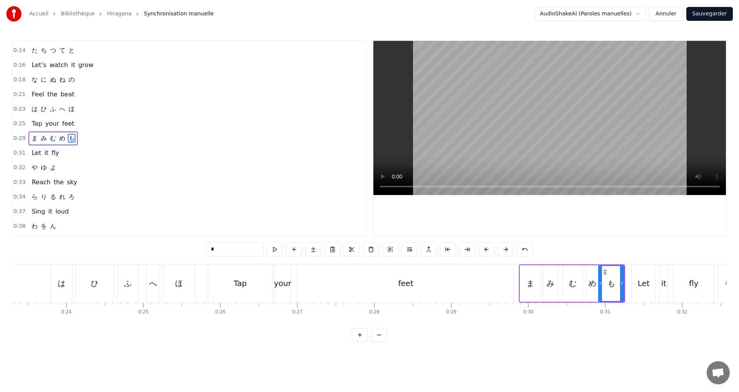
click at [600, 277] on div at bounding box center [600, 283] width 3 height 35
click at [280, 250] on button at bounding box center [275, 249] width 16 height 14
drag, startPoint x: 623, startPoint y: 291, endPoint x: 615, endPoint y: 288, distance: 8.7
click at [615, 288] on div at bounding box center [614, 283] width 3 height 35
click at [271, 251] on button at bounding box center [275, 249] width 16 height 14
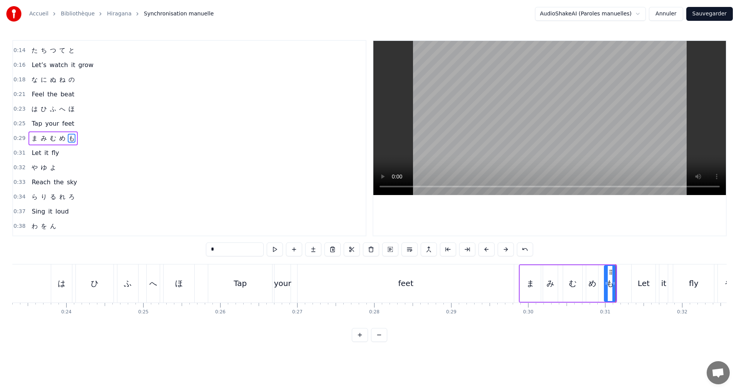
drag, startPoint x: 600, startPoint y: 283, endPoint x: 460, endPoint y: 277, distance: 139.9
click at [606, 284] on icon at bounding box center [606, 283] width 3 height 6
click at [284, 248] on div "*" at bounding box center [369, 249] width 327 height 14
click at [278, 248] on button at bounding box center [275, 249] width 16 height 14
click at [593, 283] on div "め" at bounding box center [593, 283] width 8 height 12
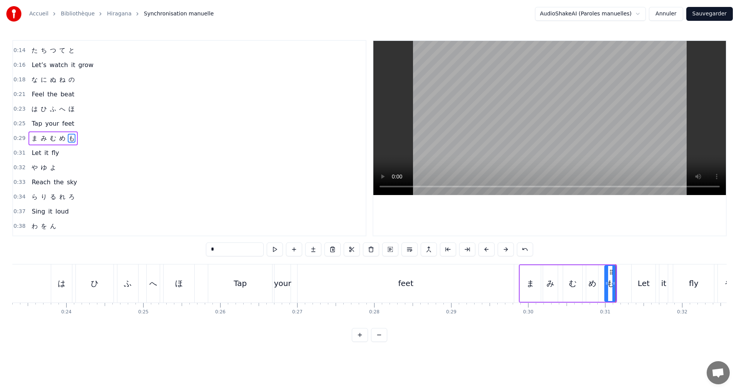
type input "*"
click at [600, 283] on icon at bounding box center [598, 283] width 3 height 6
click at [276, 247] on button at bounding box center [275, 249] width 16 height 14
click at [97, 136] on div "0:29 ま み む め も" at bounding box center [189, 138] width 353 height 15
click at [321, 249] on button at bounding box center [321, 249] width 16 height 14
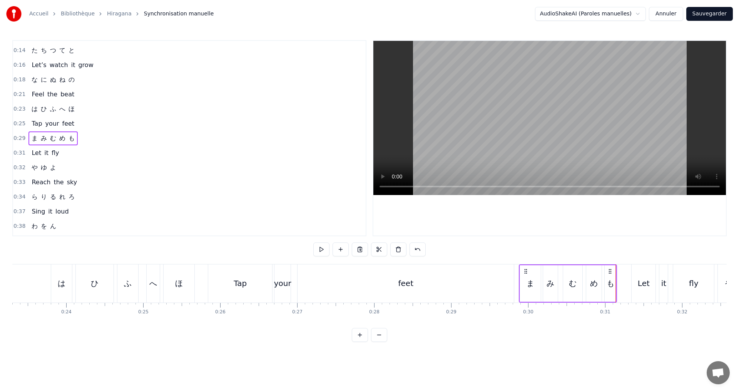
click at [80, 154] on div "0:31 Let it fly" at bounding box center [189, 153] width 353 height 15
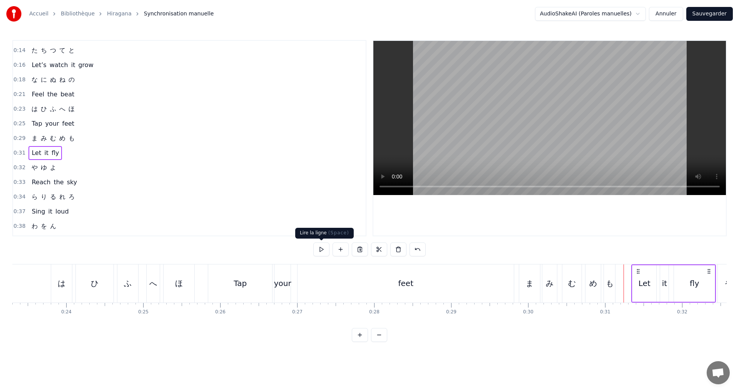
click at [320, 248] on button at bounding box center [321, 249] width 16 height 14
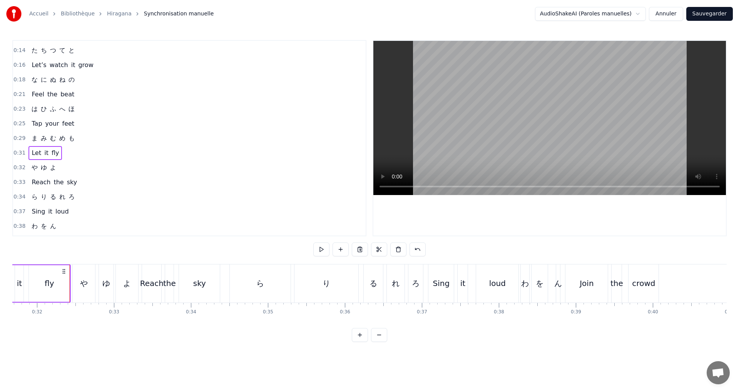
scroll to position [0, 2458]
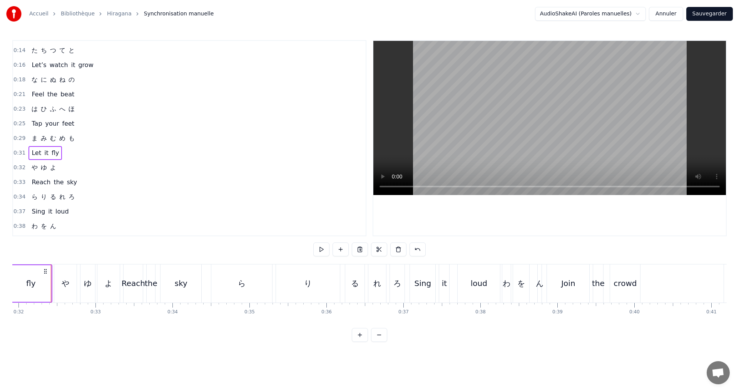
click at [76, 164] on div "0:32 や [PERSON_NAME]" at bounding box center [189, 167] width 353 height 15
click at [36, 286] on div "fly" at bounding box center [30, 283] width 41 height 38
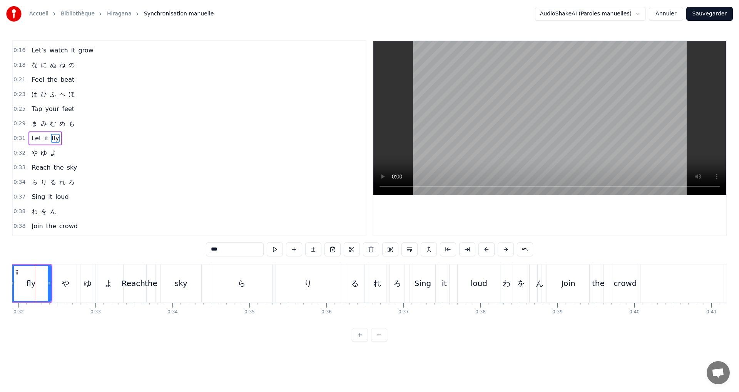
scroll to position [0, 2443]
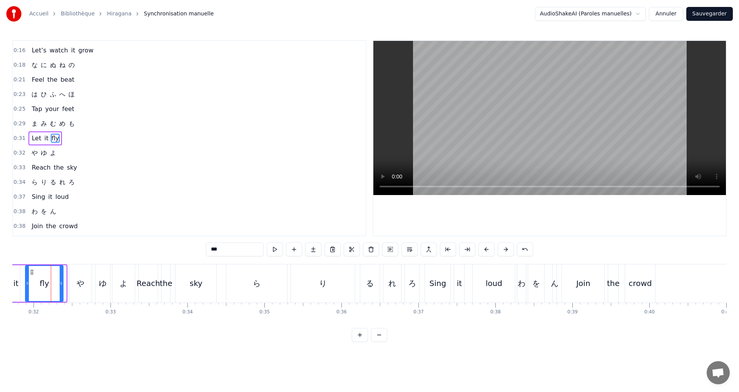
click at [62, 281] on icon at bounding box center [61, 283] width 3 height 6
click at [67, 161] on div "0:33 Reach the sky" at bounding box center [189, 167] width 353 height 15
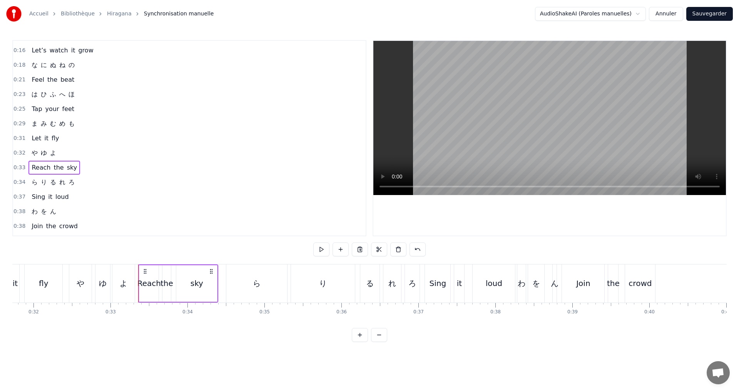
click at [64, 149] on div "0:32 や [PERSON_NAME]" at bounding box center [189, 153] width 353 height 15
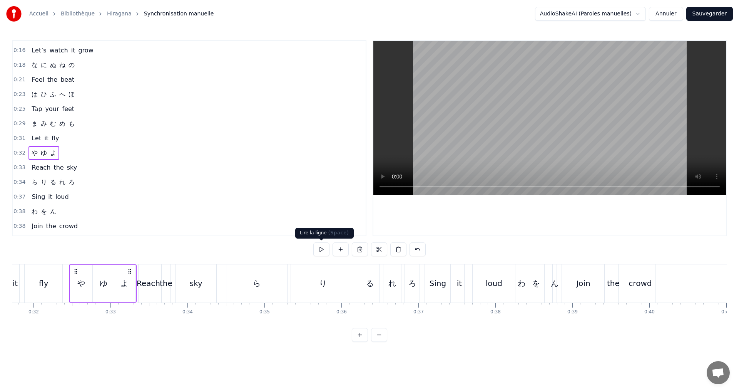
click at [320, 250] on button at bounding box center [321, 249] width 16 height 14
drag, startPoint x: 89, startPoint y: 164, endPoint x: 128, endPoint y: 172, distance: 40.5
click at [89, 164] on div "0:33 Reach the sky" at bounding box center [189, 167] width 353 height 15
click at [322, 246] on button at bounding box center [321, 249] width 16 height 14
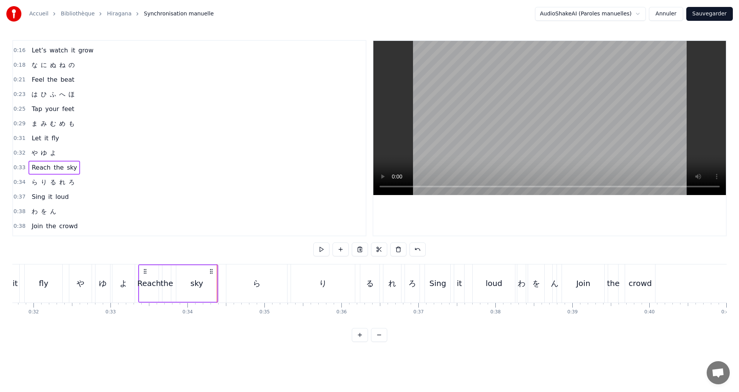
click at [96, 178] on div "0:34 ら り る れ ろ" at bounding box center [189, 182] width 353 height 15
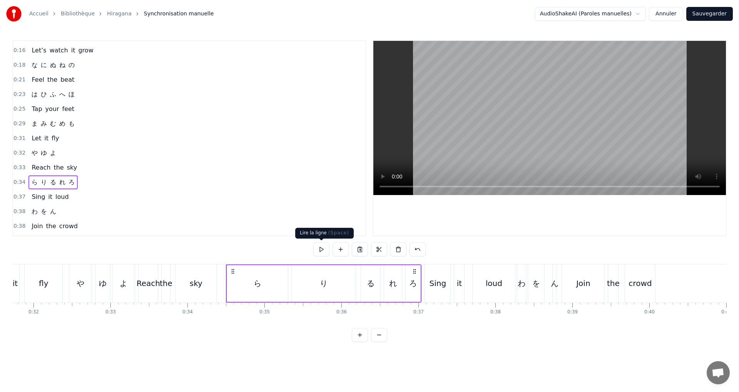
click at [320, 246] on button at bounding box center [321, 249] width 16 height 14
click at [320, 245] on button at bounding box center [321, 249] width 16 height 14
click at [261, 287] on div "ら" at bounding box center [258, 283] width 8 height 12
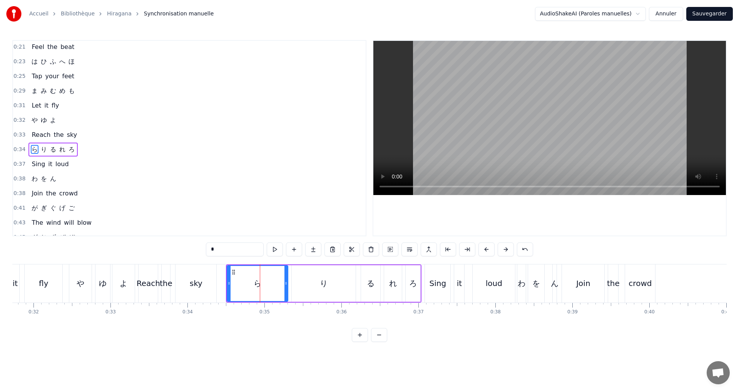
scroll to position [144, 0]
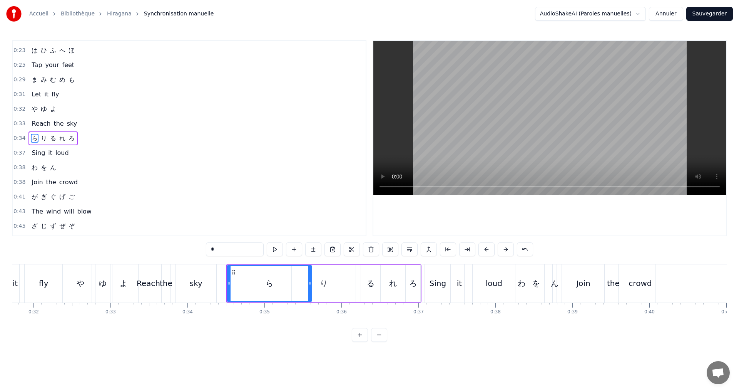
drag, startPoint x: 286, startPoint y: 285, endPoint x: 283, endPoint y: 282, distance: 4.4
click at [310, 282] on icon at bounding box center [309, 283] width 3 height 6
drag, startPoint x: 228, startPoint y: 284, endPoint x: 294, endPoint y: 285, distance: 65.9
drag, startPoint x: 320, startPoint y: 288, endPoint x: 313, endPoint y: 285, distance: 7.4
click at [320, 288] on div "り" at bounding box center [324, 283] width 8 height 12
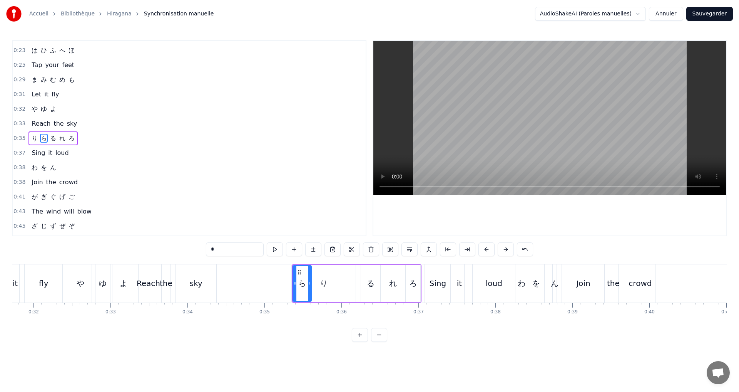
type input "*"
drag, startPoint x: 294, startPoint y: 283, endPoint x: 320, endPoint y: 283, distance: 26.6
drag, startPoint x: 355, startPoint y: 290, endPoint x: 346, endPoint y: 286, distance: 9.9
click at [346, 286] on div at bounding box center [344, 283] width 3 height 35
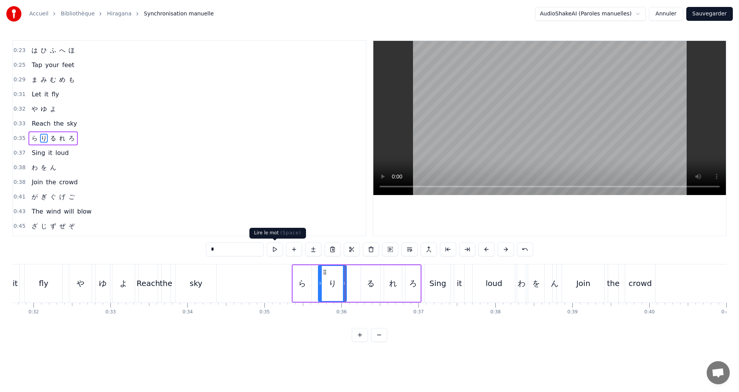
click at [279, 251] on button at bounding box center [275, 249] width 16 height 14
drag, startPoint x: 105, startPoint y: 138, endPoint x: 101, endPoint y: 134, distance: 5.5
click at [105, 138] on div "0:35 ら り る れ ろ" at bounding box center [189, 138] width 353 height 15
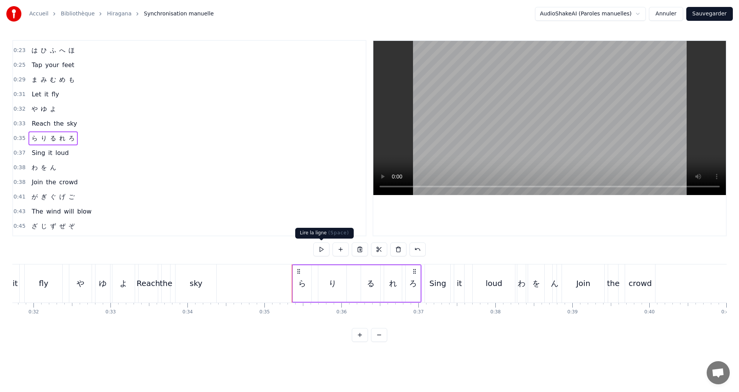
click at [321, 250] on button at bounding box center [321, 249] width 16 height 14
click at [413, 285] on div "ろ" at bounding box center [413, 283] width 8 height 12
click at [417, 286] on div at bounding box center [415, 283] width 3 height 35
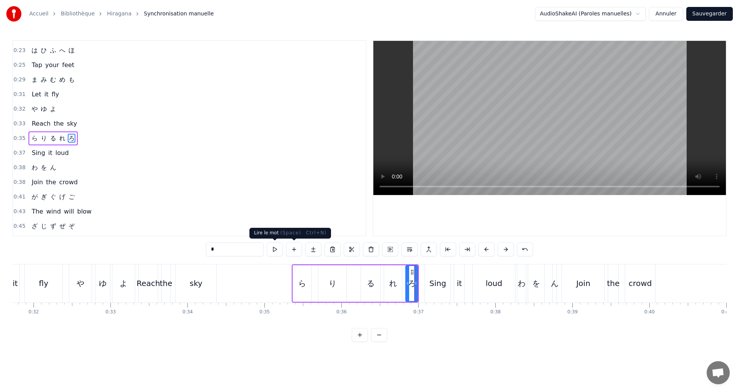
click at [276, 247] on button at bounding box center [275, 249] width 16 height 14
click at [74, 155] on div "0:37 Sing it loud" at bounding box center [189, 153] width 353 height 15
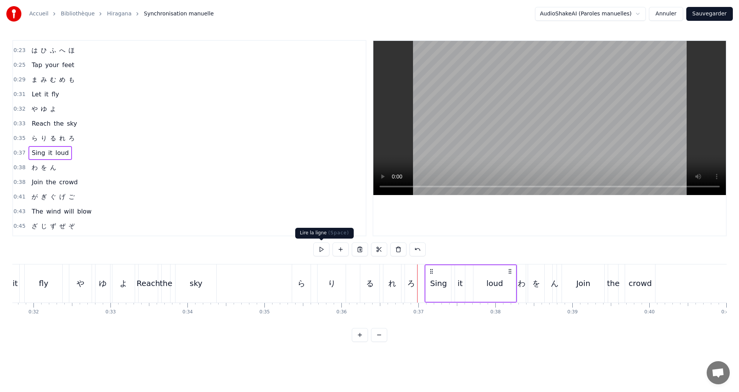
click at [320, 248] on button at bounding box center [321, 249] width 16 height 14
click at [321, 247] on button at bounding box center [321, 249] width 16 height 14
click at [58, 165] on div "0:38 わ を ん" at bounding box center [189, 167] width 353 height 15
click at [321, 246] on button at bounding box center [321, 249] width 16 height 14
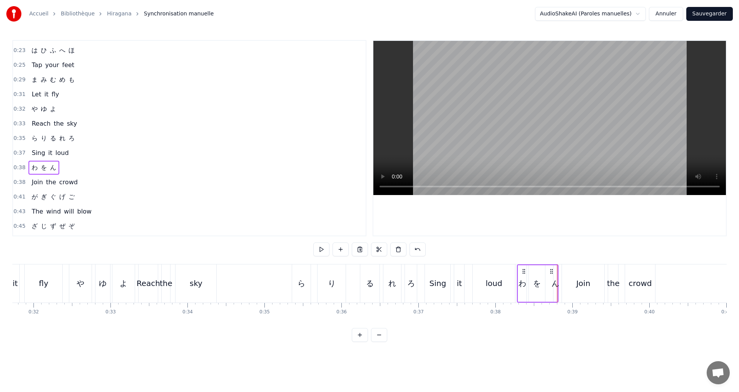
click at [524, 290] on div "わ" at bounding box center [522, 283] width 8 height 37
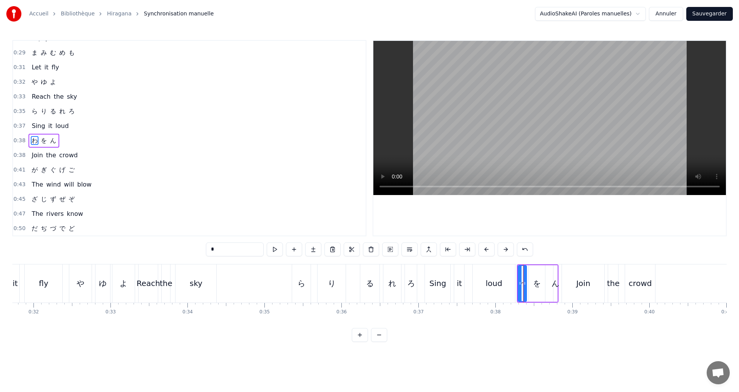
scroll to position [173, 0]
drag, startPoint x: 520, startPoint y: 285, endPoint x: 516, endPoint y: 283, distance: 4.0
click at [516, 283] on icon at bounding box center [516, 283] width 3 height 6
click at [534, 286] on div "を" at bounding box center [537, 283] width 8 height 12
type input "*"
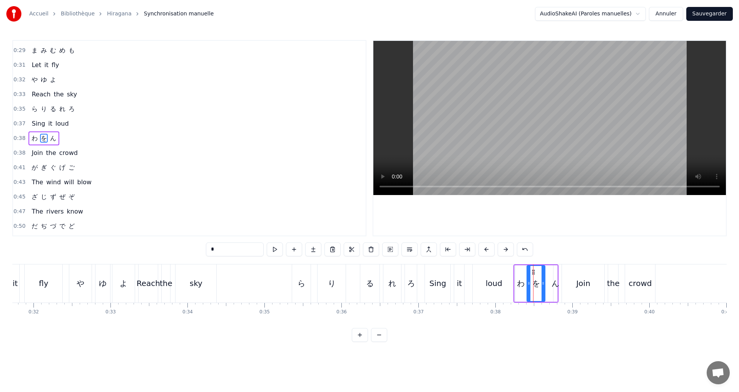
click at [528, 283] on icon at bounding box center [529, 283] width 3 height 6
click at [541, 286] on div at bounding box center [540, 283] width 3 height 35
click at [560, 288] on div "あ い う え お Let’s start the show か き く け こ Where shall we go さ し す せ そ The rhythm…" at bounding box center [468, 283] width 5798 height 39
click at [556, 286] on div "ん" at bounding box center [555, 283] width 8 height 12
click at [563, 287] on div "あ い う え お Let’s start the show か き く け こ Where shall we go さ し す せ そ The rhythm…" at bounding box center [468, 283] width 5798 height 39
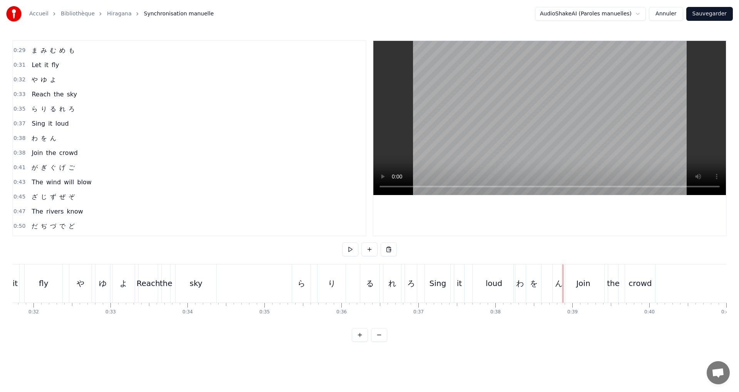
click at [556, 284] on div "ん" at bounding box center [559, 283] width 8 height 12
drag, startPoint x: 555, startPoint y: 284, endPoint x: 549, endPoint y: 282, distance: 6.0
click at [549, 282] on icon at bounding box center [549, 283] width 3 height 6
click at [562, 286] on div "Join" at bounding box center [583, 283] width 43 height 38
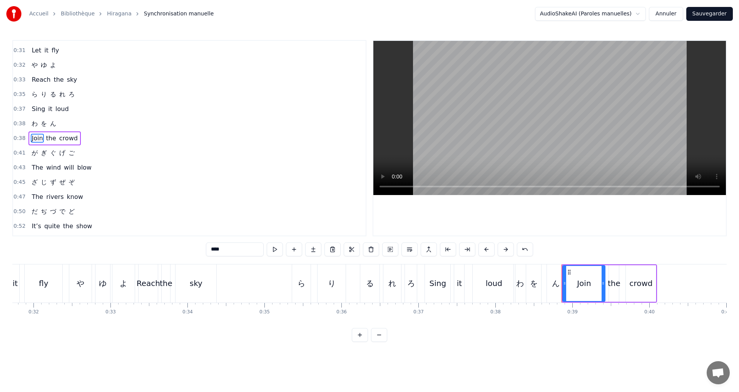
click at [559, 285] on div "ん" at bounding box center [556, 283] width 8 height 12
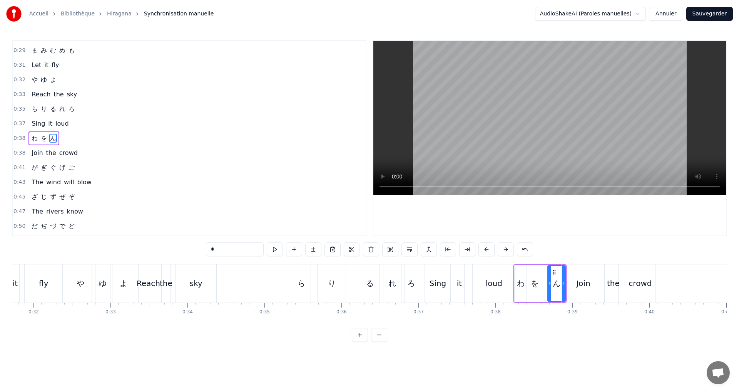
click at [565, 286] on div "Join" at bounding box center [583, 283] width 42 height 38
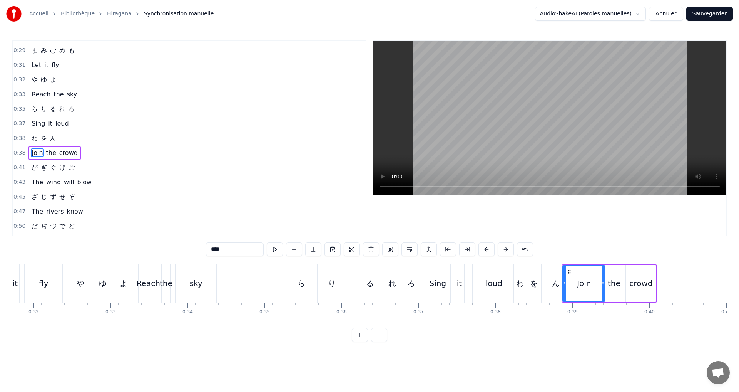
scroll to position [188, 0]
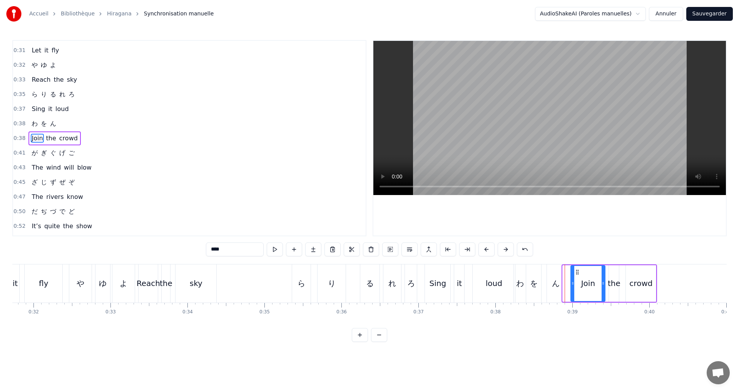
drag, startPoint x: 564, startPoint y: 284, endPoint x: 572, endPoint y: 285, distance: 8.1
click at [572, 285] on icon at bounding box center [572, 283] width 3 height 6
click at [563, 283] on div "ん" at bounding box center [556, 283] width 18 height 38
type input "*"
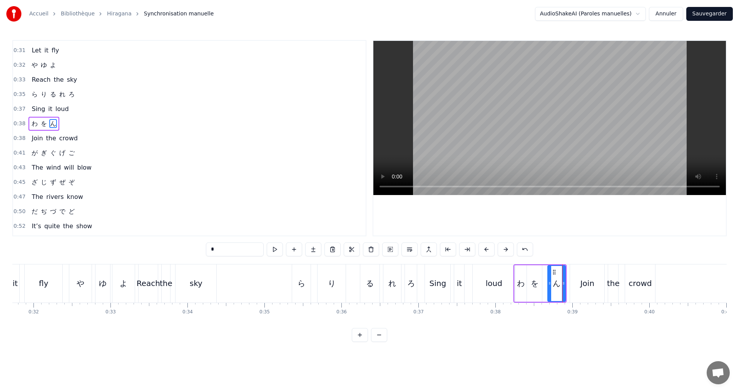
scroll to position [173, 0]
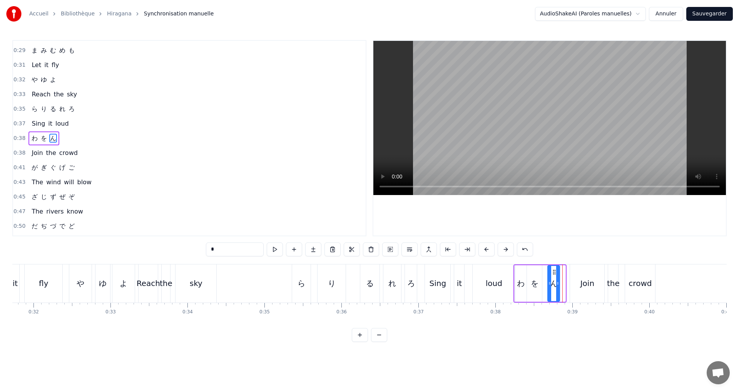
drag, startPoint x: 564, startPoint y: 285, endPoint x: 559, endPoint y: 281, distance: 6.5
click at [559, 281] on icon at bounding box center [557, 283] width 3 height 6
click at [86, 134] on div "0:38 わ を ん" at bounding box center [189, 138] width 353 height 15
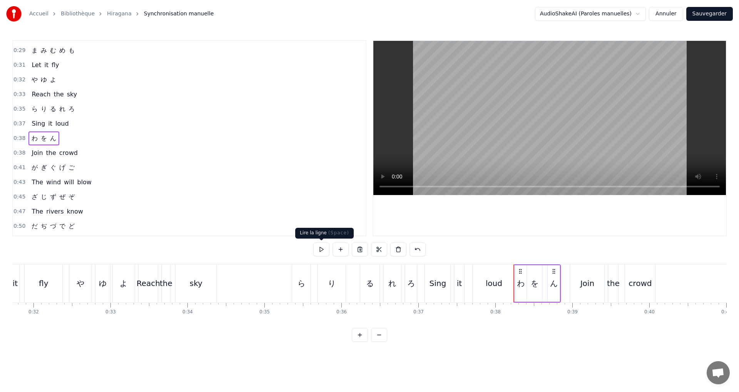
click at [323, 247] on button at bounding box center [321, 249] width 16 height 14
click at [551, 288] on div "ん" at bounding box center [554, 283] width 8 height 12
click at [557, 289] on div at bounding box center [556, 283] width 3 height 35
click at [70, 136] on div "0:38 わ を ん" at bounding box center [189, 138] width 353 height 15
click at [323, 251] on button at bounding box center [321, 249] width 16 height 14
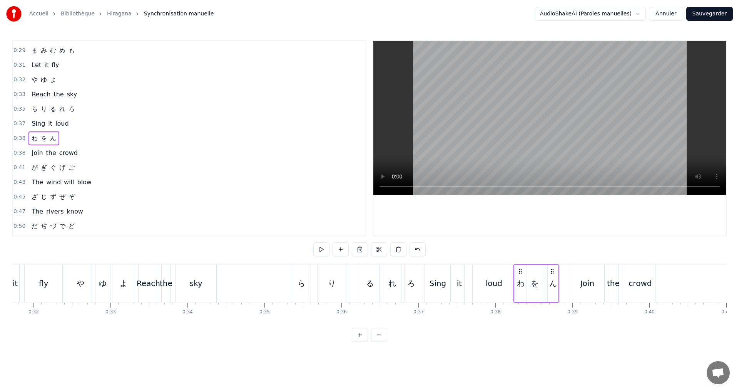
click at [531, 285] on div "を" at bounding box center [535, 283] width 8 height 12
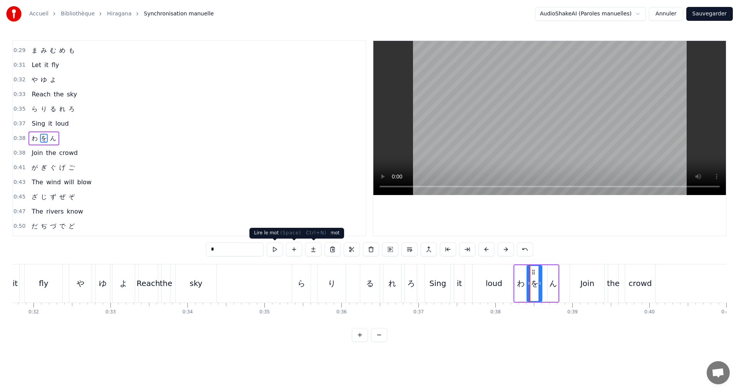
click at [269, 248] on button at bounding box center [275, 249] width 16 height 14
click at [276, 248] on button at bounding box center [275, 249] width 16 height 14
drag, startPoint x: 528, startPoint y: 282, endPoint x: 533, endPoint y: 283, distance: 4.3
click at [533, 283] on icon at bounding box center [533, 283] width 3 height 6
click at [276, 248] on button at bounding box center [275, 249] width 16 height 14
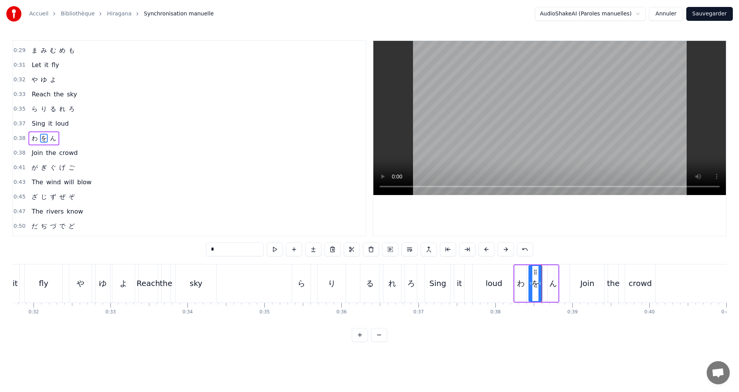
click at [529, 289] on div at bounding box center [530, 283] width 3 height 35
click at [538, 286] on div at bounding box center [537, 283] width 3 height 35
click at [275, 249] on button at bounding box center [275, 249] width 16 height 14
click at [73, 136] on div "0:38 わ を ん" at bounding box center [189, 138] width 353 height 15
click at [327, 248] on button at bounding box center [321, 249] width 16 height 14
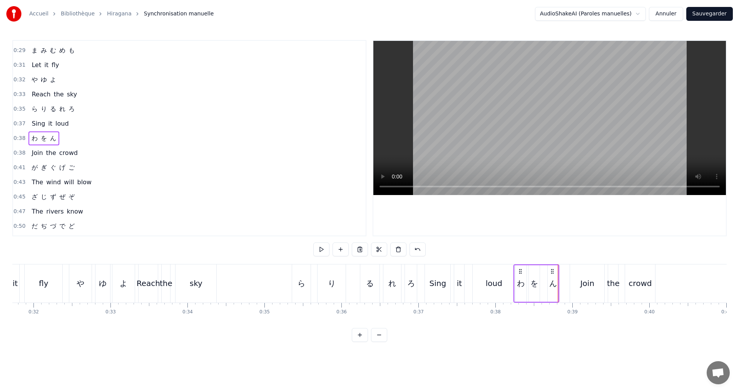
click at [553, 289] on div "ん" at bounding box center [553, 283] width 10 height 37
click at [547, 285] on icon at bounding box center [547, 283] width 3 height 6
click at [554, 287] on div at bounding box center [553, 283] width 3 height 35
drag, startPoint x: 70, startPoint y: 131, endPoint x: 75, endPoint y: 132, distance: 5.2
click at [70, 131] on div "0:38 わ を ん" at bounding box center [189, 138] width 353 height 15
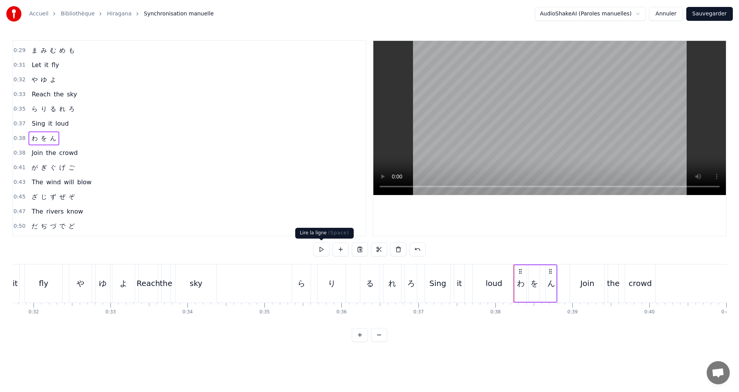
click at [322, 245] on button at bounding box center [321, 249] width 16 height 14
click at [97, 156] on div "0:38 Join the crowd" at bounding box center [189, 153] width 353 height 15
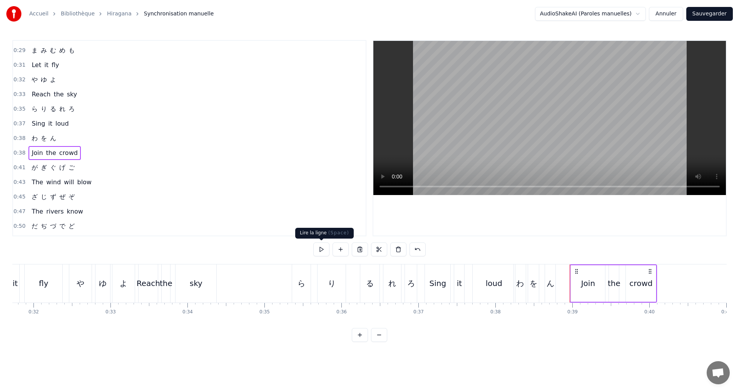
click at [328, 250] on button at bounding box center [321, 249] width 16 height 14
click at [90, 162] on div "0:41 が ぎ ぐ げ ご" at bounding box center [189, 167] width 353 height 15
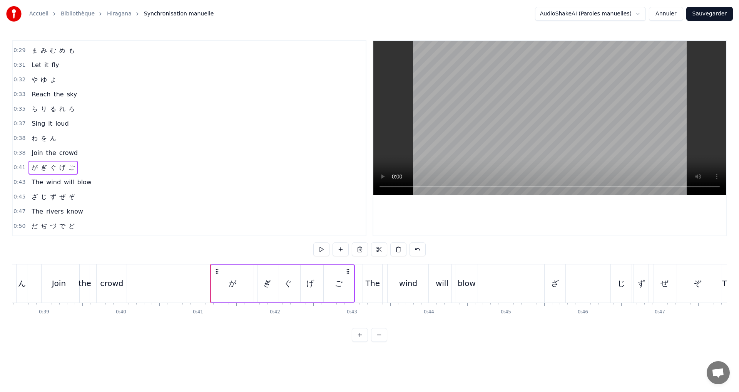
scroll to position [0, 3131]
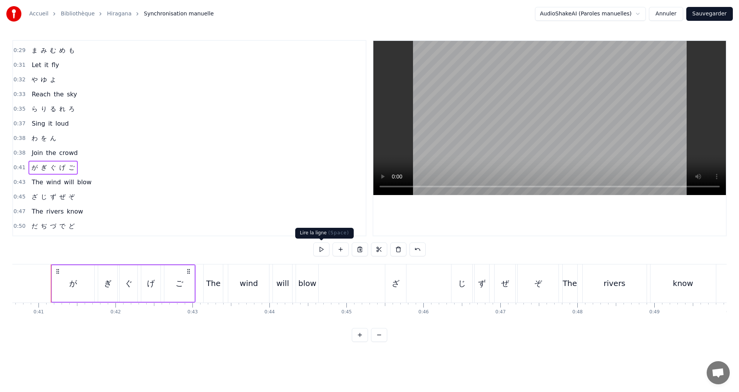
click at [319, 252] on button at bounding box center [321, 249] width 16 height 14
click at [109, 183] on div "0:43 The wind will blow" at bounding box center [189, 182] width 353 height 15
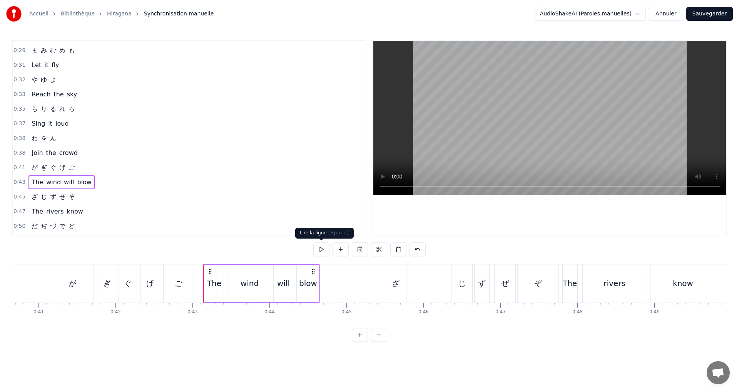
click at [334, 250] on button at bounding box center [341, 249] width 16 height 14
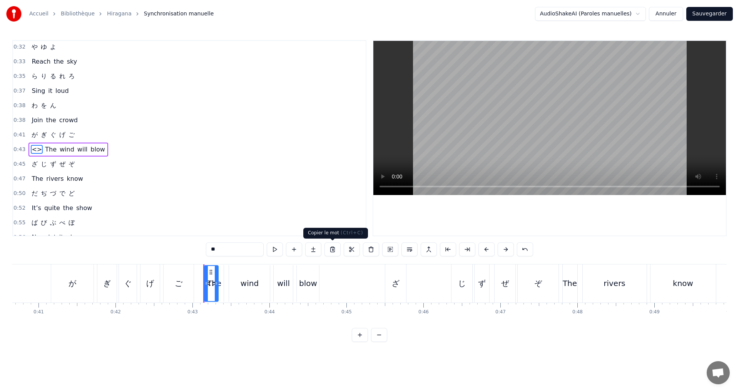
scroll to position [217, 0]
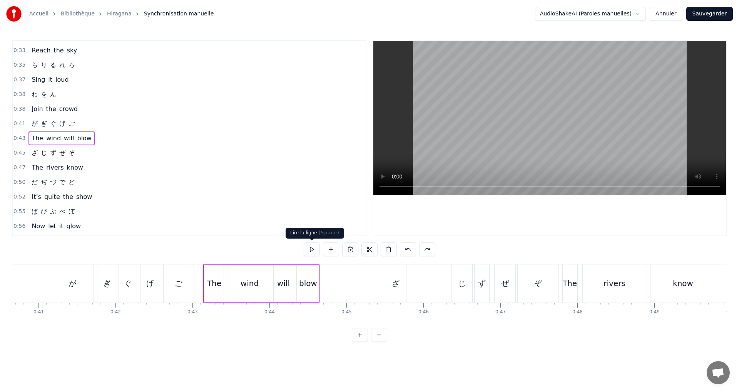
click at [315, 246] on button at bounding box center [312, 249] width 16 height 14
click at [391, 291] on div "ざ" at bounding box center [395, 283] width 21 height 38
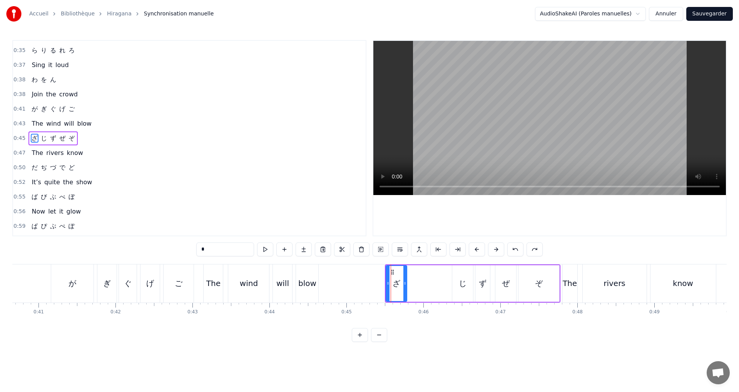
drag, startPoint x: 404, startPoint y: 283, endPoint x: 425, endPoint y: 287, distance: 22.3
click at [429, 286] on div "ざ じ ず ぜ ぞ" at bounding box center [473, 283] width 176 height 38
click at [396, 287] on div "ざ" at bounding box center [397, 283] width 8 height 12
drag, startPoint x: 406, startPoint y: 286, endPoint x: 441, endPoint y: 288, distance: 35.1
click at [447, 287] on div at bounding box center [445, 283] width 3 height 35
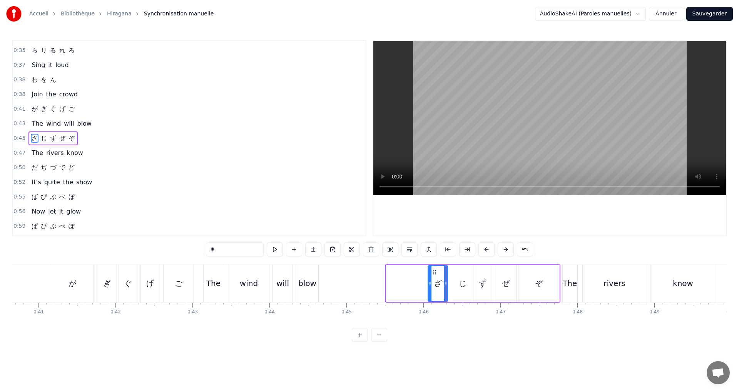
drag, startPoint x: 388, startPoint y: 283, endPoint x: 427, endPoint y: 281, distance: 39.3
click at [429, 281] on icon at bounding box center [430, 283] width 3 height 6
drag, startPoint x: 430, startPoint y: 287, endPoint x: 412, endPoint y: 280, distance: 20.0
click at [412, 280] on div at bounding box center [410, 283] width 3 height 35
click at [100, 134] on div "0:45 ざ じ ず ぜ ぞ" at bounding box center [189, 138] width 353 height 15
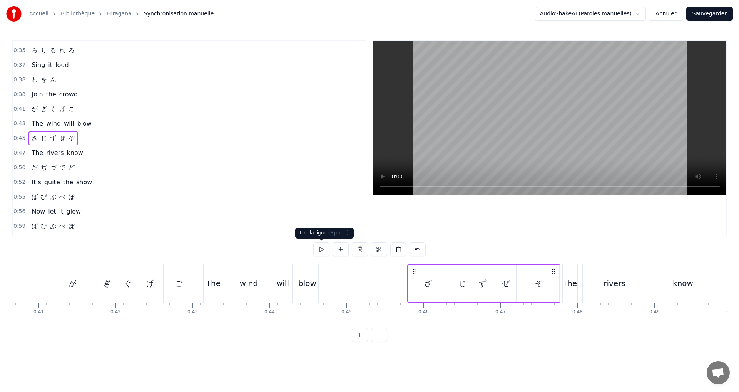
click at [322, 250] on button at bounding box center [321, 249] width 16 height 14
click at [118, 155] on div "0:47 The rivers know" at bounding box center [189, 153] width 353 height 15
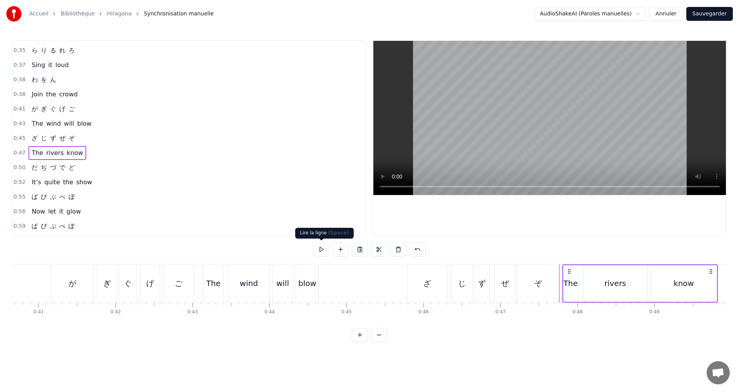
click at [321, 245] on button at bounding box center [321, 249] width 16 height 14
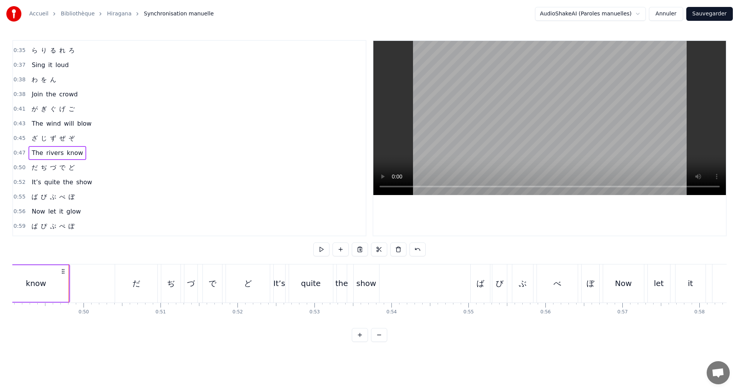
scroll to position [0, 3780]
click at [98, 164] on div "0:50 だ ぢ づ で ど" at bounding box center [189, 167] width 353 height 15
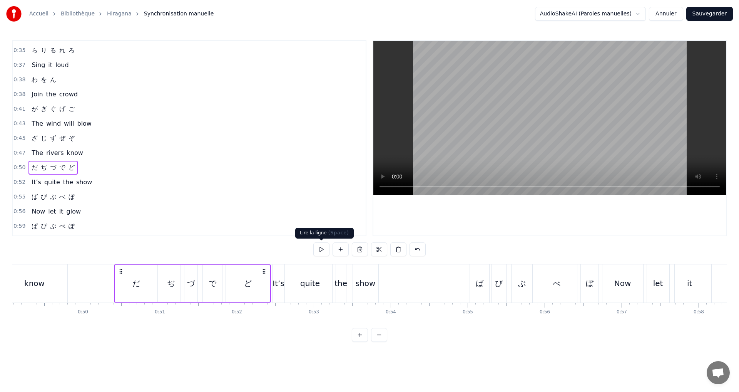
click at [322, 249] on button at bounding box center [321, 249] width 16 height 14
click at [243, 278] on div "ど" at bounding box center [248, 283] width 44 height 37
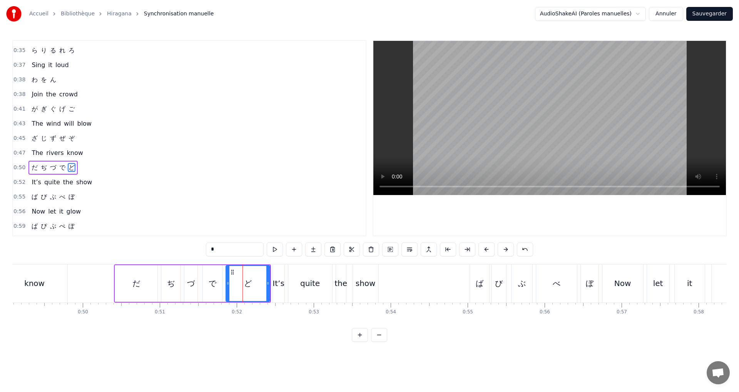
scroll to position [261, 0]
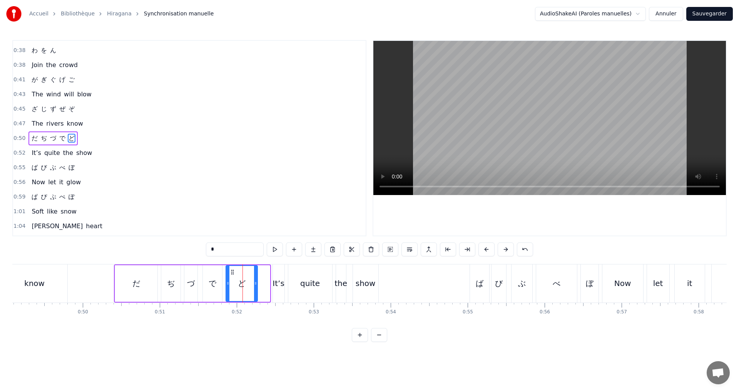
drag, startPoint x: 267, startPoint y: 285, endPoint x: 257, endPoint y: 278, distance: 12.4
click at [255, 281] on icon at bounding box center [255, 283] width 3 height 6
click at [282, 248] on button at bounding box center [275, 249] width 16 height 14
click at [112, 157] on div "0:52 It’s quite the show" at bounding box center [189, 153] width 353 height 15
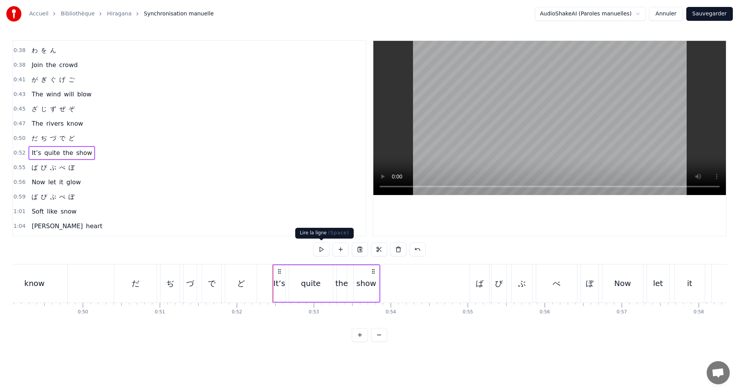
click at [323, 247] on button at bounding box center [321, 249] width 16 height 14
click at [99, 164] on div "0:55 ば び ぶ べ ぼ" at bounding box center [189, 167] width 353 height 15
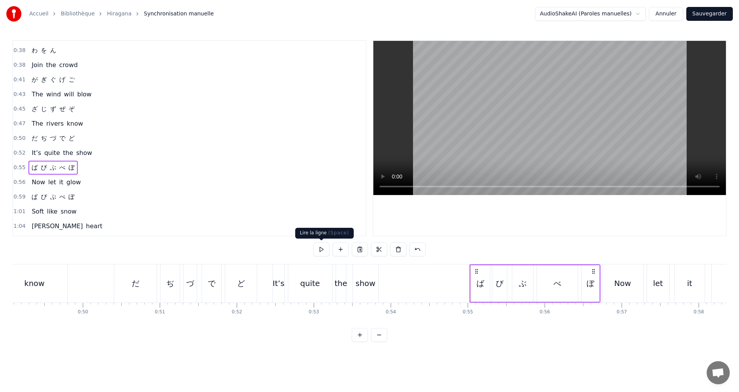
click at [317, 249] on button at bounding box center [321, 249] width 16 height 14
click at [481, 285] on div "ば" at bounding box center [481, 283] width 8 height 12
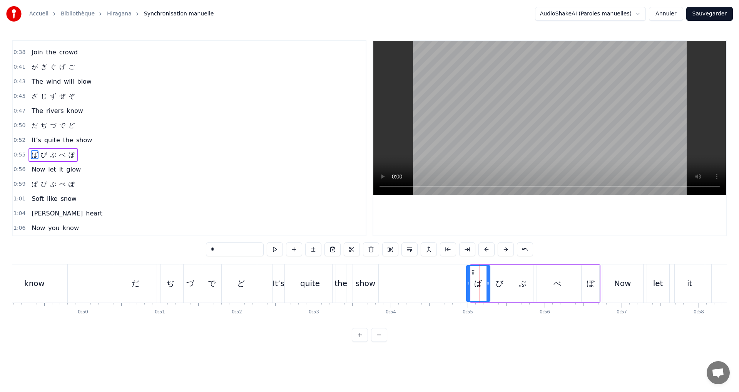
drag, startPoint x: 473, startPoint y: 283, endPoint x: 469, endPoint y: 282, distance: 4.4
click at [469, 282] on icon at bounding box center [468, 283] width 3 height 6
click at [484, 283] on icon at bounding box center [484, 283] width 3 height 6
click at [500, 285] on div "び" at bounding box center [500, 283] width 8 height 12
click at [491, 282] on icon at bounding box center [490, 283] width 3 height 6
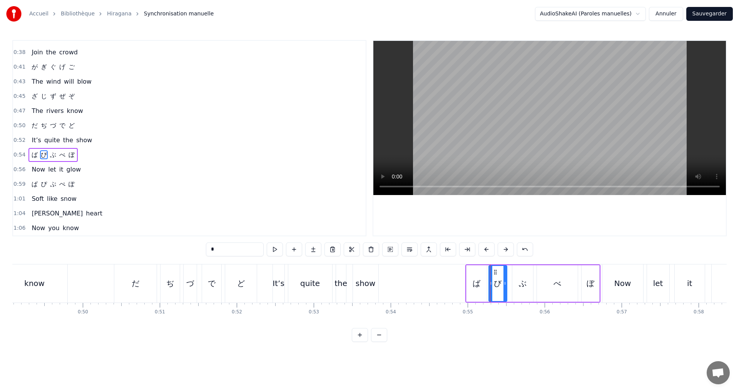
click at [514, 283] on div "ぶ" at bounding box center [523, 283] width 21 height 37
drag, startPoint x: 531, startPoint y: 284, endPoint x: 527, endPoint y: 283, distance: 4.5
click at [527, 283] on icon at bounding box center [527, 283] width 3 height 6
click at [514, 283] on icon at bounding box center [512, 283] width 3 height 6
click at [551, 283] on div "べ" at bounding box center [557, 283] width 41 height 37
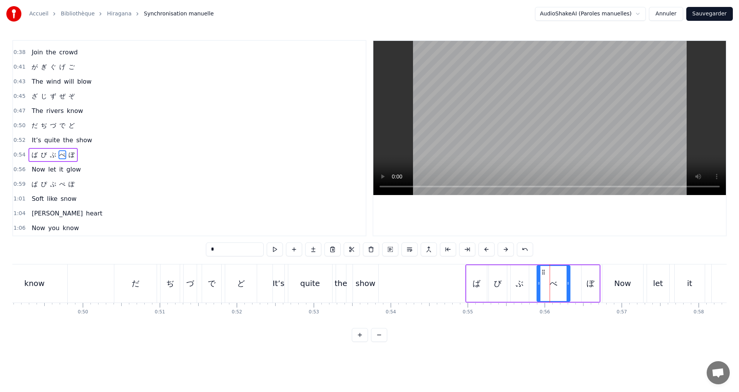
drag, startPoint x: 576, startPoint y: 288, endPoint x: 568, endPoint y: 287, distance: 7.9
click at [568, 287] on div at bounding box center [568, 283] width 3 height 35
click at [585, 280] on div "ぼ" at bounding box center [591, 283] width 18 height 37
type input "*"
drag, startPoint x: 584, startPoint y: 283, endPoint x: 577, endPoint y: 280, distance: 7.4
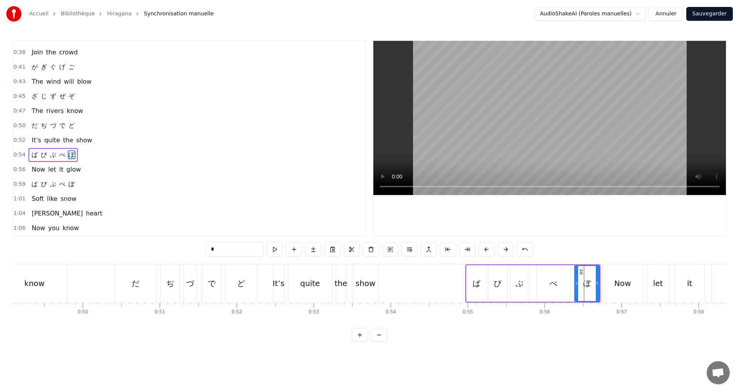
click at [577, 280] on icon at bounding box center [576, 283] width 3 height 6
drag, startPoint x: 95, startPoint y: 148, endPoint x: 182, endPoint y: 182, distance: 93.6
click at [95, 149] on div "0:54 ば び ぶ べ ぼ" at bounding box center [189, 154] width 353 height 15
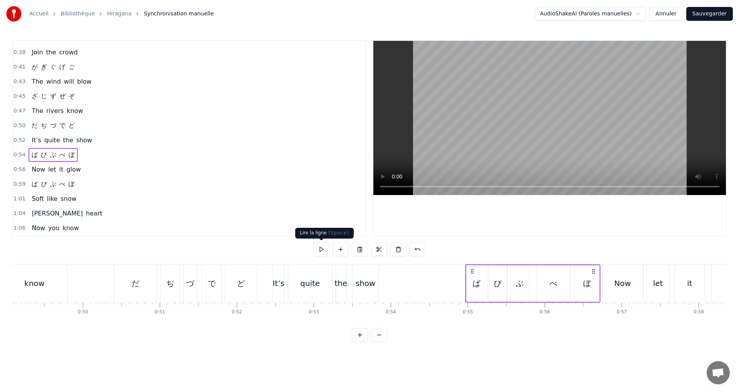
click at [320, 246] on button at bounding box center [321, 249] width 16 height 14
click at [585, 284] on div "ぼ" at bounding box center [587, 283] width 8 height 12
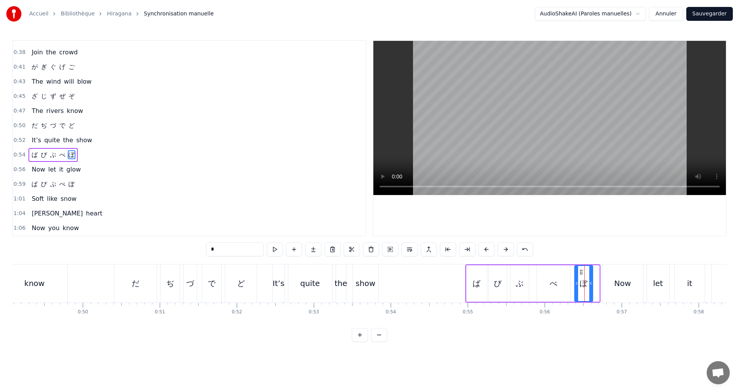
drag, startPoint x: 598, startPoint y: 286, endPoint x: 591, endPoint y: 284, distance: 6.9
click at [591, 284] on div at bounding box center [591, 283] width 3 height 35
click at [281, 247] on button at bounding box center [275, 249] width 16 height 14
drag, startPoint x: 84, startPoint y: 169, endPoint x: 92, endPoint y: 169, distance: 8.9
click at [84, 169] on div "0:56 Now let it glow" at bounding box center [189, 169] width 353 height 15
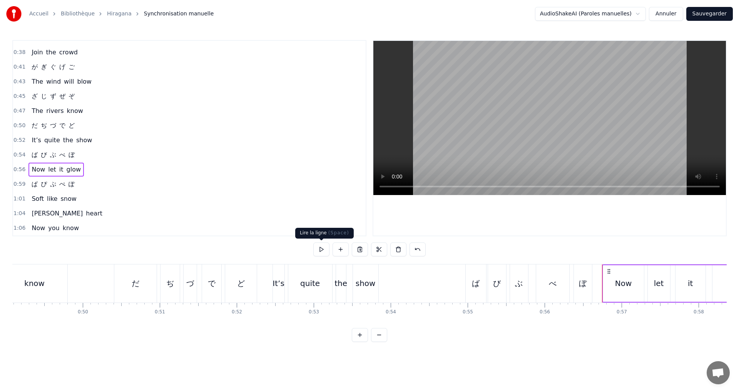
click at [318, 252] on button at bounding box center [321, 249] width 16 height 14
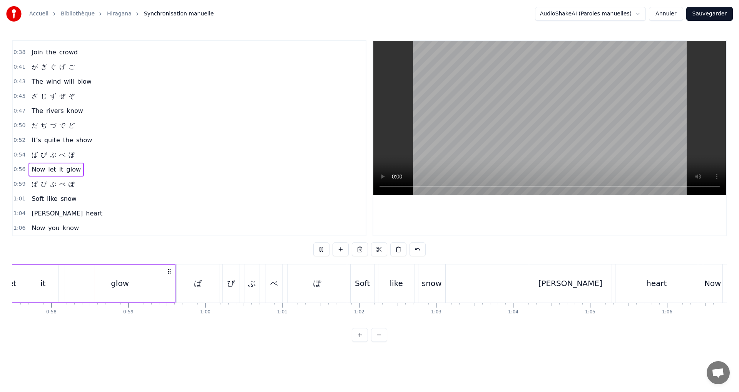
scroll to position [0, 4428]
click at [128, 284] on div "glow" at bounding box center [119, 283] width 110 height 37
drag, startPoint x: 172, startPoint y: 287, endPoint x: 86, endPoint y: 272, distance: 87.5
click at [86, 272] on div at bounding box center [86, 283] width 3 height 35
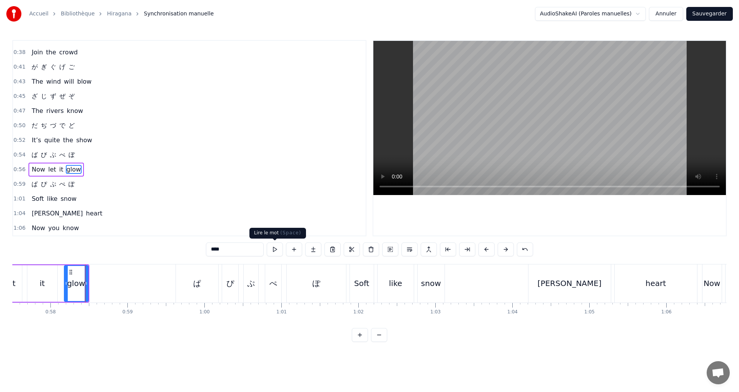
click at [273, 246] on button at bounding box center [275, 249] width 16 height 14
drag, startPoint x: 86, startPoint y: 283, endPoint x: 82, endPoint y: 283, distance: 4.2
click at [79, 281] on icon at bounding box center [79, 283] width 3 height 6
click at [273, 255] on button at bounding box center [275, 249] width 16 height 14
click at [100, 173] on div "0:56 Now let it glow" at bounding box center [189, 169] width 353 height 15
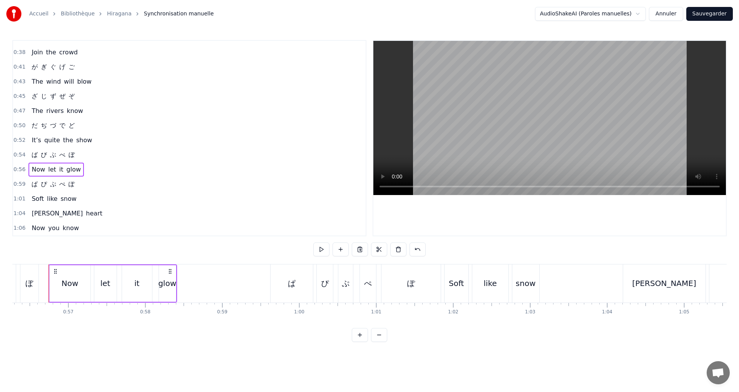
scroll to position [0, 4331]
click at [320, 247] on button at bounding box center [321, 249] width 16 height 14
click at [77, 185] on div "0:59 ぱ ぴ ぷ ぺ ぽ" at bounding box center [189, 184] width 353 height 15
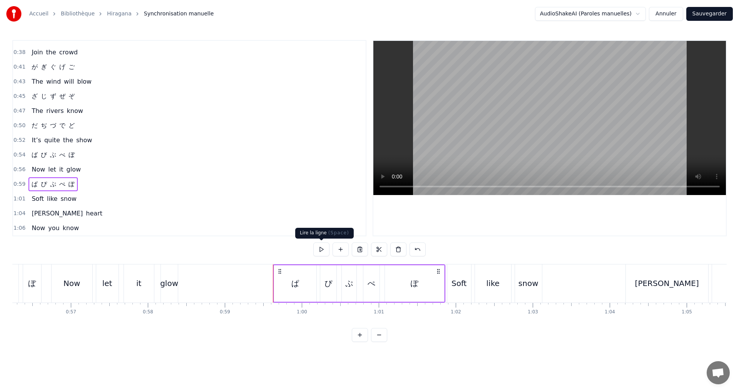
click at [322, 249] on button at bounding box center [321, 249] width 16 height 14
click at [288, 283] on div "ぱ" at bounding box center [295, 283] width 42 height 37
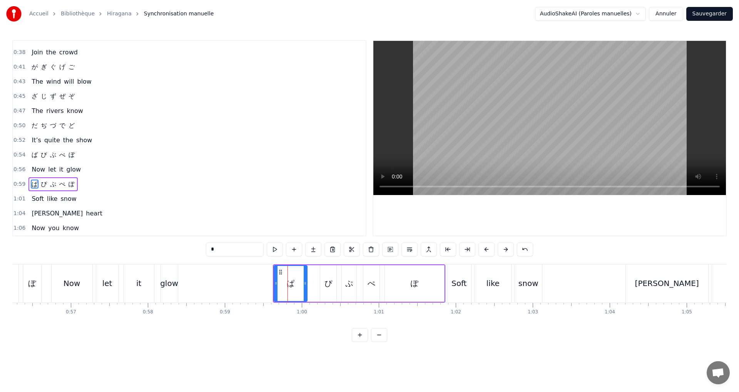
drag, startPoint x: 316, startPoint y: 290, endPoint x: 300, endPoint y: 288, distance: 16.0
click at [304, 288] on div at bounding box center [305, 283] width 3 height 35
click at [320, 286] on div "ぴ" at bounding box center [328, 283] width 16 height 37
drag, startPoint x: 323, startPoint y: 285, endPoint x: 314, endPoint y: 282, distance: 9.7
click at [314, 282] on icon at bounding box center [313, 283] width 3 height 6
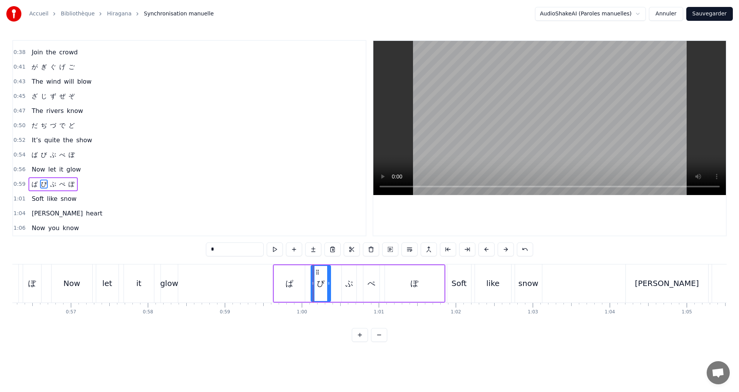
drag, startPoint x: 335, startPoint y: 285, endPoint x: 329, endPoint y: 283, distance: 6.4
click at [329, 283] on icon at bounding box center [328, 283] width 3 height 6
click at [347, 283] on div "ぷ" at bounding box center [349, 283] width 8 height 12
drag, startPoint x: 342, startPoint y: 283, endPoint x: 337, endPoint y: 281, distance: 5.5
click at [337, 281] on icon at bounding box center [338, 283] width 3 height 6
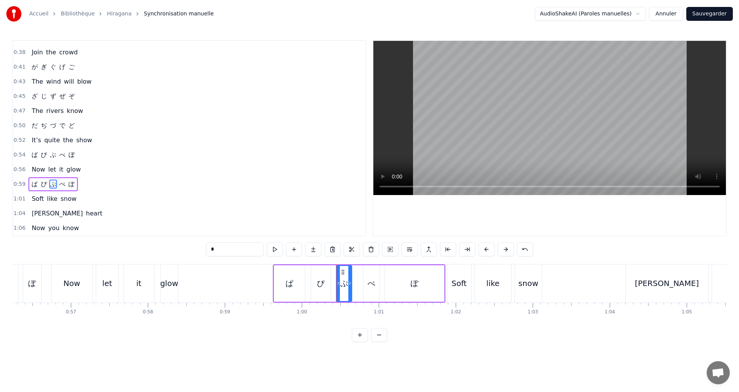
drag, startPoint x: 355, startPoint y: 287, endPoint x: 382, endPoint y: 288, distance: 27.0
click at [351, 286] on div at bounding box center [349, 283] width 3 height 35
click at [373, 282] on div "ぺ" at bounding box center [372, 283] width 8 height 12
drag, startPoint x: 365, startPoint y: 282, endPoint x: 361, endPoint y: 280, distance: 4.5
click at [361, 280] on icon at bounding box center [361, 283] width 3 height 6
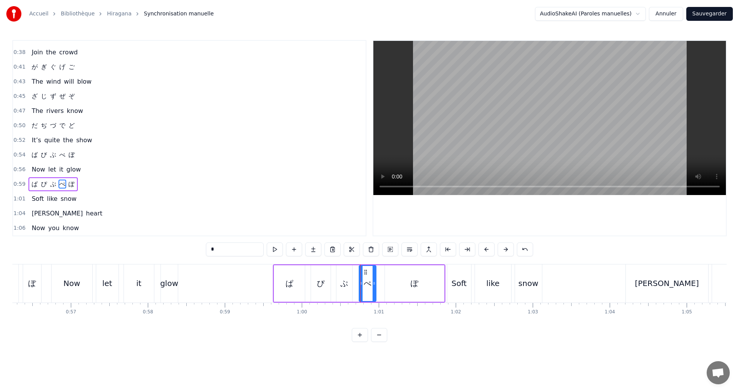
click at [374, 285] on div at bounding box center [374, 283] width 3 height 35
click at [404, 279] on div "ぽ" at bounding box center [414, 283] width 59 height 37
type input "*"
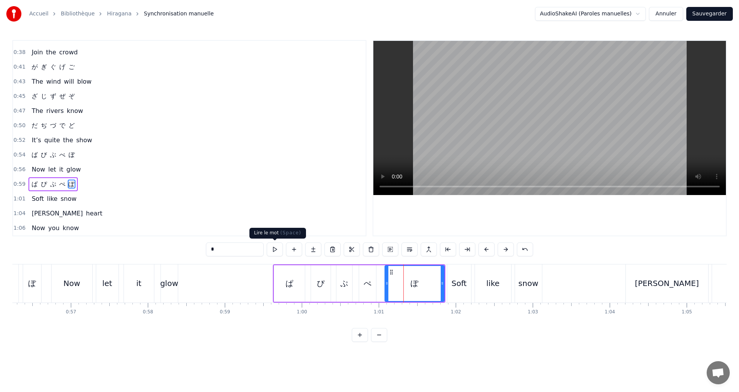
click at [275, 250] on button at bounding box center [275, 249] width 16 height 14
click at [124, 183] on div "0:59 ぱ ぴ ぷ ぺ ぽ" at bounding box center [189, 184] width 353 height 15
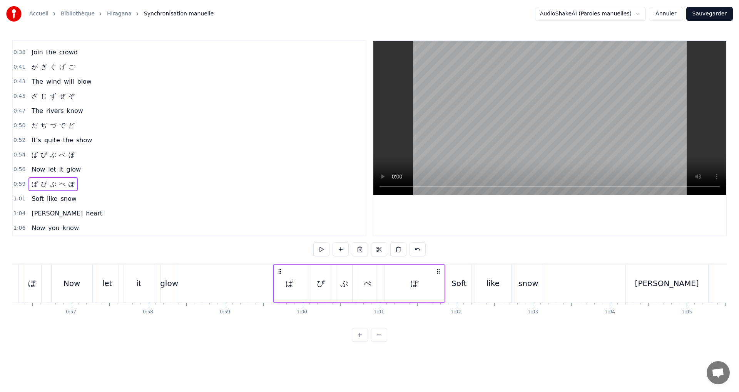
drag, startPoint x: 703, startPoint y: 10, endPoint x: 698, endPoint y: 15, distance: 6.8
click at [704, 14] on button "Sauvegarder" at bounding box center [710, 14] width 47 height 14
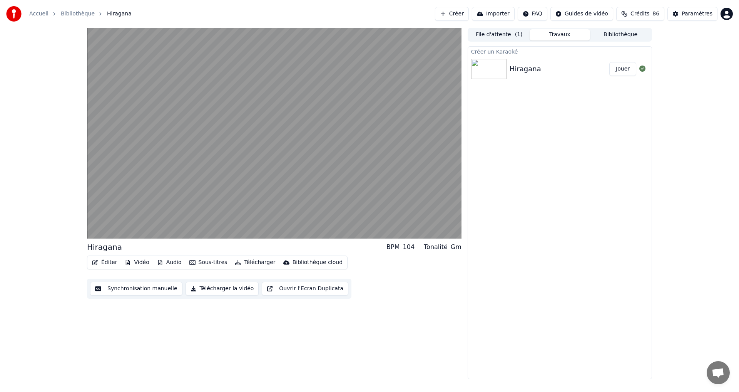
click at [118, 285] on button "Synchronisation manuelle" at bounding box center [136, 288] width 92 height 14
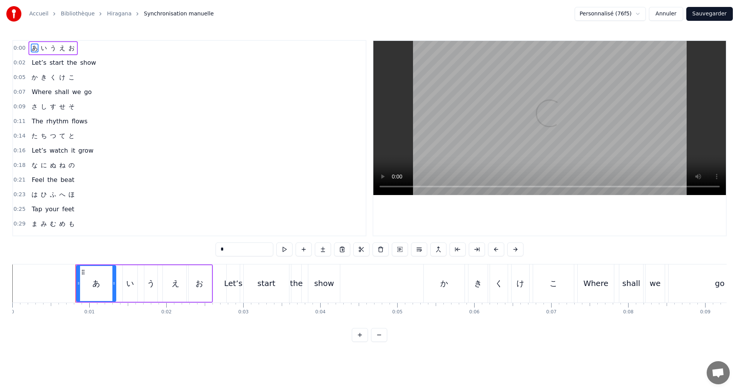
scroll to position [274, 0]
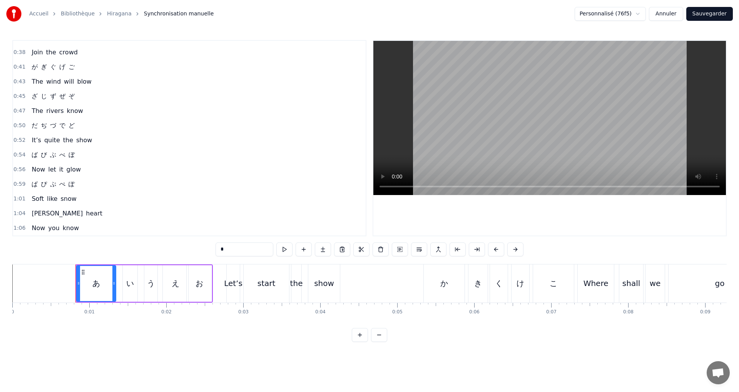
click at [94, 185] on div "0:59 ぱ ぴ ぷ ぺ ぽ" at bounding box center [189, 184] width 353 height 15
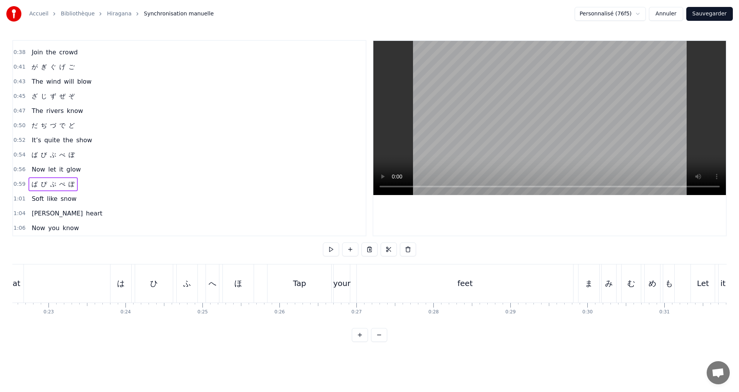
click at [80, 152] on div "0:54 ば び ぶ べ ぼ" at bounding box center [189, 154] width 353 height 15
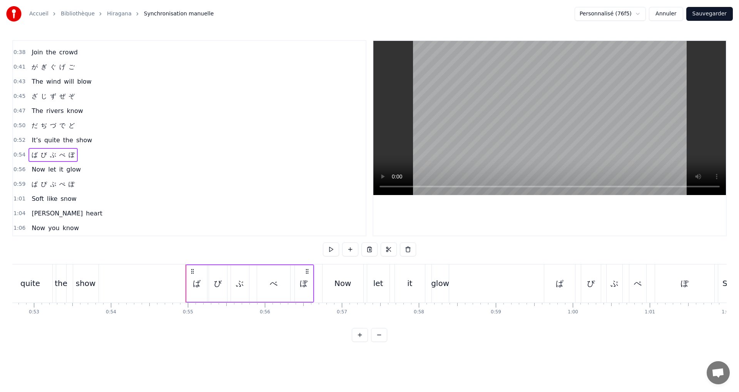
scroll to position [0, 4194]
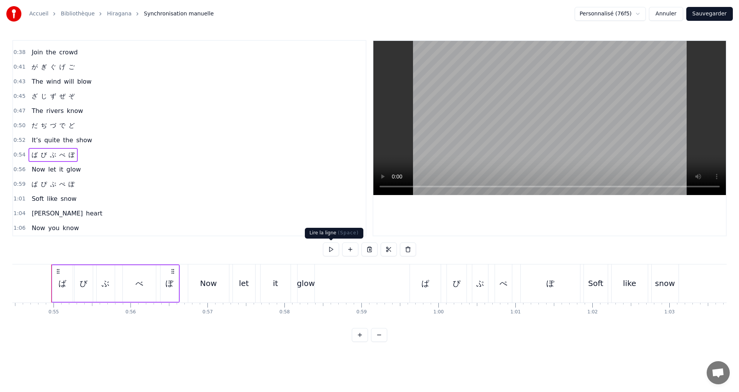
click at [332, 246] on button at bounding box center [331, 249] width 16 height 14
click at [167, 281] on div "ぼ" at bounding box center [170, 283] width 8 height 12
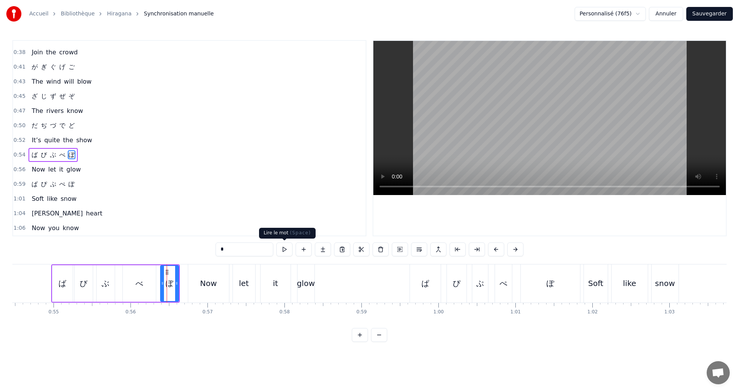
click at [286, 249] on button at bounding box center [284, 249] width 16 height 14
click at [174, 289] on div at bounding box center [175, 283] width 3 height 35
click at [277, 249] on button at bounding box center [275, 249] width 16 height 14
click at [83, 191] on div "0:00 あ い う え お 0:02 Let’s start the show 0:05 か き く け こ 0:07 Where shall we go …" at bounding box center [189, 138] width 354 height 196
click at [85, 200] on div "1:01 Soft like snow" at bounding box center [189, 198] width 353 height 15
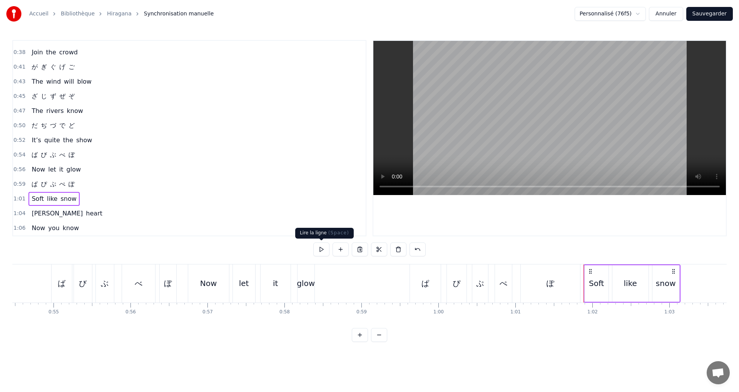
click at [317, 250] on button at bounding box center [321, 249] width 16 height 14
click at [98, 214] on div "1:04 [PERSON_NAME] heart" at bounding box center [189, 213] width 353 height 15
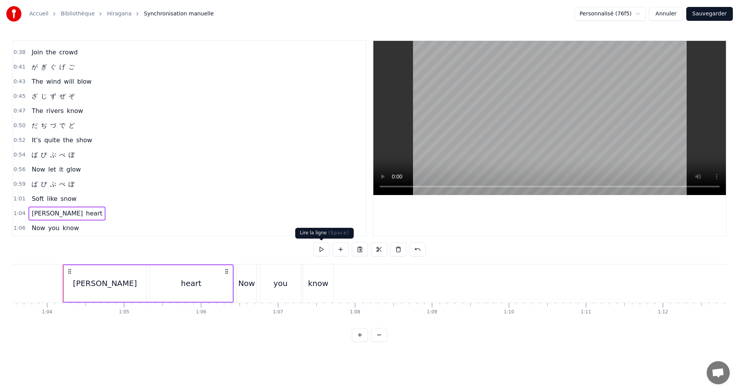
click at [323, 247] on button at bounding box center [321, 249] width 16 height 14
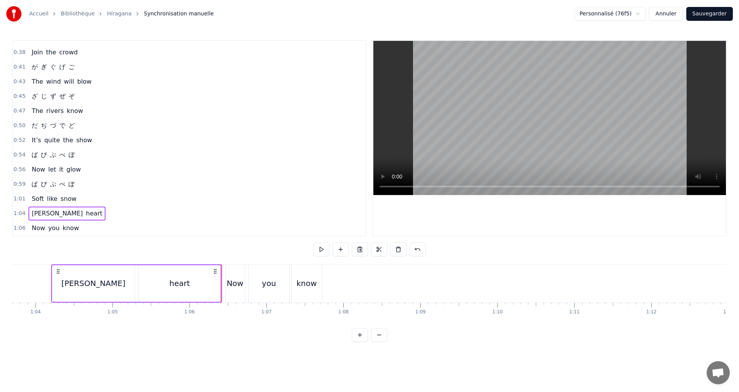
click at [80, 224] on div "1:06 Now you know" at bounding box center [189, 228] width 353 height 15
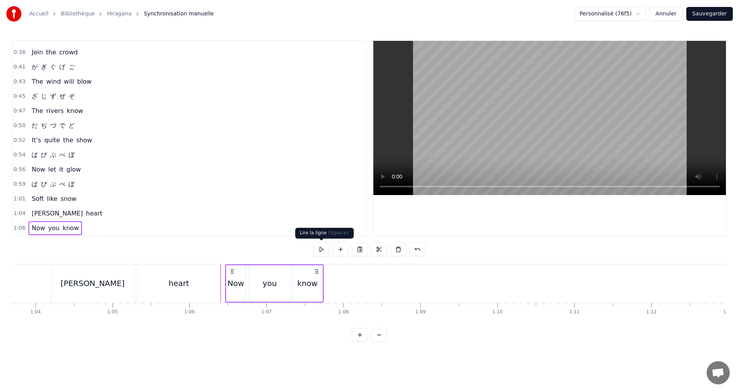
click at [323, 251] on button at bounding box center [321, 249] width 16 height 14
drag, startPoint x: 709, startPoint y: 12, endPoint x: 701, endPoint y: 14, distance: 8.4
click at [709, 13] on button "Sauvegarder" at bounding box center [710, 14] width 47 height 14
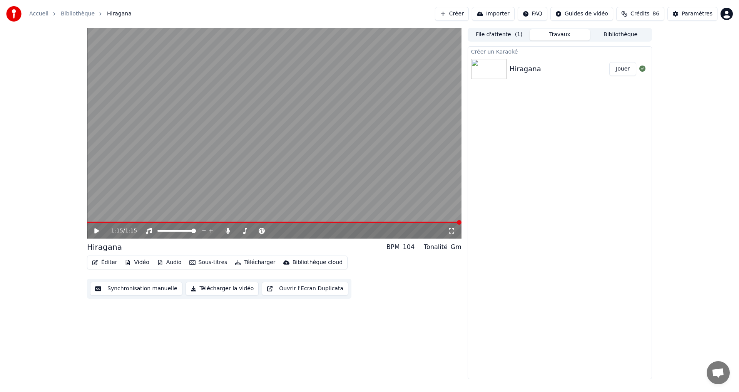
click at [138, 257] on div "Éditer Vidéo Audio Sous-titres Télécharger Bibliothèque cloud" at bounding box center [217, 262] width 261 height 14
click at [138, 258] on button "Vidéo" at bounding box center [137, 262] width 30 height 11
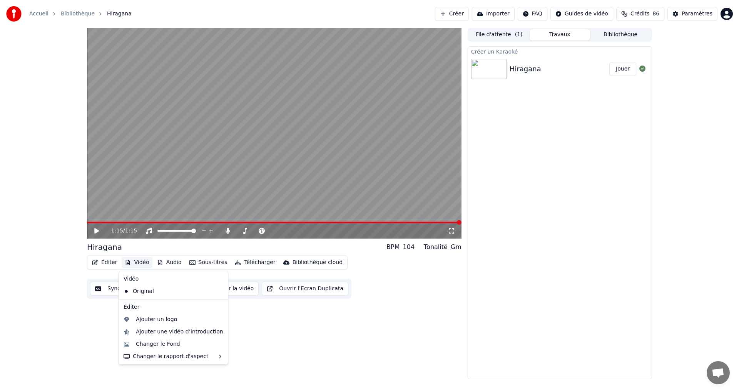
click at [133, 269] on div "Éditer Vidéo Audio Sous-titres Télécharger Bibliothèque cloud" at bounding box center [217, 262] width 261 height 14
click at [135, 263] on button "Vidéo" at bounding box center [137, 262] width 30 height 11
click at [156, 345] on div "Changer le Fond" at bounding box center [158, 344] width 44 height 8
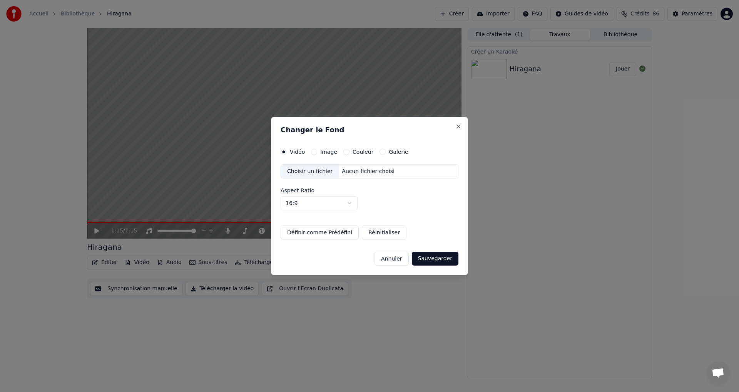
click at [343, 151] on button "Couleur" at bounding box center [346, 152] width 6 height 6
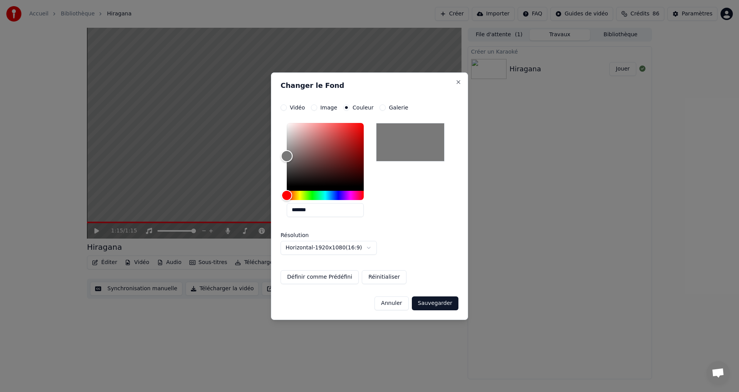
drag, startPoint x: 288, startPoint y: 170, endPoint x: 282, endPoint y: 164, distance: 8.4
click at [278, 156] on div "**********" at bounding box center [369, 195] width 197 height 247
type input "*******"
drag, startPoint x: 292, startPoint y: 153, endPoint x: 433, endPoint y: 267, distance: 181.2
click at [243, 156] on body "**********" at bounding box center [369, 196] width 739 height 392
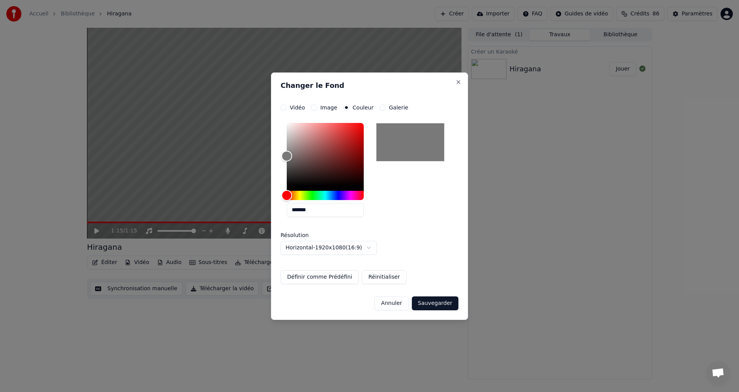
click at [426, 299] on button "Sauvegarder" at bounding box center [435, 303] width 47 height 14
click at [423, 310] on div "Annuler Sauvegarder" at bounding box center [370, 300] width 178 height 20
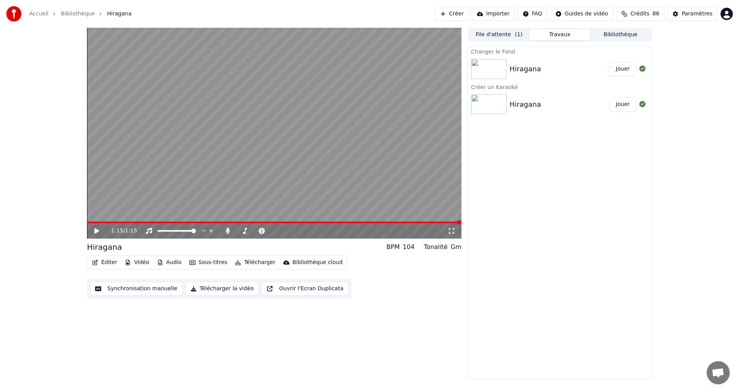
drag, startPoint x: 617, startPoint y: 72, endPoint x: 616, endPoint y: 68, distance: 4.4
click at [618, 73] on button "Jouer" at bounding box center [623, 69] width 27 height 14
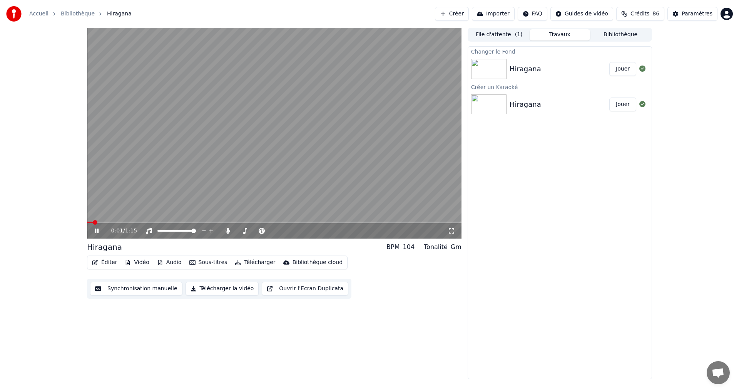
click at [213, 291] on button "Télécharger la vidéo" at bounding box center [223, 288] width 74 height 14
drag, startPoint x: 98, startPoint y: 229, endPoint x: 92, endPoint y: 229, distance: 5.8
click at [98, 229] on icon at bounding box center [97, 230] width 4 height 5
click at [620, 73] on button "Afficher" at bounding box center [620, 69] width 34 height 14
click at [138, 261] on button "Vidéo" at bounding box center [137, 262] width 30 height 11
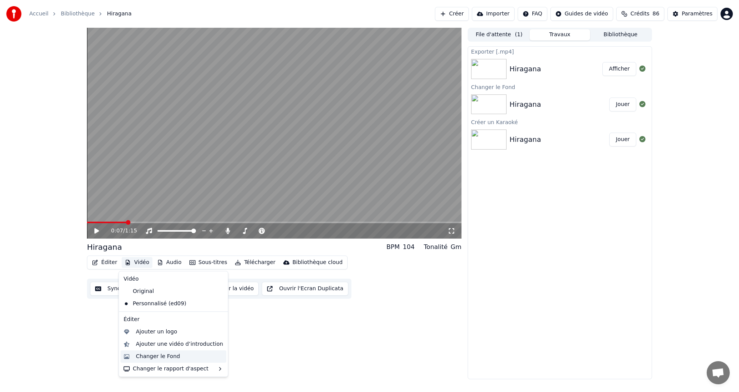
click at [172, 359] on div "Changer le Fond" at bounding box center [158, 356] width 44 height 8
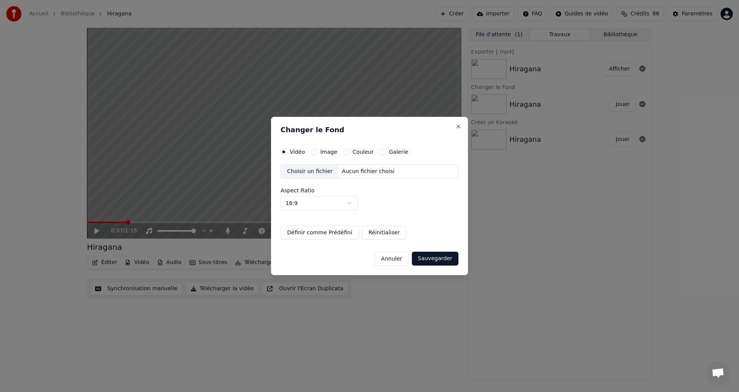
click at [343, 154] on button "Couleur" at bounding box center [346, 152] width 6 height 6
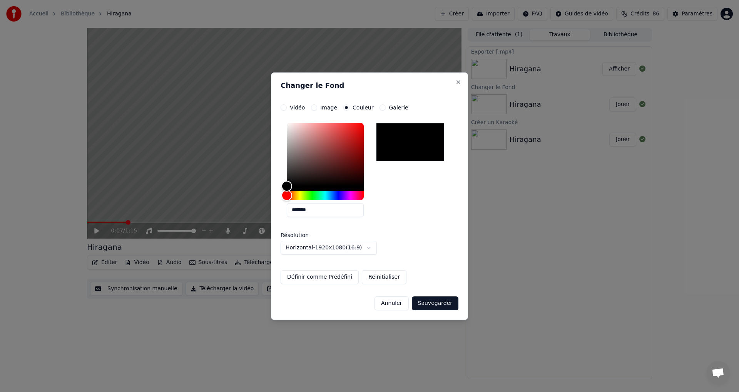
click at [286, 171] on div "*******" at bounding box center [370, 171] width 178 height 103
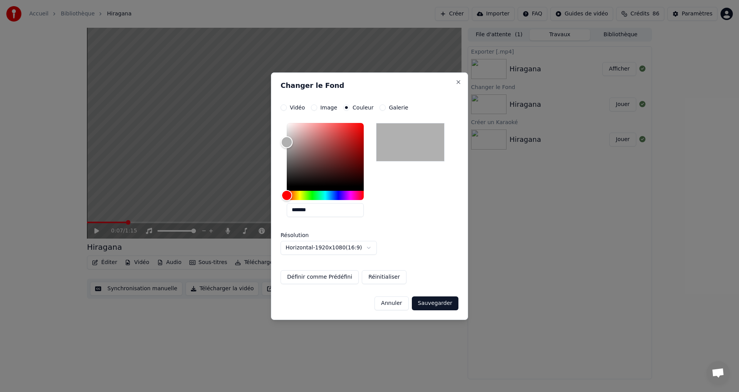
type input "*******"
drag, startPoint x: 295, startPoint y: 173, endPoint x: 266, endPoint y: 139, distance: 44.0
click at [266, 139] on body "**********" at bounding box center [369, 196] width 739 height 392
click at [444, 299] on button "Sauvegarder" at bounding box center [435, 303] width 47 height 14
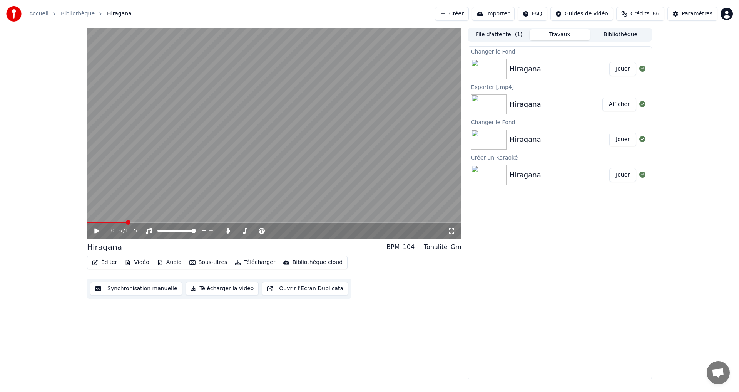
click at [624, 67] on button "Jouer" at bounding box center [623, 69] width 27 height 14
click at [96, 231] on icon at bounding box center [97, 230] width 4 height 5
click at [223, 292] on button "Télécharger la vidéo" at bounding box center [223, 288] width 74 height 14
click at [618, 69] on button "Afficher" at bounding box center [620, 69] width 34 height 14
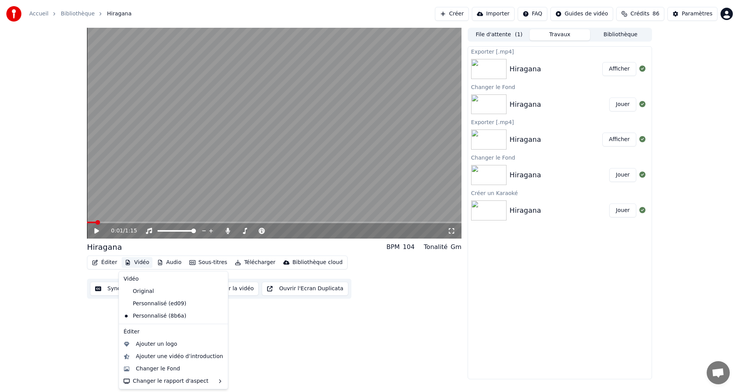
click at [137, 261] on button "Vidéo" at bounding box center [137, 262] width 30 height 11
click at [177, 368] on div "Changer le Fond" at bounding box center [179, 369] width 87 height 8
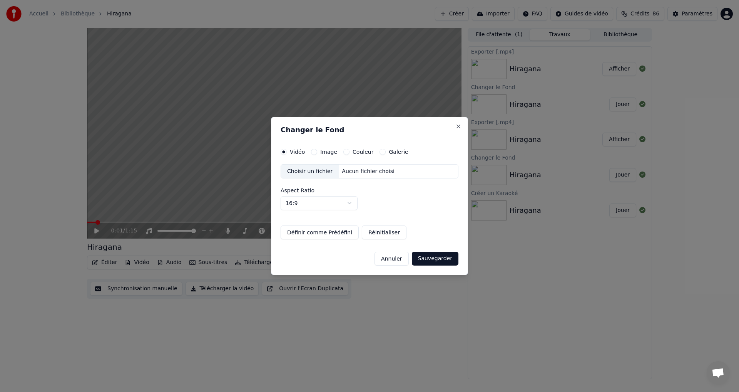
click at [347, 152] on div "Couleur" at bounding box center [358, 152] width 30 height 6
click at [346, 153] on button "Couleur" at bounding box center [346, 152] width 6 height 6
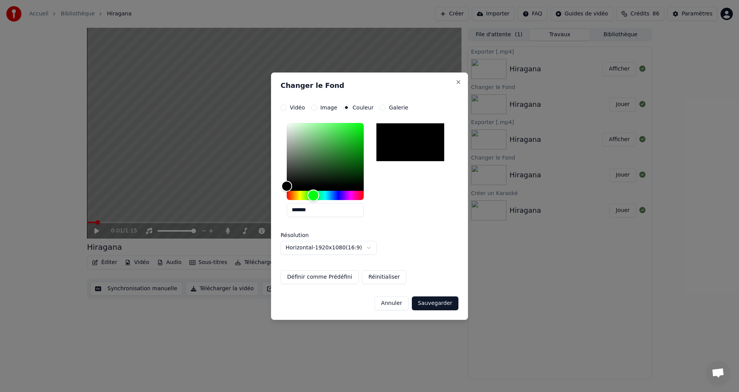
drag, startPoint x: 308, startPoint y: 195, endPoint x: 313, endPoint y: 187, distance: 9.6
click at [314, 194] on div "Hue" at bounding box center [325, 195] width 77 height 9
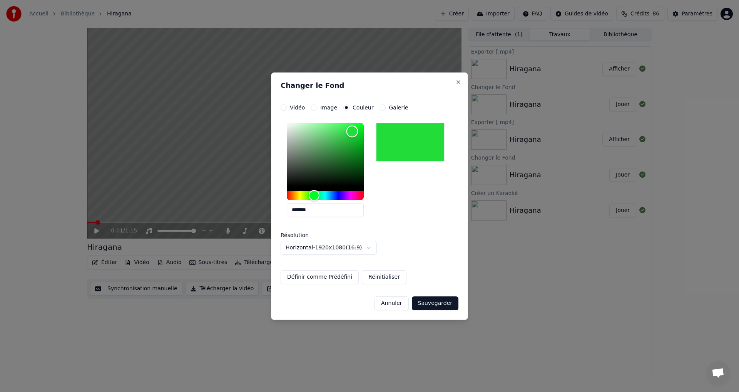
type input "*******"
drag, startPoint x: 325, startPoint y: 159, endPoint x: 353, endPoint y: 127, distance: 42.8
click at [353, 127] on div "Color" at bounding box center [325, 154] width 77 height 63
click at [437, 308] on button "Sauvegarder" at bounding box center [435, 303] width 47 height 14
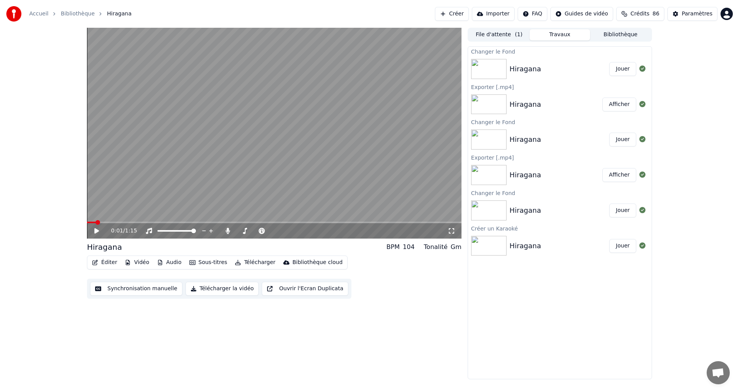
click at [618, 66] on button "Jouer" at bounding box center [623, 69] width 27 height 14
click at [214, 284] on button "Télécharger la vidéo" at bounding box center [223, 288] width 74 height 14
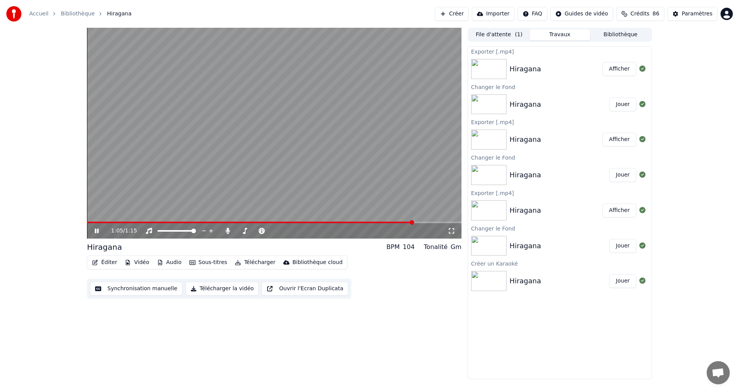
click at [613, 65] on button "Afficher" at bounding box center [620, 69] width 34 height 14
click at [138, 265] on button "Vidéo" at bounding box center [137, 262] width 30 height 11
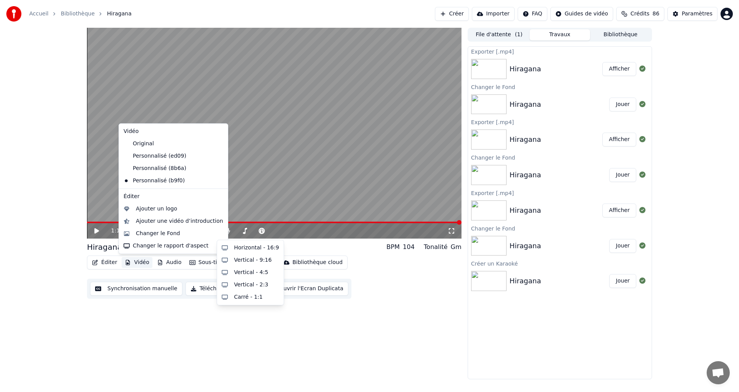
click at [136, 264] on button "Vidéo" at bounding box center [137, 262] width 30 height 11
click at [137, 262] on button "Vidéo" at bounding box center [137, 262] width 30 height 11
click at [147, 231] on div "Changer le Fond" at bounding box center [158, 233] width 44 height 8
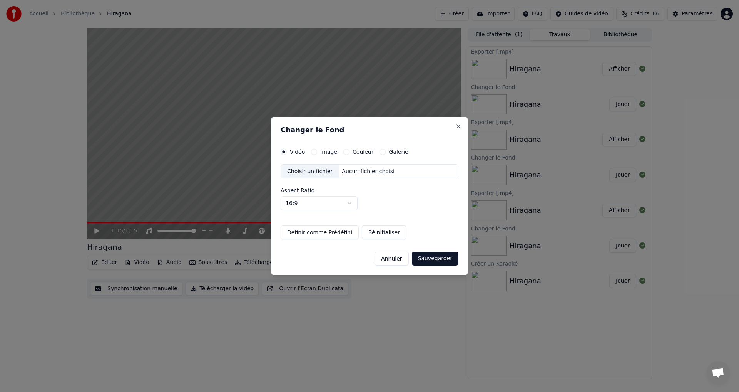
click at [348, 150] on div "Couleur" at bounding box center [358, 152] width 30 height 6
click at [347, 154] on div "Couleur" at bounding box center [358, 152] width 30 height 6
click at [343, 149] on div "Couleur" at bounding box center [358, 152] width 30 height 6
click at [343, 151] on button "Couleur" at bounding box center [346, 152] width 6 height 6
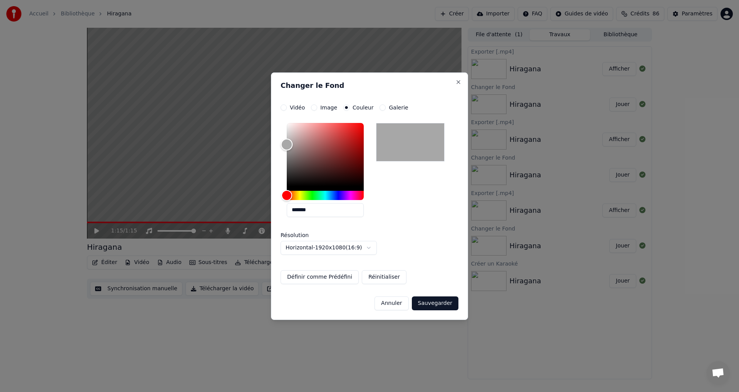
drag, startPoint x: 316, startPoint y: 167, endPoint x: 280, endPoint y: 151, distance: 40.0
click at [271, 144] on div "**********" at bounding box center [369, 195] width 197 height 247
type input "*******"
drag, startPoint x: 295, startPoint y: 151, endPoint x: 286, endPoint y: 146, distance: 10.0
click at [287, 146] on div "Color" at bounding box center [325, 154] width 77 height 63
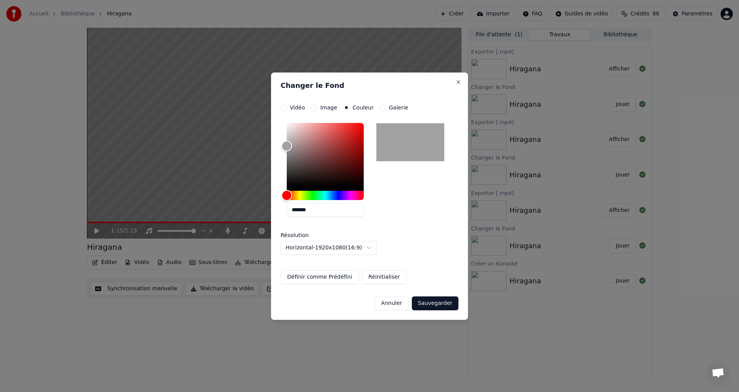
click at [432, 304] on button "Sauvegarder" at bounding box center [435, 303] width 47 height 14
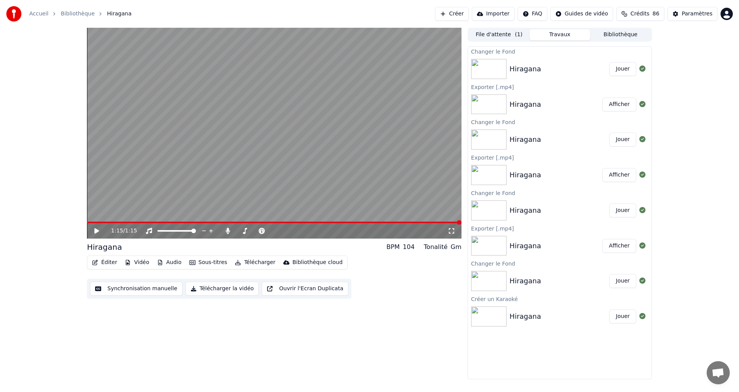
click at [628, 69] on button "Jouer" at bounding box center [623, 69] width 27 height 14
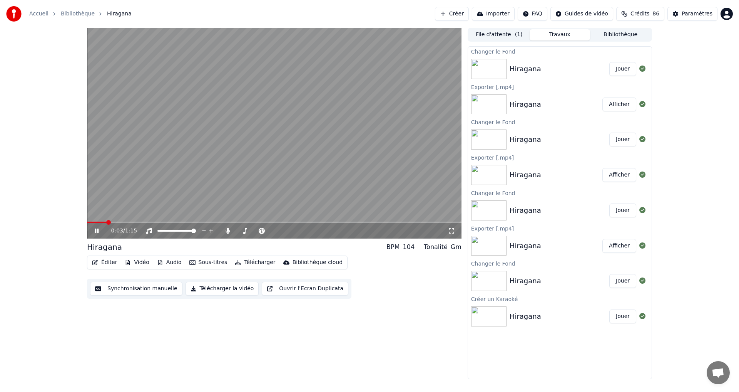
click at [220, 288] on button "Télécharger la vidéo" at bounding box center [223, 288] width 74 height 14
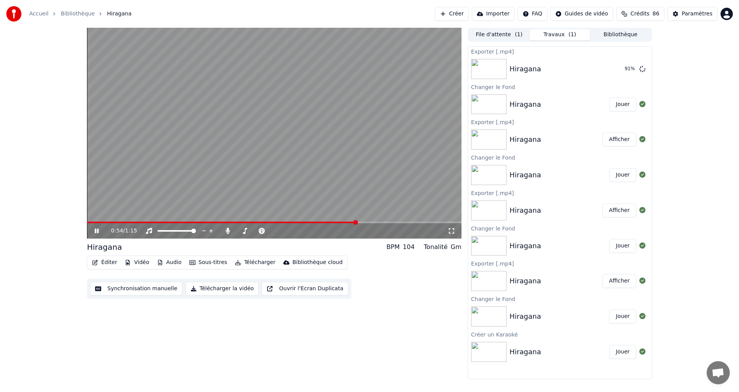
drag, startPoint x: 99, startPoint y: 233, endPoint x: 0, endPoint y: 210, distance: 100.7
click at [99, 233] on icon at bounding box center [97, 230] width 4 height 5
click at [624, 68] on button "Afficher" at bounding box center [620, 69] width 34 height 14
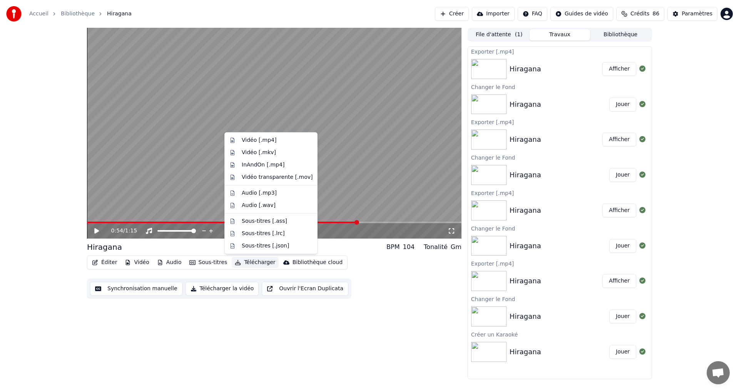
click at [245, 263] on button "Télécharger" at bounding box center [255, 262] width 47 height 11
click at [271, 177] on div "Vidéo transparente [.mov]" at bounding box center [277, 177] width 71 height 8
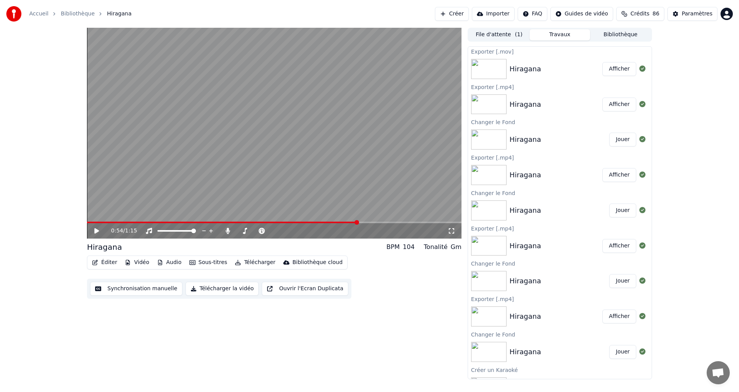
click at [606, 66] on button "Afficher" at bounding box center [620, 69] width 34 height 14
click at [139, 261] on button "Vidéo" at bounding box center [137, 262] width 30 height 11
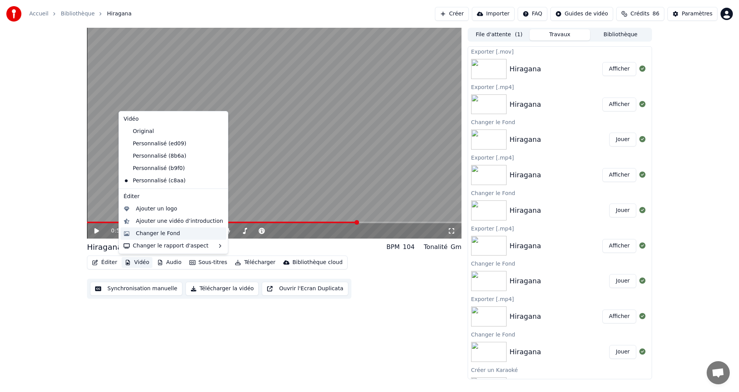
click at [155, 234] on div "Changer le Fond" at bounding box center [158, 233] width 44 height 8
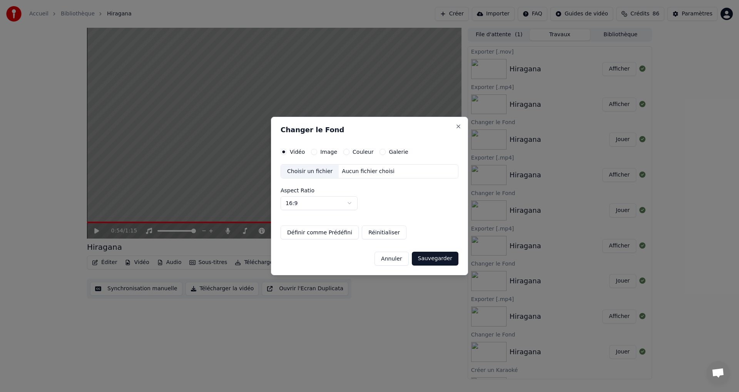
click at [348, 150] on div "Couleur" at bounding box center [358, 152] width 30 height 6
click at [348, 154] on div "Couleur" at bounding box center [358, 152] width 30 height 6
click at [323, 152] on label "Image" at bounding box center [328, 151] width 17 height 5
click at [317, 152] on button "Image" at bounding box center [314, 152] width 6 height 6
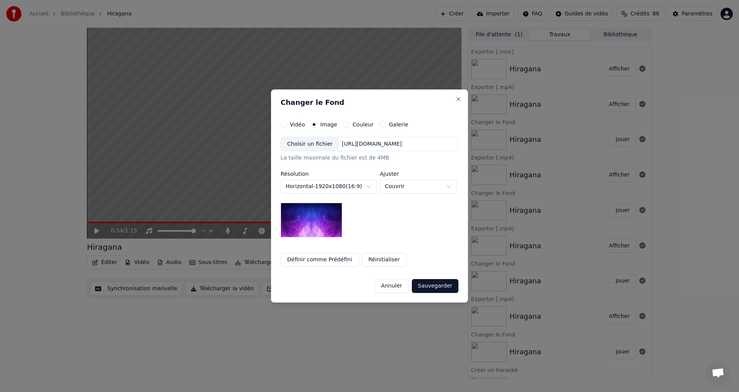
click at [317, 144] on div "Choisir un fichier" at bounding box center [310, 144] width 58 height 14
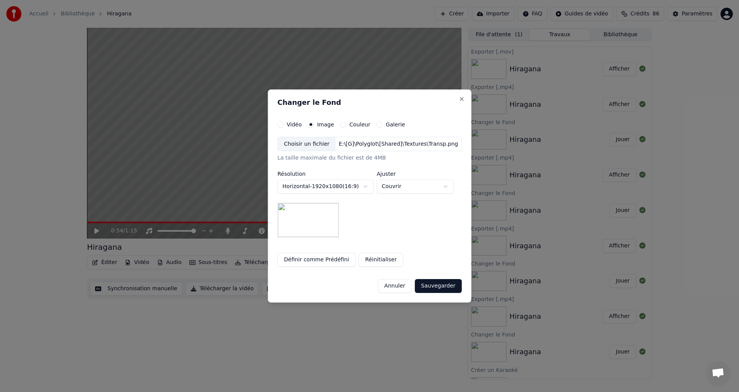
click at [444, 285] on button "Sauvegarder" at bounding box center [438, 286] width 47 height 14
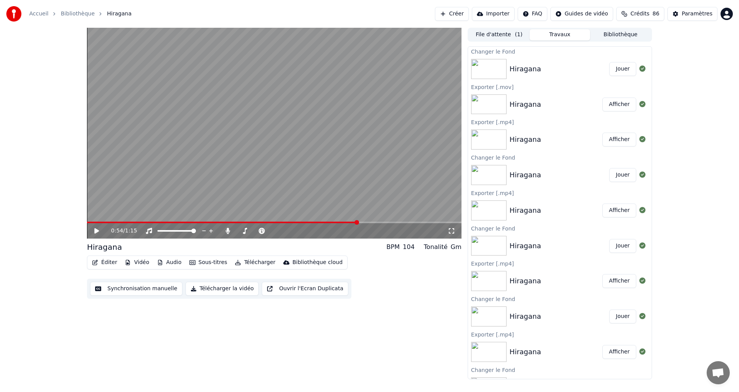
click at [625, 66] on button "Jouer" at bounding box center [623, 69] width 27 height 14
click at [95, 232] on icon at bounding box center [97, 230] width 4 height 5
click at [109, 261] on button "Éditer" at bounding box center [104, 262] width 31 height 11
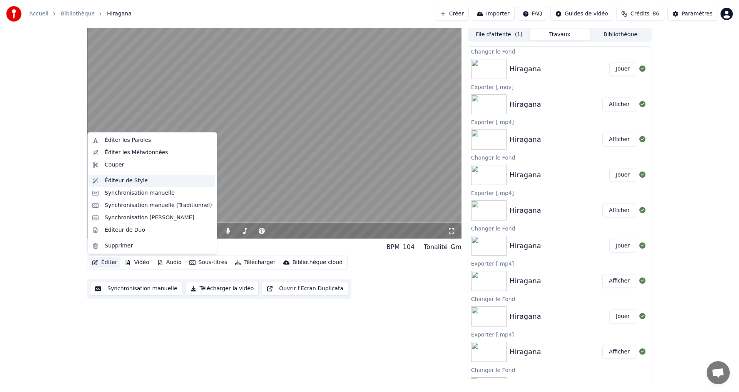
click at [111, 184] on div "Éditeur de Style" at bounding box center [152, 180] width 126 height 12
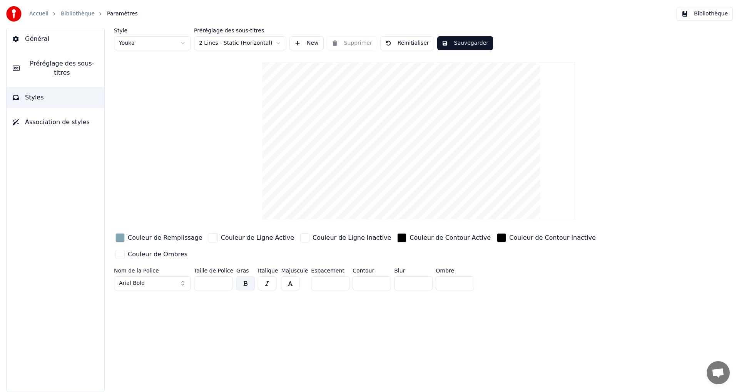
click at [497, 240] on div "button" at bounding box center [501, 237] width 9 height 9
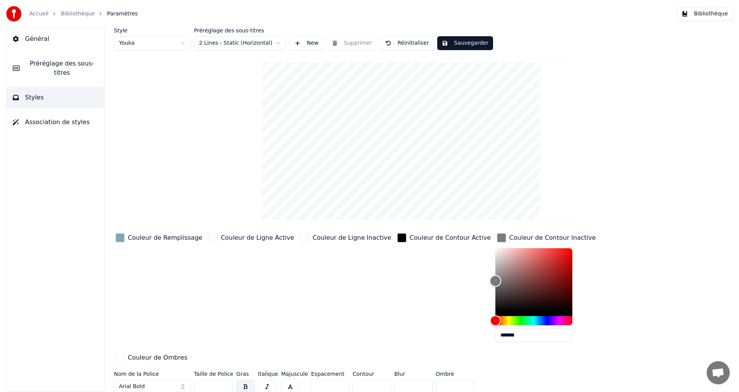
drag, startPoint x: 463, startPoint y: 303, endPoint x: 447, endPoint y: 280, distance: 28.2
click at [447, 280] on div "Couleur de Remplissage Couleur de Ligne Active Couleur de Ligne Inactive Couleu…" at bounding box center [373, 297] width 518 height 133
drag, startPoint x: 467, startPoint y: 281, endPoint x: 439, endPoint y: 249, distance: 42.1
click at [439, 249] on div "Couleur de Remplissage Couleur de Ligne Active Couleur de Ligne Inactive Couleu…" at bounding box center [373, 297] width 518 height 133
drag, startPoint x: 470, startPoint y: 285, endPoint x: 427, endPoint y: 288, distance: 43.6
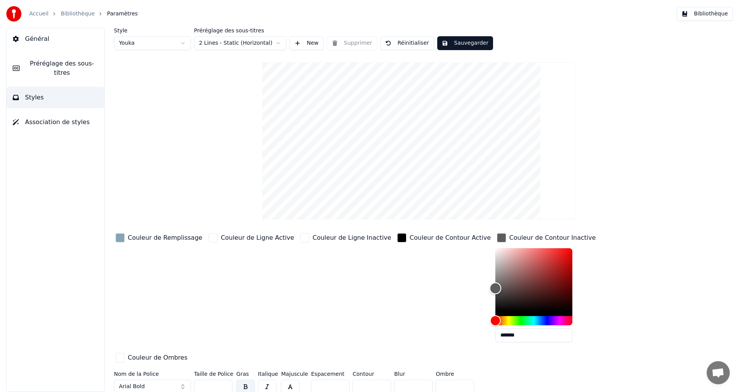
click at [427, 288] on div "Couleur de Remplissage Couleur de Ligne Active Couleur de Ligne Inactive Couleu…" at bounding box center [373, 297] width 518 height 133
drag, startPoint x: 486, startPoint y: 290, endPoint x: 447, endPoint y: 272, distance: 42.4
click at [451, 273] on div "Couleur de Remplissage Couleur de Ligne Active Couleur de Ligne Inactive Couleu…" at bounding box center [373, 297] width 518 height 133
type input "*******"
click at [49, 40] on button "Général" at bounding box center [56, 39] width 98 height 22
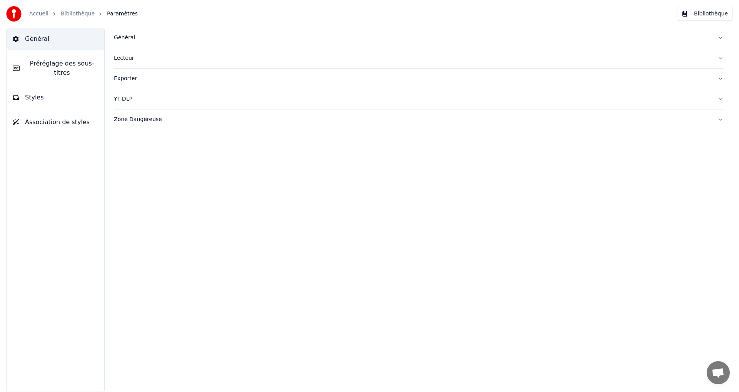
click at [61, 64] on span "Préréglage des sous-titres" at bounding box center [62, 68] width 72 height 18
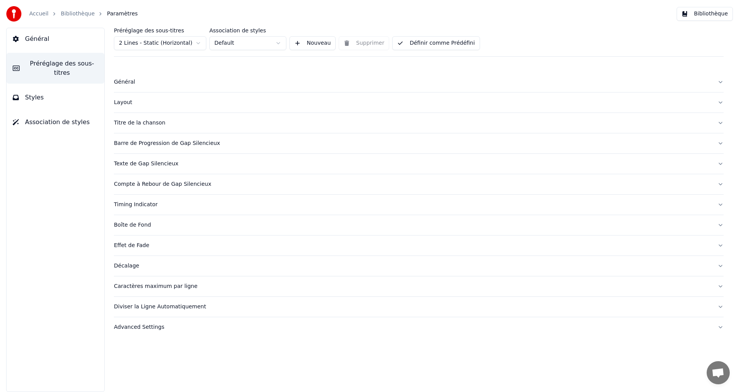
click at [49, 87] on button "Styles" at bounding box center [56, 98] width 98 height 22
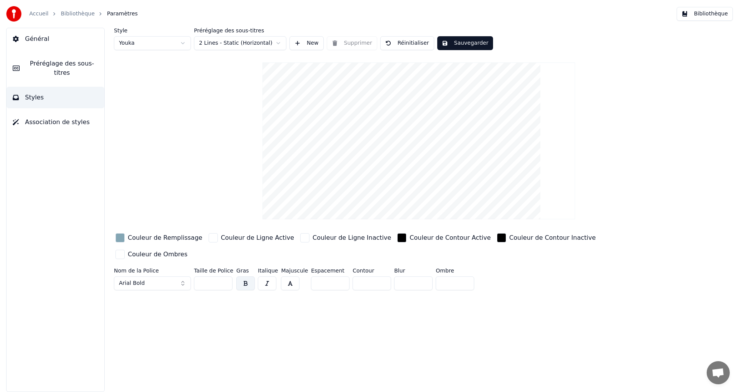
click at [397, 240] on div "button" at bounding box center [401, 237] width 9 height 9
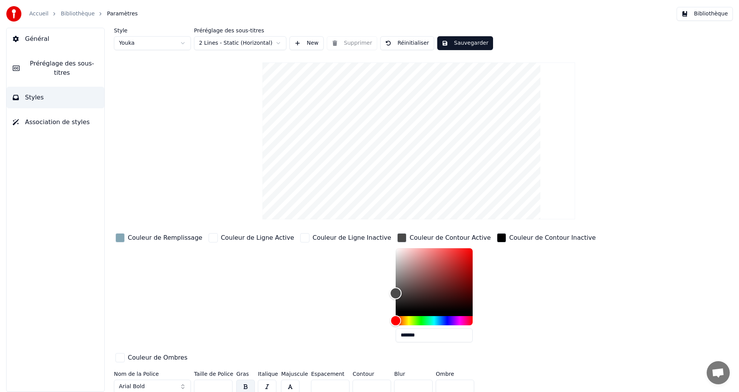
drag, startPoint x: 374, startPoint y: 298, endPoint x: 365, endPoint y: 293, distance: 10.6
click at [396, 293] on div "Color" at bounding box center [434, 279] width 77 height 63
click at [390, 299] on div "Color" at bounding box center [396, 300] width 12 height 12
click at [363, 291] on div "Couleur de Ligne Inactive" at bounding box center [346, 289] width 94 height 117
click at [396, 293] on div "Color" at bounding box center [434, 279] width 77 height 63
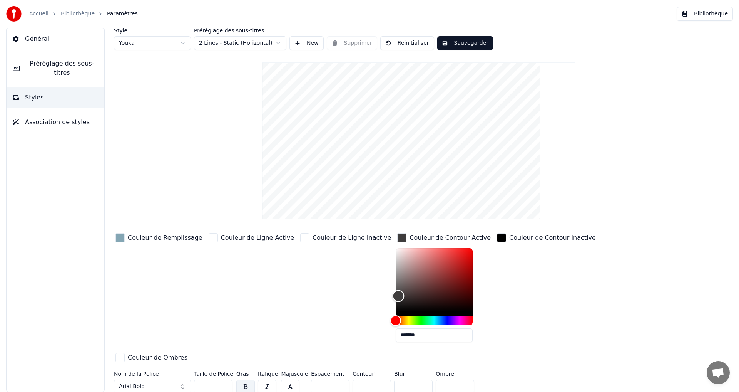
click at [392, 295] on div "Color" at bounding box center [398, 296] width 12 height 12
drag, startPoint x: 374, startPoint y: 302, endPoint x: 357, endPoint y: 304, distance: 16.7
click at [357, 304] on div "Couleur de Remplissage Couleur de Ligne Active Couleur de Ligne Inactive Couleu…" at bounding box center [373, 297] width 518 height 133
type input "*******"
drag, startPoint x: 372, startPoint y: 299, endPoint x: 364, endPoint y: 301, distance: 8.2
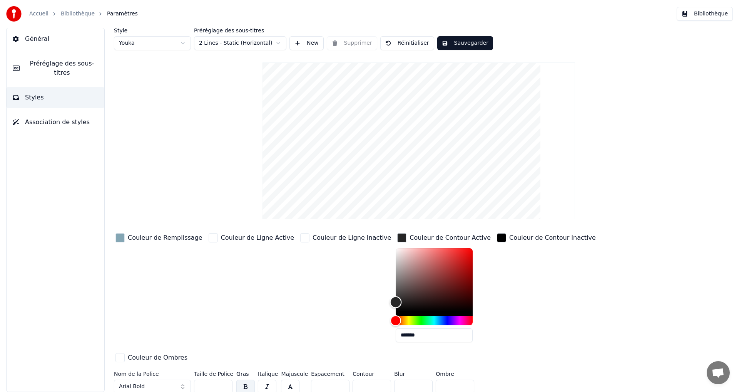
click at [390, 301] on div "Color" at bounding box center [396, 302] width 12 height 12
click at [457, 43] on button "Sauvegarder" at bounding box center [465, 43] width 56 height 14
click at [458, 45] on button "Terminé" at bounding box center [458, 43] width 43 height 14
click at [717, 16] on button "Bibliothèque" at bounding box center [705, 14] width 56 height 14
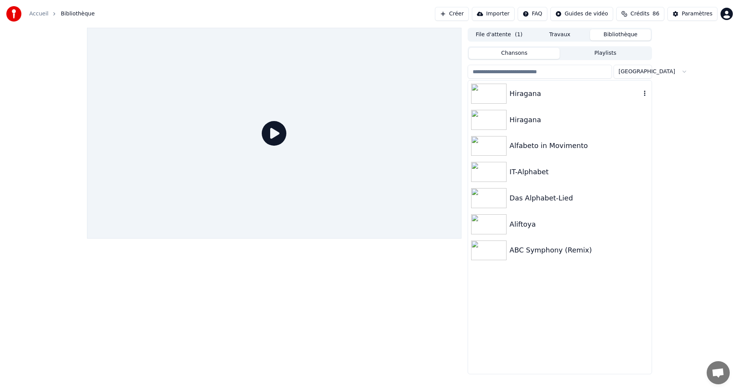
click at [578, 89] on div "Hiragana" at bounding box center [575, 93] width 131 height 11
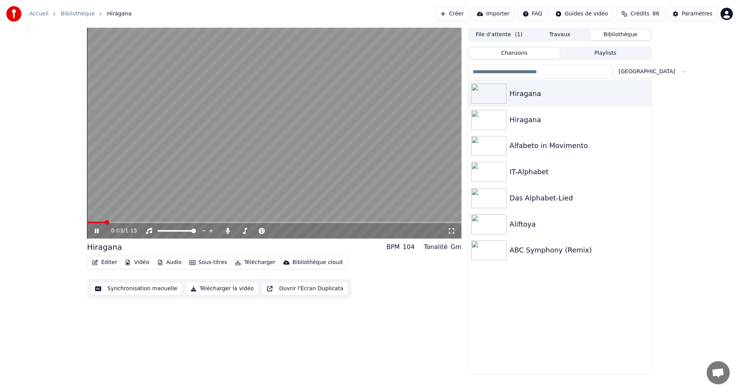
click at [447, 232] on div "0:03 / 1:15" at bounding box center [279, 231] width 337 height 8
click at [452, 231] on icon at bounding box center [452, 231] width 8 height 6
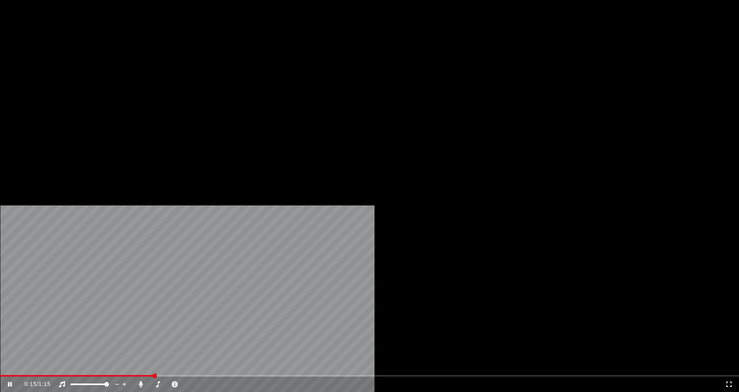
click at [12, 382] on icon at bounding box center [10, 384] width 4 height 5
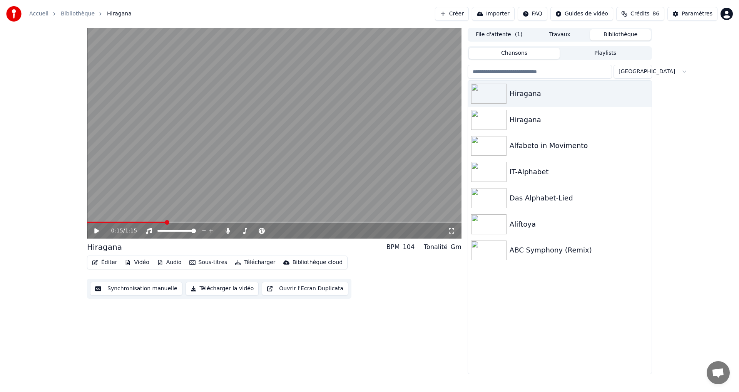
click at [109, 264] on button "Éditer" at bounding box center [104, 262] width 31 height 11
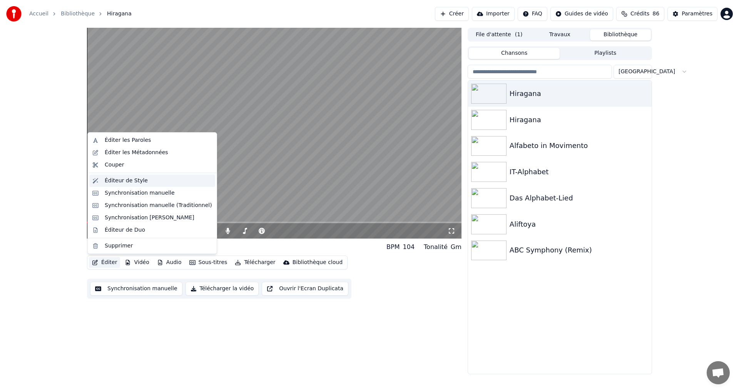
click at [137, 181] on div "Éditeur de Style" at bounding box center [126, 181] width 43 height 8
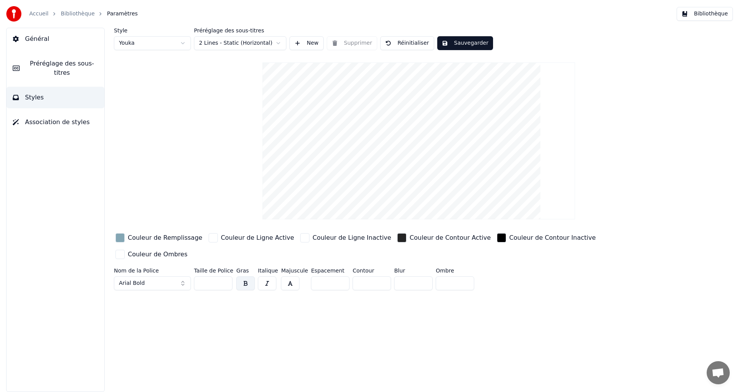
click at [497, 240] on div "button" at bounding box center [501, 237] width 9 height 9
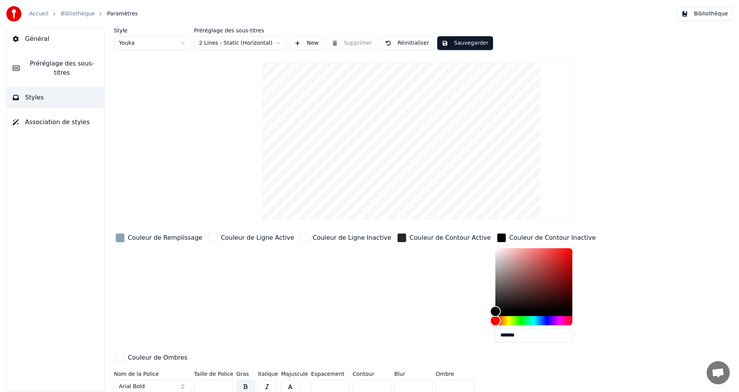
click at [396, 239] on div "Couleur de Contour Active" at bounding box center [444, 237] width 97 height 12
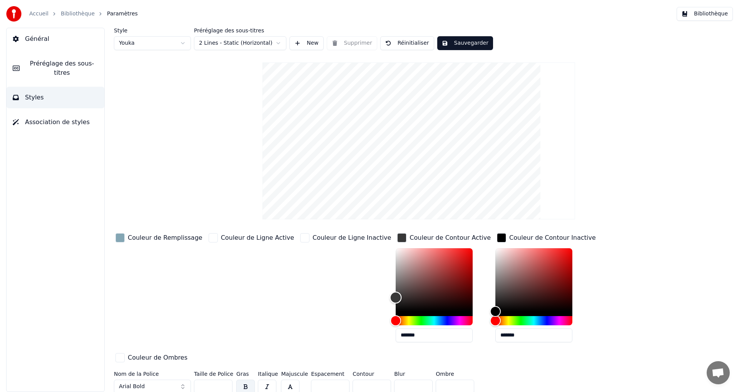
drag, startPoint x: 372, startPoint y: 296, endPoint x: 359, endPoint y: 293, distance: 13.1
click at [396, 296] on div "Color" at bounding box center [434, 279] width 77 height 63
type input "*******"
drag, startPoint x: 312, startPoint y: 335, endPoint x: 259, endPoint y: 328, distance: 53.9
click at [258, 330] on div "Couleur de Remplissage Couleur de Ligne Active Couleur de Ligne Inactive Couleu…" at bounding box center [373, 297] width 518 height 133
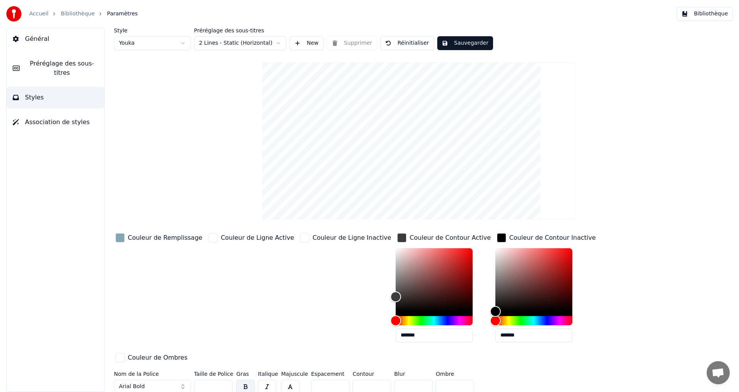
click at [497, 241] on div "button" at bounding box center [501, 237] width 9 height 9
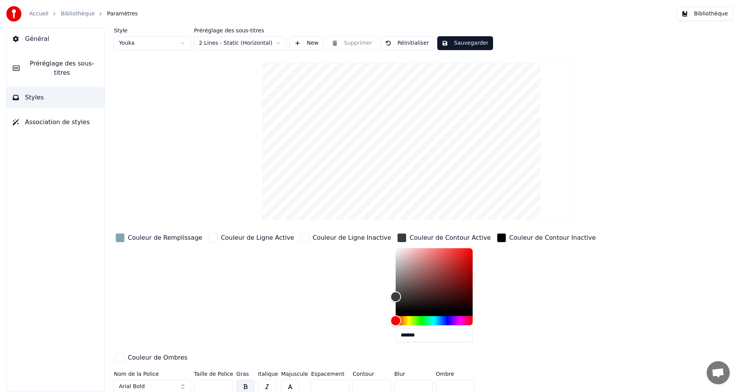
click at [497, 239] on div "button" at bounding box center [501, 237] width 9 height 9
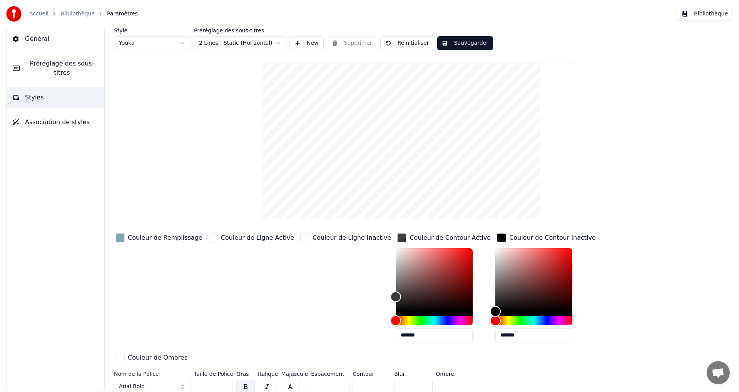
drag, startPoint x: 494, startPoint y: 333, endPoint x: 387, endPoint y: 333, distance: 107.0
click at [391, 333] on div "Couleur de Remplissage Couleur de Ligne Active Couleur de Ligne Inactive Couleu…" at bounding box center [373, 297] width 518 height 133
paste input "text"
type input "*******"
click at [455, 43] on button "Sauvegarder" at bounding box center [465, 43] width 56 height 14
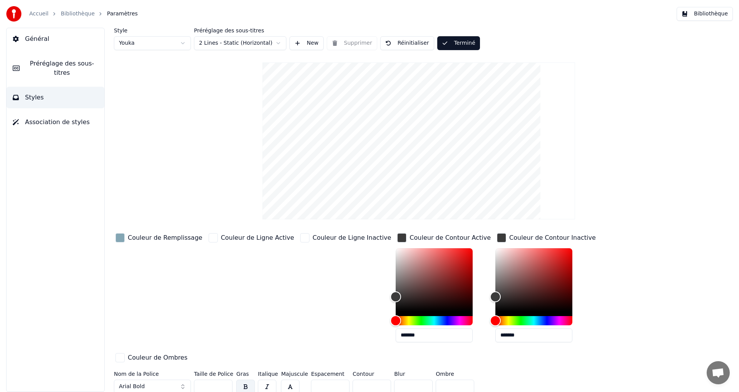
drag, startPoint x: 457, startPoint y: 44, endPoint x: 430, endPoint y: 52, distance: 27.6
click at [456, 49] on button "Terminé" at bounding box center [458, 43] width 43 height 14
click at [712, 15] on button "Bibliothèque" at bounding box center [705, 14] width 56 height 14
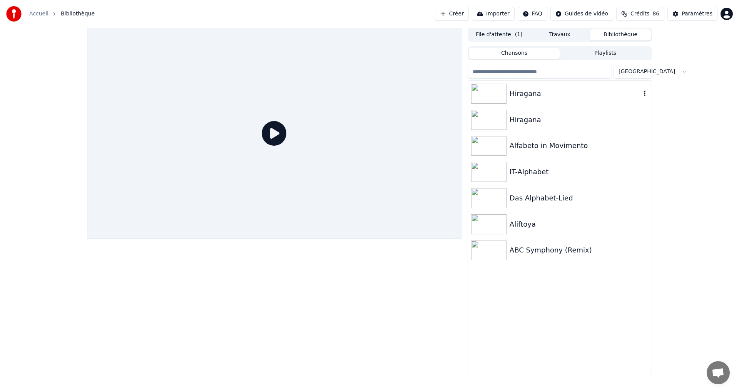
click at [577, 90] on div "Hiragana" at bounding box center [575, 93] width 131 height 11
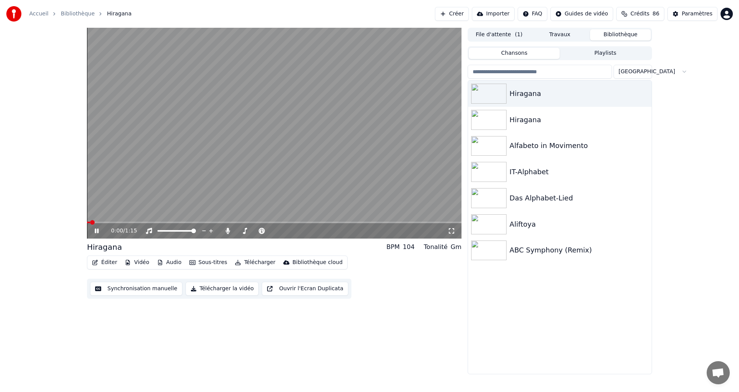
click at [213, 285] on button "Télécharger la vidéo" at bounding box center [223, 288] width 74 height 14
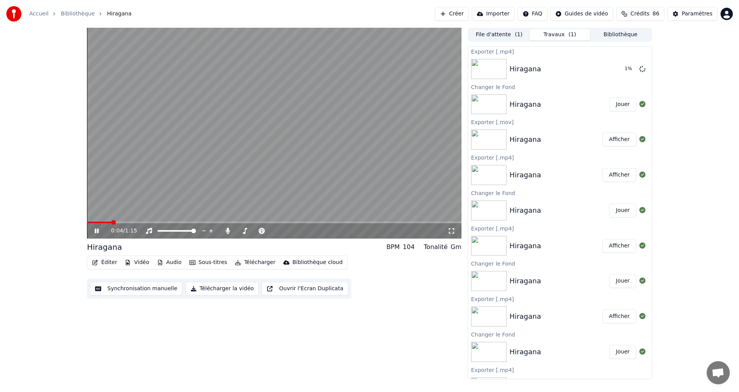
click at [99, 232] on icon at bounding box center [97, 230] width 4 height 5
click at [610, 73] on button "Afficher" at bounding box center [620, 69] width 34 height 14
click at [95, 265] on icon "button" at bounding box center [94, 262] width 5 height 5
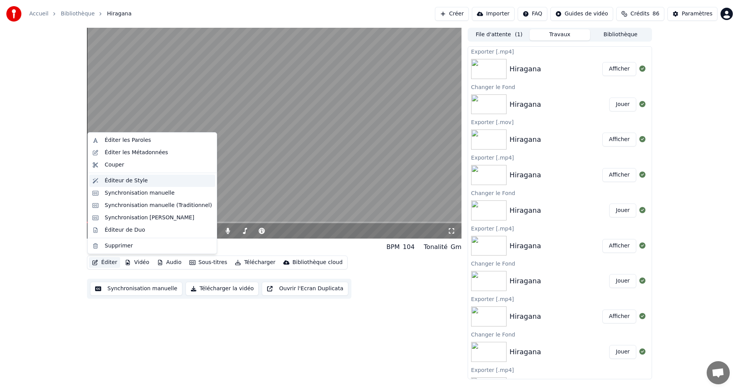
click at [132, 178] on div "Éditeur de Style" at bounding box center [126, 181] width 43 height 8
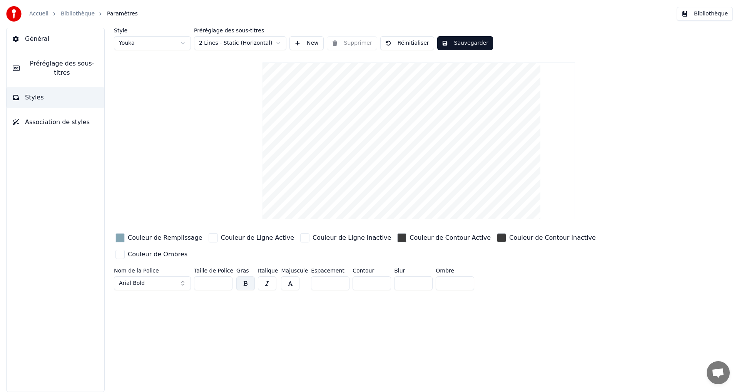
click at [397, 235] on div "button" at bounding box center [401, 237] width 9 height 9
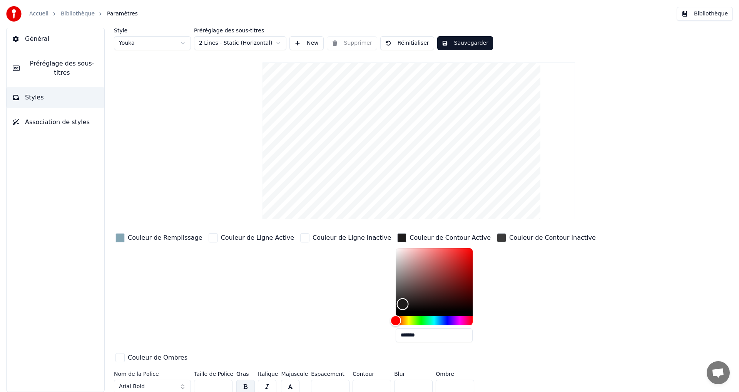
type input "*******"
drag, startPoint x: 375, startPoint y: 303, endPoint x: 377, endPoint y: 310, distance: 7.4
click at [296, 340] on div "Couleur de Remplissage Couleur de Ligne Active Couleur de Ligne Inactive Couleu…" at bounding box center [373, 297] width 518 height 133
click at [497, 235] on div "button" at bounding box center [501, 237] width 9 height 9
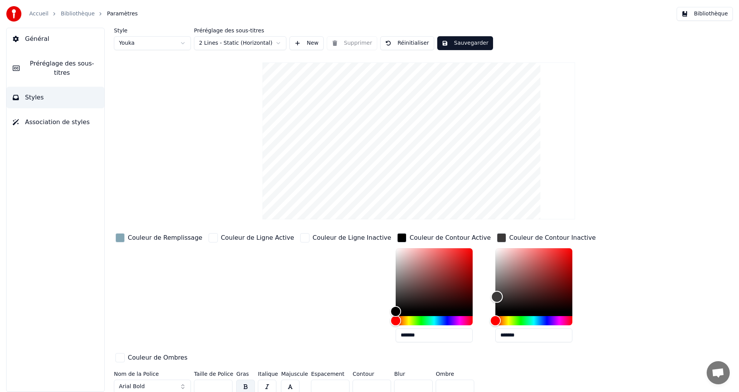
type input "*******"
drag, startPoint x: 463, startPoint y: 295, endPoint x: 437, endPoint y: 327, distance: 41.9
click at [417, 330] on div "Couleur de Remplissage Couleur de Ligne Active Couleur de Ligne Inactive Couleu…" at bounding box center [373, 297] width 518 height 133
click at [680, 281] on div "Style Youka Préréglage des sous-titres 2 Lines - Static (Horizontal) New Suppri…" at bounding box center [419, 212] width 610 height 368
click at [270, 278] on div "Couleur de Ligne Active" at bounding box center [251, 289] width 89 height 117
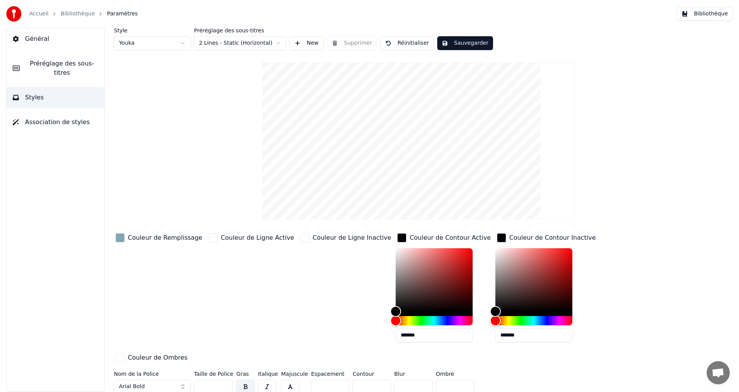
drag, startPoint x: 494, startPoint y: 47, endPoint x: 357, endPoint y: 54, distance: 136.5
click at [492, 47] on div "Style Youka Préréglage des sous-titres 2 Lines - Static (Horizontal) New Suppri…" at bounding box center [419, 39] width 610 height 22
drag, startPoint x: 477, startPoint y: 39, endPoint x: 472, endPoint y: 41, distance: 4.5
click at [477, 40] on button "Sauvegarder" at bounding box center [465, 43] width 56 height 14
click at [451, 37] on button "Terminé" at bounding box center [458, 43] width 43 height 14
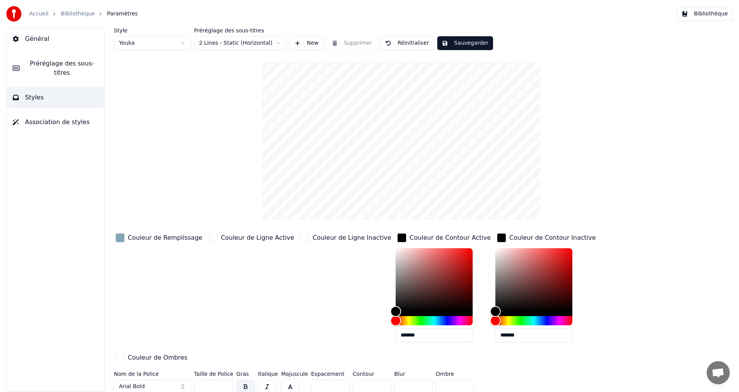
click at [707, 17] on button "Bibliothèque" at bounding box center [705, 14] width 56 height 14
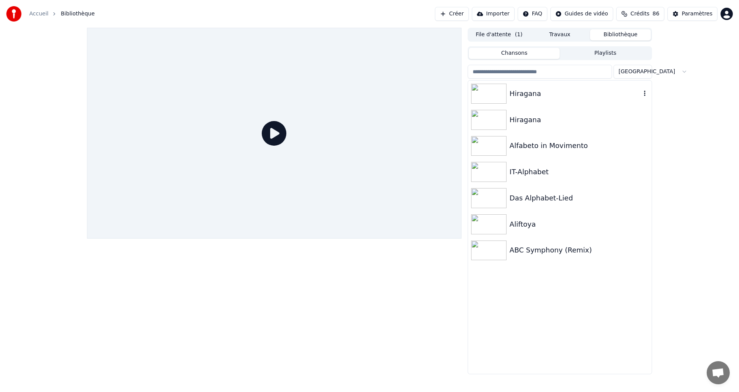
click at [595, 90] on div "Hiragana" at bounding box center [575, 93] width 131 height 11
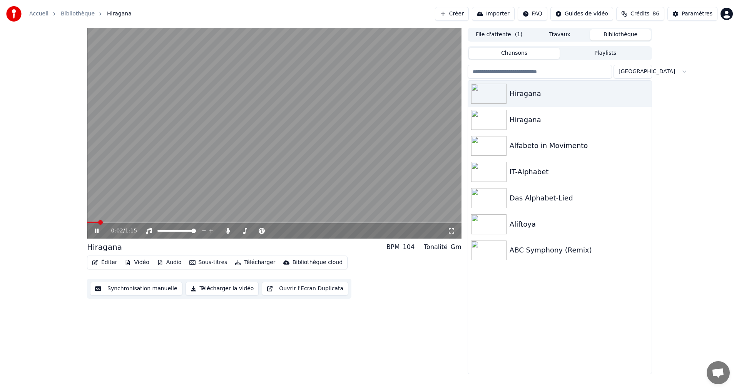
click at [95, 231] on icon at bounding box center [97, 230] width 4 height 5
click at [138, 262] on button "Vidéo" at bounding box center [137, 262] width 30 height 11
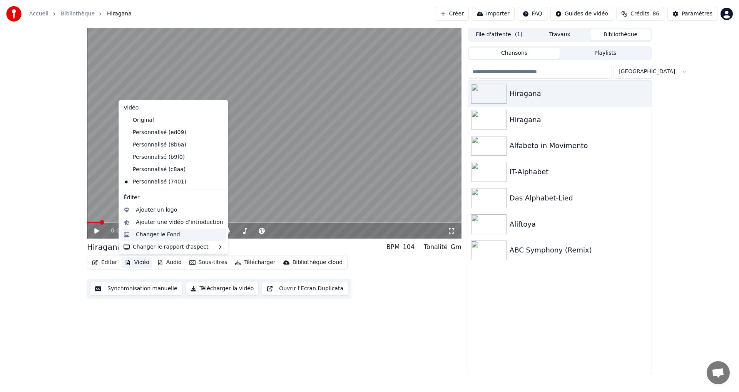
click at [151, 234] on div "Changer le Fond" at bounding box center [158, 235] width 44 height 8
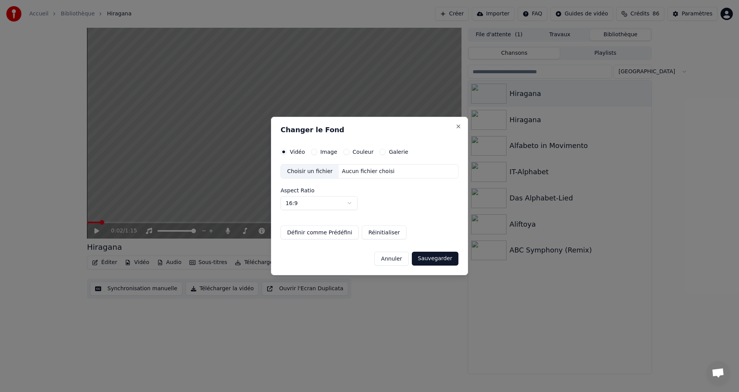
click at [345, 151] on button "Couleur" at bounding box center [346, 152] width 6 height 6
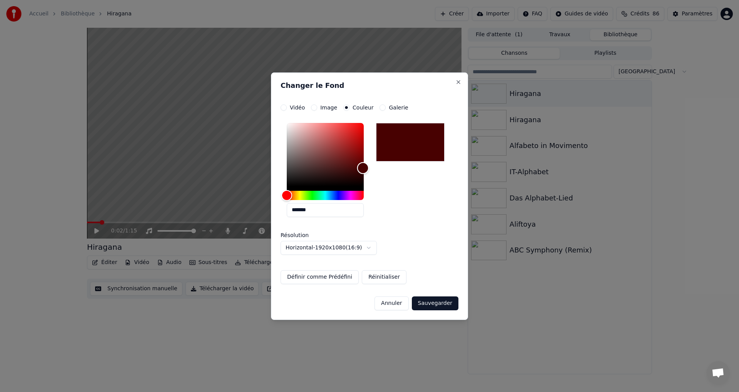
drag, startPoint x: 317, startPoint y: 174, endPoint x: 365, endPoint y: 173, distance: 47.8
click at [364, 169] on div "Color" at bounding box center [325, 154] width 77 height 63
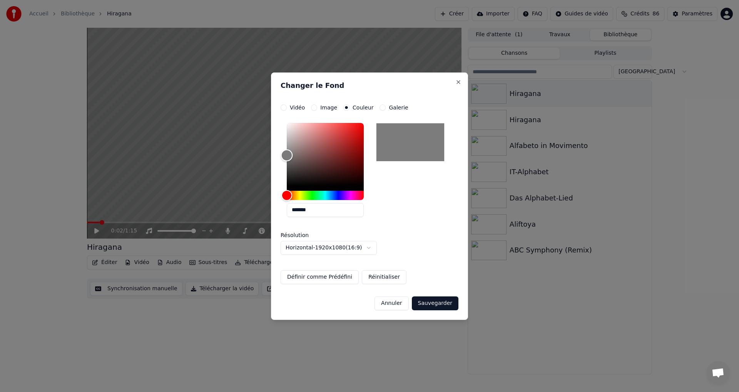
drag, startPoint x: 290, startPoint y: 162, endPoint x: 287, endPoint y: 159, distance: 4.2
click at [287, 155] on div "Color" at bounding box center [325, 154] width 77 height 63
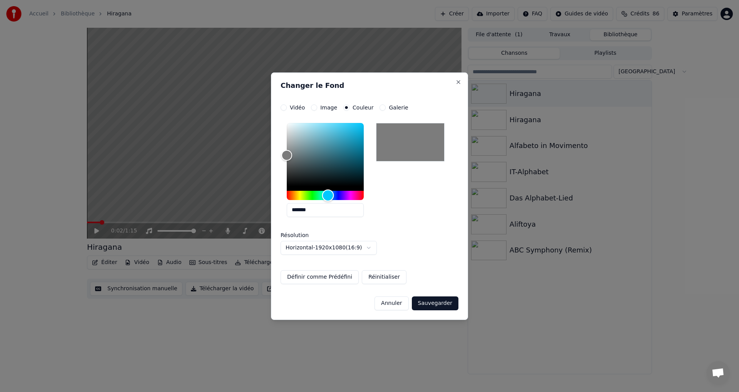
drag, startPoint x: 315, startPoint y: 197, endPoint x: 328, endPoint y: 199, distance: 13.7
click at [328, 199] on div "Hue" at bounding box center [325, 195] width 77 height 9
drag, startPoint x: 293, startPoint y: 157, endPoint x: 314, endPoint y: 189, distance: 38.3
click at [295, 133] on div "Color" at bounding box center [296, 133] width 12 height 12
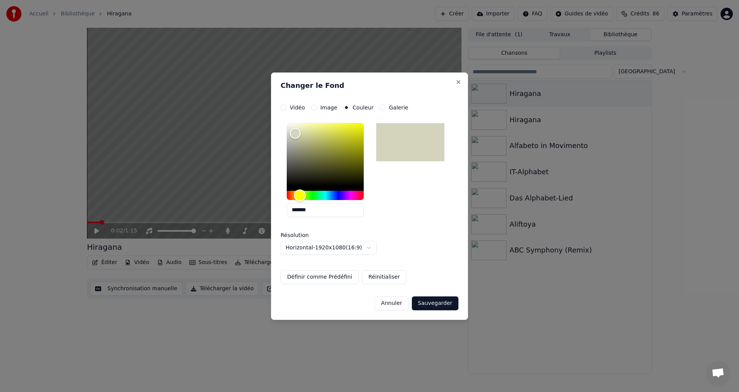
drag, startPoint x: 326, startPoint y: 197, endPoint x: 300, endPoint y: 202, distance: 26.2
click at [300, 202] on div "*******" at bounding box center [325, 171] width 77 height 97
type input "*******"
click at [308, 132] on div "Color" at bounding box center [325, 154] width 77 height 63
click at [433, 303] on button "Sauvegarder" at bounding box center [435, 303] width 47 height 14
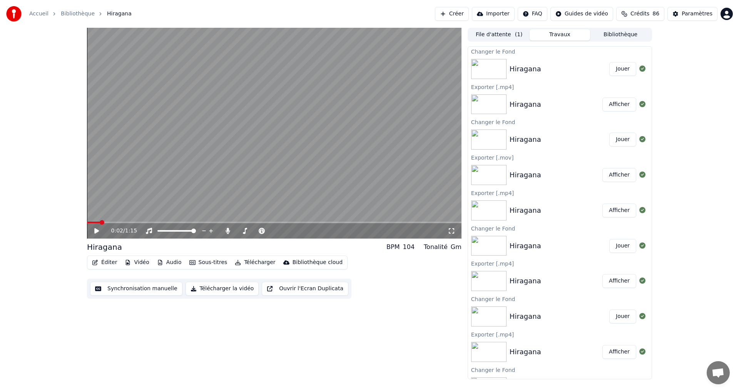
click at [618, 67] on button "Jouer" at bounding box center [623, 69] width 27 height 14
click at [208, 285] on button "Télécharger la vidéo" at bounding box center [223, 288] width 74 height 14
click at [97, 233] on icon at bounding box center [102, 231] width 18 height 6
click at [616, 65] on button "Afficher" at bounding box center [620, 69] width 34 height 14
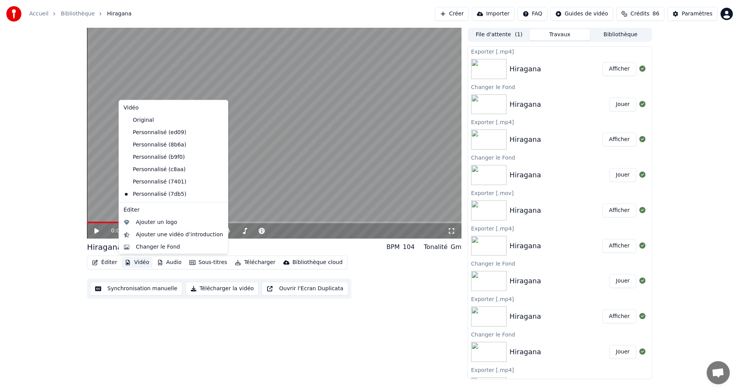
click at [144, 261] on button "Vidéo" at bounding box center [137, 262] width 30 height 11
click at [160, 245] on div "Changer le Fond" at bounding box center [158, 247] width 44 height 8
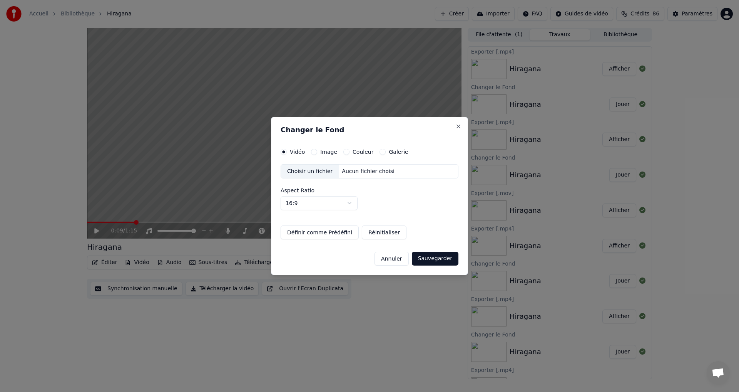
click at [347, 150] on div "Couleur" at bounding box center [358, 152] width 30 height 6
click at [347, 153] on button "Couleur" at bounding box center [346, 152] width 6 height 6
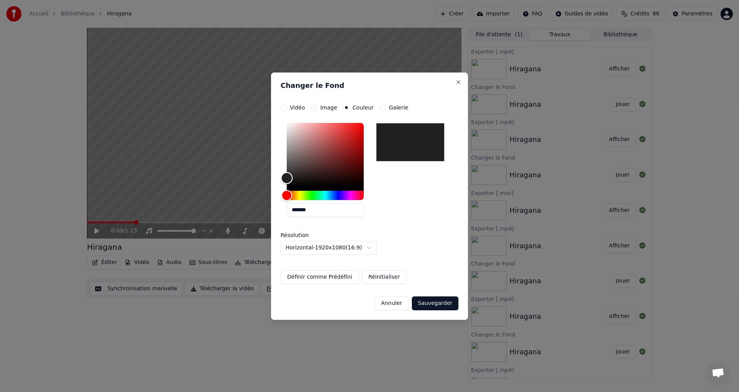
type input "*******"
drag, startPoint x: 310, startPoint y: 164, endPoint x: 262, endPoint y: 195, distance: 56.9
click at [243, 176] on body "**********" at bounding box center [369, 196] width 739 height 392
click at [430, 302] on button "Sauvegarder" at bounding box center [435, 303] width 47 height 14
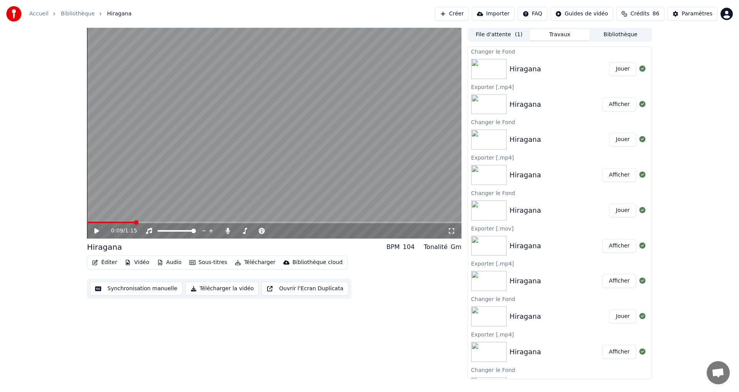
drag, startPoint x: 621, startPoint y: 68, endPoint x: 598, endPoint y: 70, distance: 23.2
click at [621, 68] on button "Jouer" at bounding box center [623, 69] width 27 height 14
click at [221, 289] on button "Télécharger la vidéo" at bounding box center [223, 288] width 74 height 14
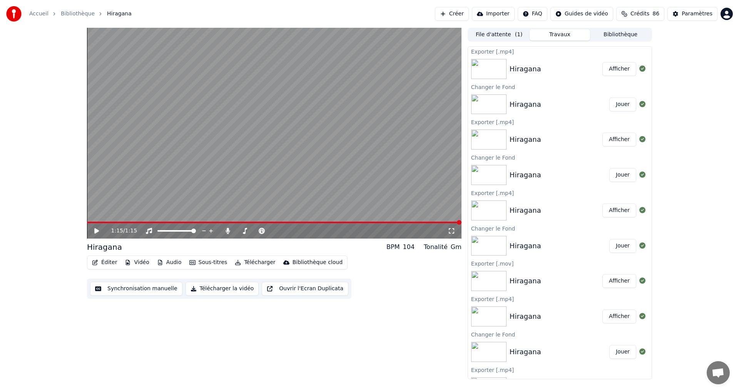
click at [613, 69] on button "Afficher" at bounding box center [620, 69] width 34 height 14
click at [618, 106] on button "Jouer" at bounding box center [623, 104] width 27 height 14
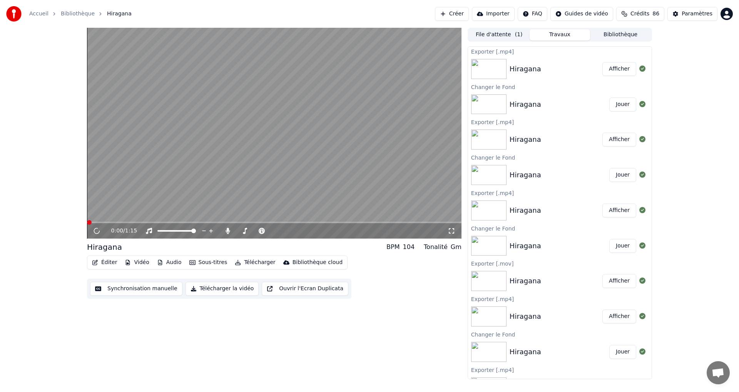
click at [615, 141] on button "Afficher" at bounding box center [620, 139] width 34 height 14
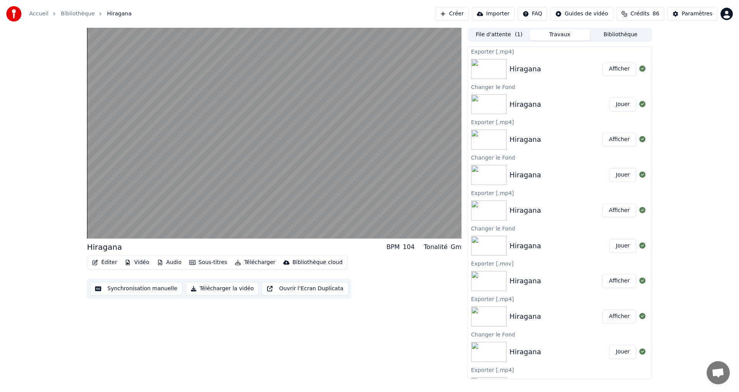
click at [614, 175] on button "Jouer" at bounding box center [623, 175] width 27 height 14
click at [611, 244] on button "Jouer" at bounding box center [623, 246] width 27 height 14
click at [616, 352] on button "Jouer" at bounding box center [623, 352] width 27 height 14
click at [614, 278] on button "Afficher" at bounding box center [620, 281] width 34 height 14
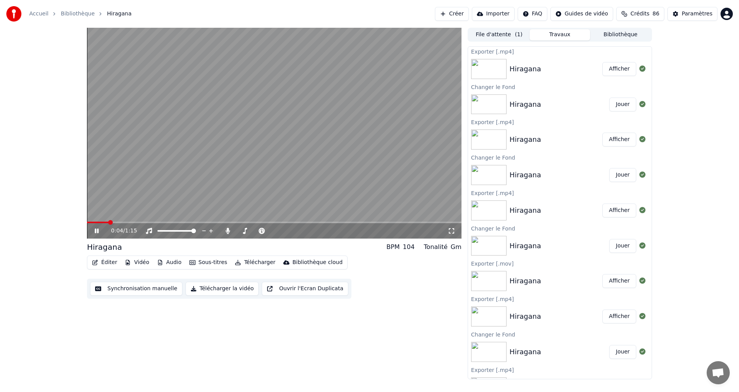
click at [571, 77] on div "Hiragana Afficher" at bounding box center [560, 69] width 184 height 26
click at [608, 69] on button "Afficher" at bounding box center [620, 69] width 34 height 14
click at [619, 109] on button "Jouer" at bounding box center [623, 104] width 27 height 14
click at [138, 263] on button "Vidéo" at bounding box center [137, 262] width 30 height 11
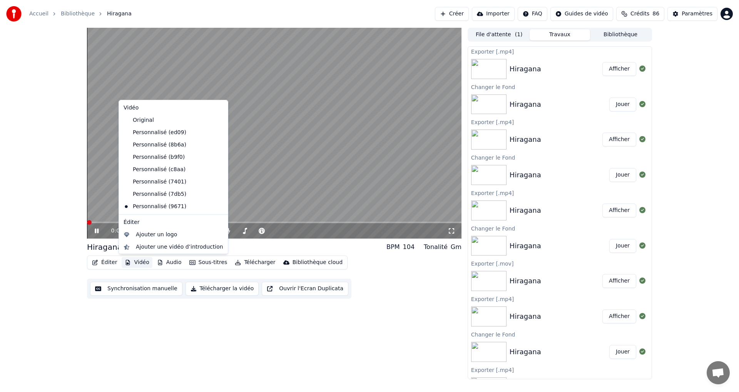
click at [140, 262] on button "Vidéo" at bounding box center [137, 262] width 30 height 11
click at [139, 263] on button "Vidéo" at bounding box center [137, 262] width 30 height 11
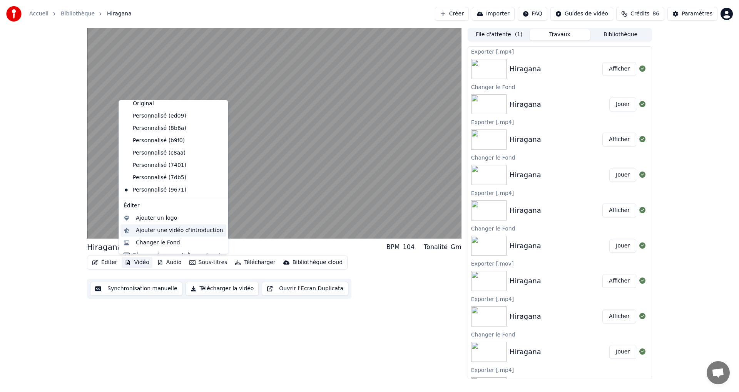
scroll to position [26, 0]
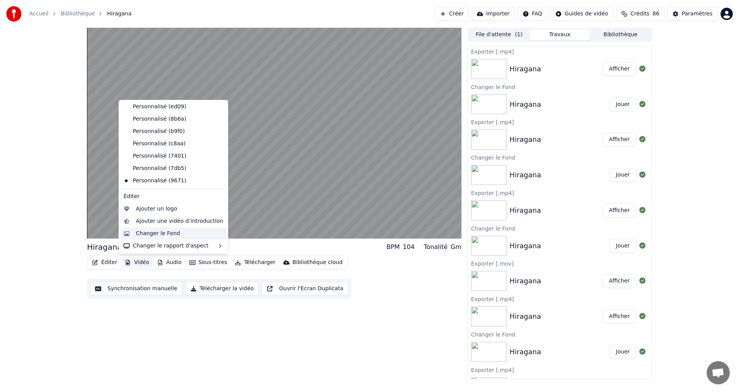
click at [157, 231] on div "Changer le Fond" at bounding box center [158, 233] width 44 height 8
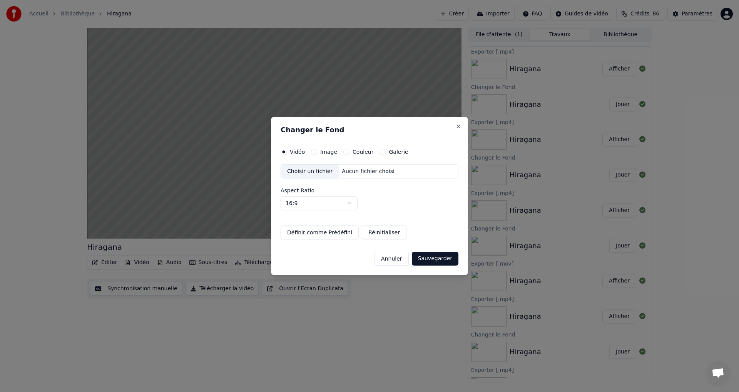
click at [316, 152] on button "Image" at bounding box center [314, 152] width 6 height 6
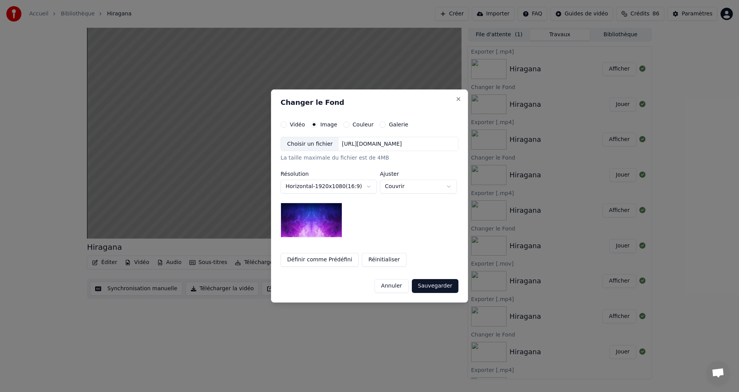
click at [347, 126] on div "Couleur" at bounding box center [358, 124] width 30 height 6
click at [344, 125] on div "Couleur" at bounding box center [358, 124] width 30 height 6
click at [343, 124] on button "Couleur" at bounding box center [346, 124] width 6 height 6
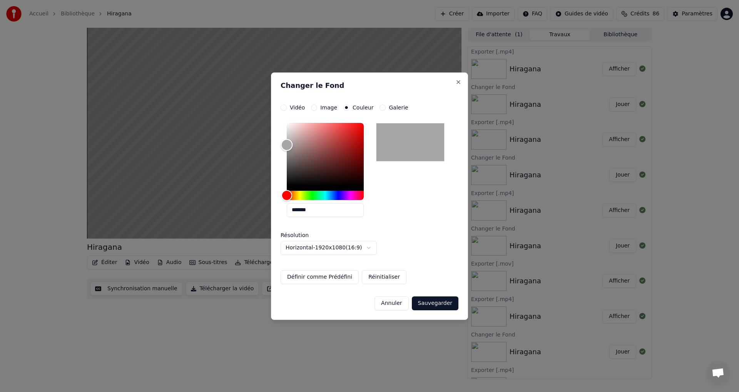
type input "*******"
drag, startPoint x: 313, startPoint y: 177, endPoint x: 163, endPoint y: 157, distance: 151.5
click at [164, 150] on body "**********" at bounding box center [369, 196] width 739 height 392
click at [434, 304] on button "Sauvegarder" at bounding box center [435, 303] width 47 height 14
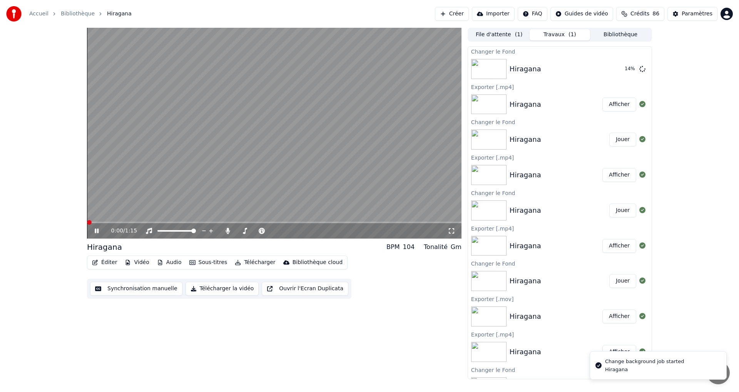
click at [97, 231] on icon at bounding box center [97, 230] width 4 height 5
click at [613, 77] on div "[PERSON_NAME]" at bounding box center [560, 69] width 184 height 26
click at [610, 71] on button "Jouer" at bounding box center [623, 69] width 27 height 14
click at [110, 260] on button "Éditer" at bounding box center [104, 262] width 31 height 11
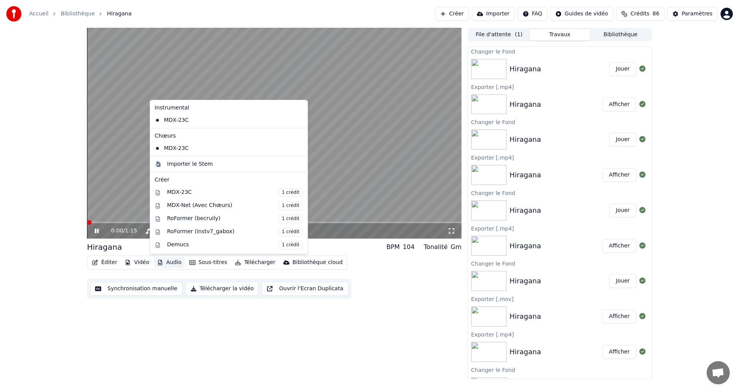
drag, startPoint x: 229, startPoint y: 287, endPoint x: 225, endPoint y: 285, distance: 4.4
click at [229, 287] on button "Télécharger la vidéo" at bounding box center [223, 288] width 74 height 14
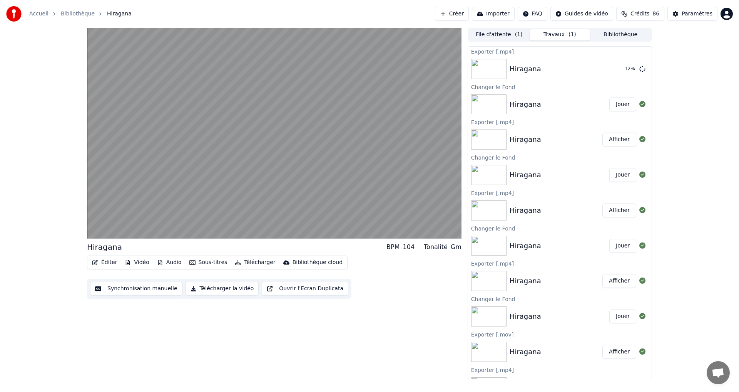
click at [223, 291] on button "Télécharger la vidéo" at bounding box center [223, 288] width 74 height 14
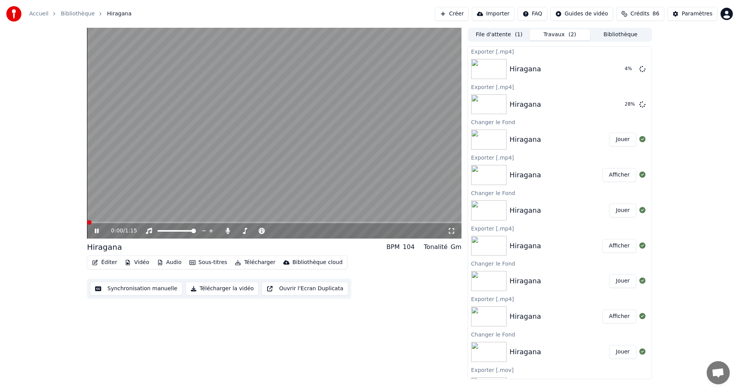
drag, startPoint x: 96, startPoint y: 229, endPoint x: 92, endPoint y: 232, distance: 4.2
click at [96, 230] on icon at bounding box center [97, 230] width 4 height 5
click at [614, 74] on button "Afficher" at bounding box center [620, 69] width 34 height 14
click at [127, 264] on icon "button" at bounding box center [128, 262] width 6 height 5
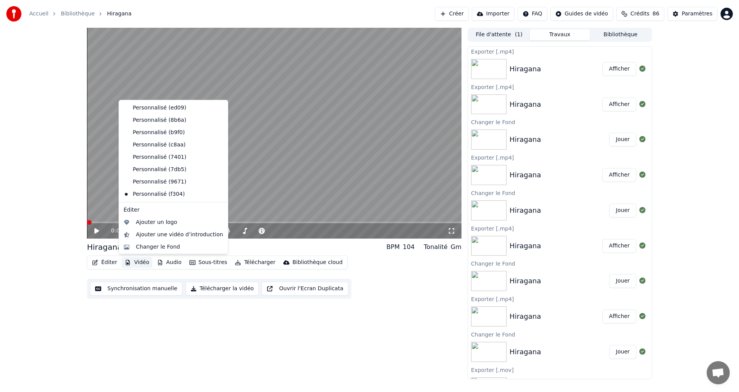
scroll to position [38, 0]
click at [178, 234] on div "Changer le Fond" at bounding box center [179, 233] width 87 height 8
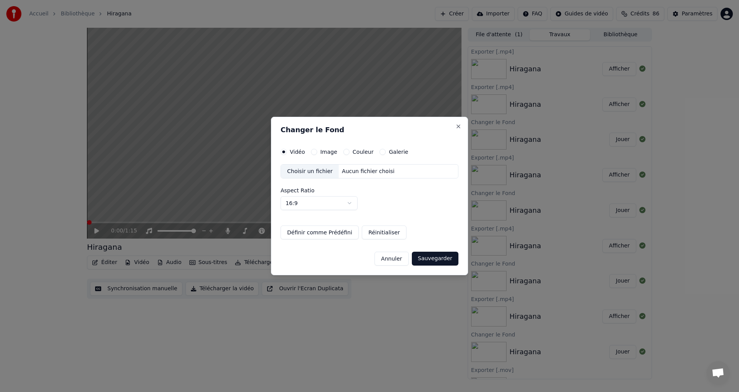
click at [343, 150] on button "Couleur" at bounding box center [346, 152] width 6 height 6
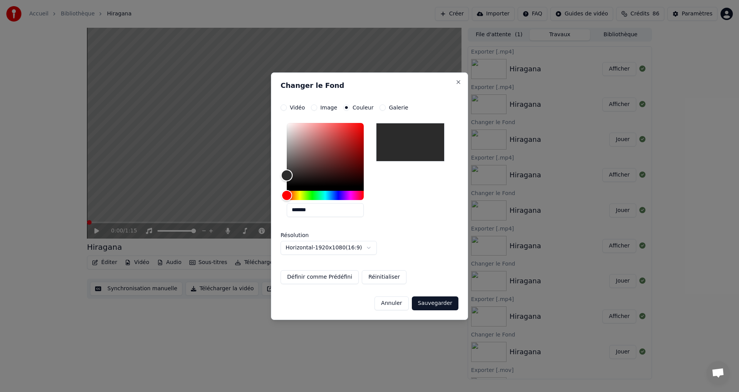
type input "*******"
drag, startPoint x: 314, startPoint y: 155, endPoint x: 268, endPoint y: 161, distance: 46.9
click at [268, 161] on body "Accueil Bibliothèque Hiragana Créer Importer FAQ Guides de vidéo Crédits 86 Par…" at bounding box center [369, 196] width 739 height 392
drag, startPoint x: 453, startPoint y: 305, endPoint x: 390, endPoint y: 293, distance: 63.4
click at [451, 305] on button "Sauvegarder" at bounding box center [435, 303] width 47 height 14
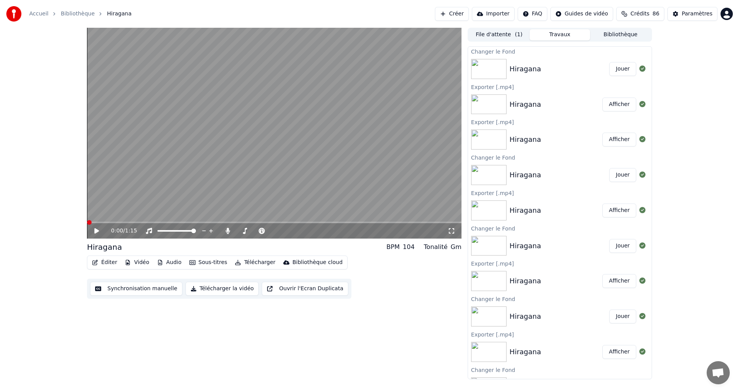
click at [613, 71] on button "Jouer" at bounding box center [623, 69] width 27 height 14
click at [222, 288] on button "Télécharger la vidéo" at bounding box center [223, 288] width 74 height 14
click at [95, 228] on icon at bounding box center [102, 231] width 18 height 6
drag, startPoint x: 600, startPoint y: 70, endPoint x: 593, endPoint y: 75, distance: 8.5
click at [603, 70] on button "Afficher" at bounding box center [620, 69] width 34 height 14
